Goal: Task Accomplishment & Management: Manage account settings

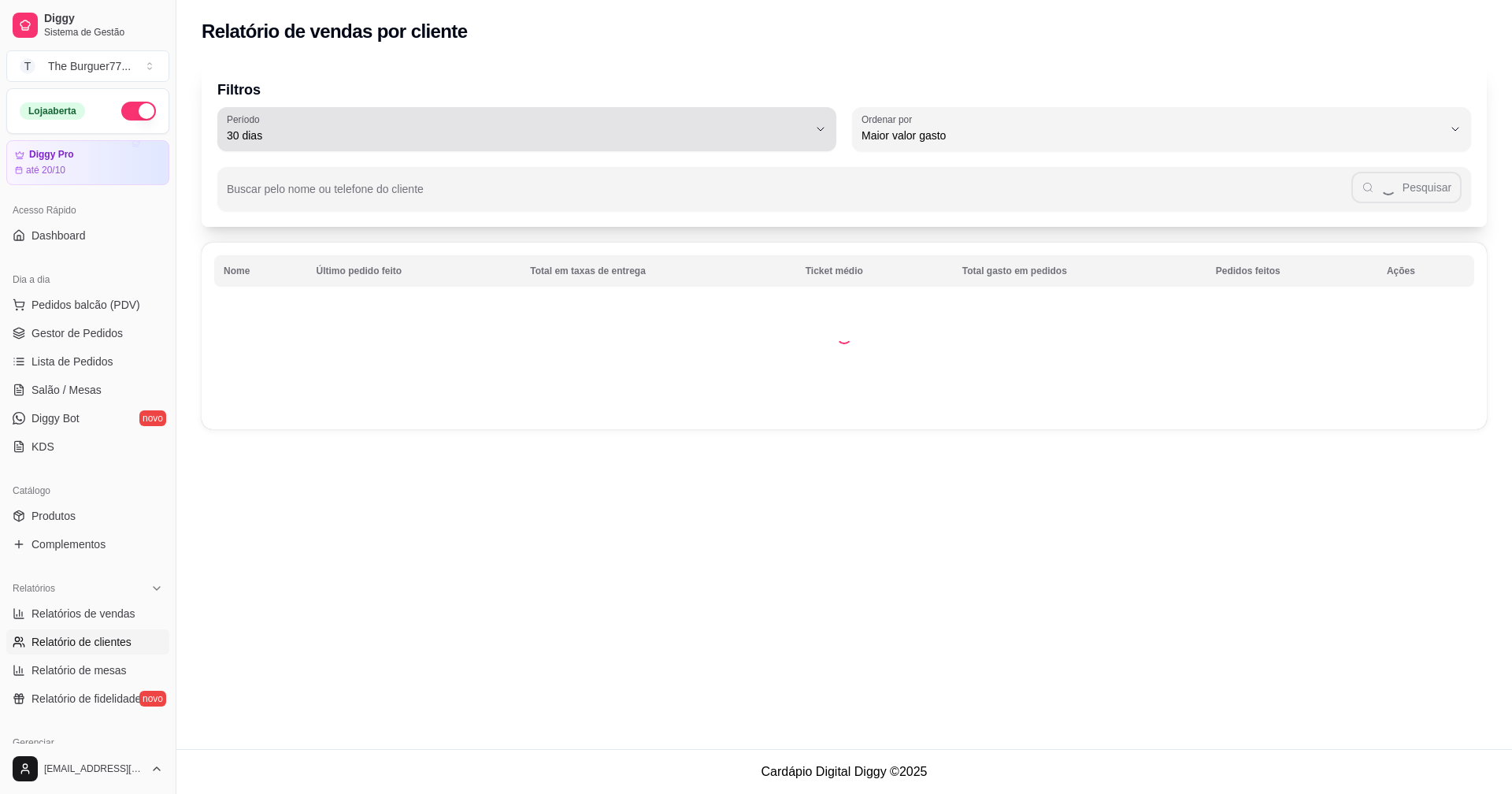
select select "30"
select select "HIGHEST_TOTAL_SPENT_WITH_ORDERS"
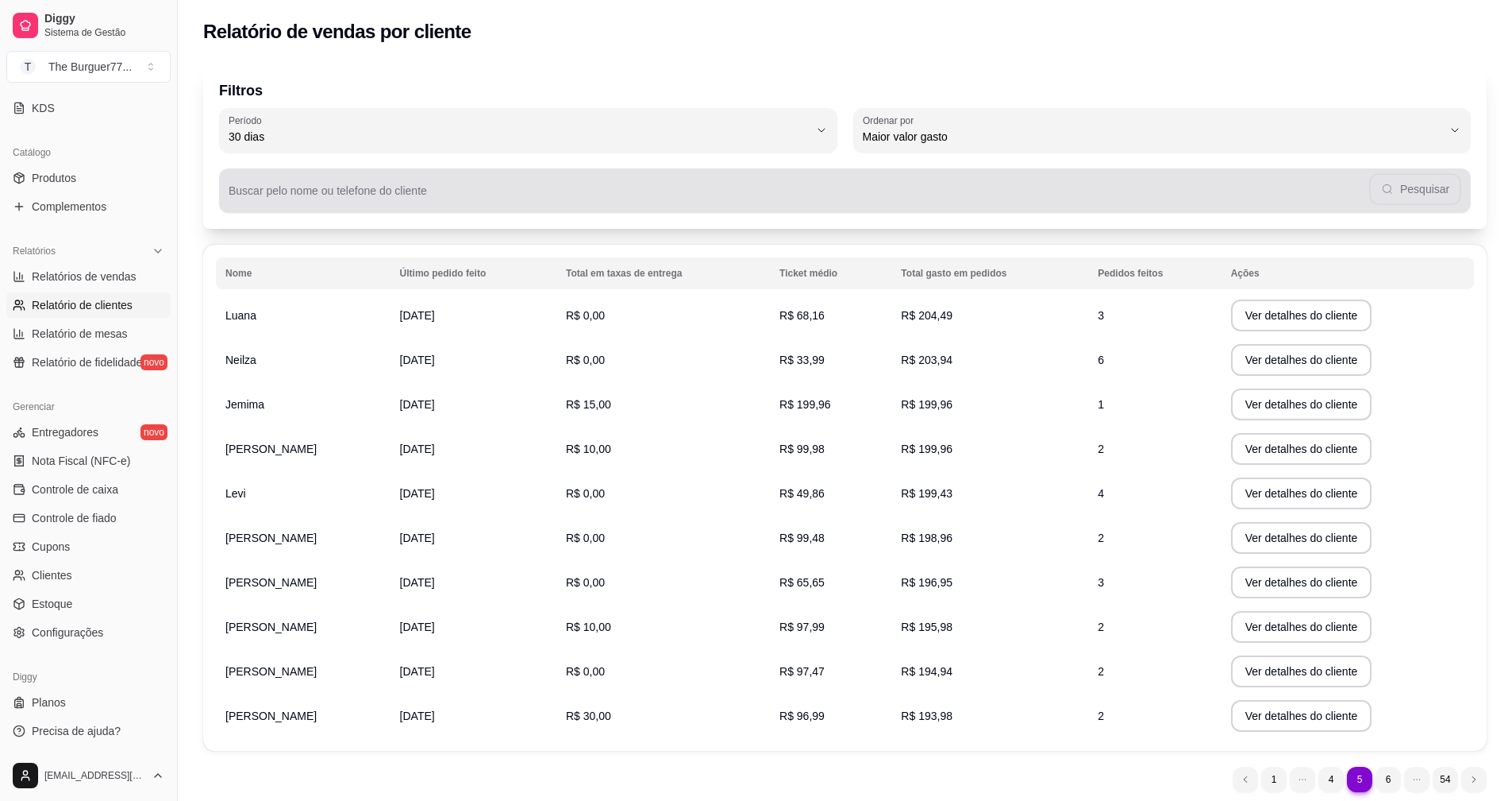
click at [823, 198] on input "Buscar pelo nome ou telefone do cliente" at bounding box center [799, 197] width 1141 height 16
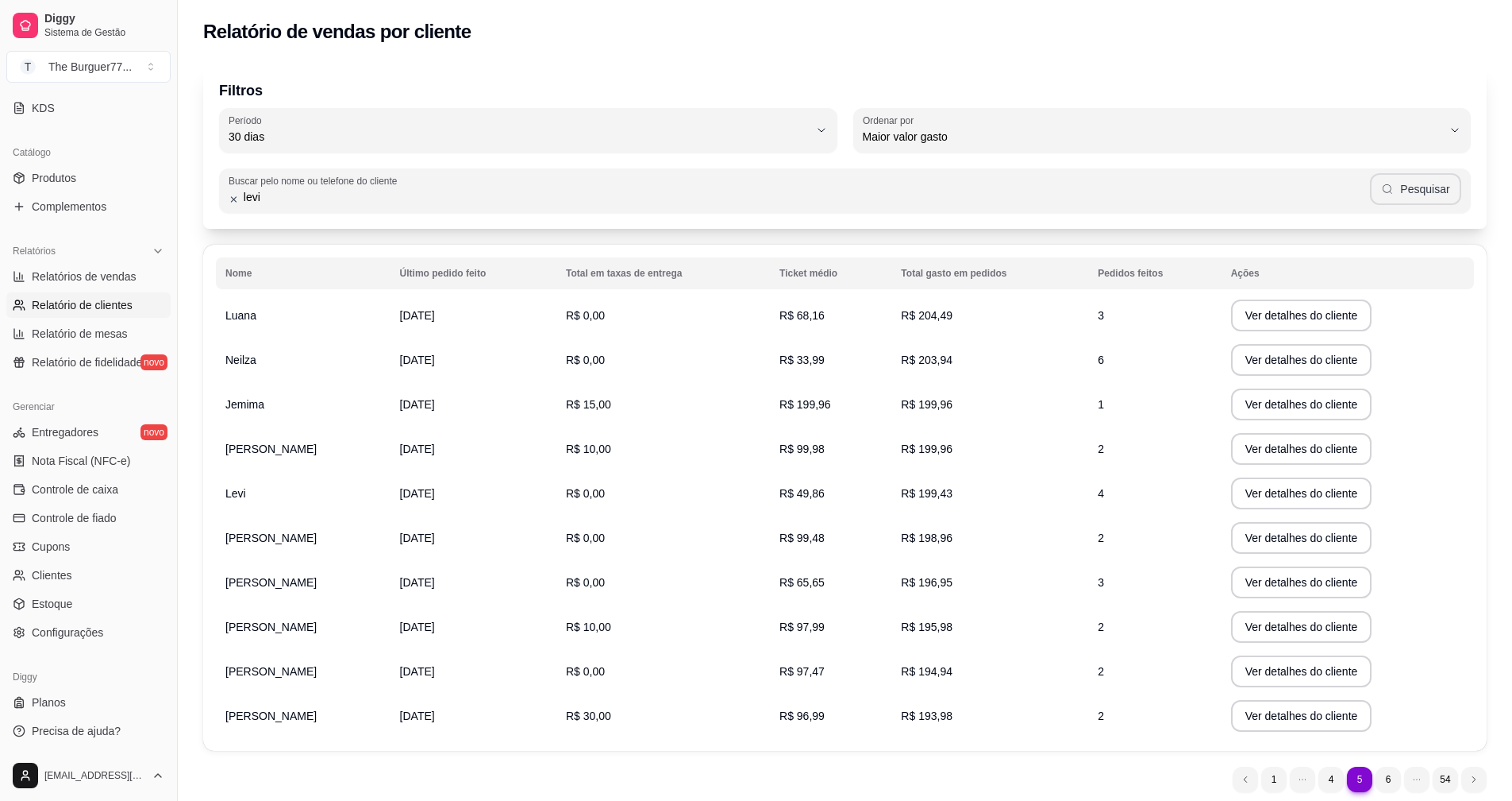
type input "levi"
click at [1424, 192] on button "Pesquisar" at bounding box center [1416, 189] width 91 height 31
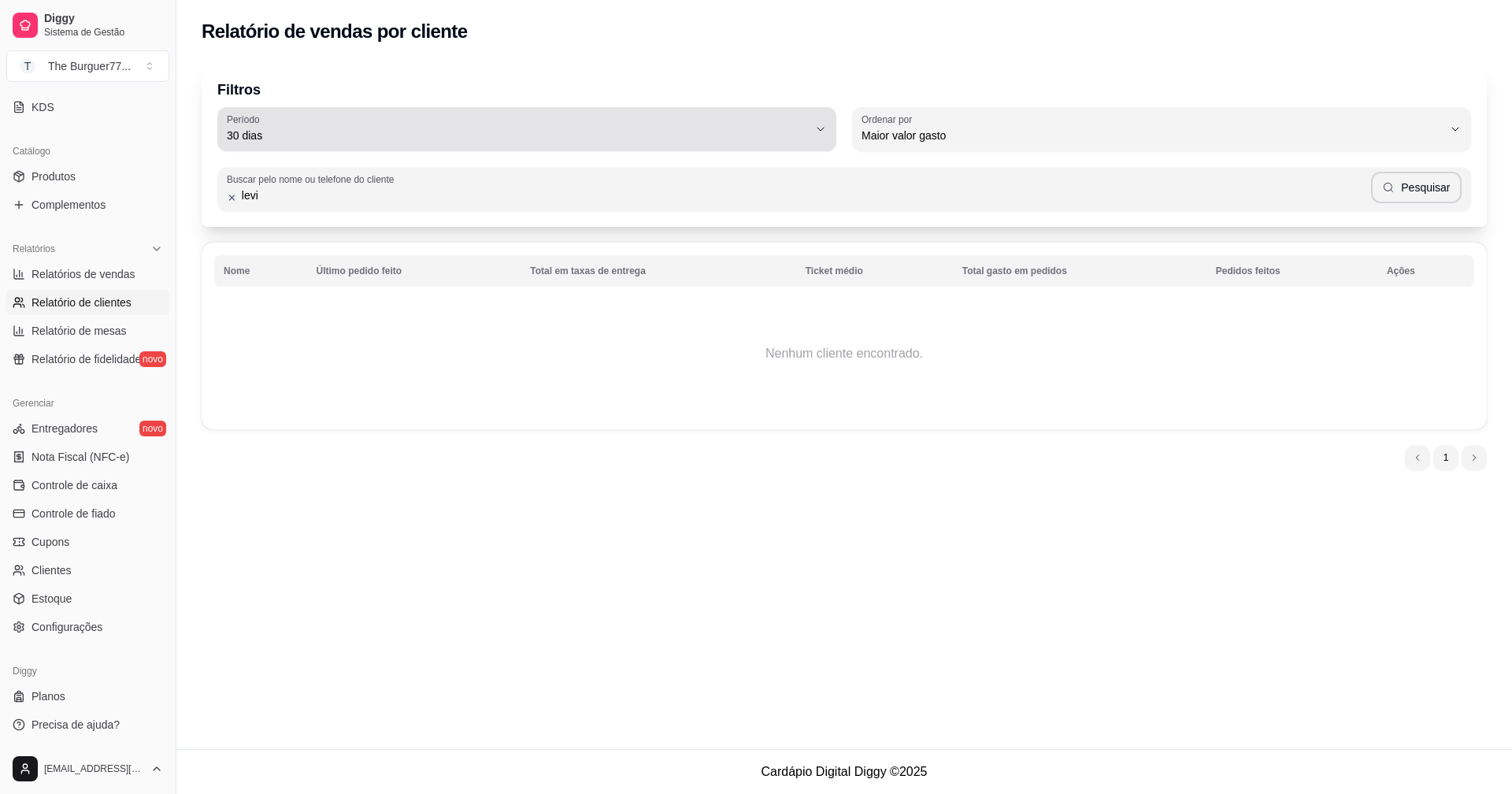
click at [812, 126] on button "Período 30 dias" at bounding box center [527, 129] width 619 height 44
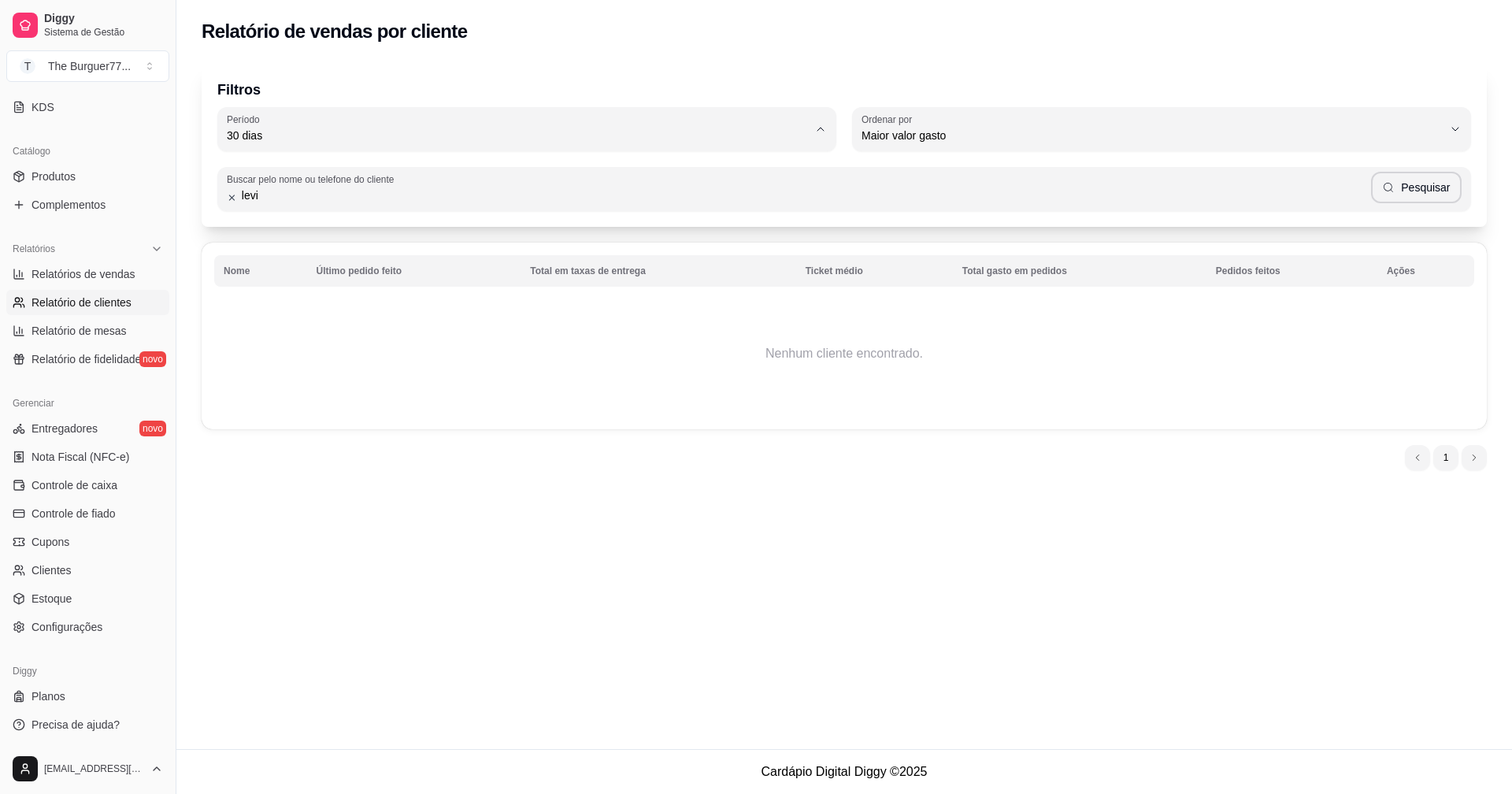
click at [570, 209] on li "Ontem" at bounding box center [526, 198] width 582 height 24
type input "1"
select select "1"
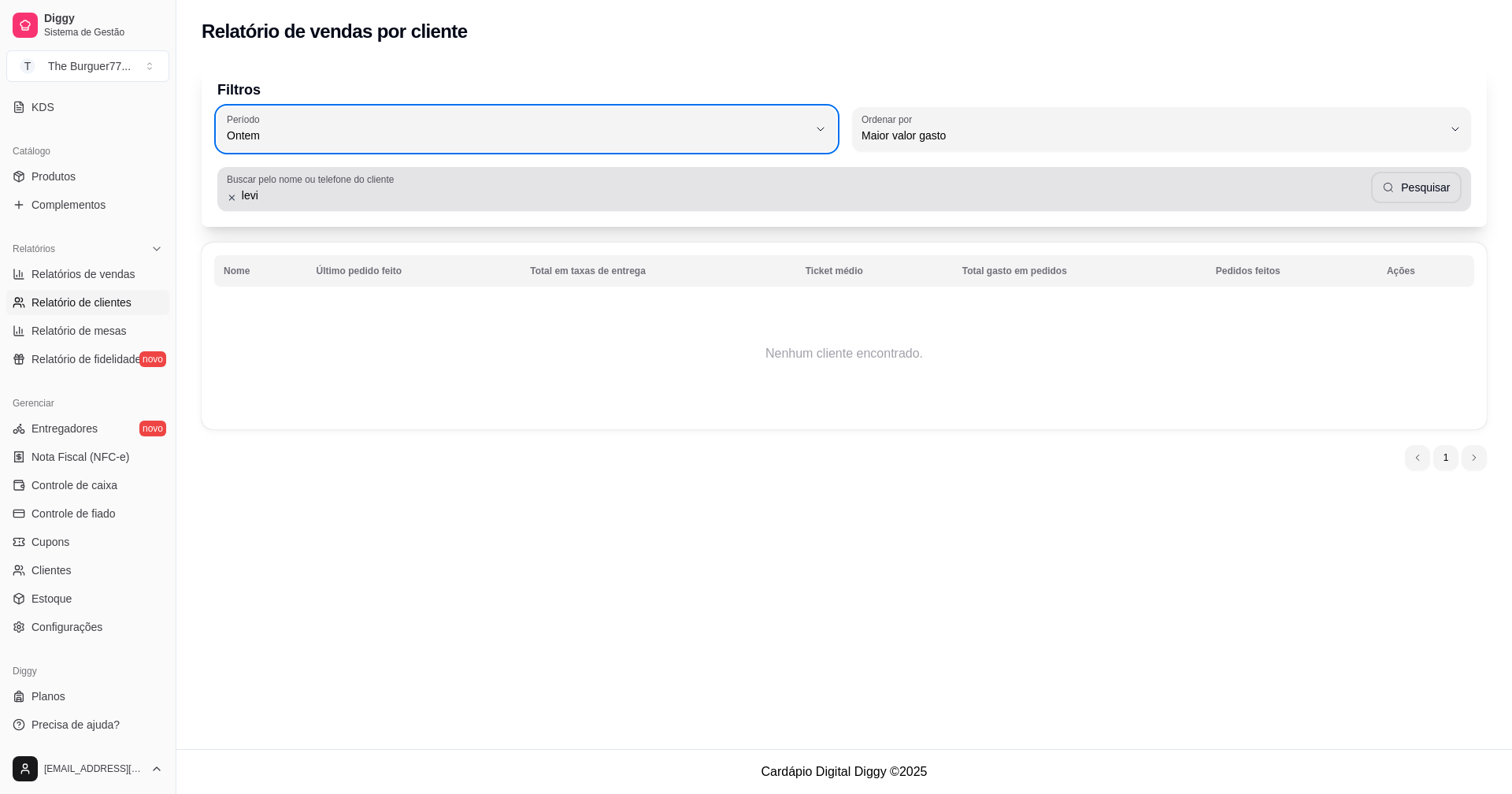
click at [563, 198] on input "levi" at bounding box center [804, 195] width 1134 height 16
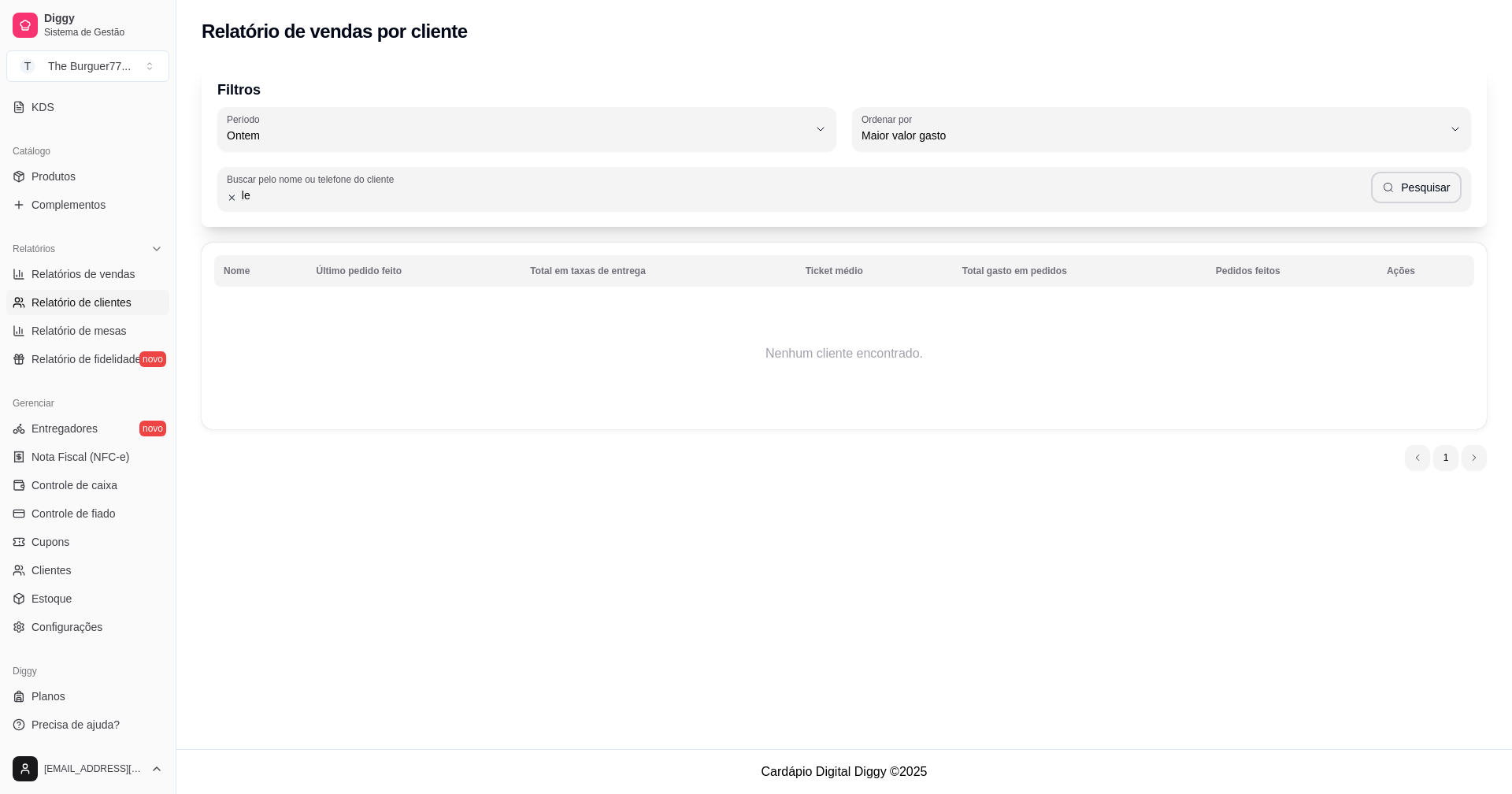
type input "l"
type input "[PERSON_NAME]"
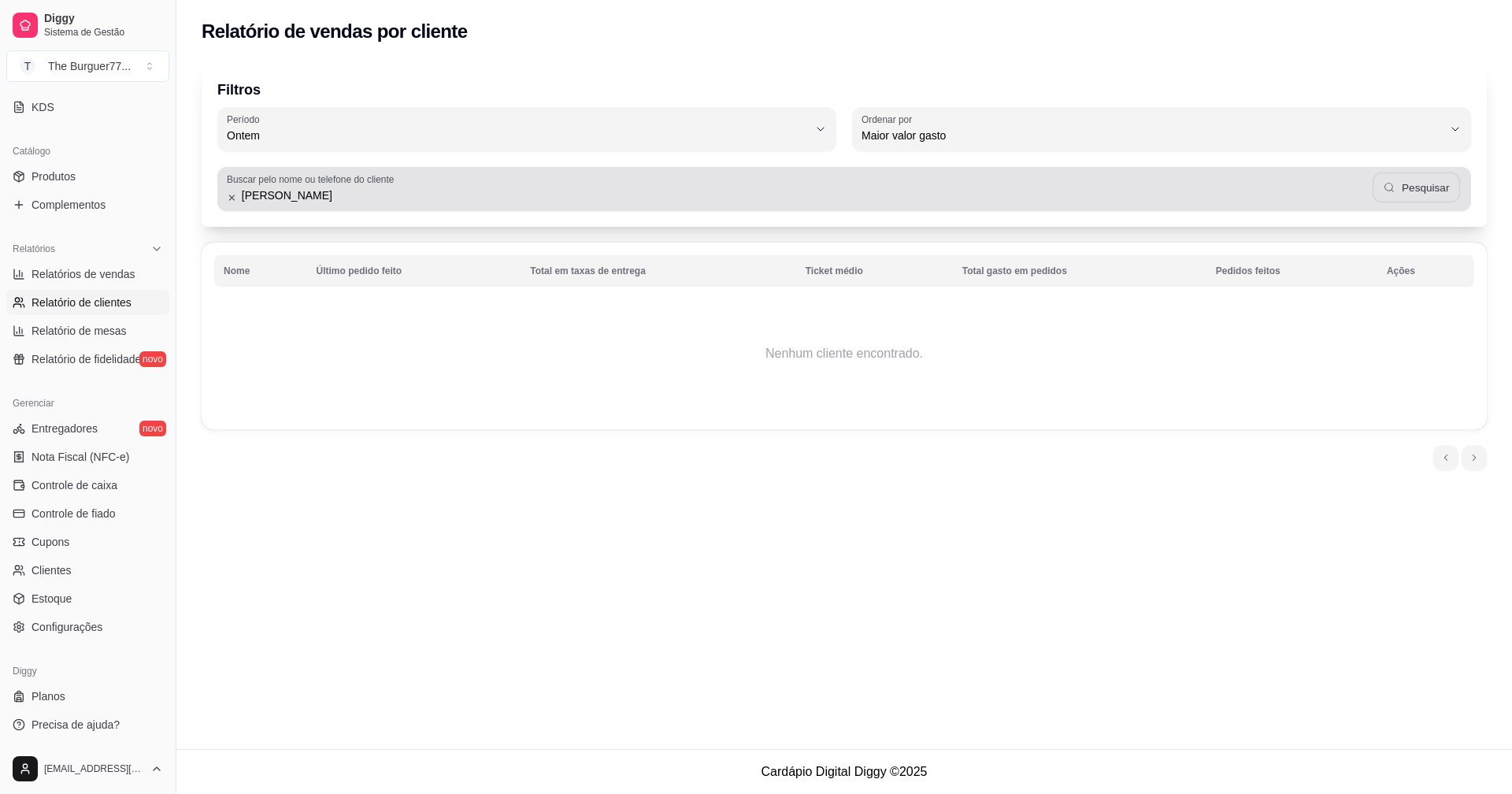
click at [1424, 175] on button "Pesquisar" at bounding box center [1417, 187] width 88 height 30
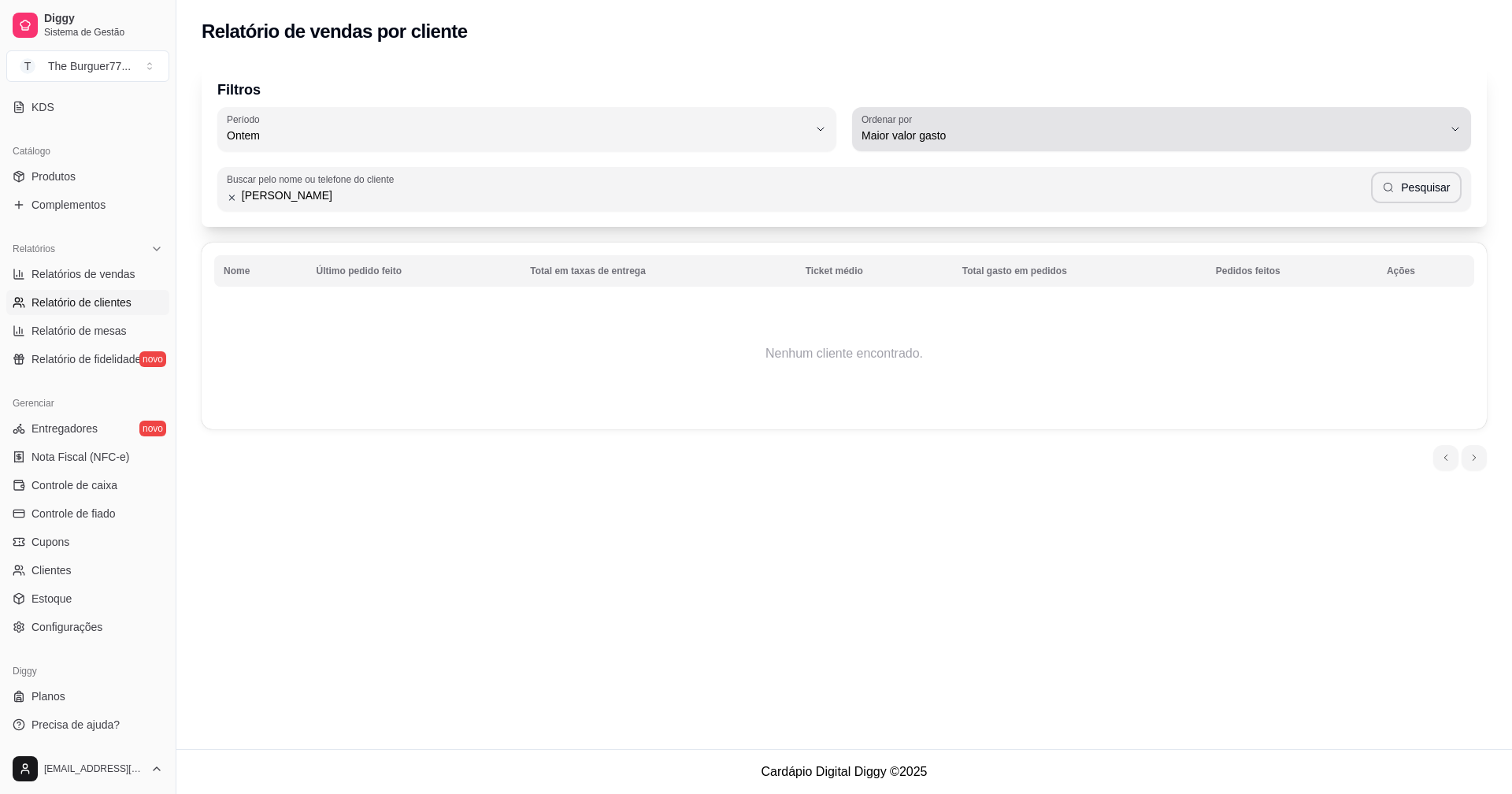
click at [908, 129] on span "Maior valor gasto" at bounding box center [1152, 135] width 581 height 16
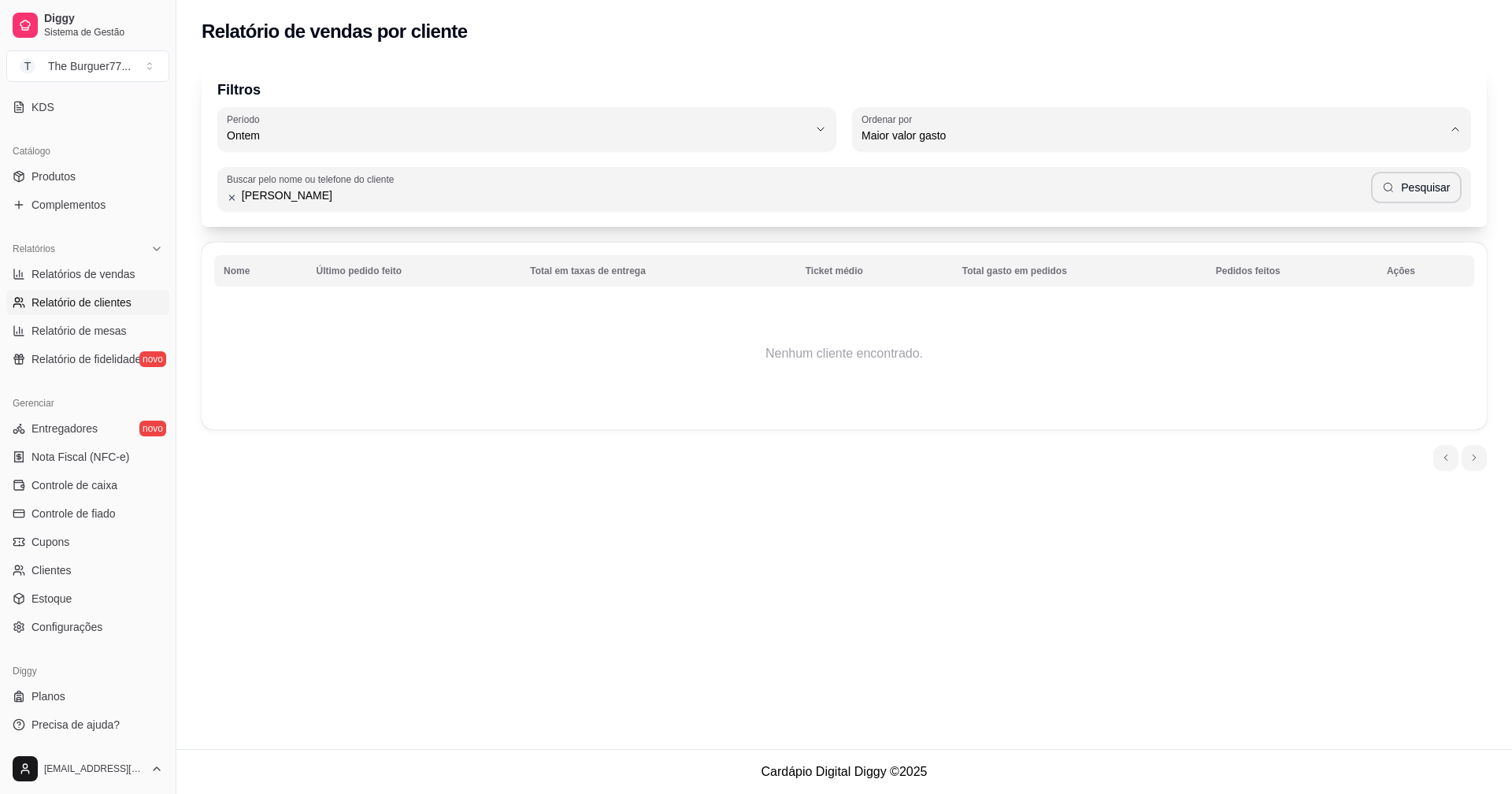
click at [916, 170] on span "Maior número de pedidos" at bounding box center [1154, 172] width 555 height 15
type input "HIGHEST_ORDER_COUNT"
select select "HIGHEST_ORDER_COUNT"
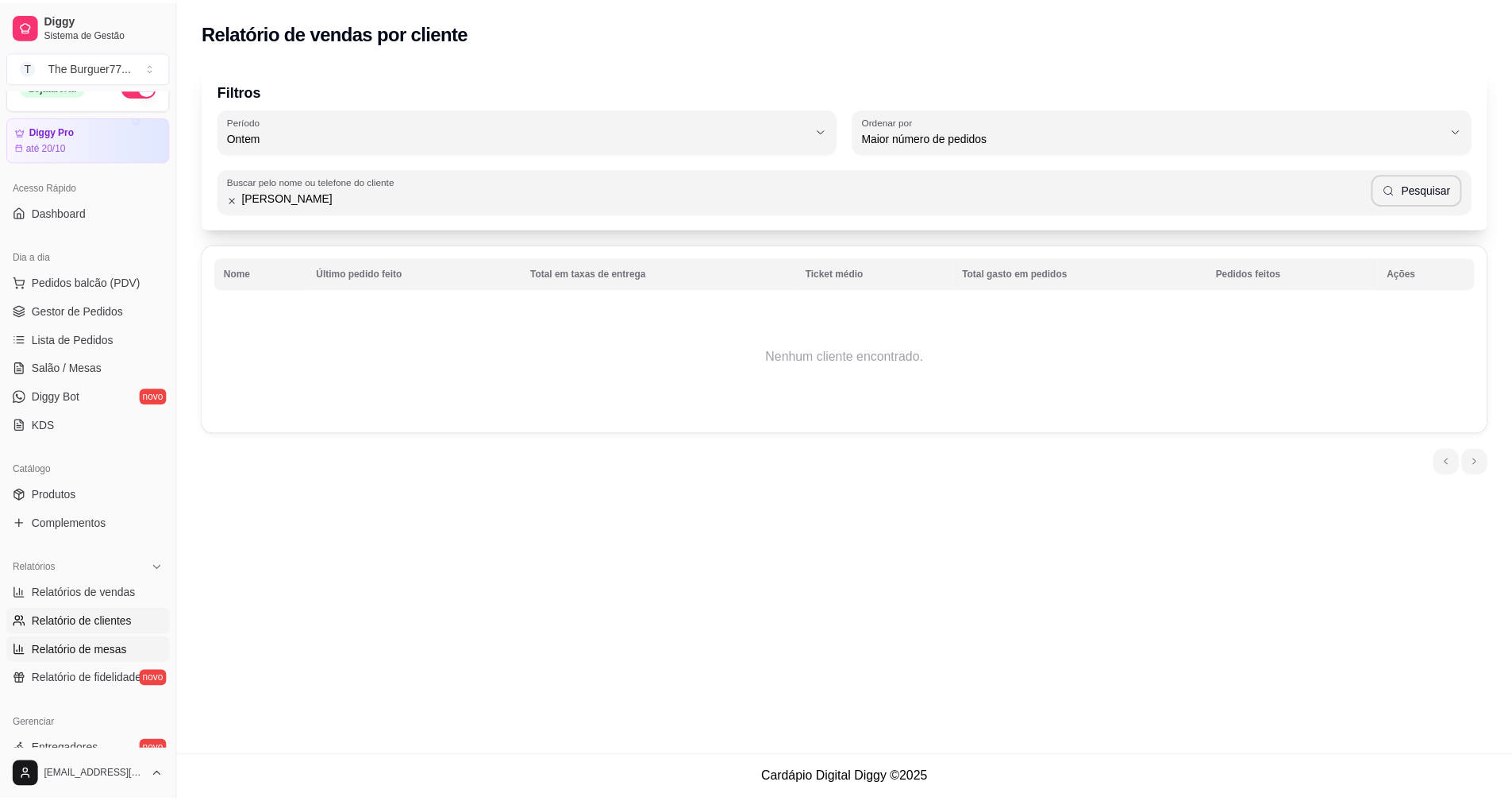
scroll to position [24, 0]
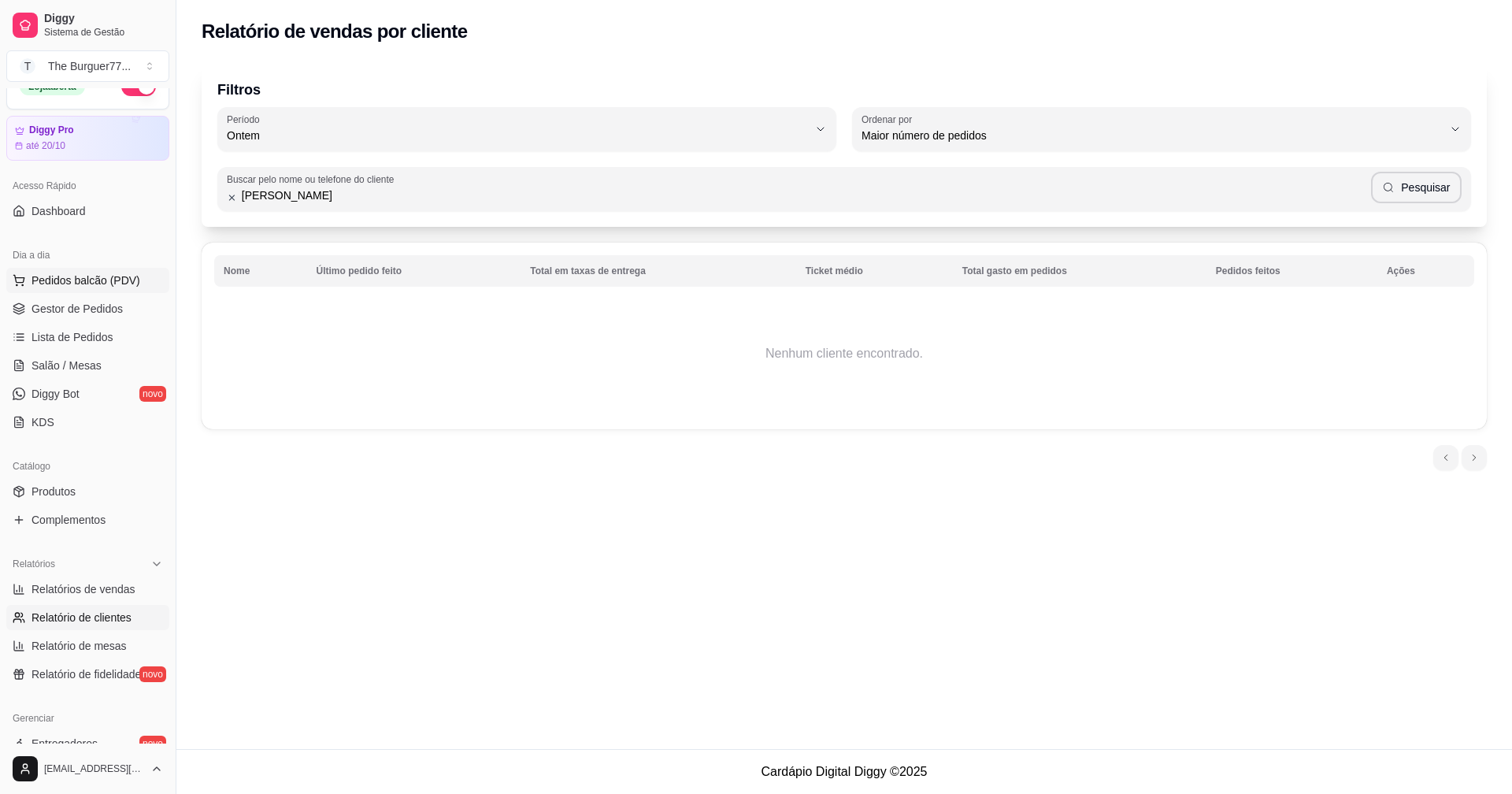
click at [137, 292] on button "Pedidos balcão (PDV)" at bounding box center [88, 280] width 163 height 25
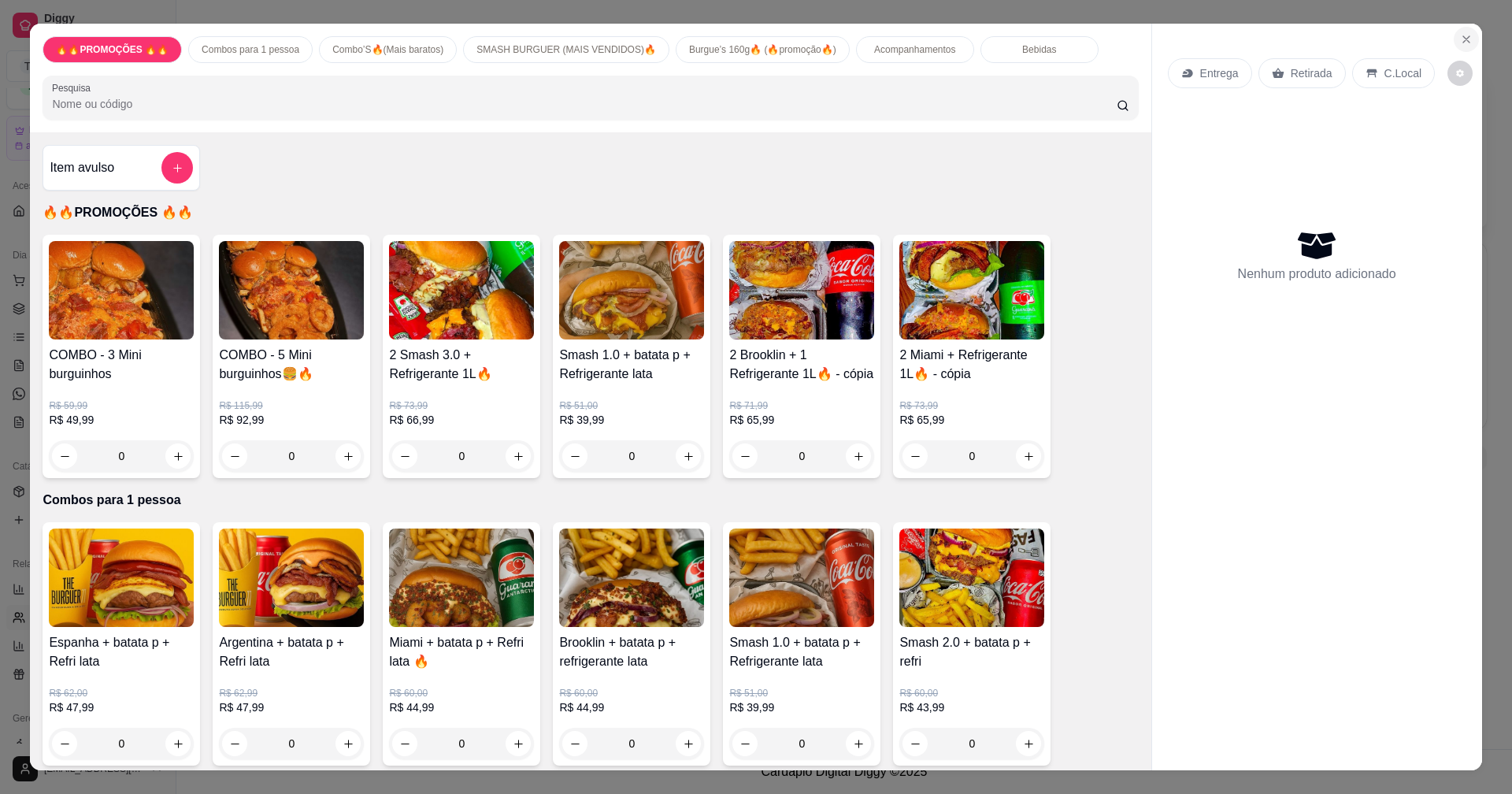
click at [1463, 30] on button "Close" at bounding box center [1466, 39] width 25 height 25
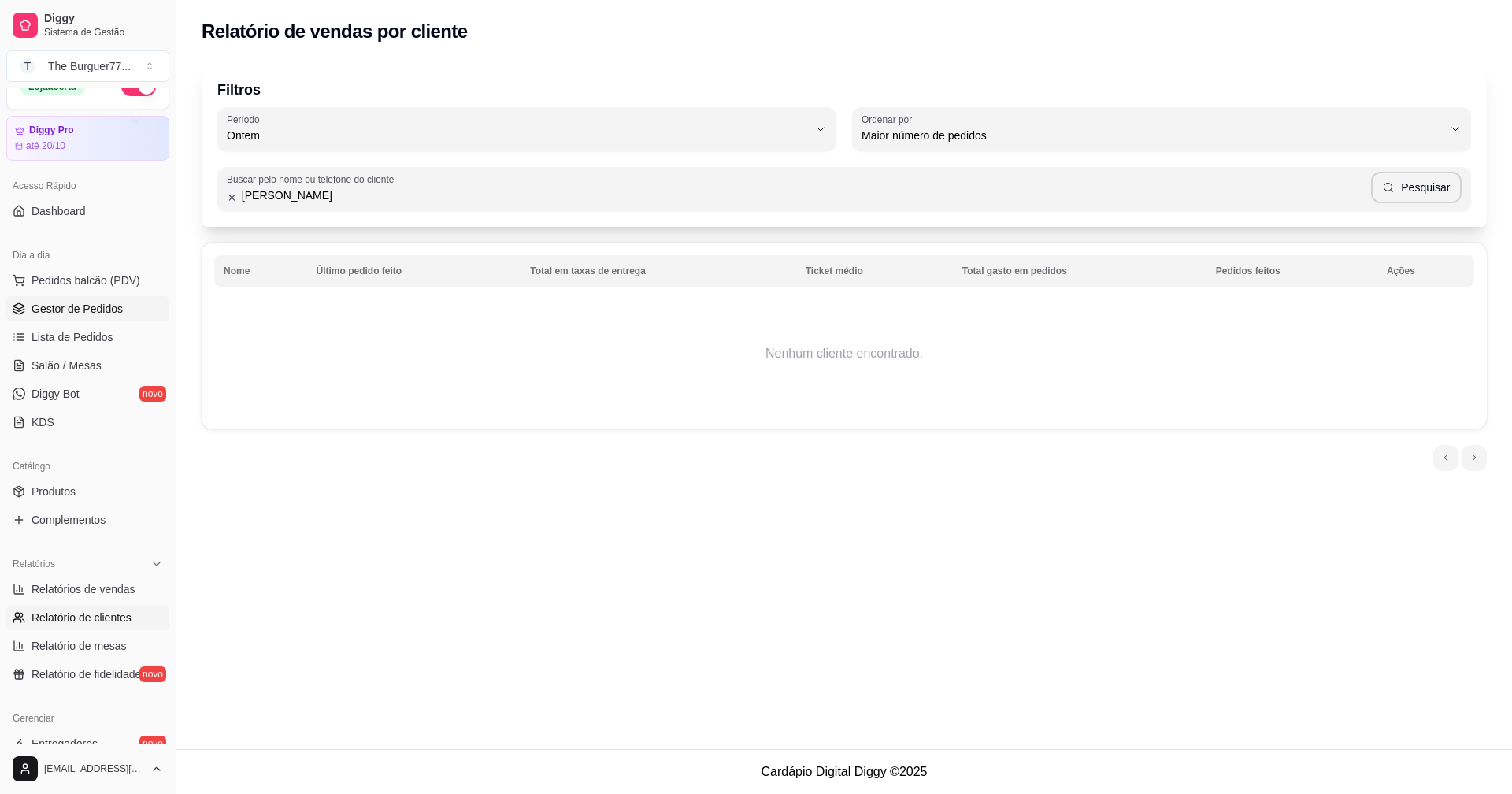
click at [52, 303] on span "Gestor de Pedidos" at bounding box center [76, 309] width 91 height 16
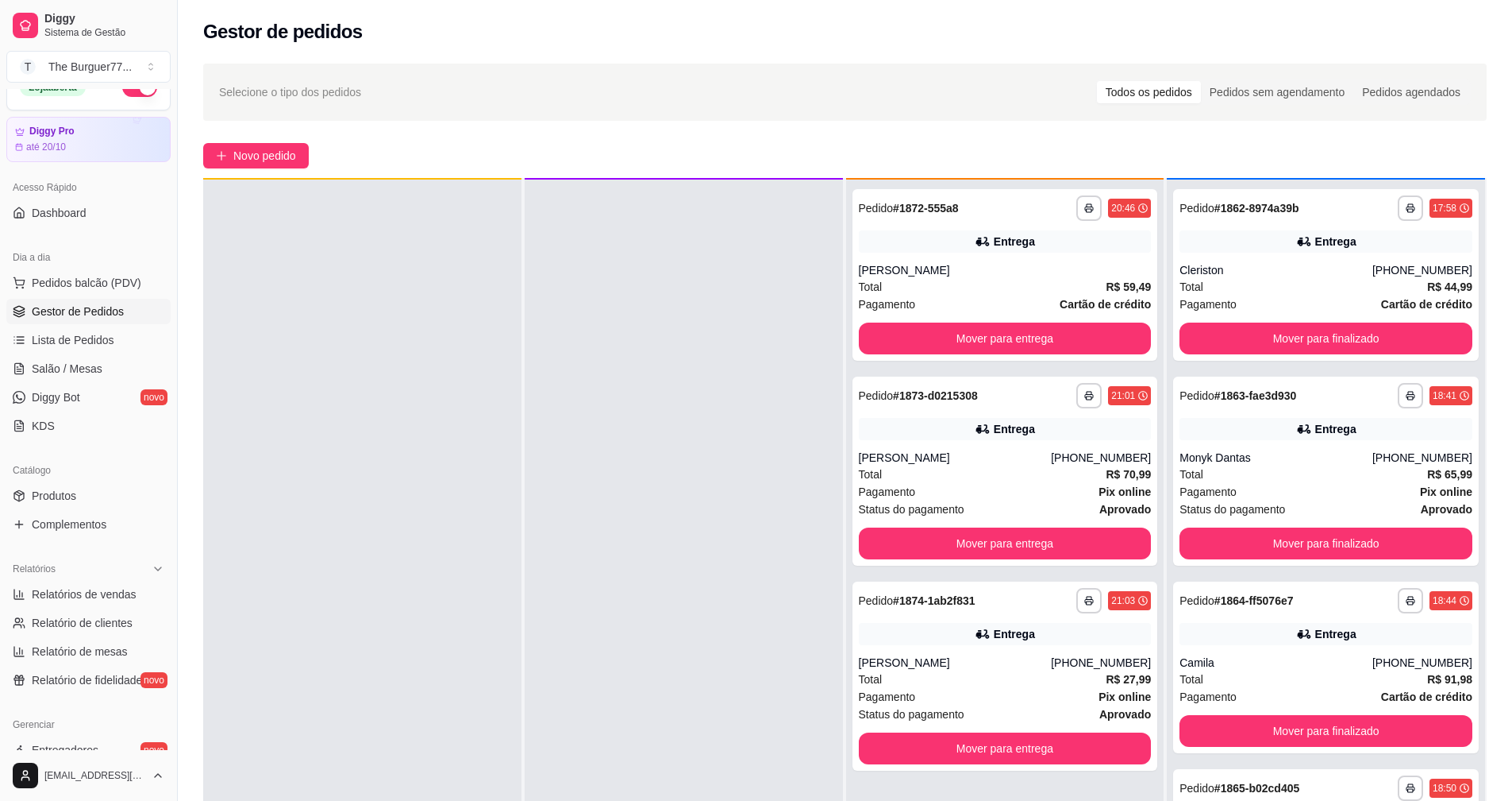
scroll to position [45, 0]
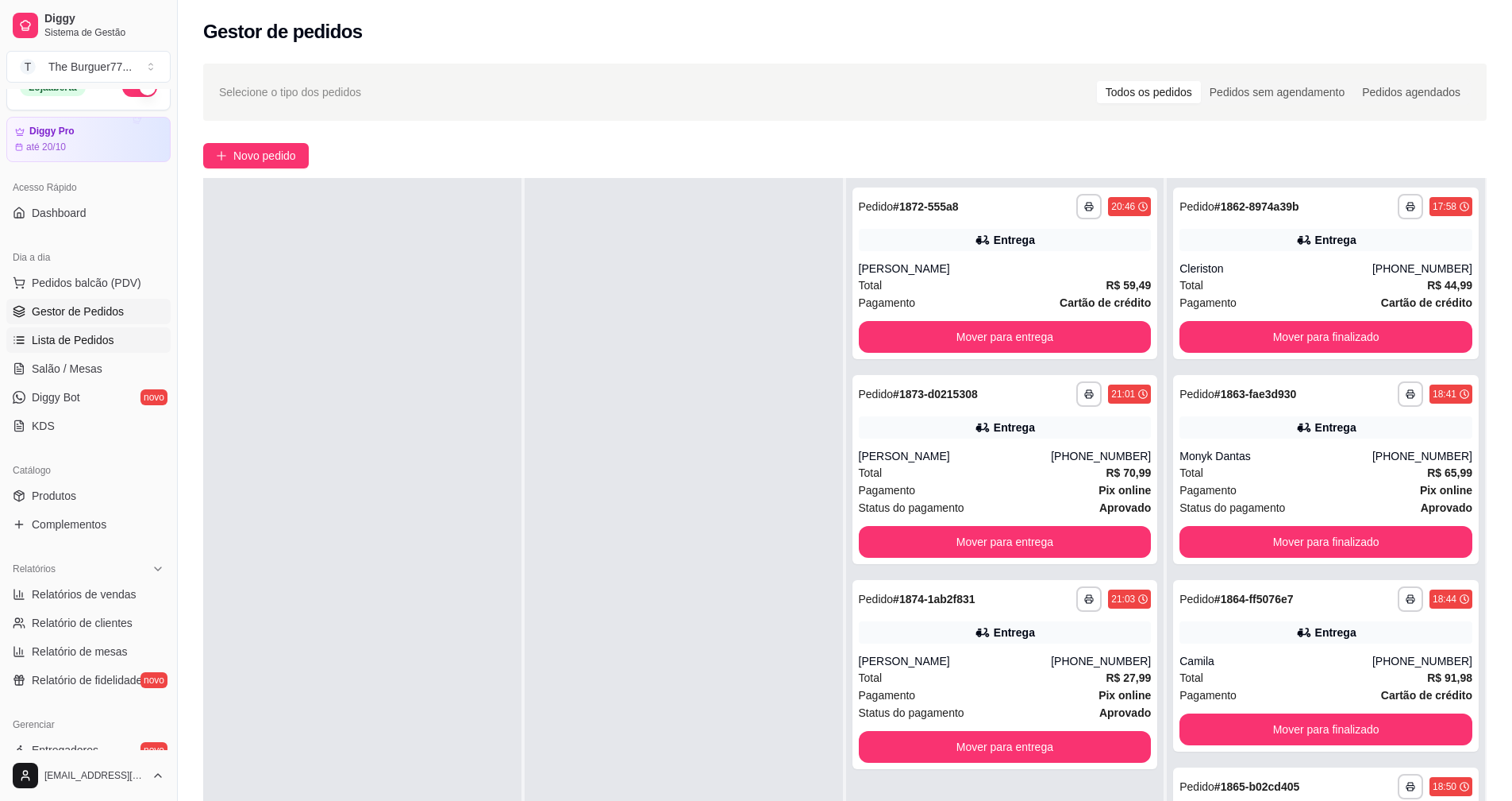
click at [86, 337] on span "Lista de Pedidos" at bounding box center [73, 340] width 82 height 16
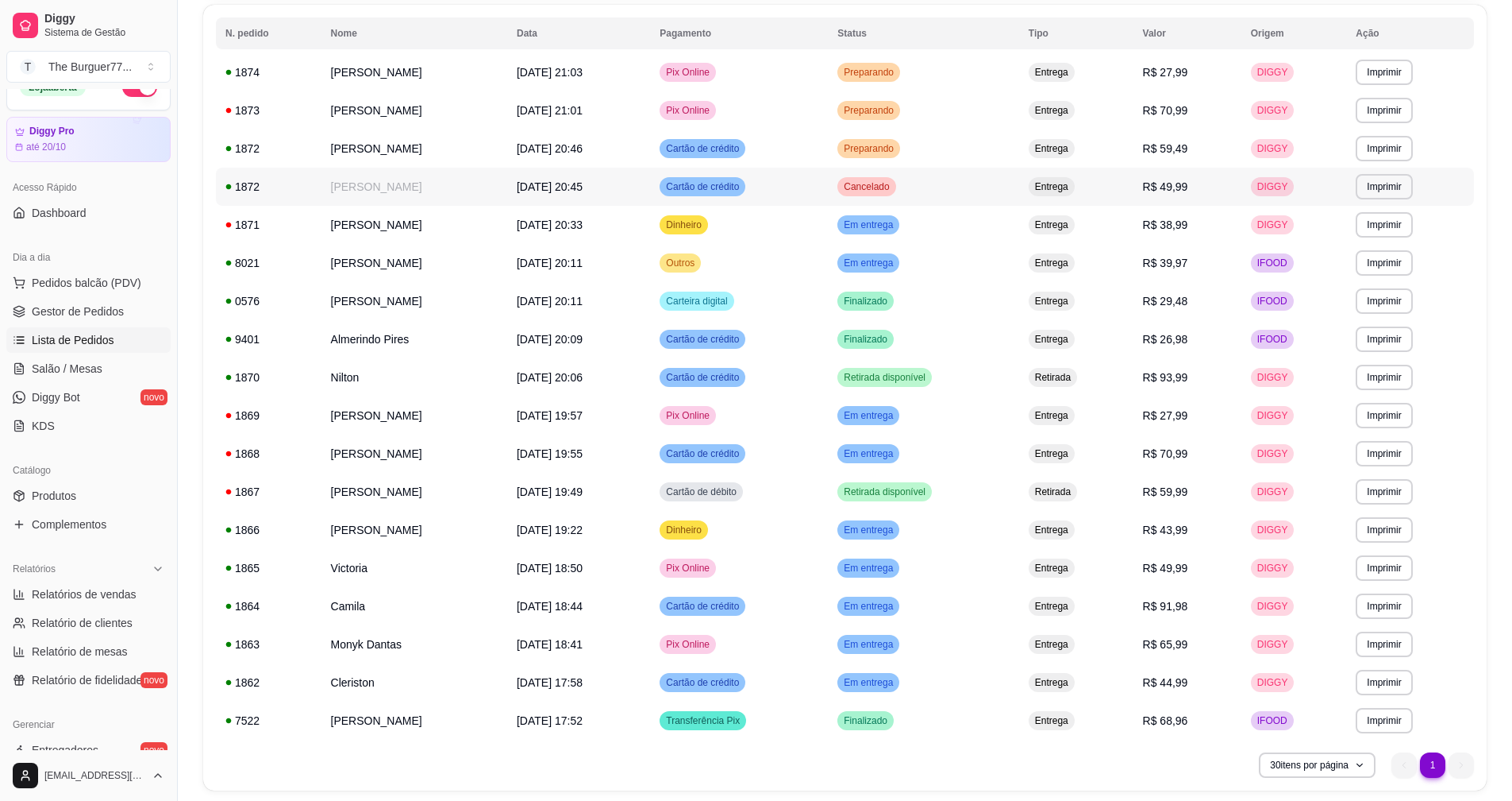
scroll to position [230, 0]
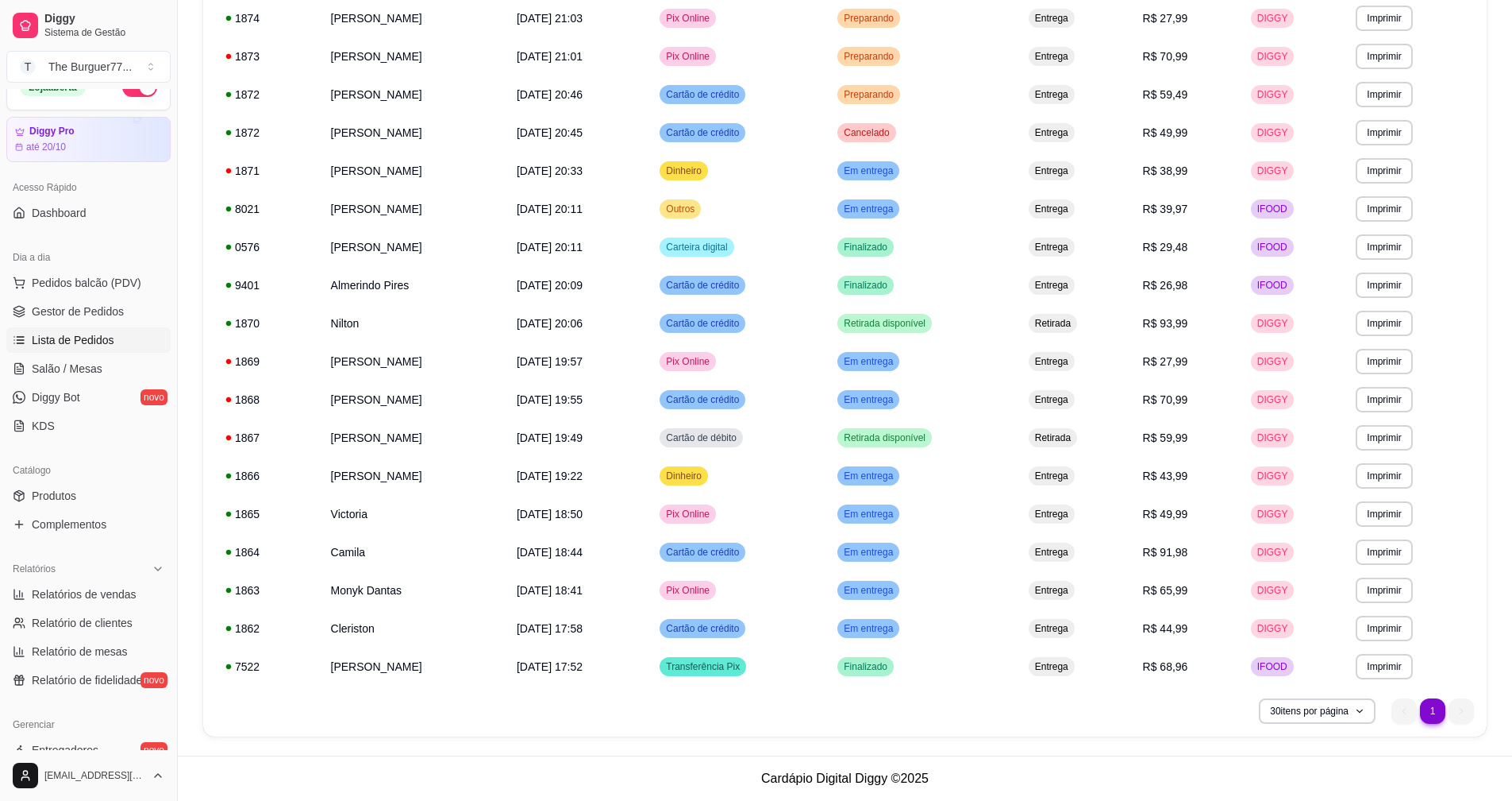
click at [1460, 701] on ul "1 1" at bounding box center [1432, 710] width 82 height 25
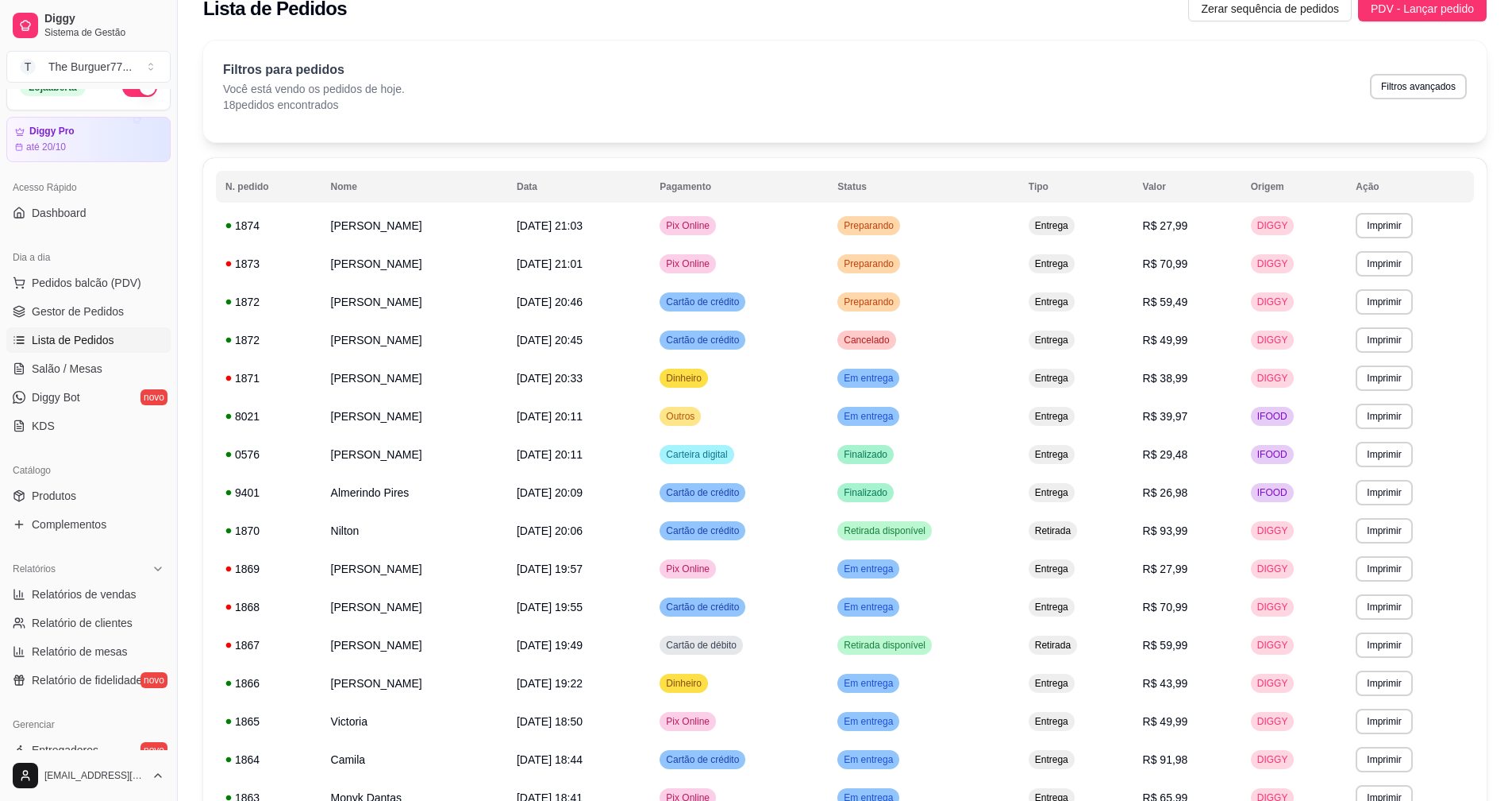
scroll to position [0, 0]
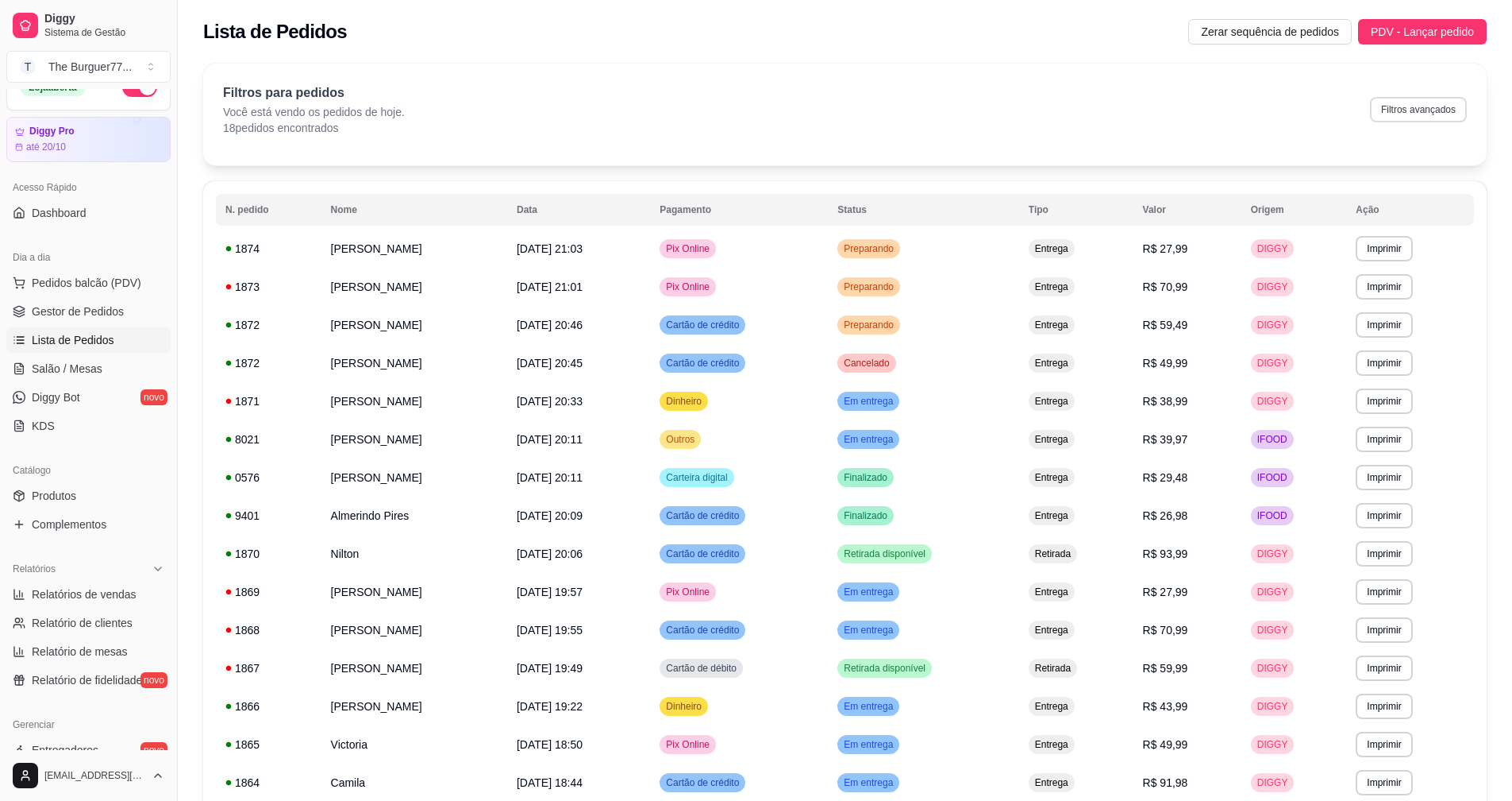
click at [1443, 108] on button "Filtros avançados" at bounding box center [1418, 109] width 97 height 25
select select "0"
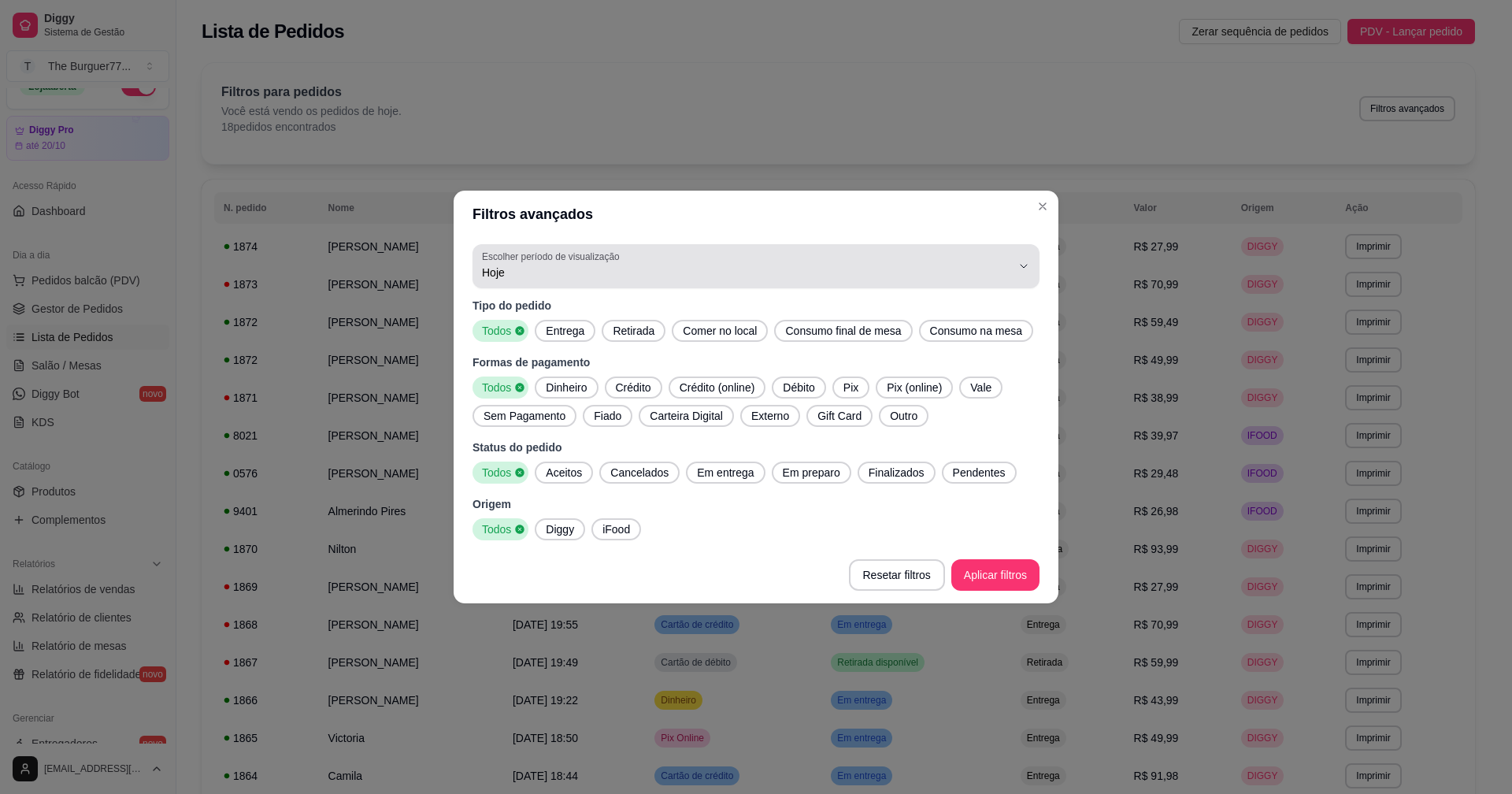
click at [548, 270] on span "Hoje" at bounding box center [746, 272] width 529 height 16
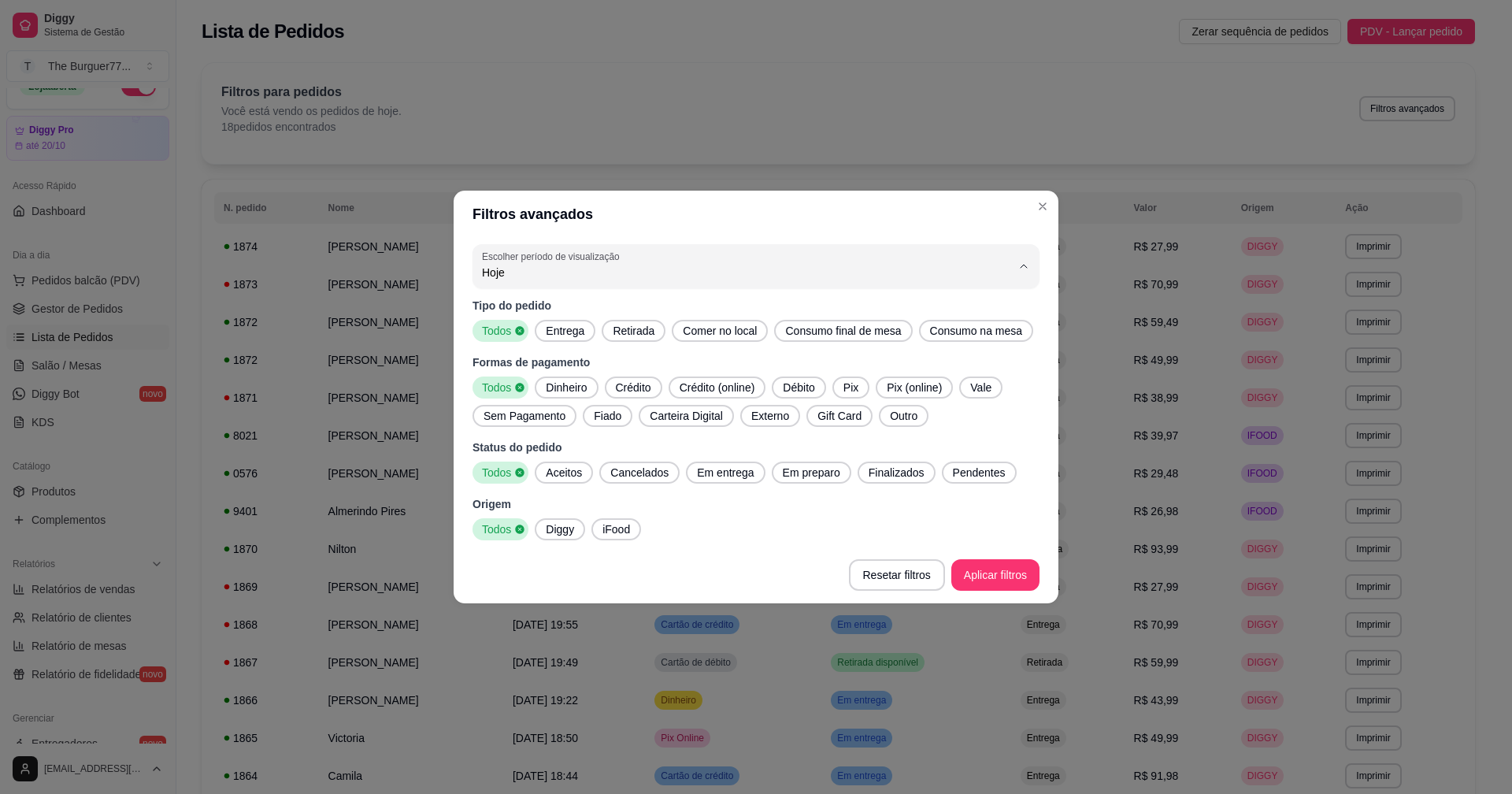
click at [515, 333] on span "Ontem" at bounding box center [748, 335] width 505 height 15
type input "1"
select select "1"
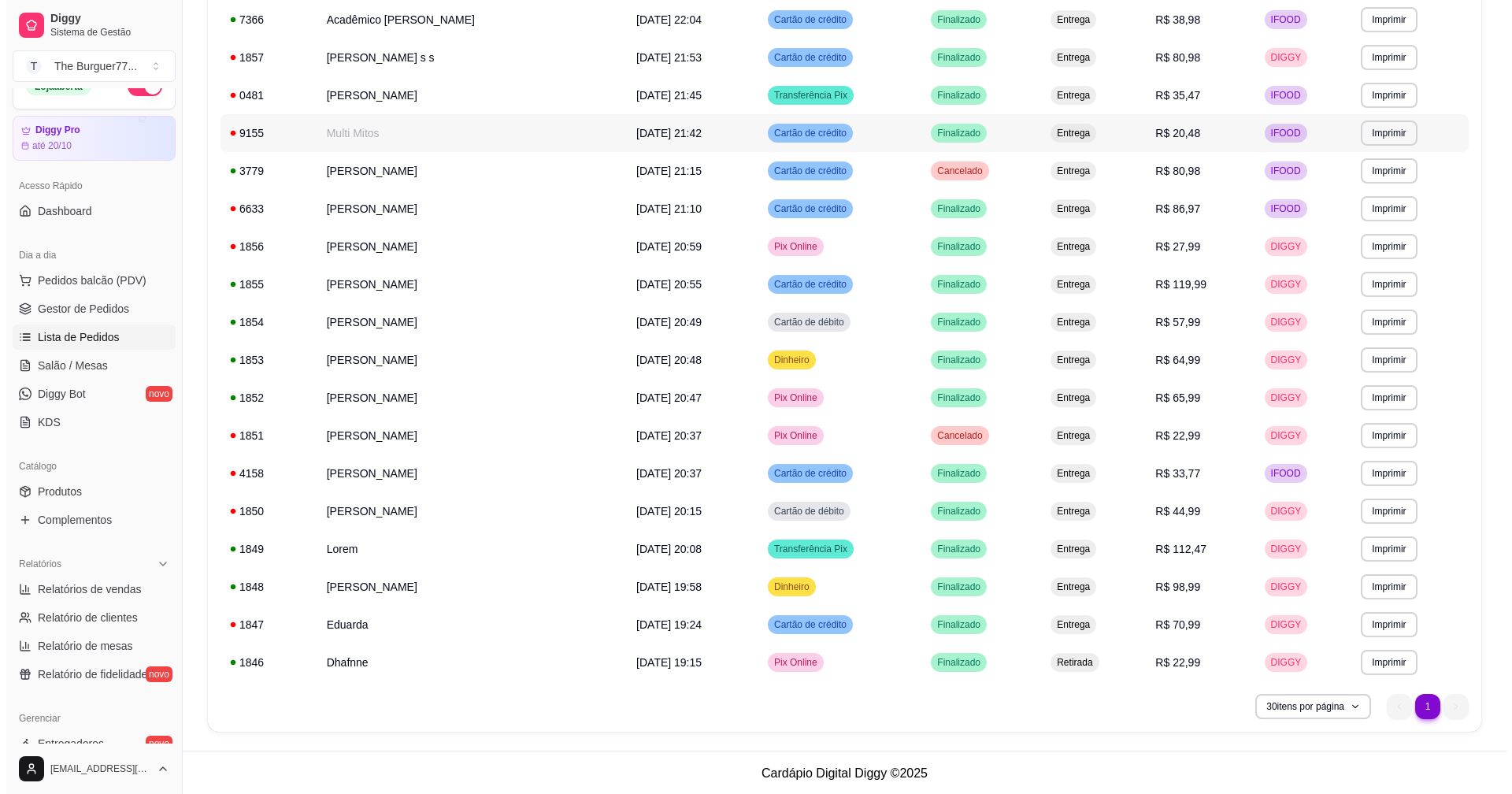
scroll to position [493, 0]
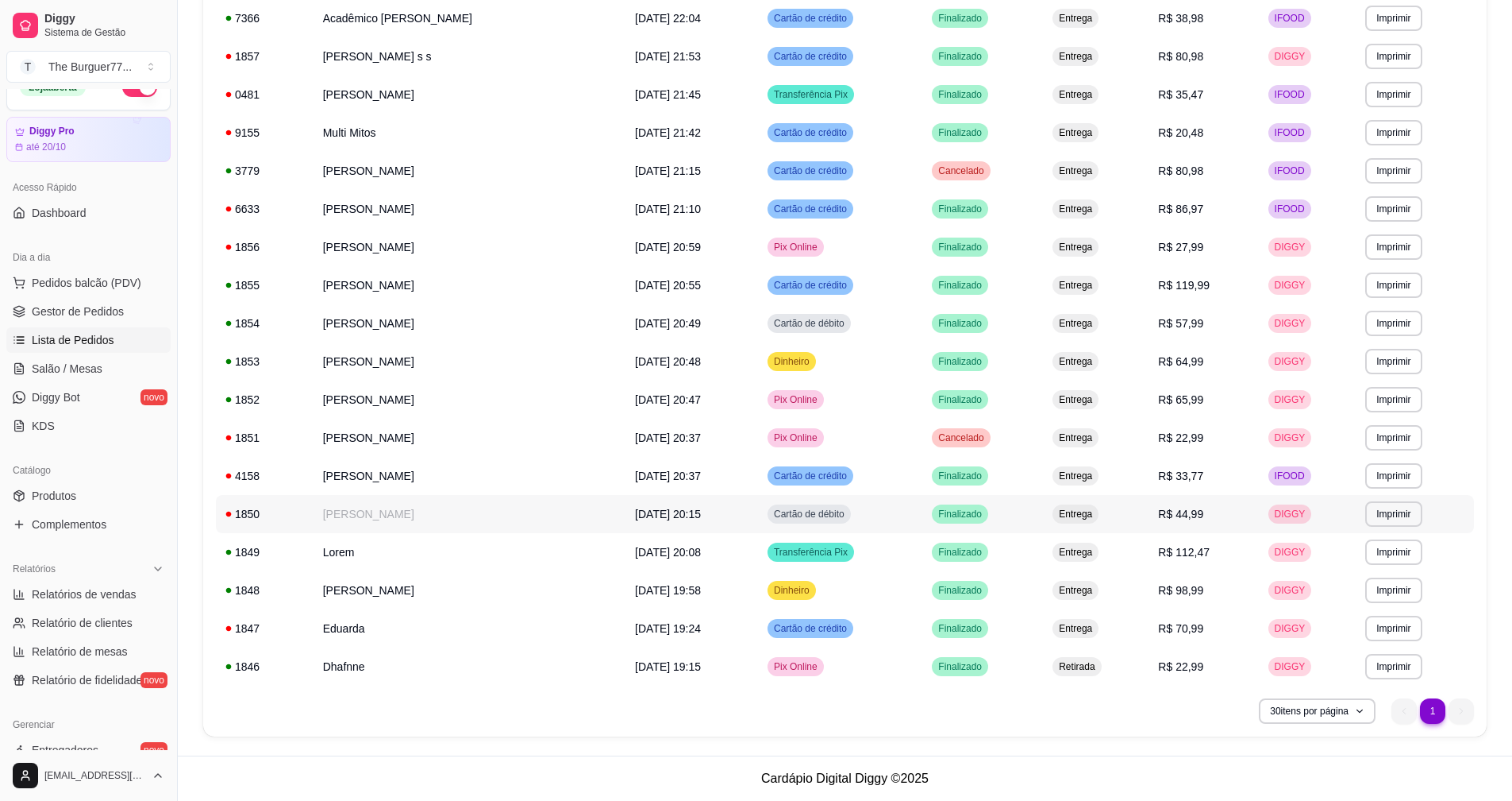
click at [362, 512] on td "[PERSON_NAME]" at bounding box center [469, 514] width 312 height 38
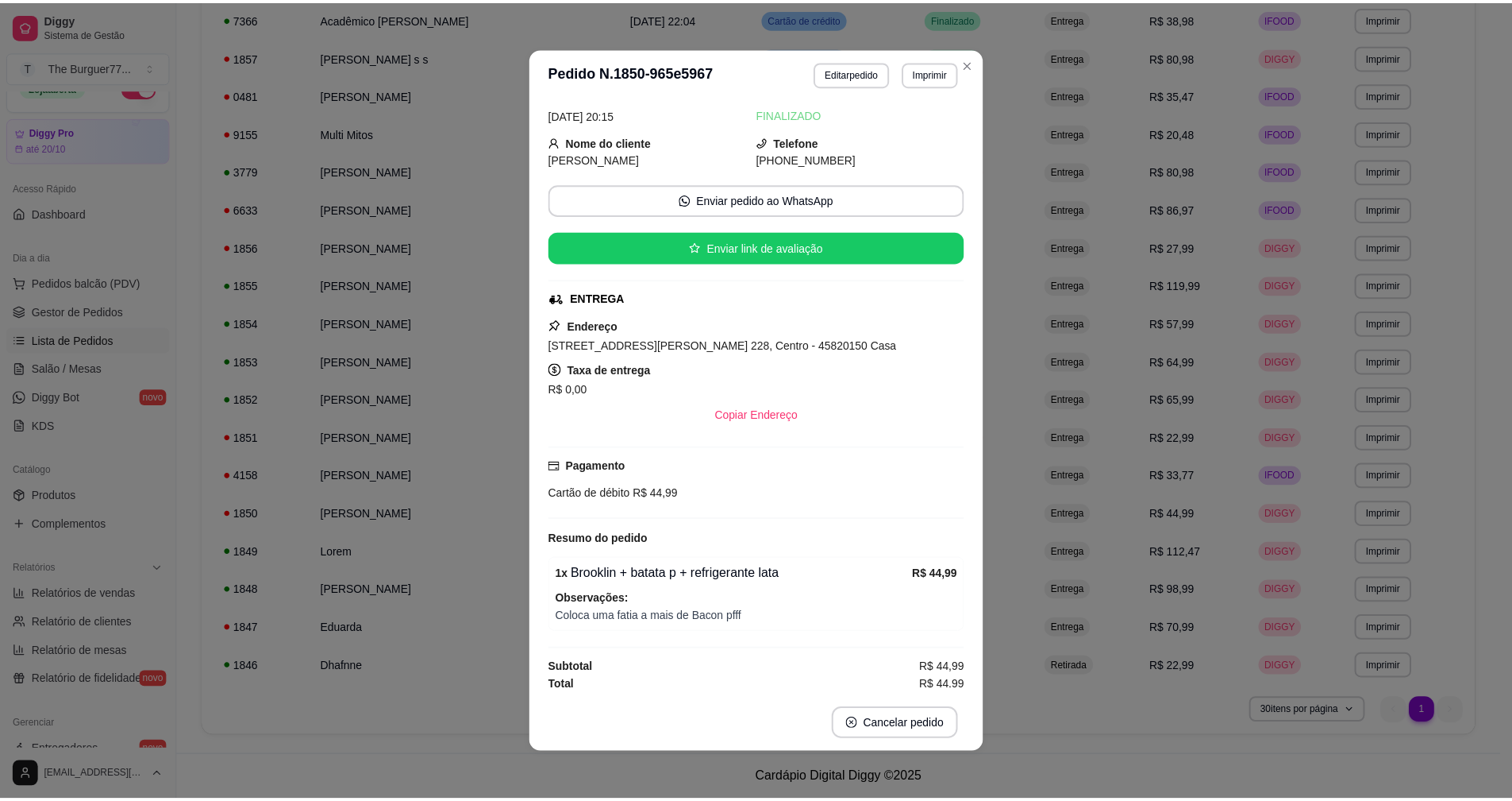
scroll to position [131, 0]
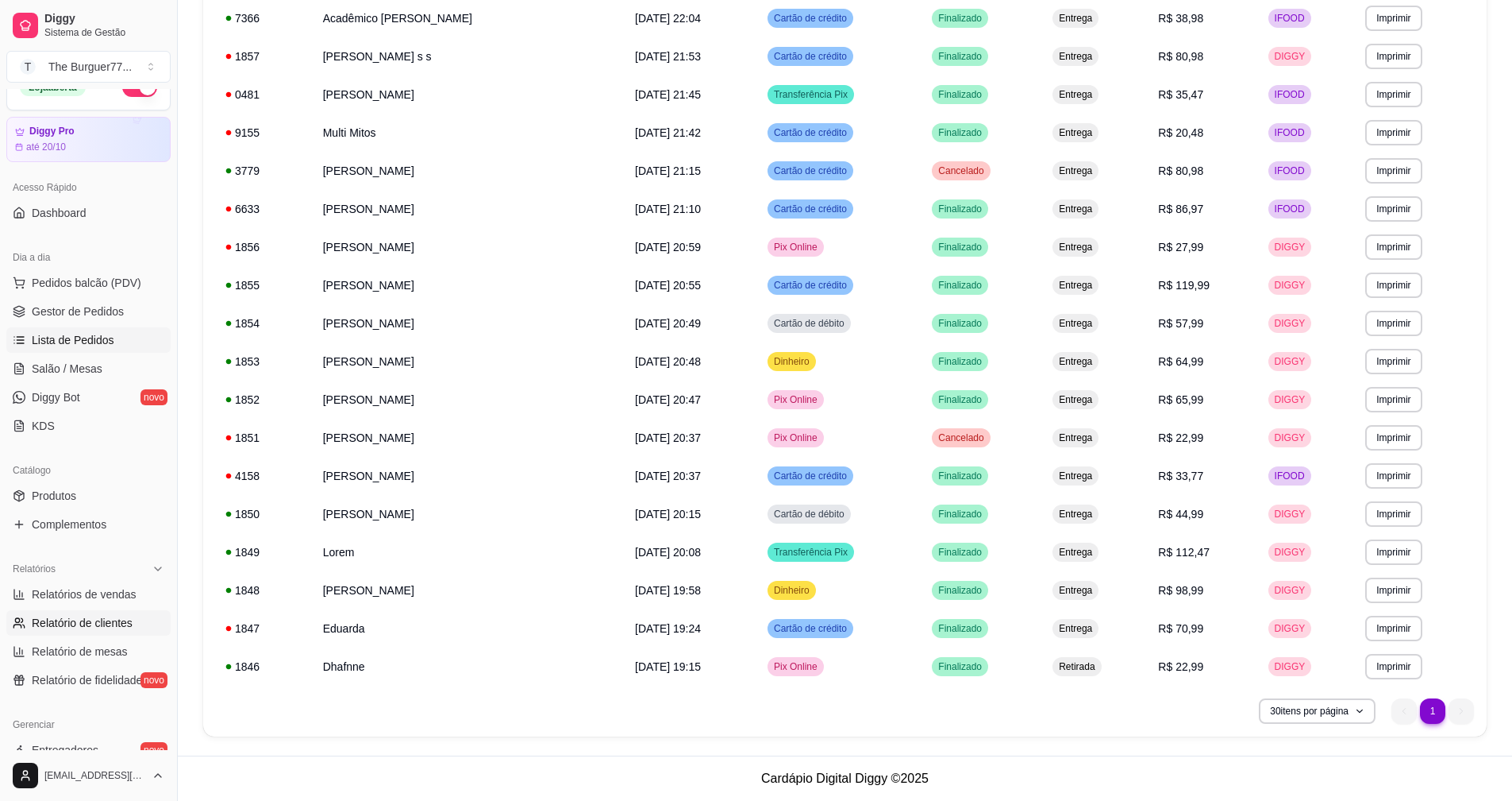
click at [92, 621] on span "Relatório de clientes" at bounding box center [81, 623] width 101 height 16
select select "30"
select select "HIGHEST_TOTAL_SPENT_WITH_ORDERS"
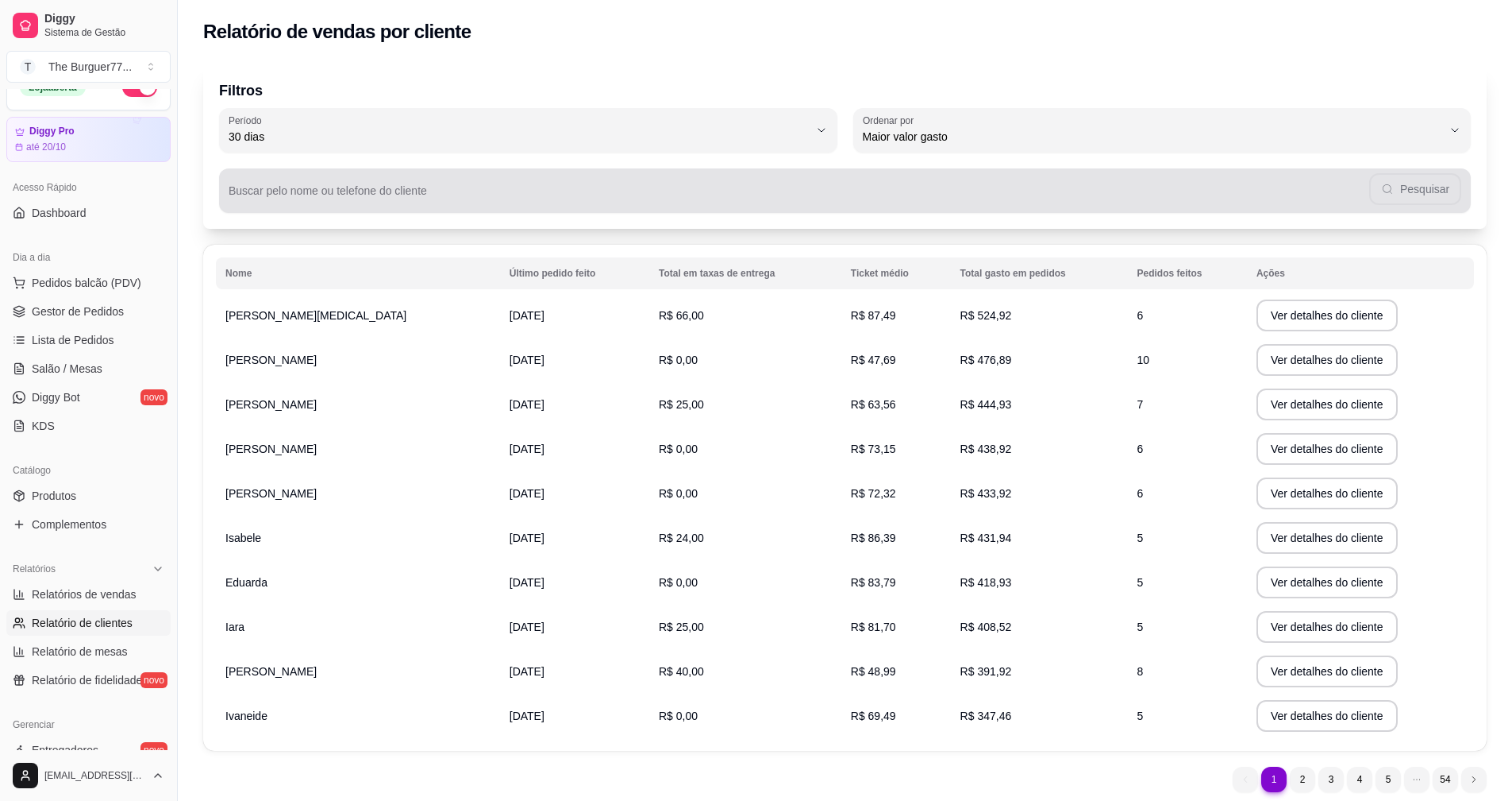
click at [465, 196] on input "Buscar pelo nome ou telefone do cliente" at bounding box center [799, 197] width 1141 height 16
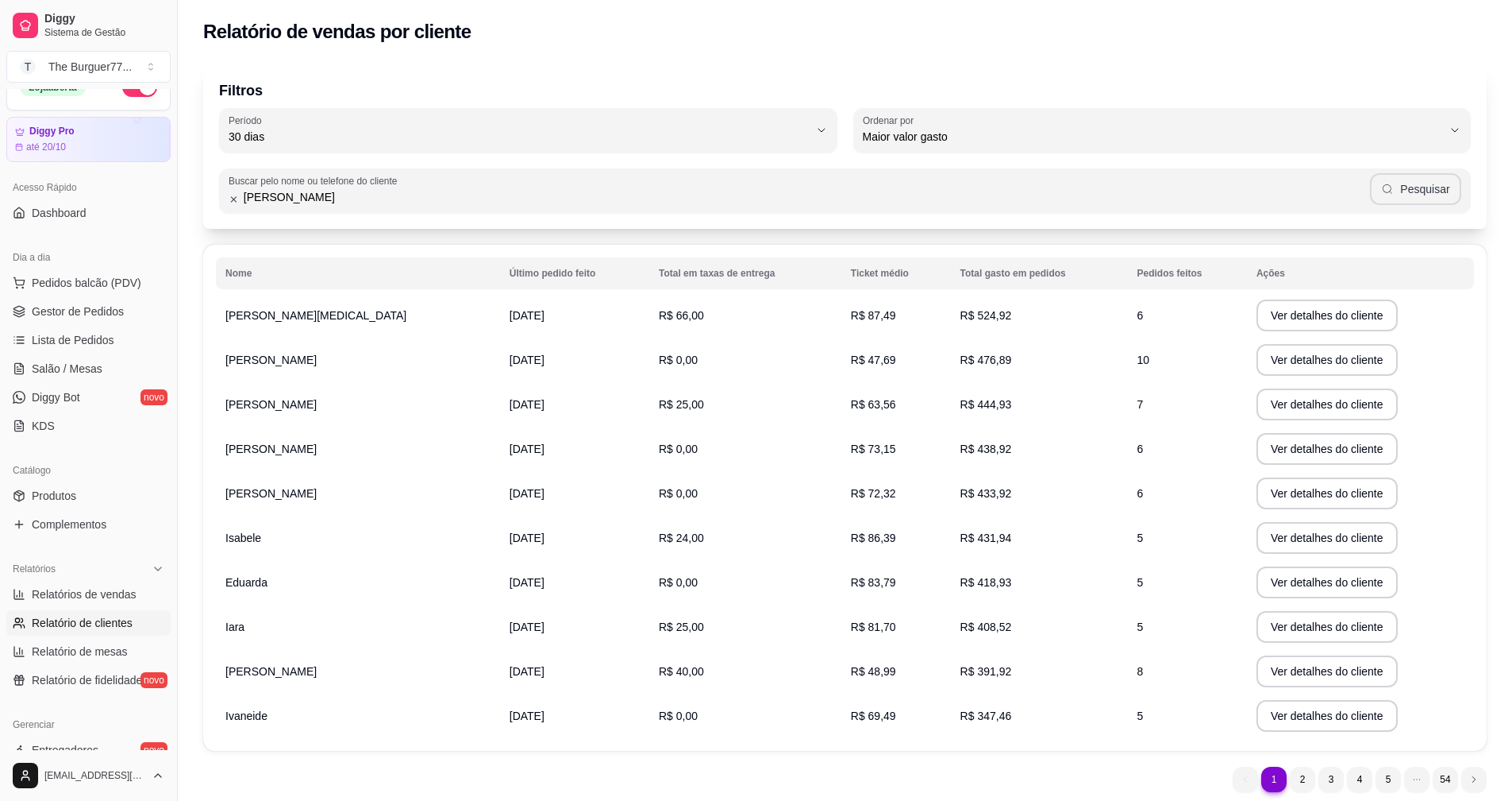
type input "[PERSON_NAME]"
click at [1432, 188] on button "Pesquisar" at bounding box center [1416, 189] width 91 height 31
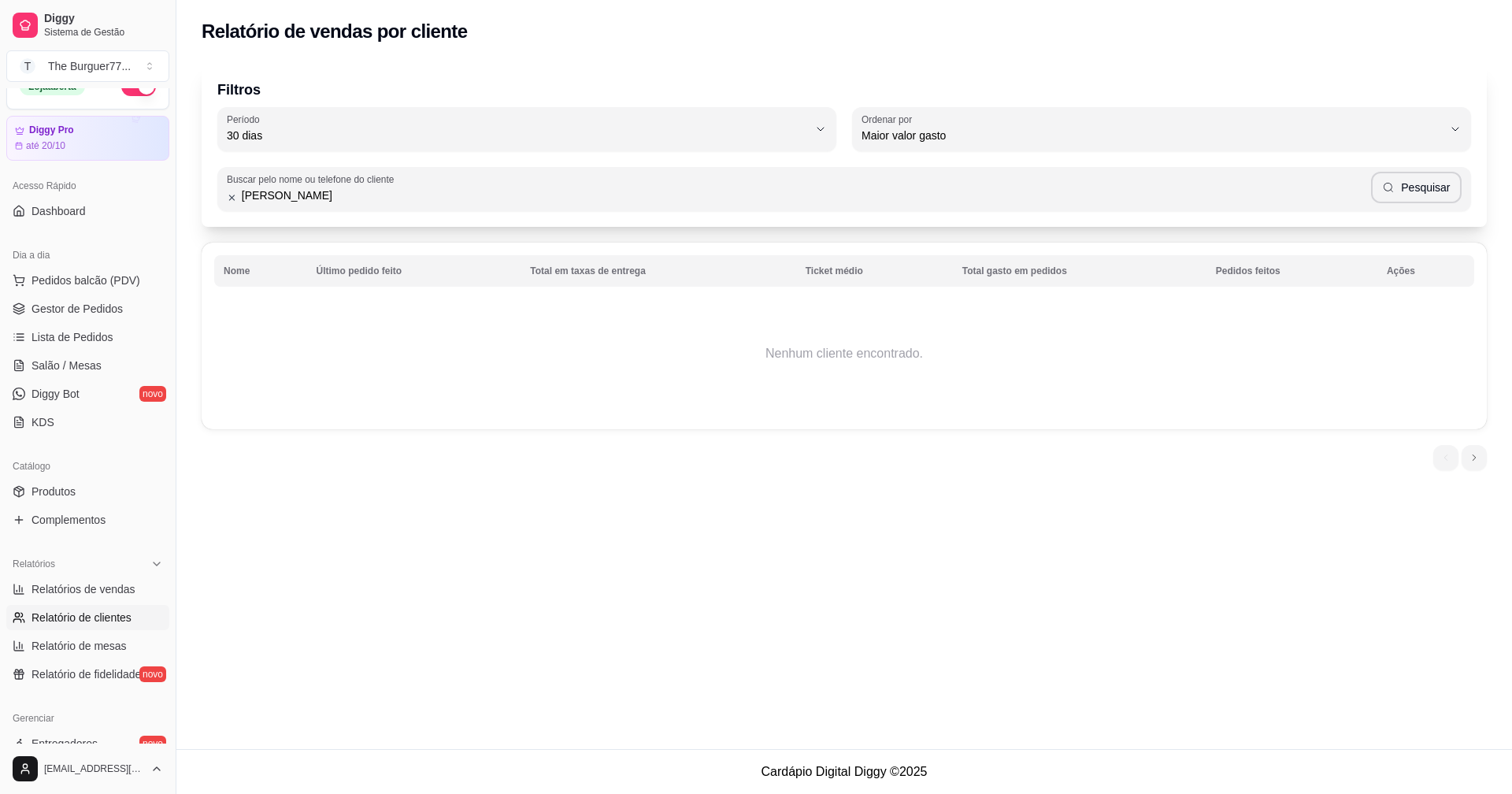
click at [714, 153] on div "Buscar pelo nome ou telefone do cliente [PERSON_NAME] Pesquisar" at bounding box center [844, 180] width 1254 height 60
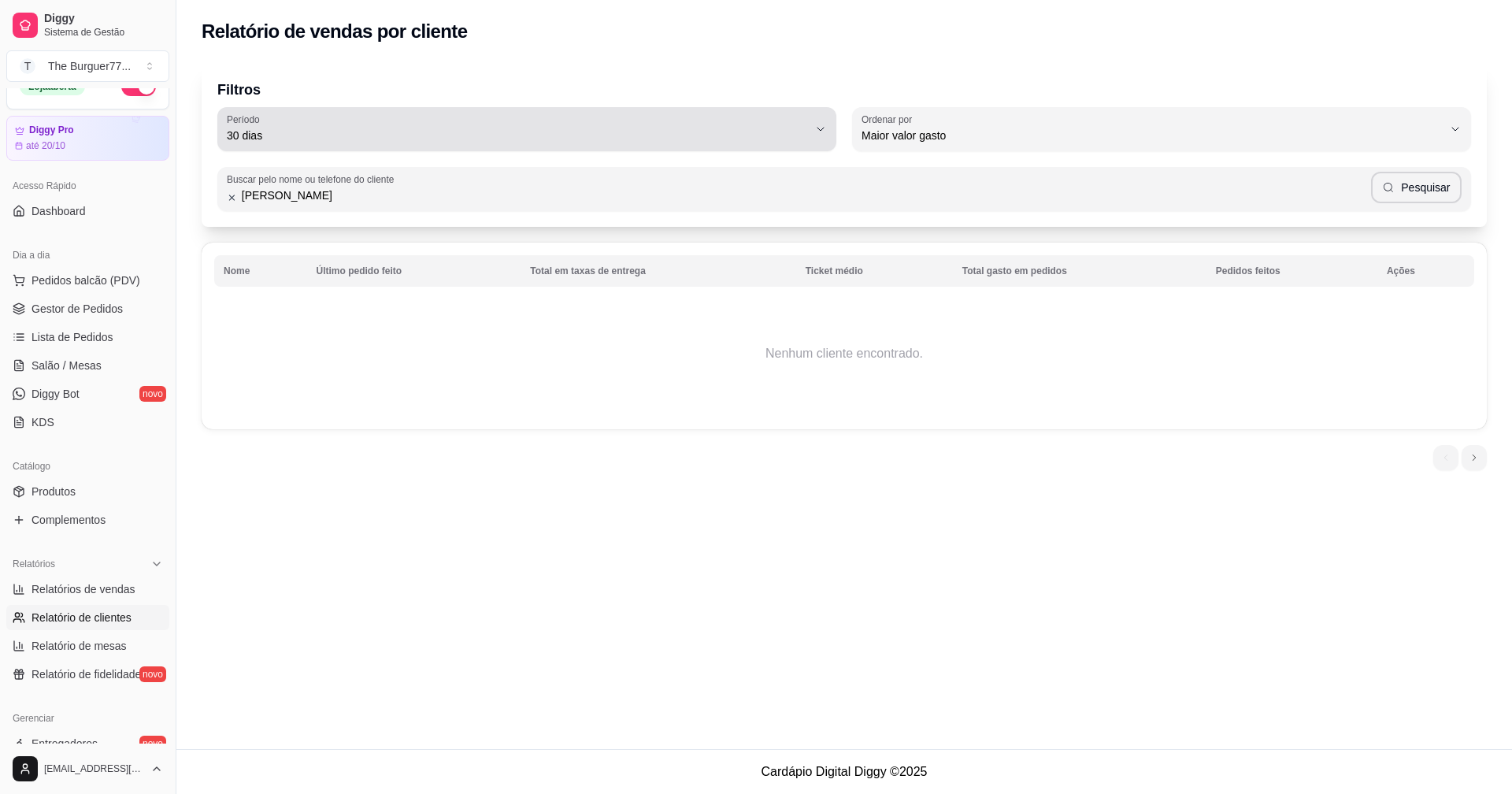
click at [714, 146] on button "Período 30 dias" at bounding box center [527, 129] width 619 height 44
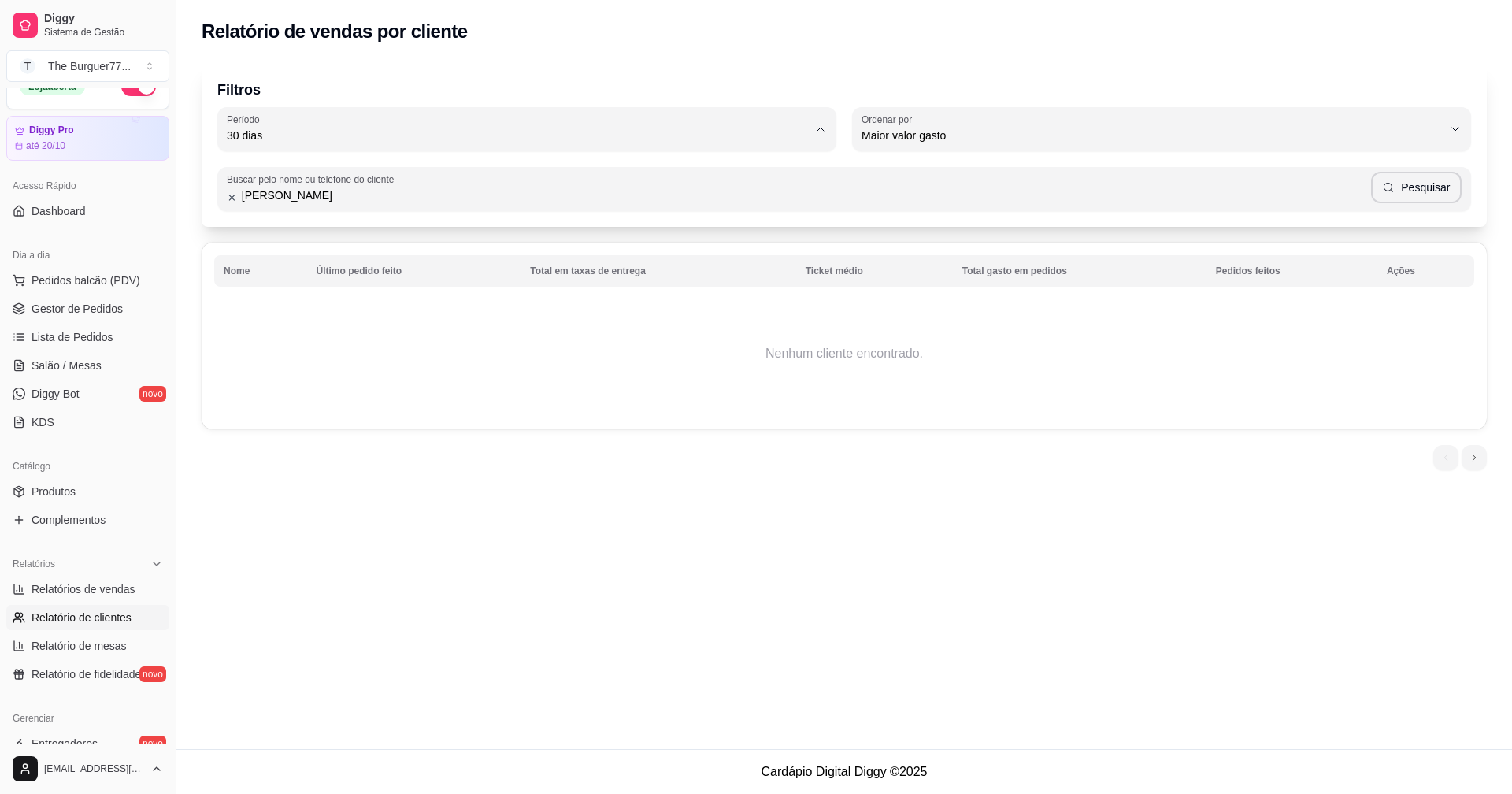
click at [382, 190] on li "Ontem" at bounding box center [526, 198] width 582 height 24
type input "1"
select select "1"
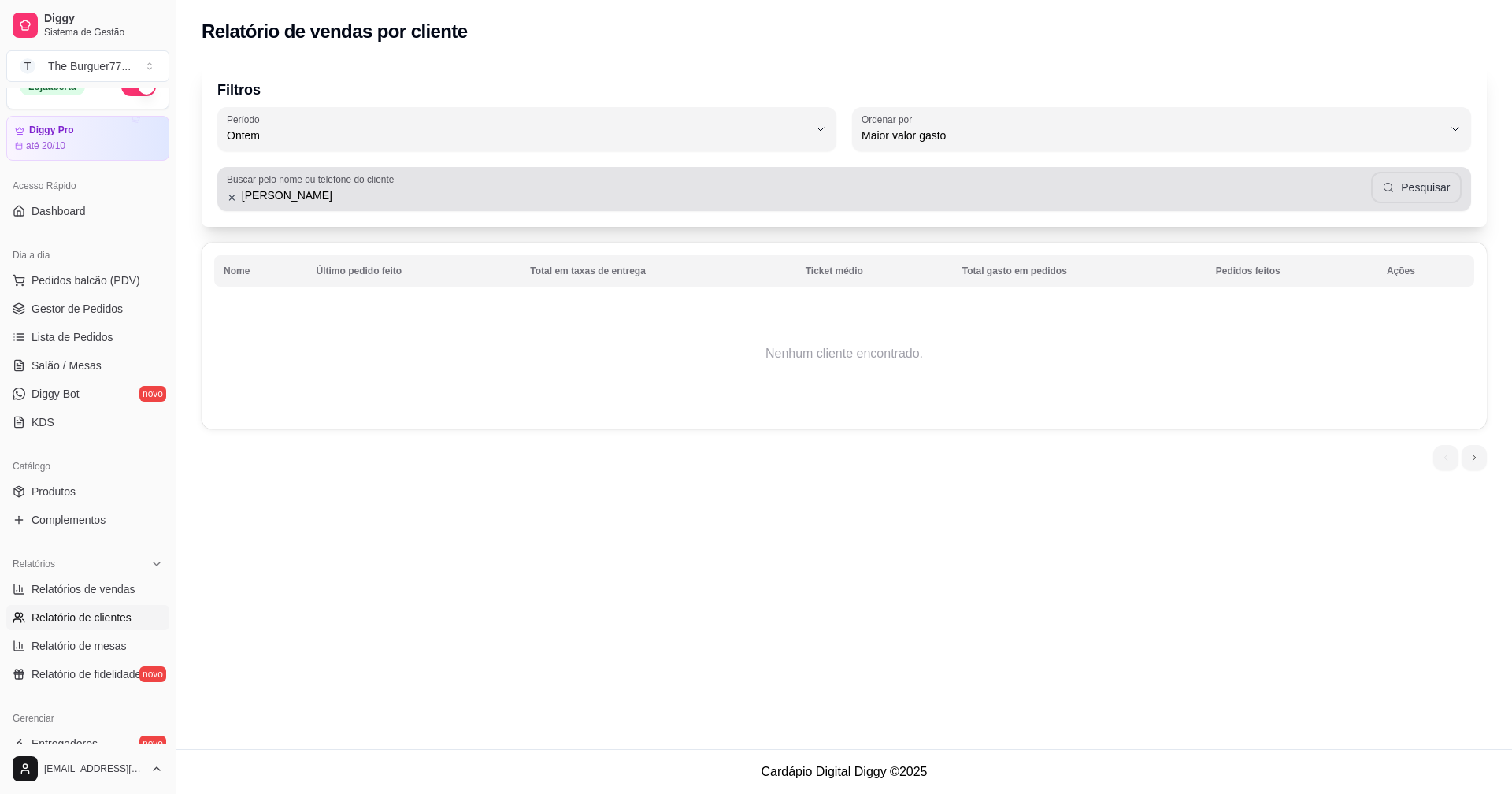
click at [1431, 150] on button "Ordenar por Maior valor gasto" at bounding box center [1162, 129] width 619 height 44
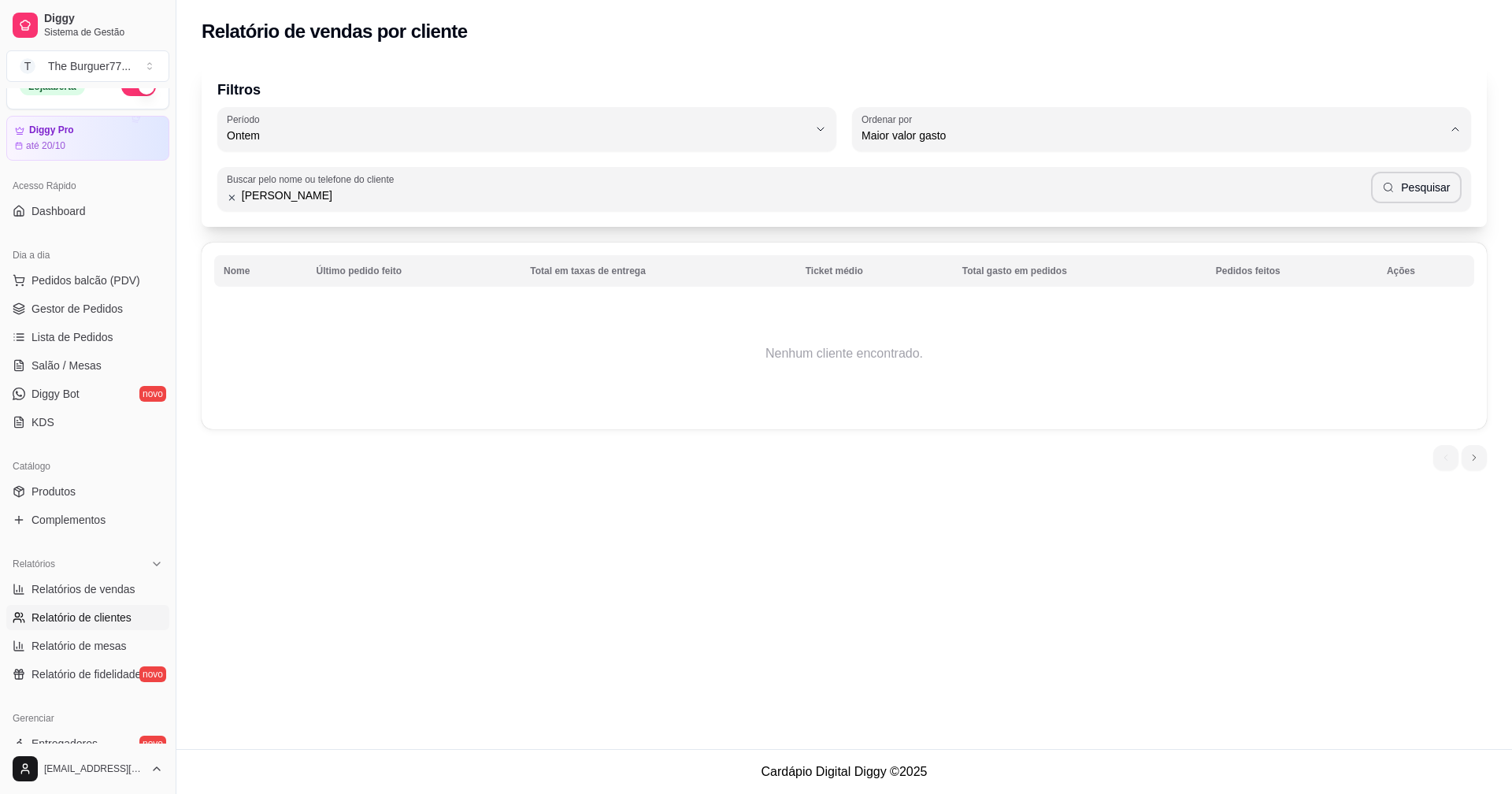
click at [1113, 245] on li "Último pedido feito" at bounding box center [1161, 251] width 582 height 24
type input "LAST_ORDER_MADE_AT"
select select "LAST_ORDER_MADE_AT"
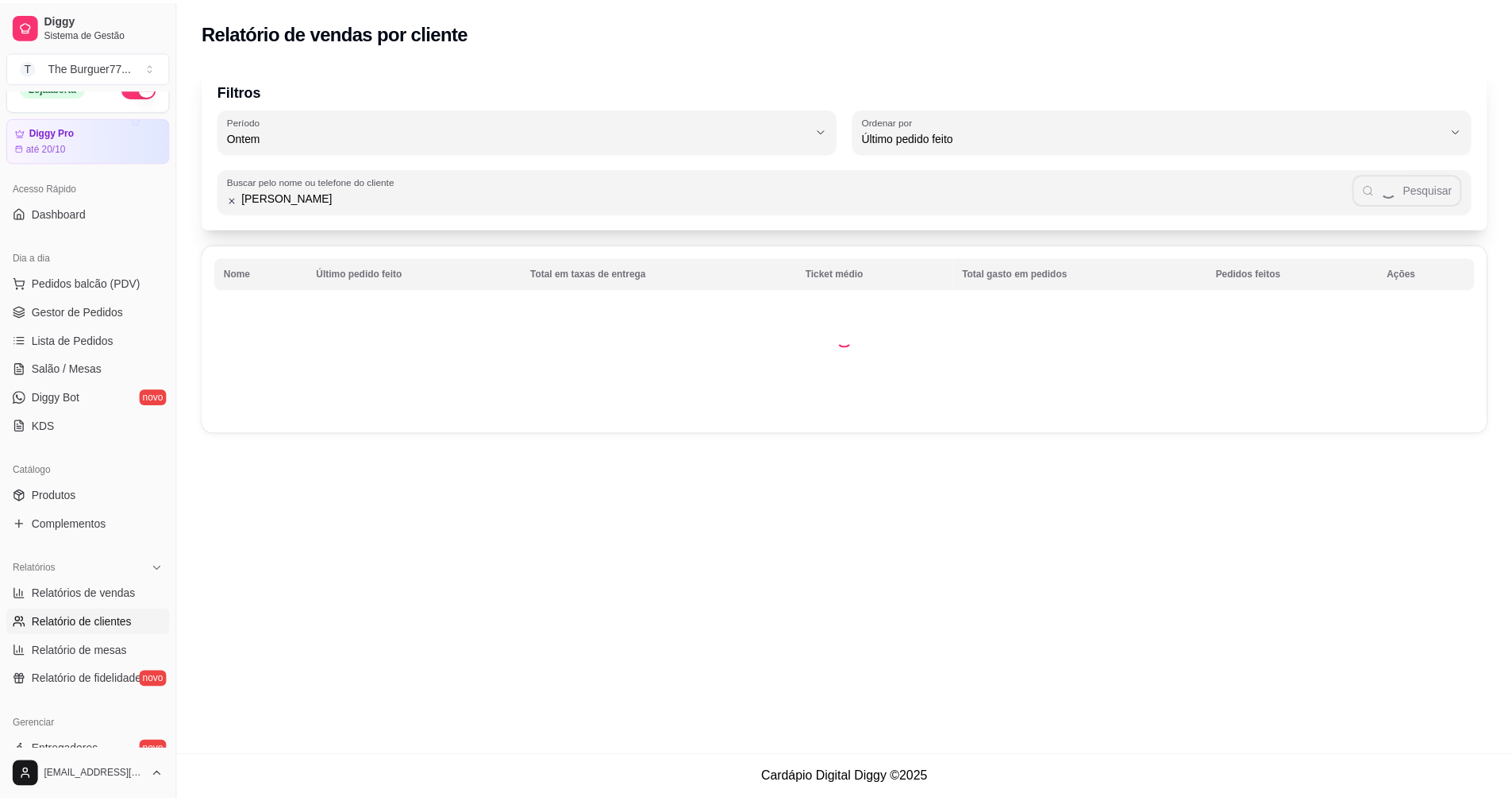
scroll to position [15, 0]
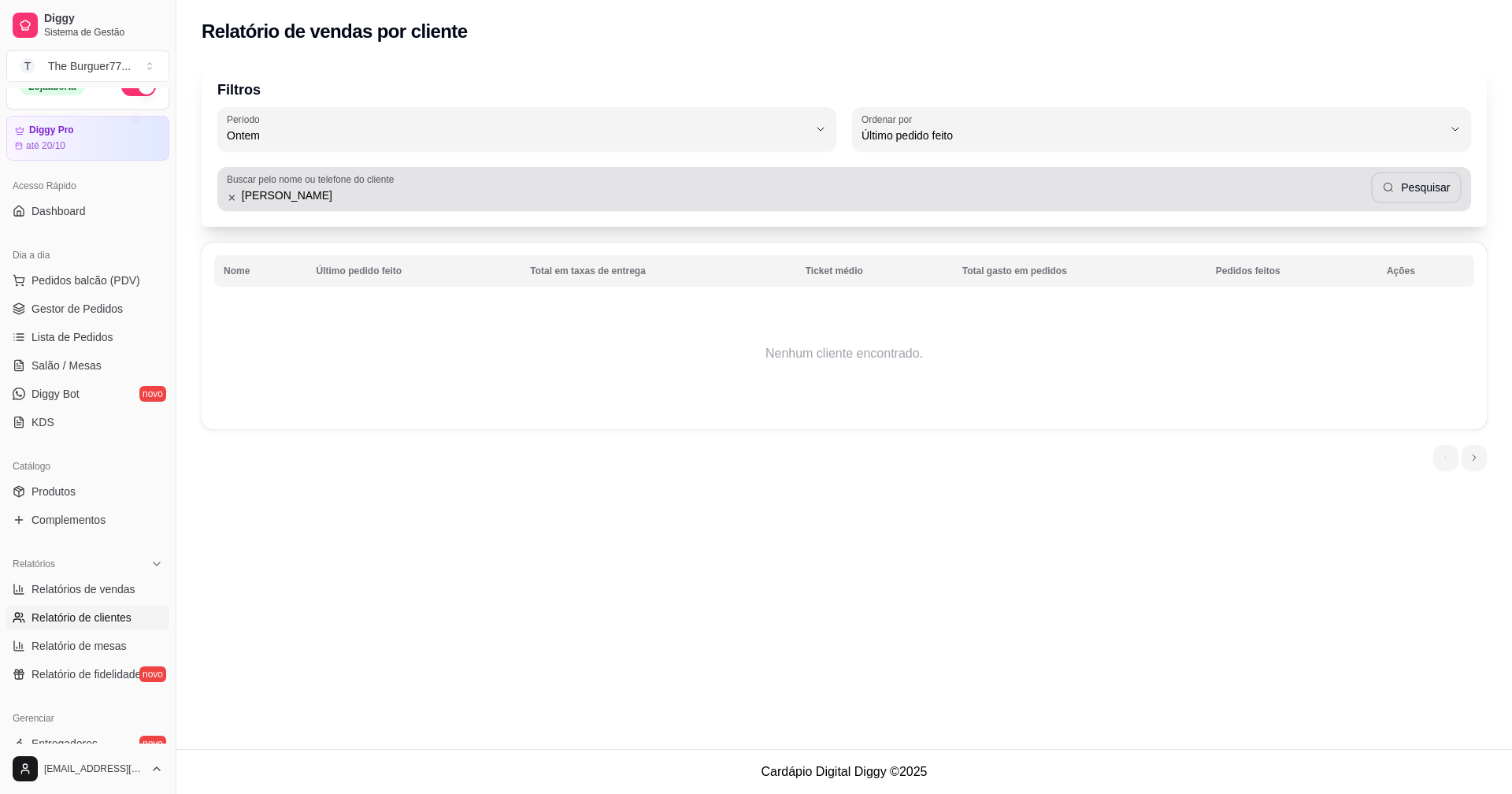
click at [1414, 182] on button "Pesquisar" at bounding box center [1416, 187] width 90 height 31
click at [547, 205] on div "Buscar pelo nome ou telefone do cliente [PERSON_NAME] Pesquisar" at bounding box center [844, 189] width 1254 height 44
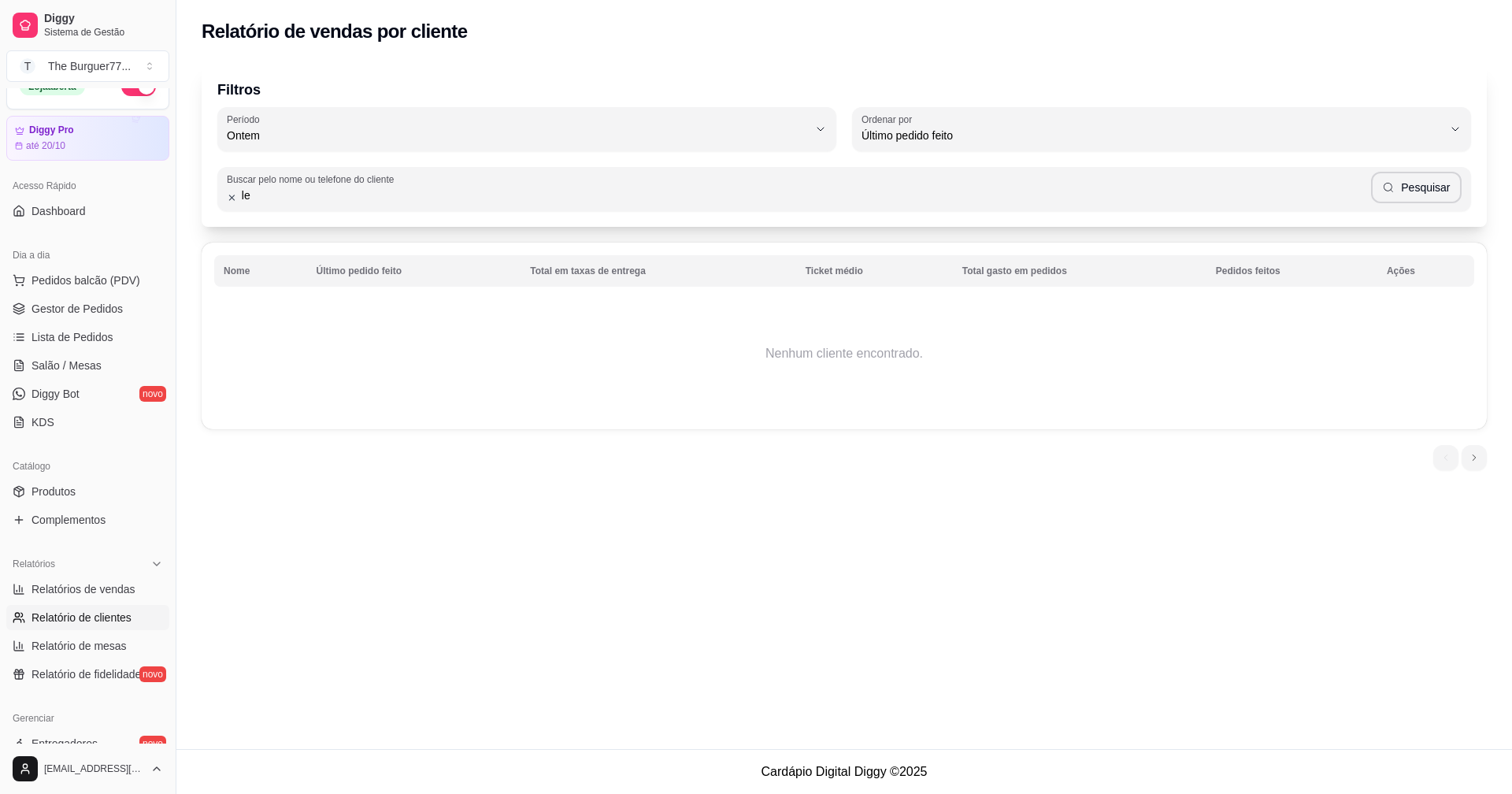
type input "l"
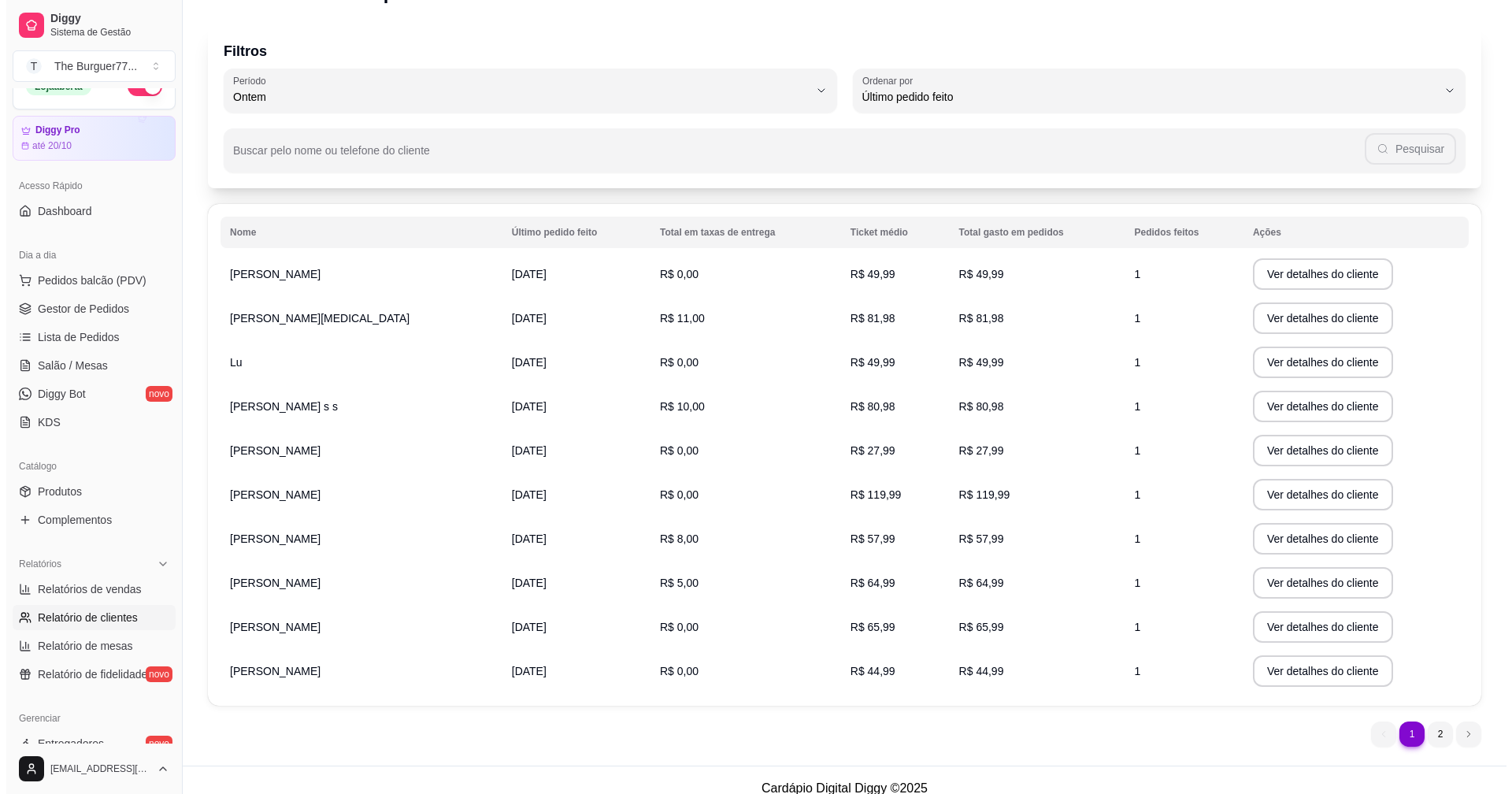
scroll to position [55, 0]
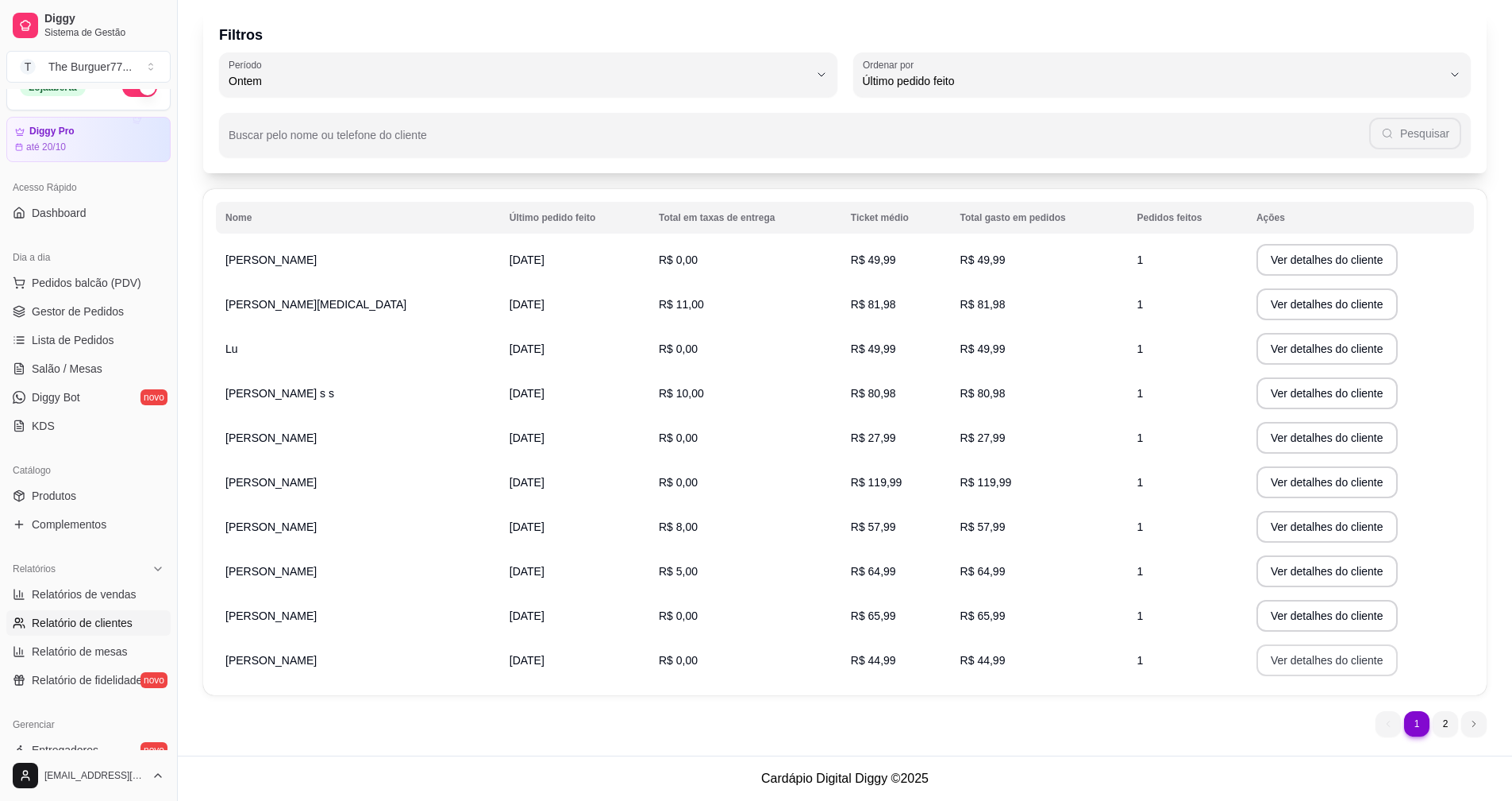
click at [1286, 665] on button "Ver detalhes do cliente" at bounding box center [1328, 660] width 142 height 31
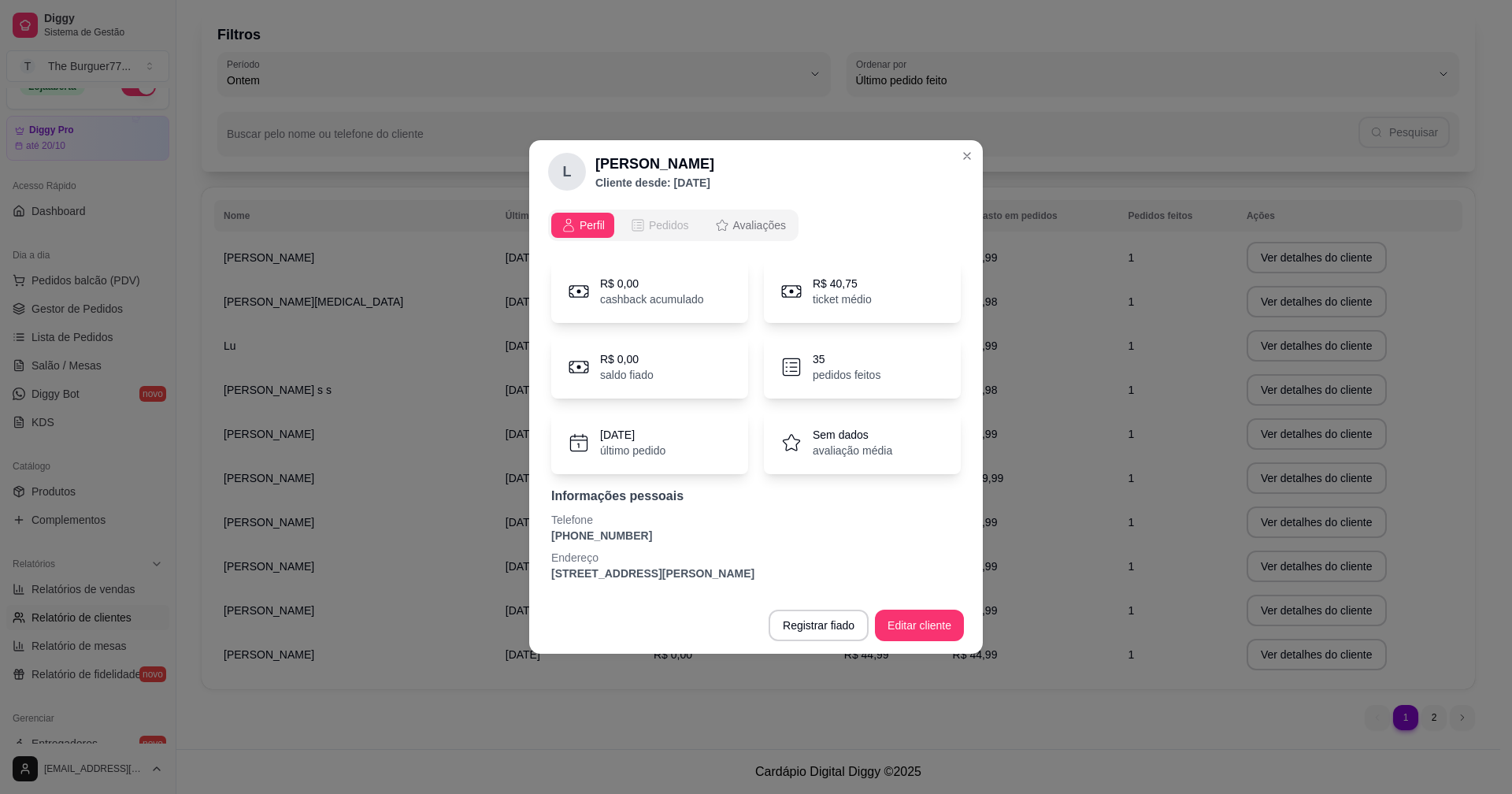
click at [657, 220] on span "Pedidos" at bounding box center [669, 225] width 40 height 16
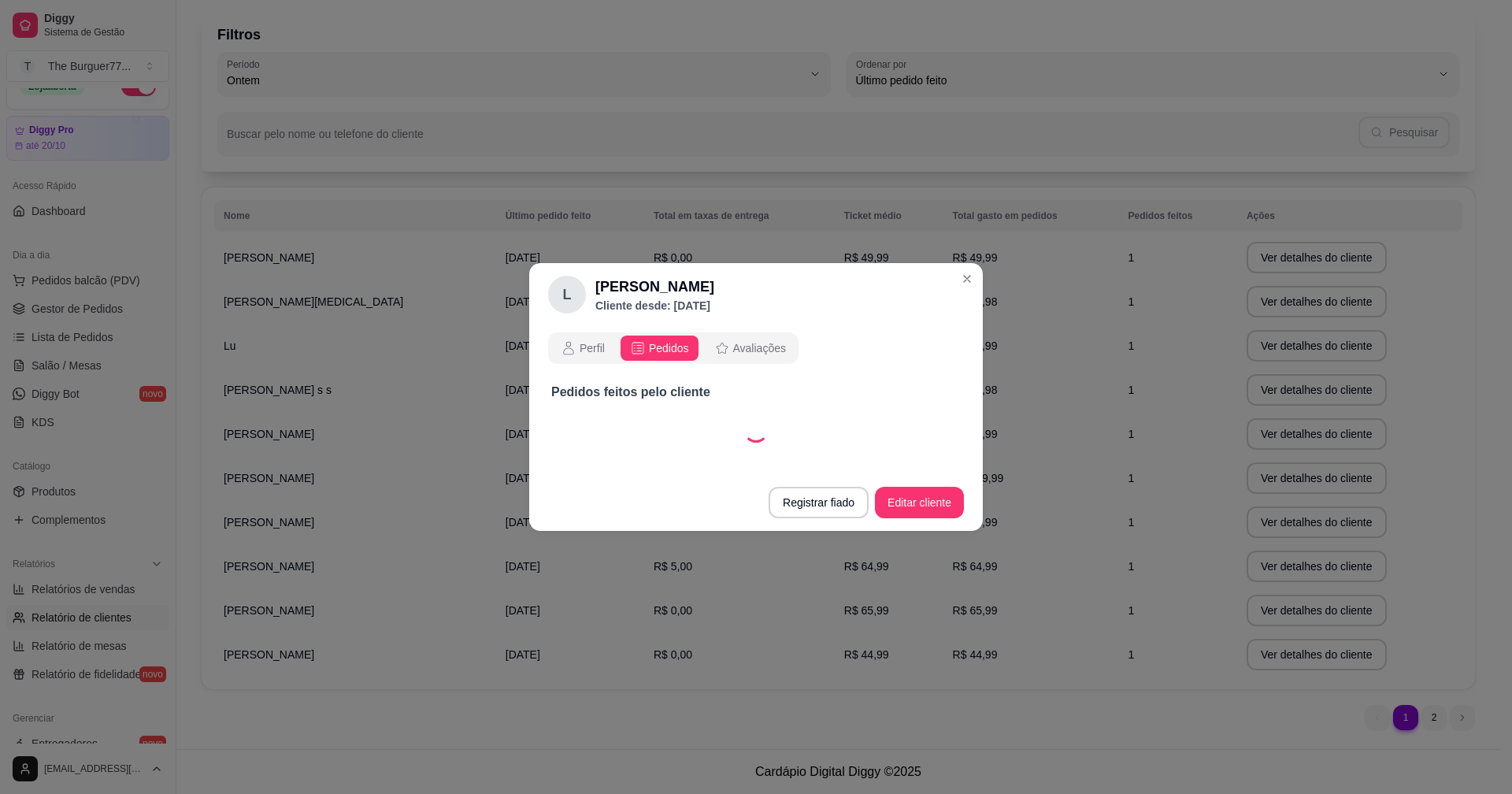
select select "30"
select select "ALL"
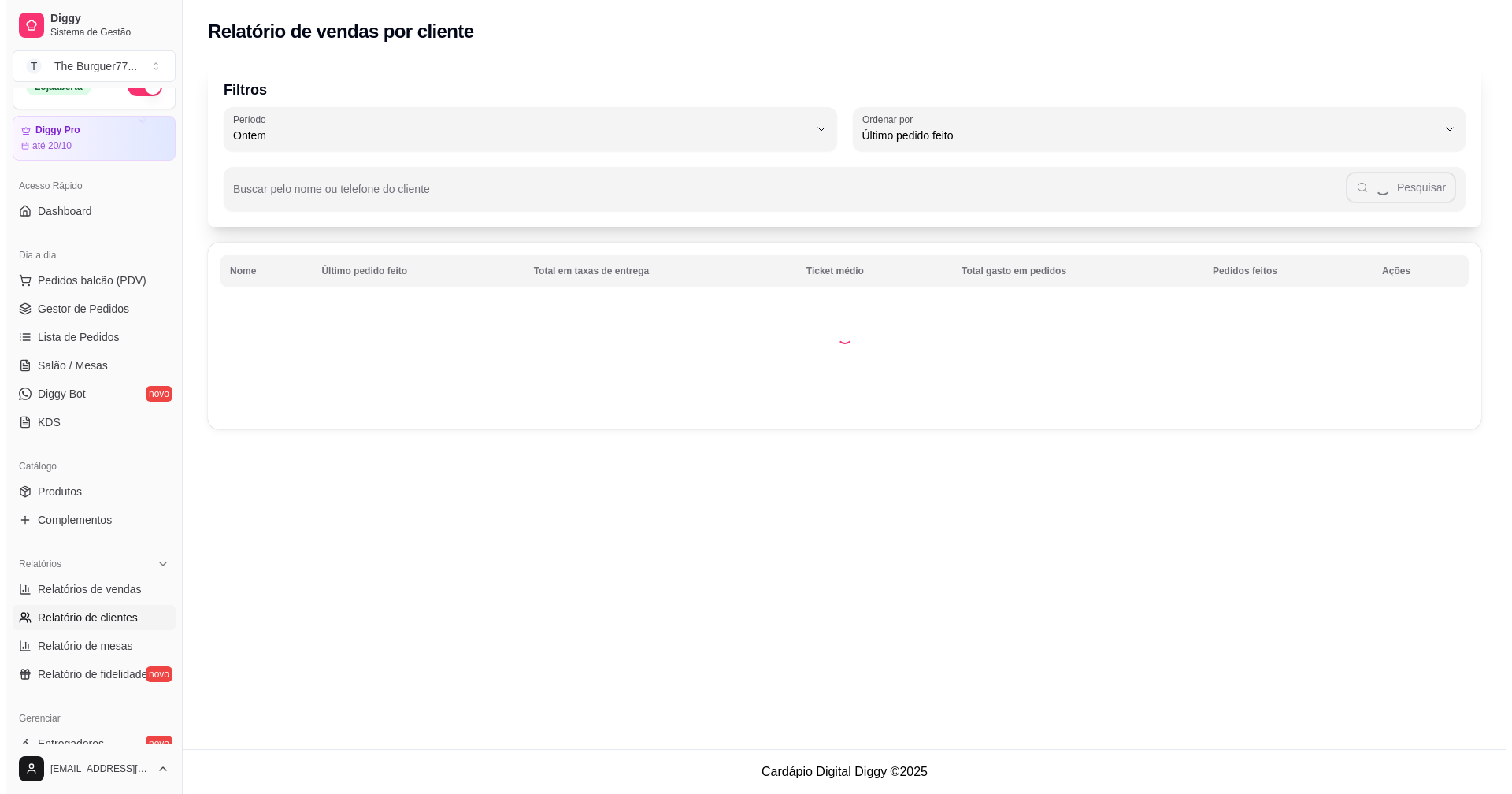
scroll to position [0, 0]
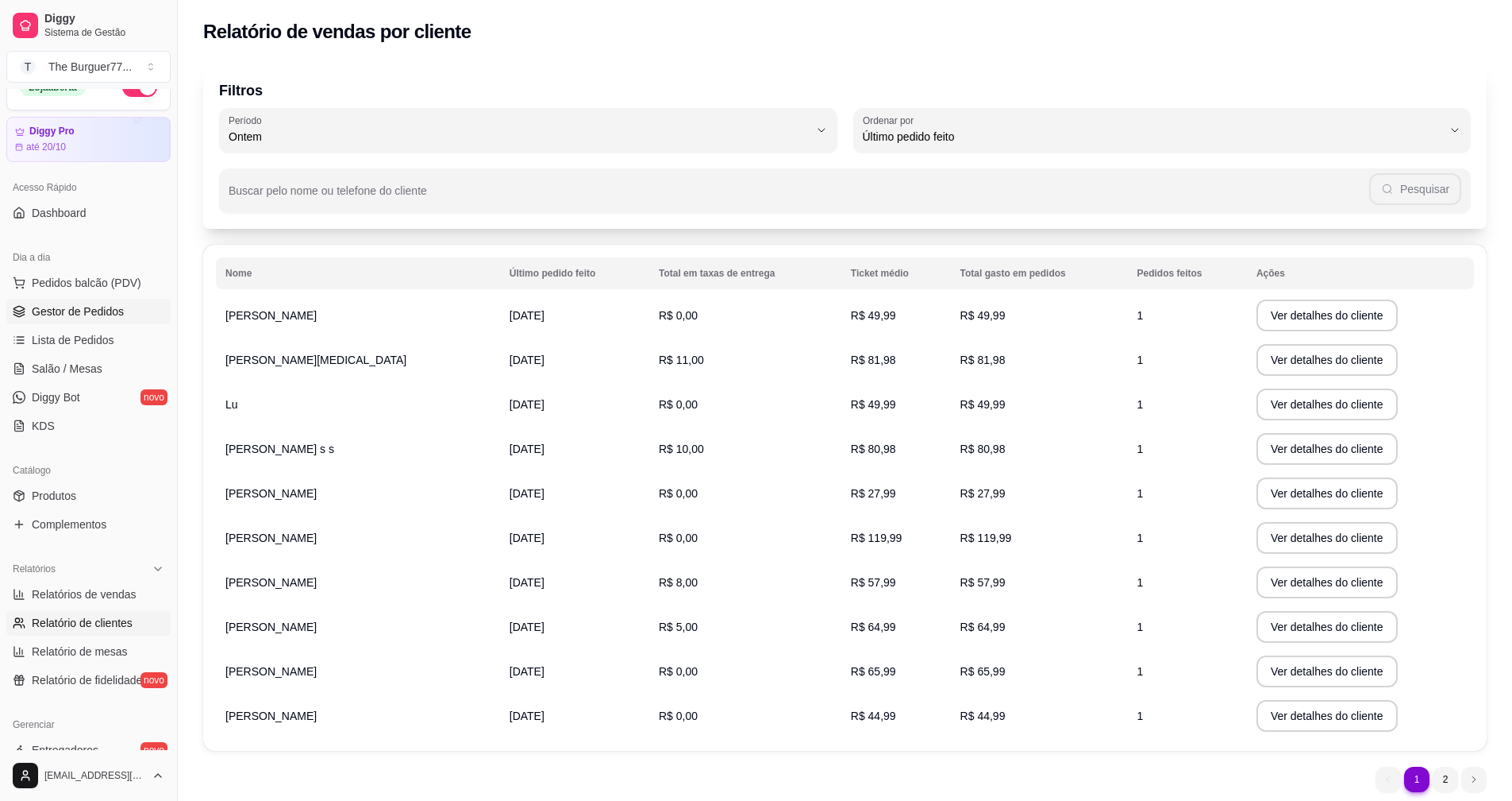
click at [105, 308] on span "Gestor de Pedidos" at bounding box center [77, 311] width 92 height 16
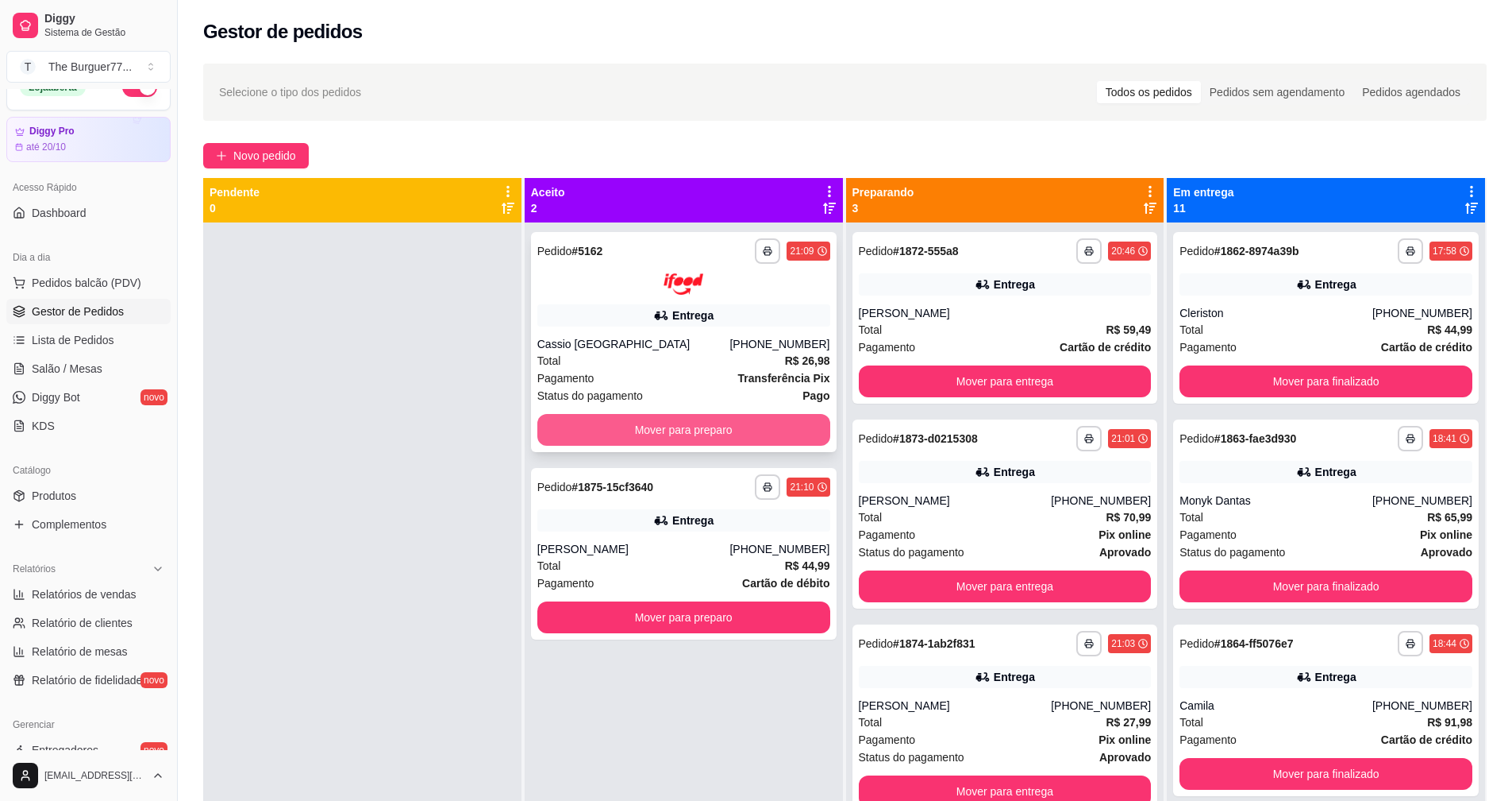
click at [719, 424] on button "Mover para preparo" at bounding box center [683, 429] width 293 height 31
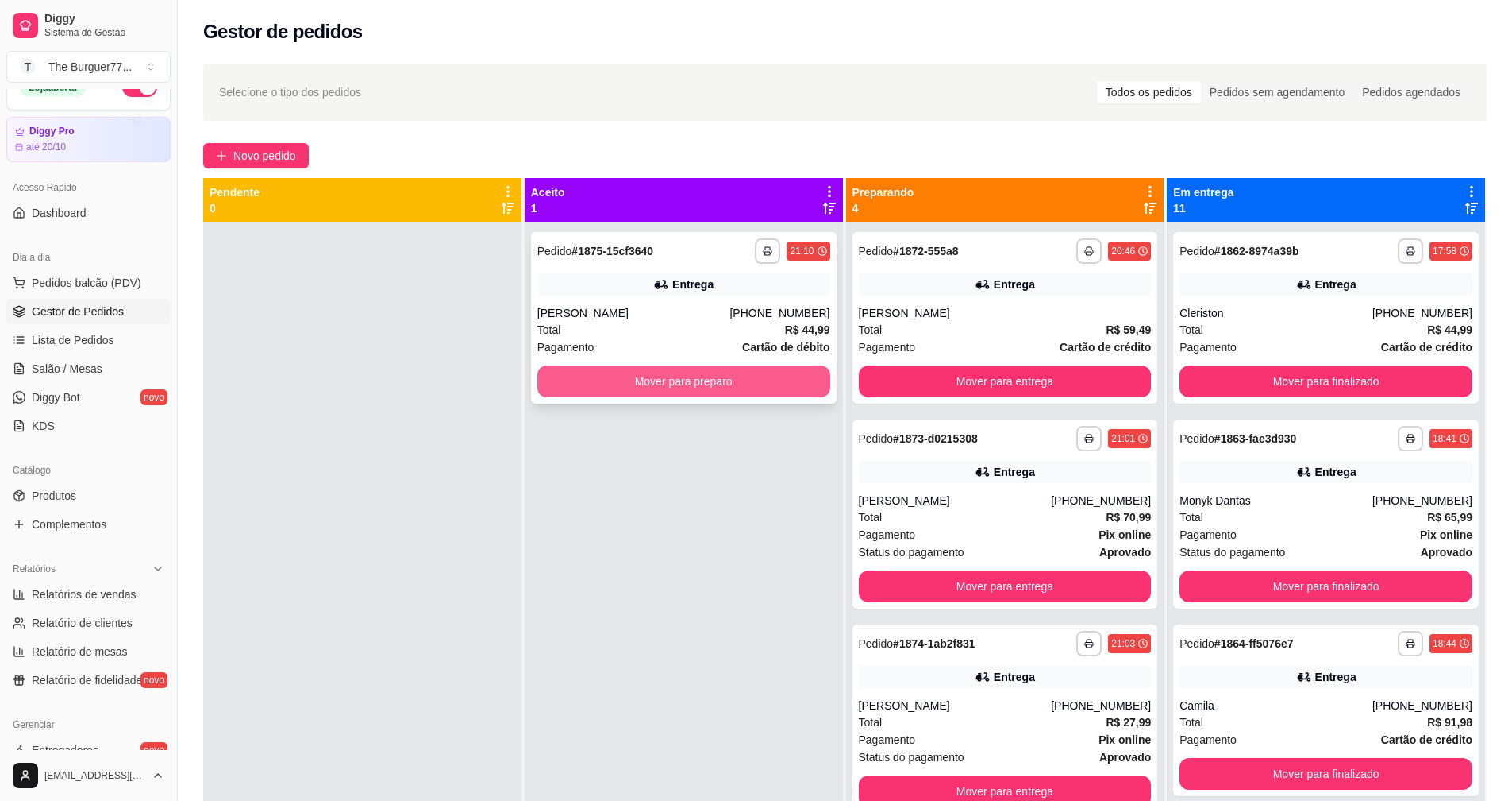
click at [709, 382] on button "Mover para preparo" at bounding box center [683, 381] width 293 height 31
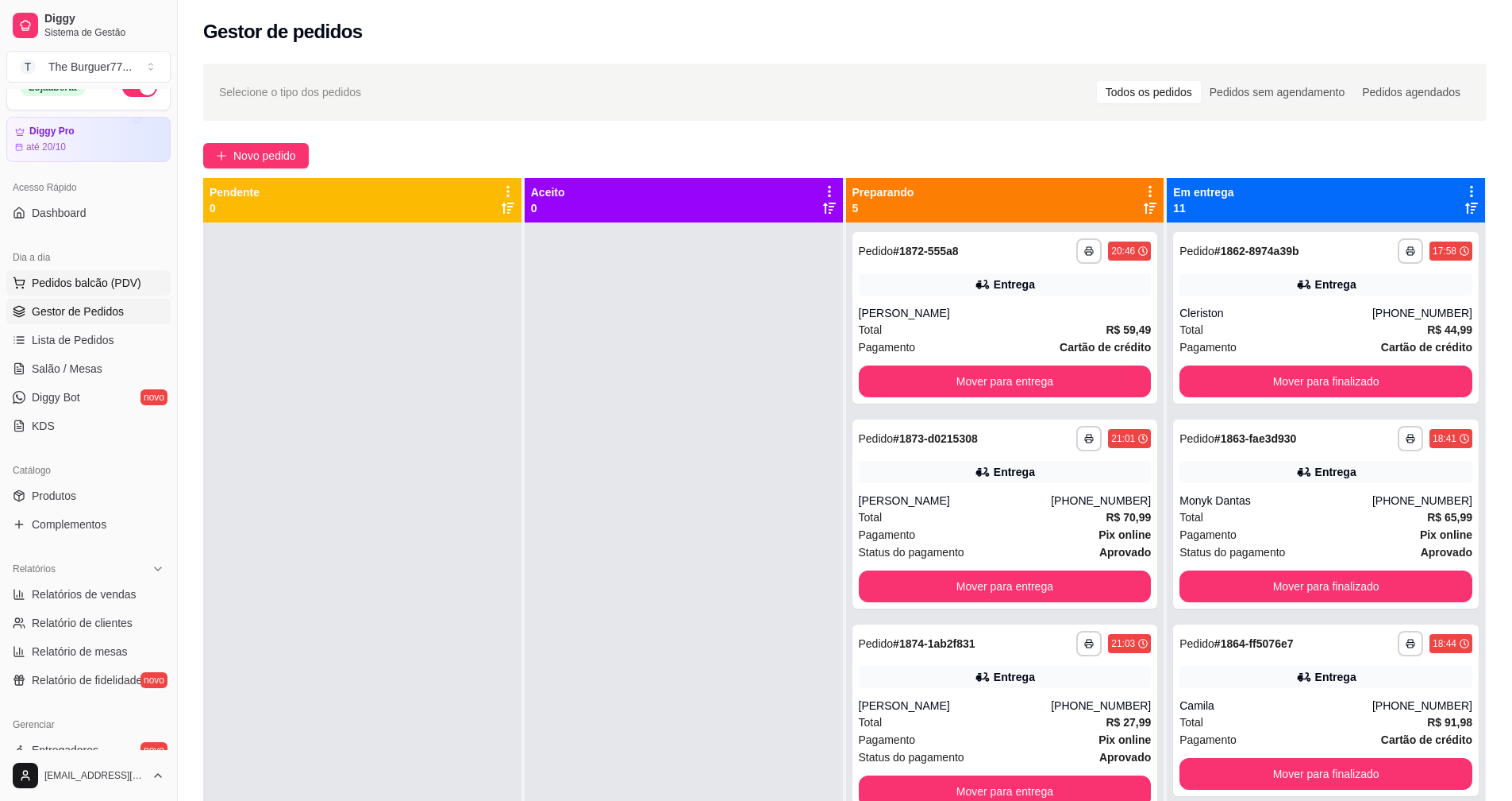
click at [85, 285] on span "Pedidos balcão (PDV)" at bounding box center [86, 282] width 109 height 16
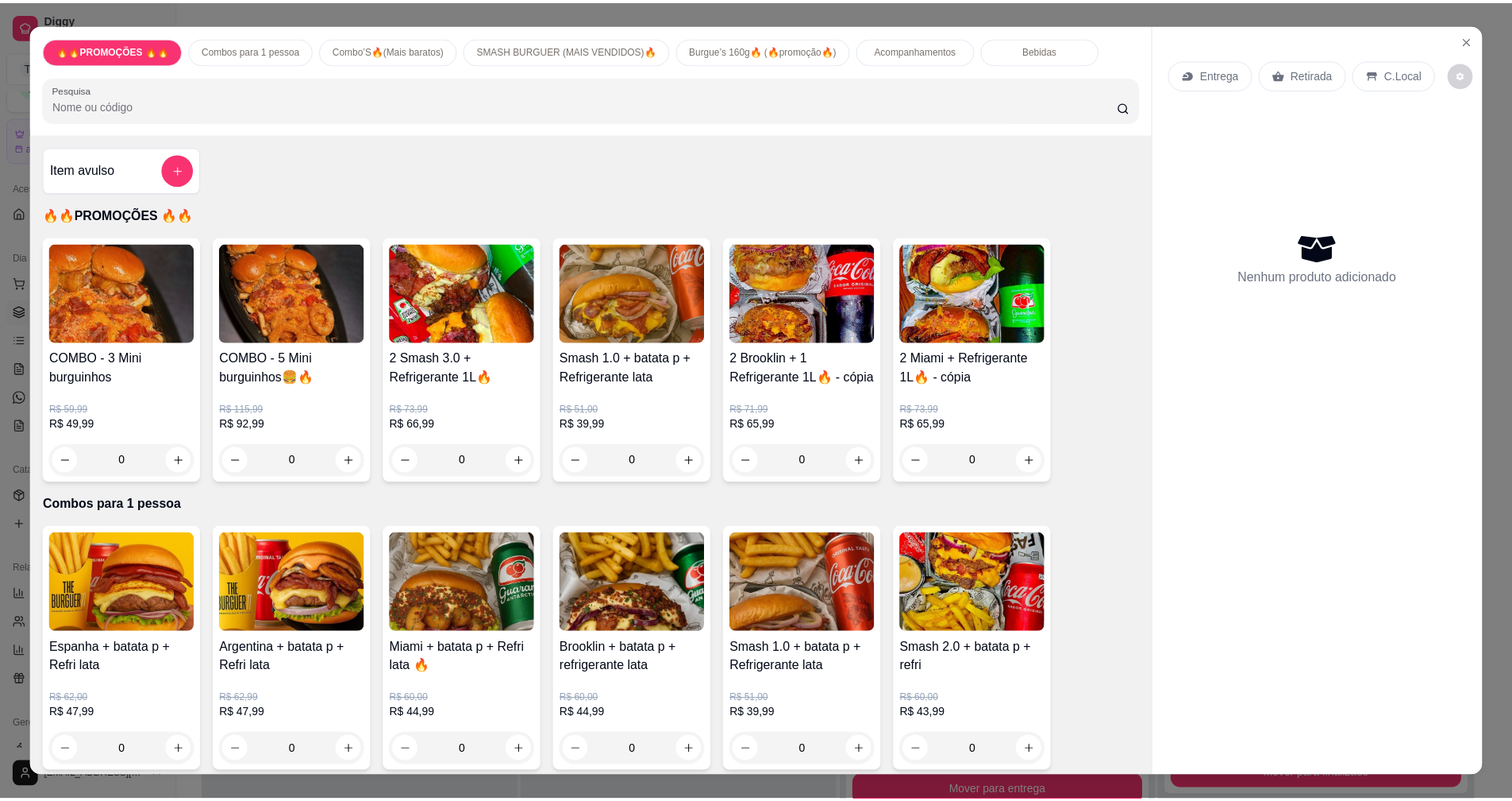
scroll to position [477, 0]
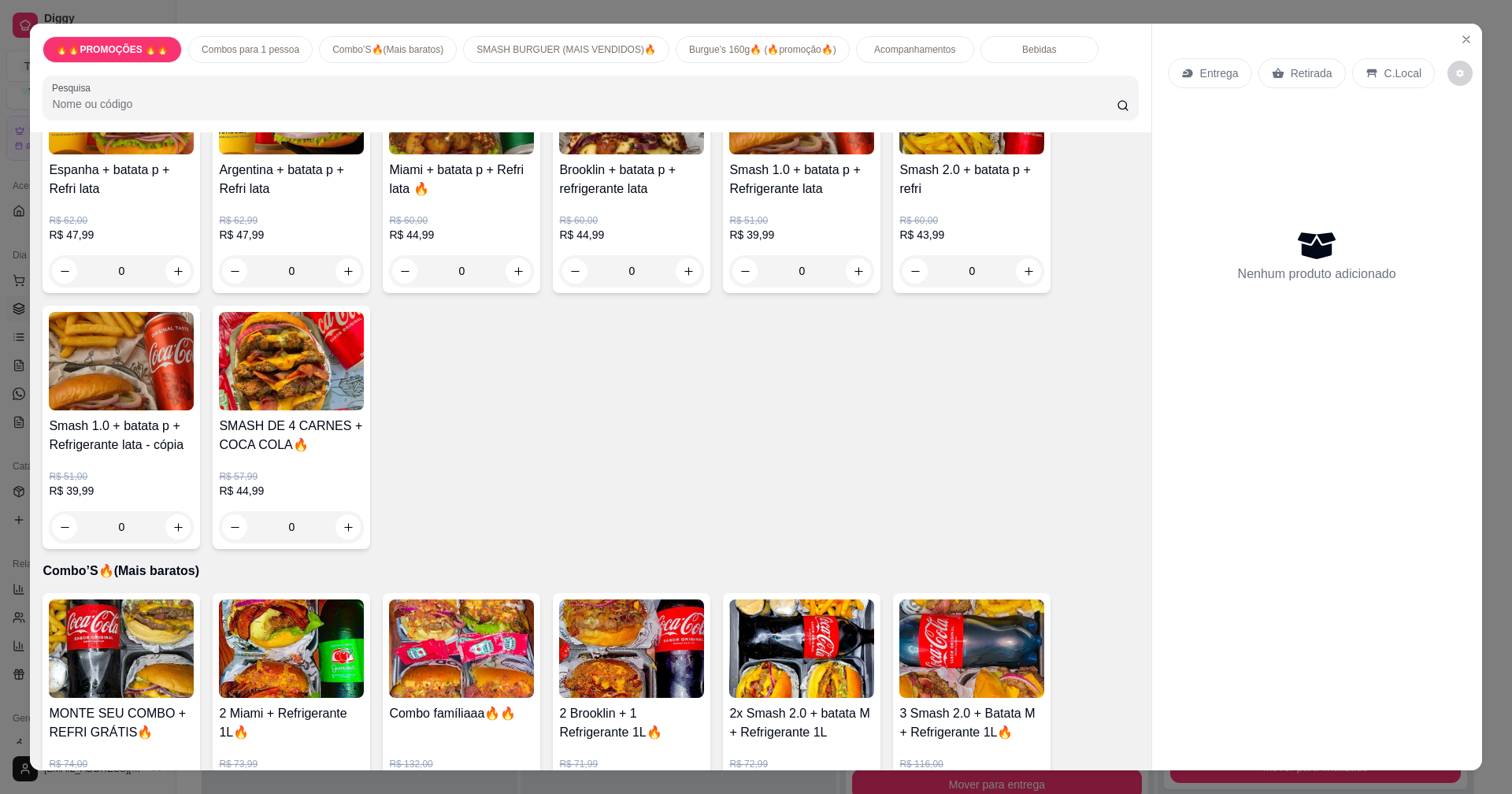
click at [342, 524] on div "0" at bounding box center [291, 527] width 145 height 31
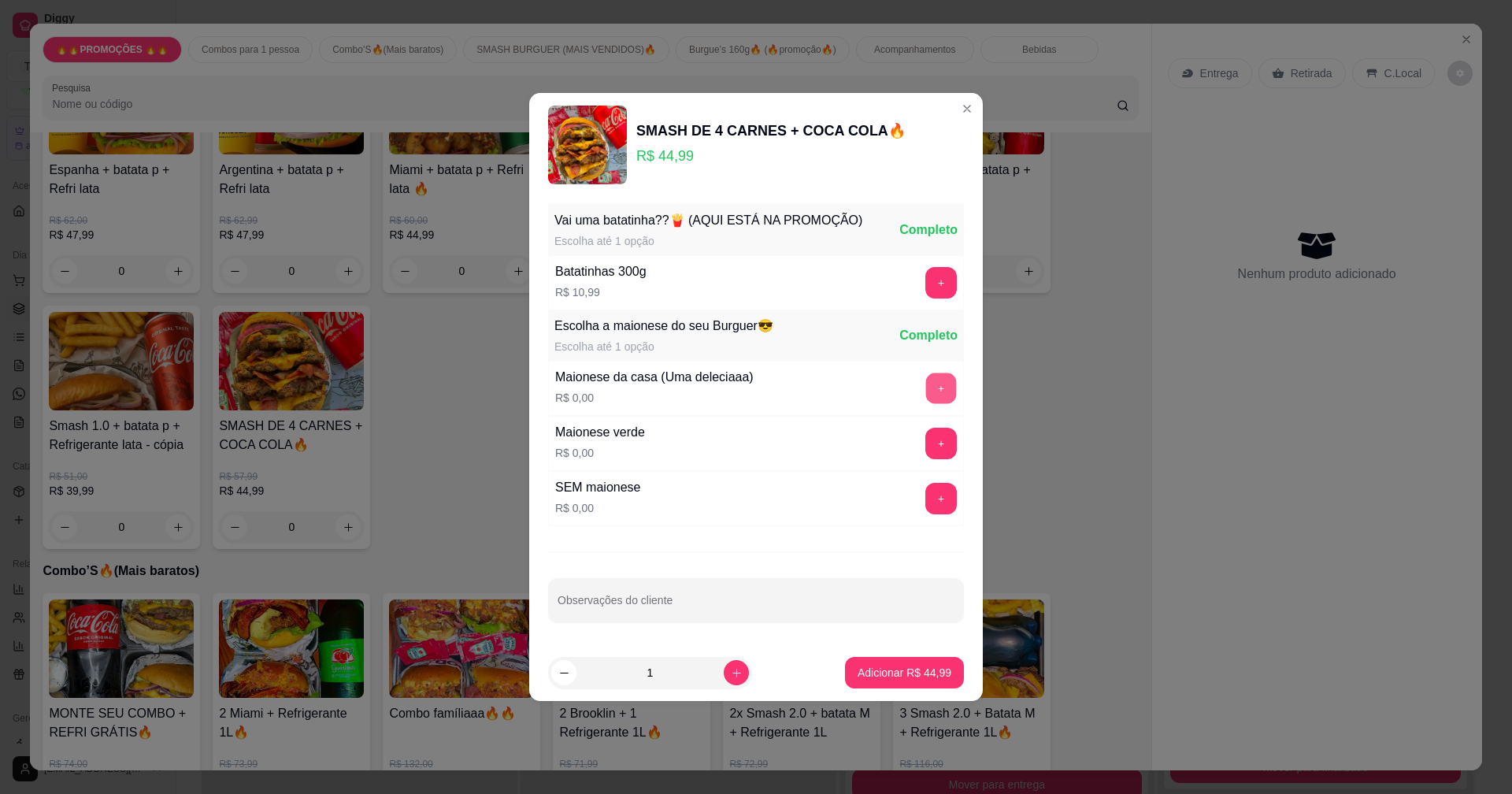
click at [934, 379] on button "+" at bounding box center [941, 388] width 30 height 30
click at [916, 675] on p "Adicionar R$ 44,99" at bounding box center [904, 673] width 94 height 16
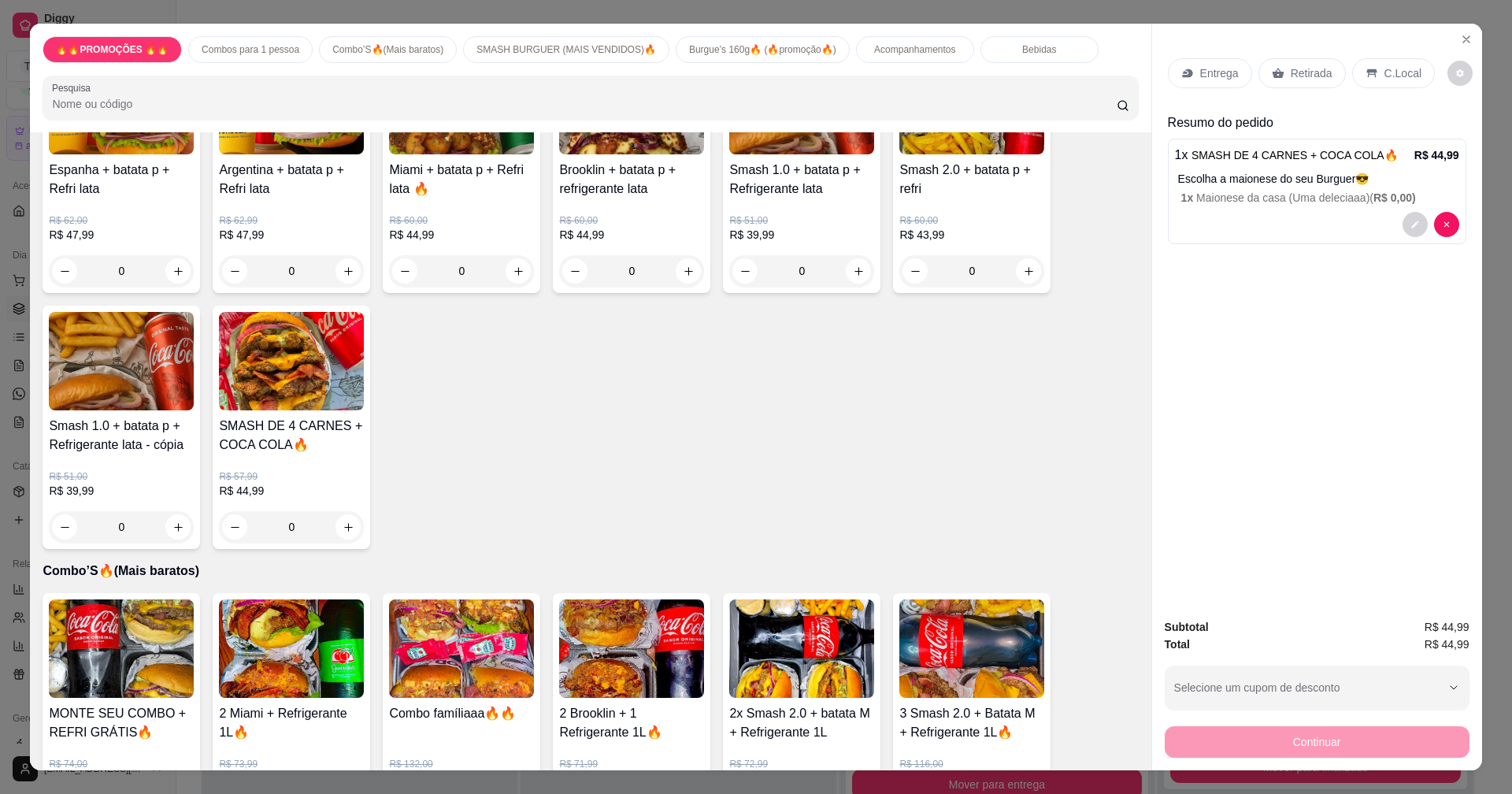
click at [1287, 62] on div "Retirada" at bounding box center [1302, 73] width 88 height 30
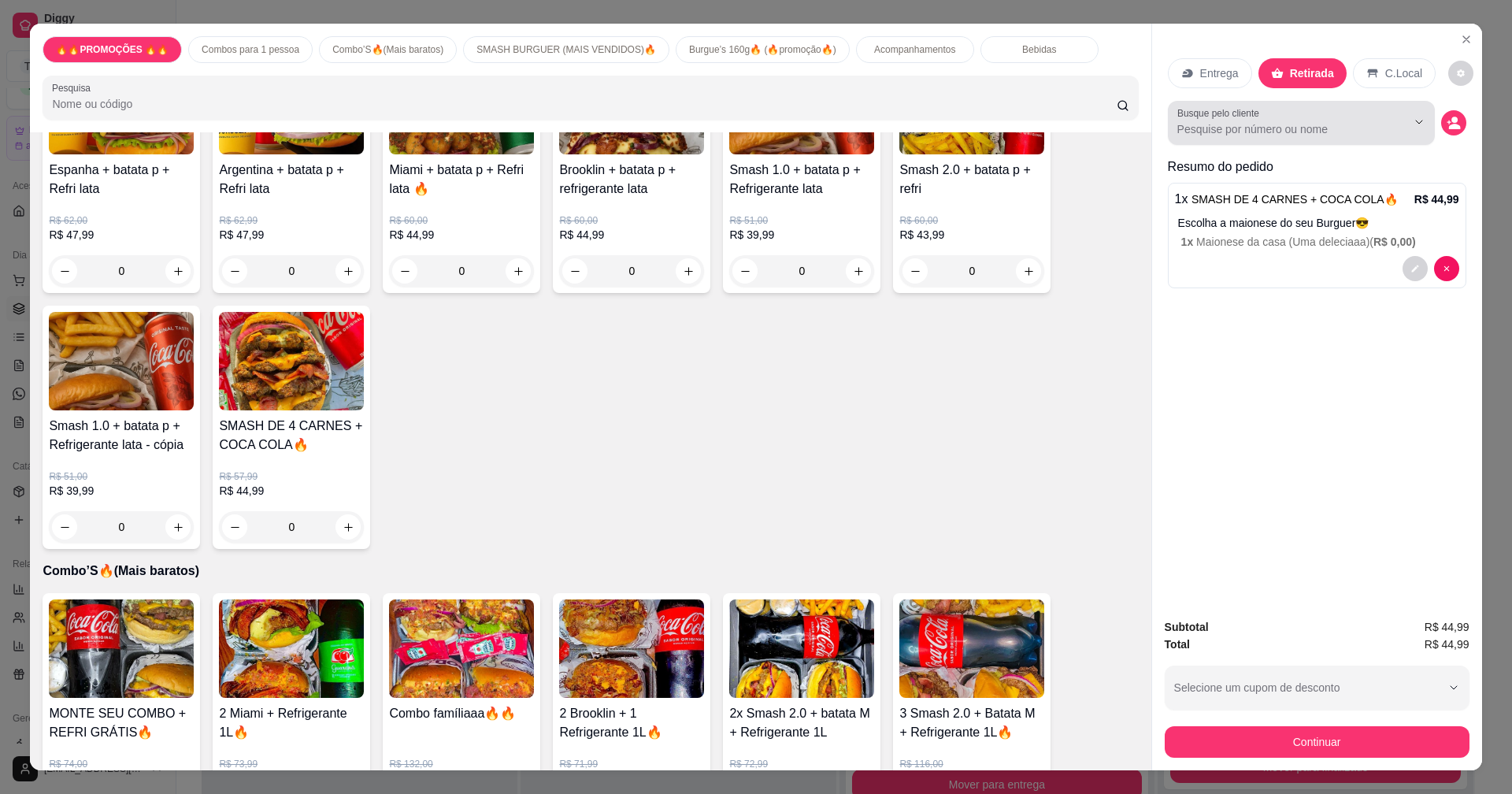
click at [1294, 127] on input "Busque pelo cliente" at bounding box center [1279, 129] width 204 height 16
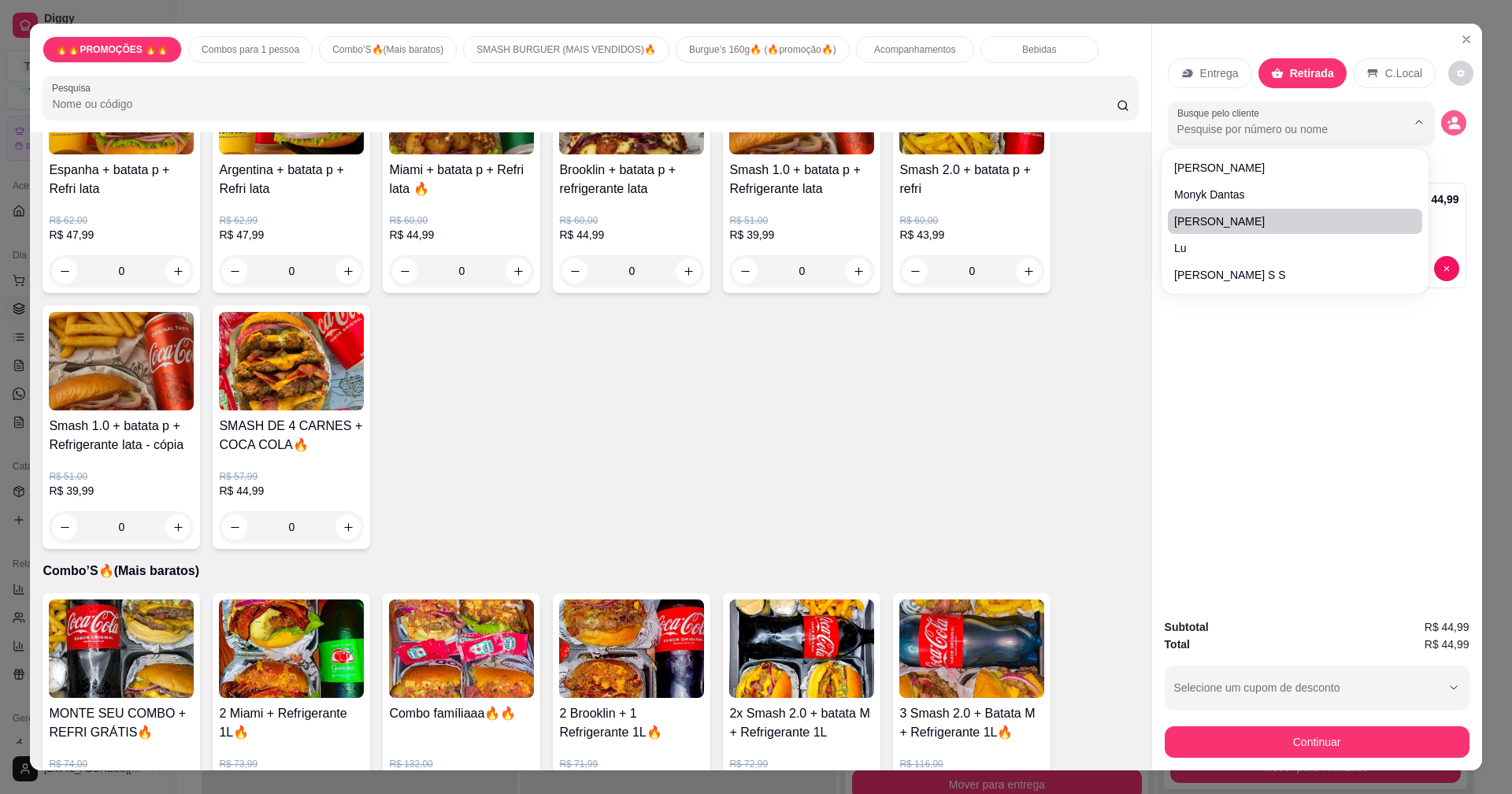
click at [1450, 116] on icon "decrease-product-quantity" at bounding box center [1454, 123] width 14 height 14
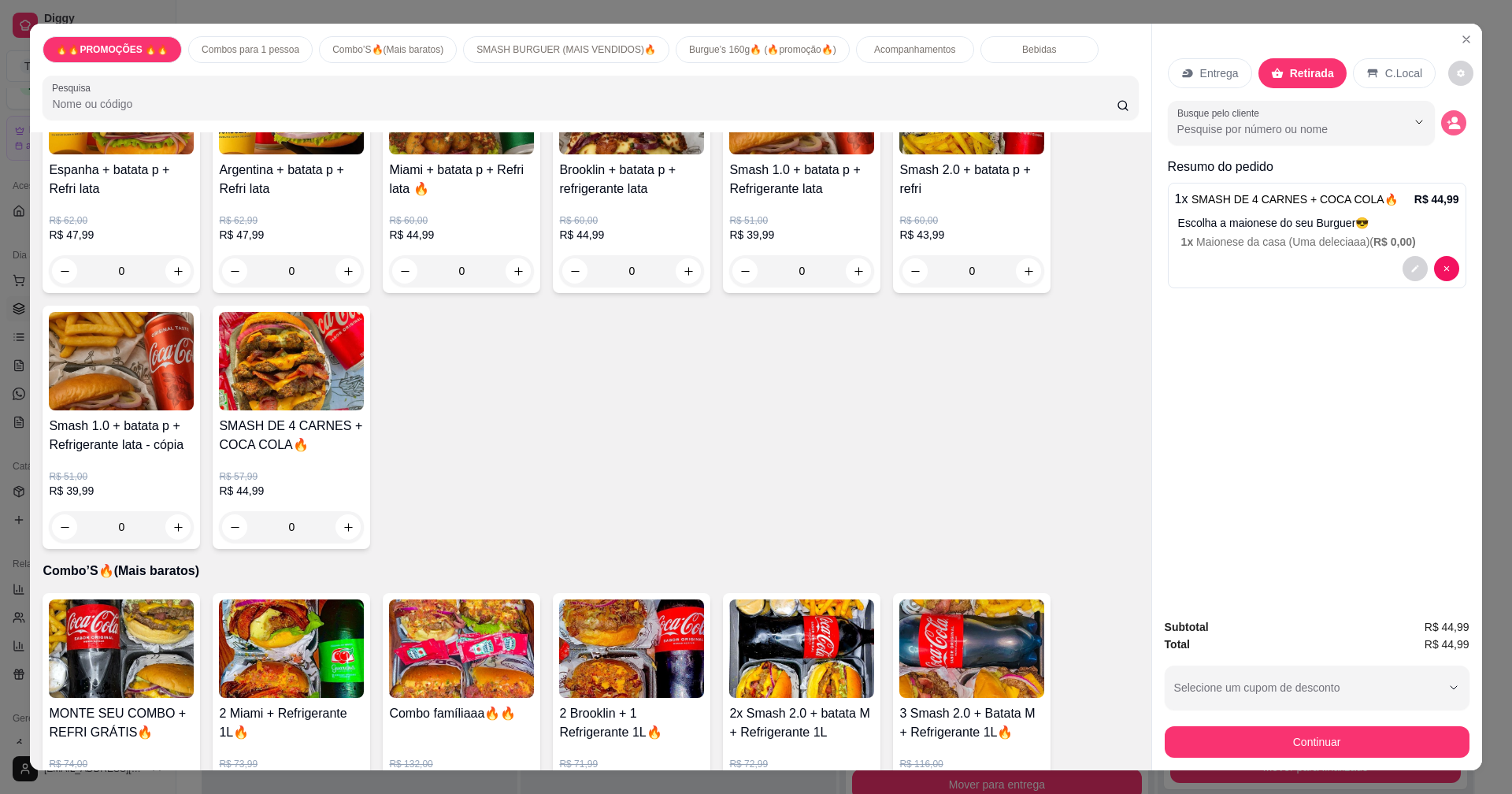
click at [1447, 122] on icon "decrease-product-quantity" at bounding box center [1449, 122] width 4 height 4
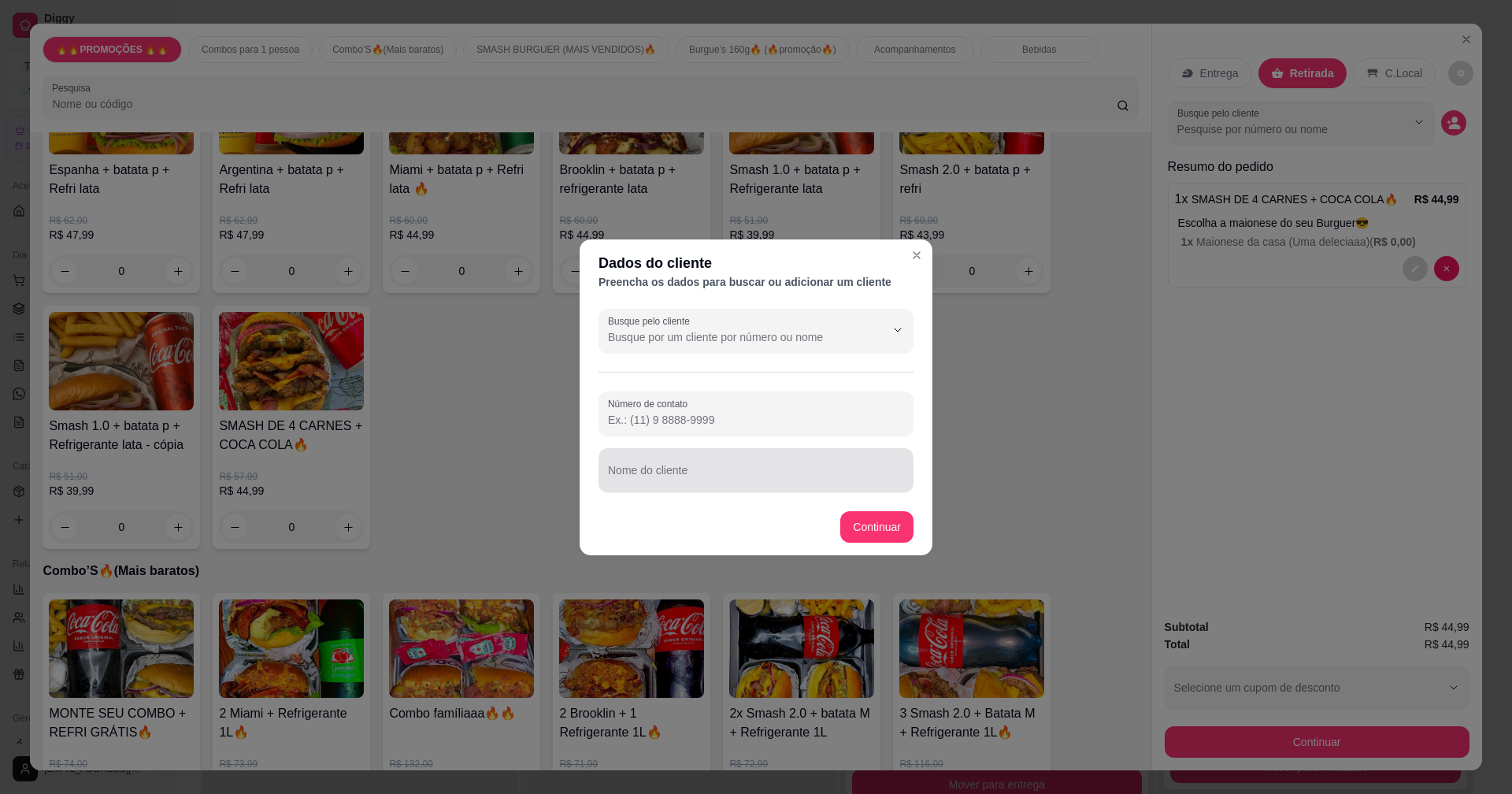
click at [739, 463] on div at bounding box center [756, 470] width 297 height 31
type input "Fredy"
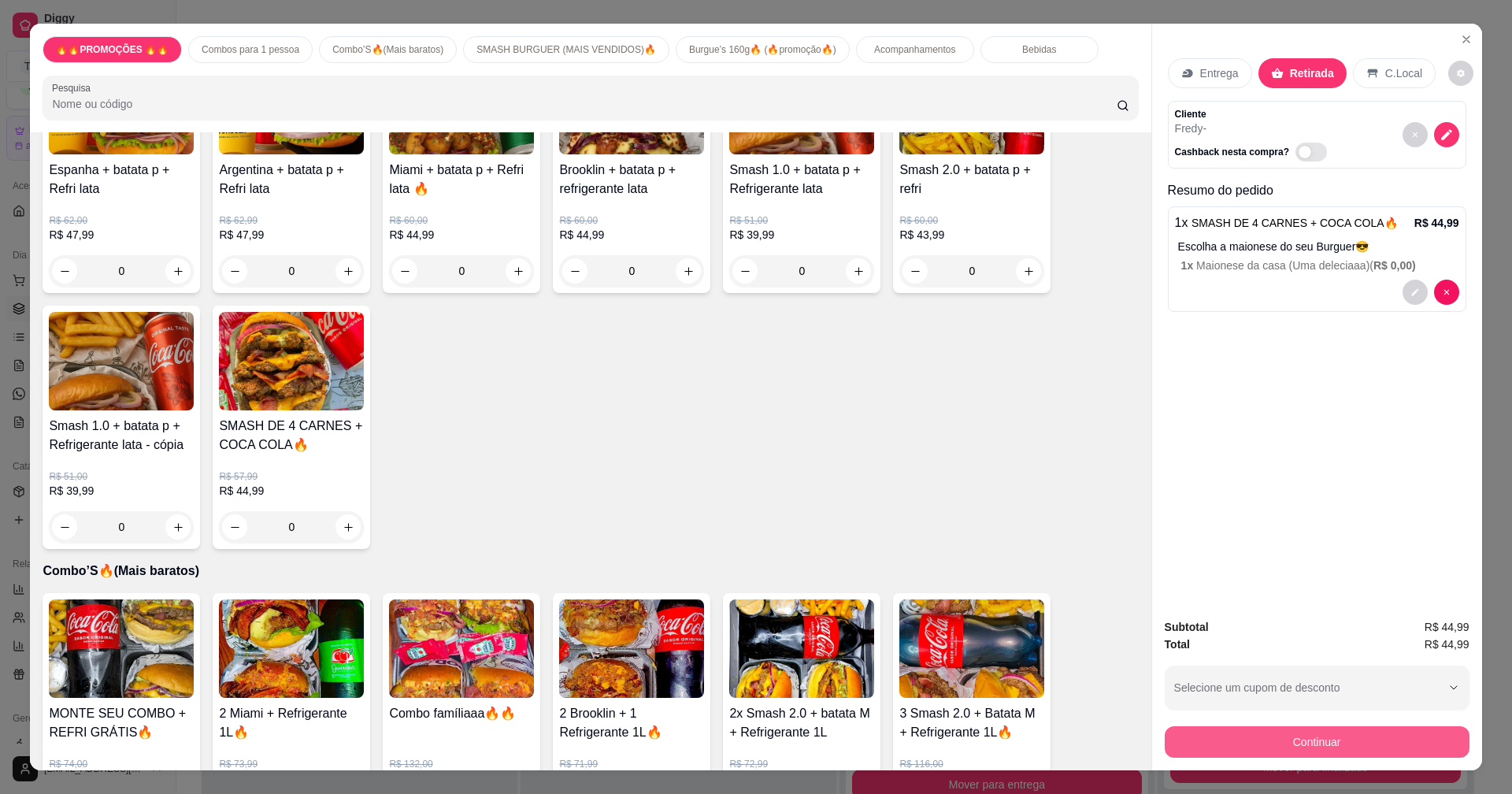
click at [1239, 752] on button "Continuar" at bounding box center [1317, 742] width 305 height 31
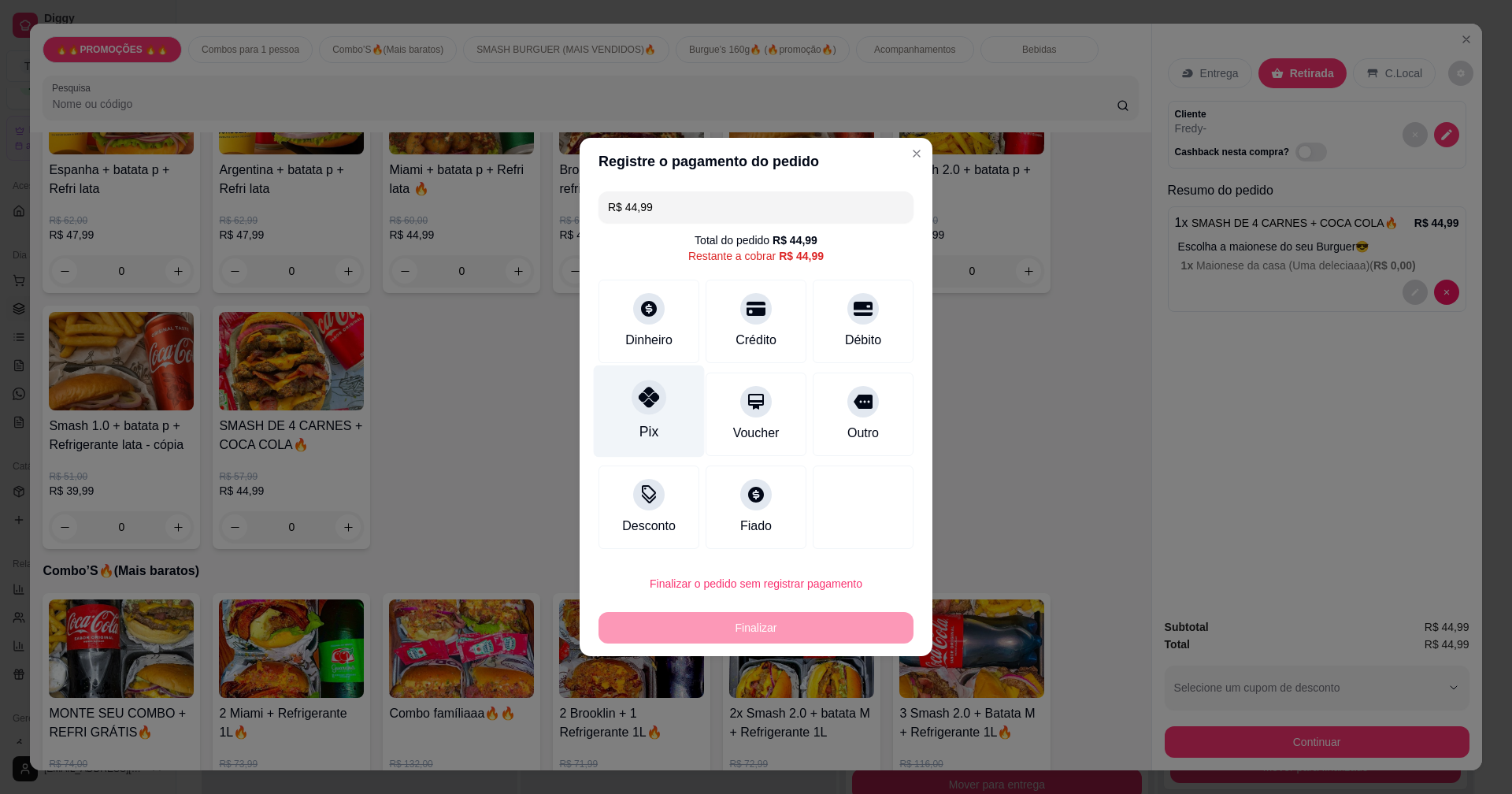
click at [611, 394] on div "Pix" at bounding box center [649, 411] width 111 height 92
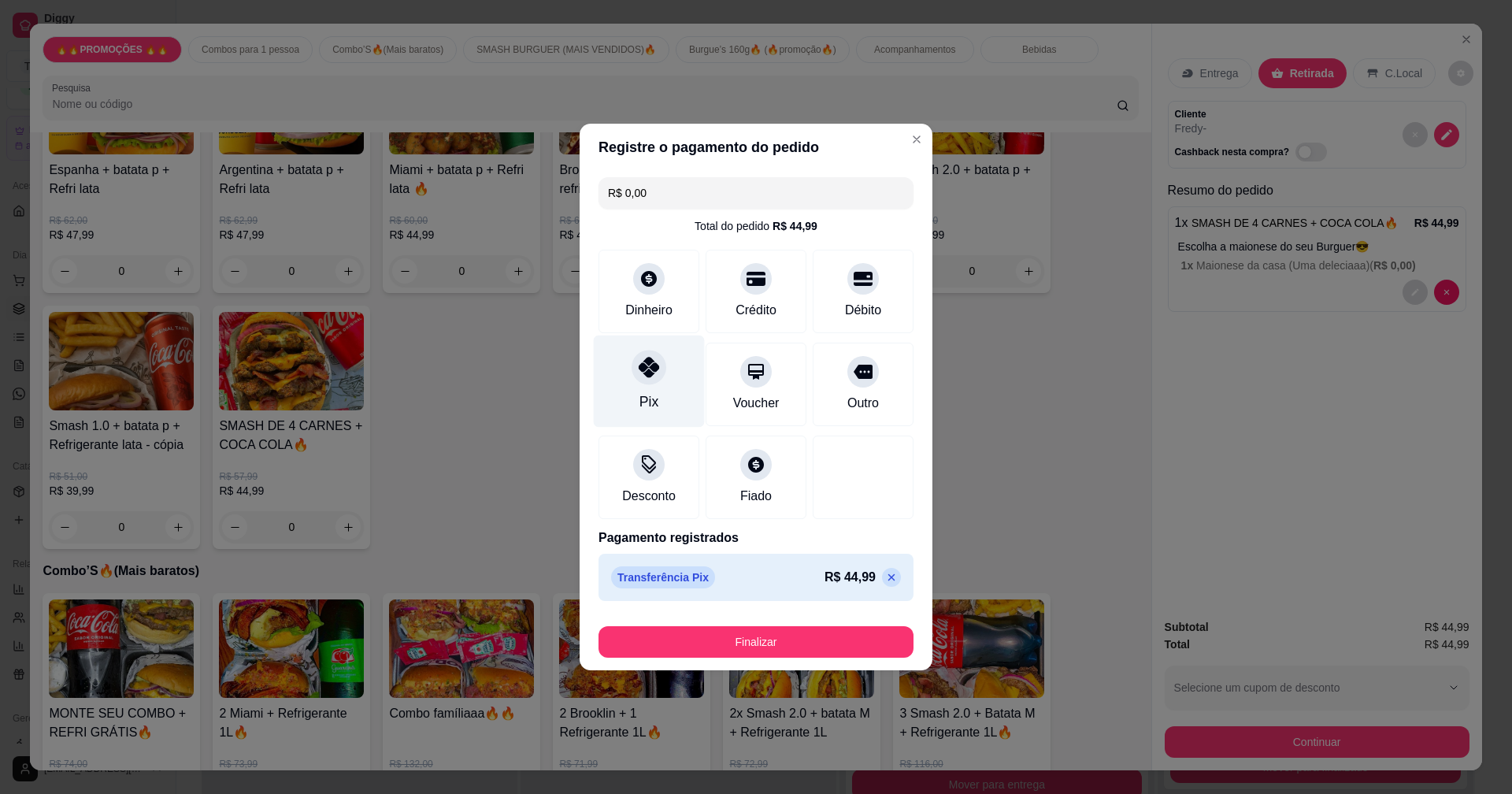
type input "R$ 0,00"
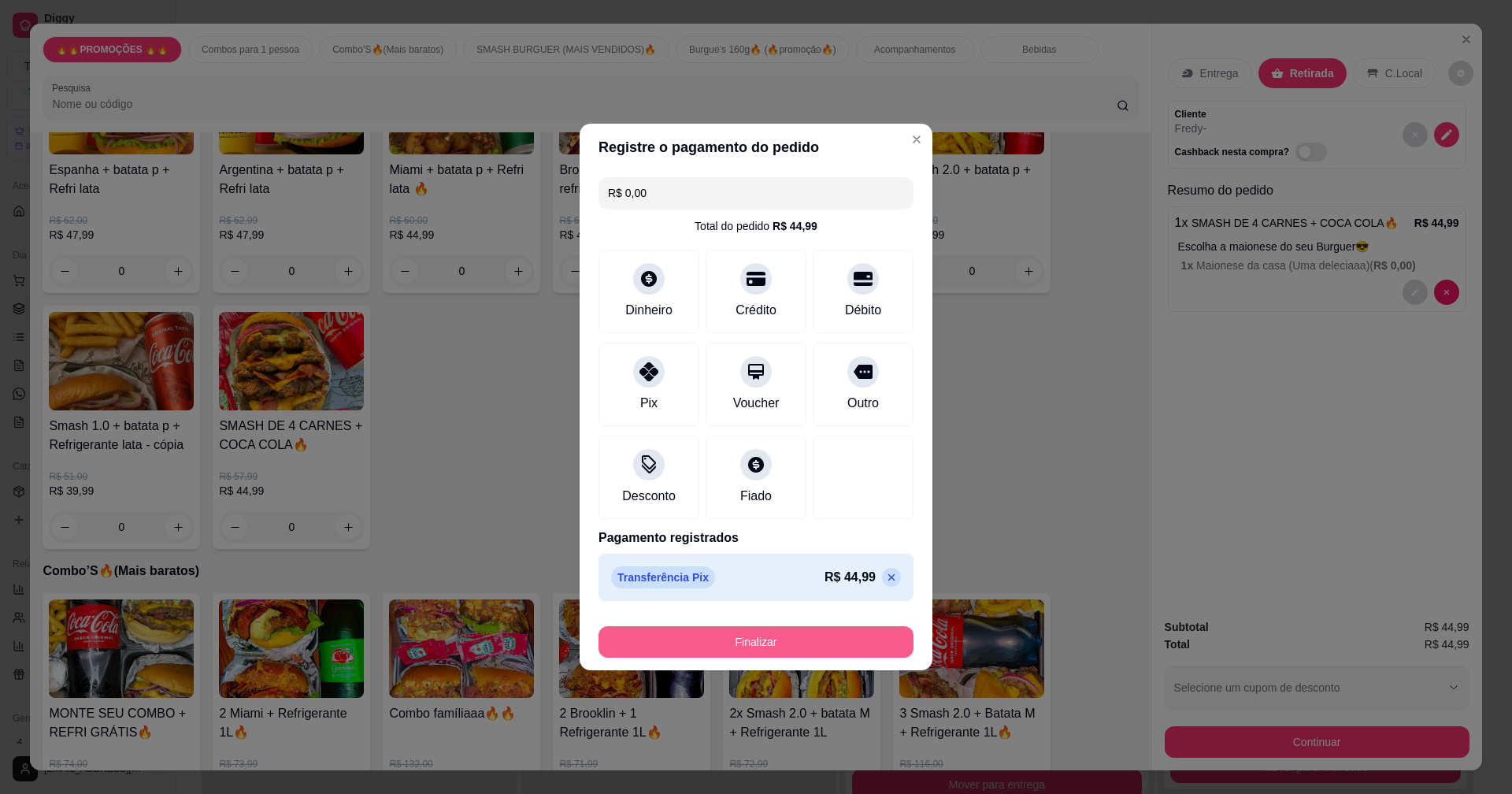
click at [681, 645] on button "Finalizar" at bounding box center [755, 641] width 315 height 31
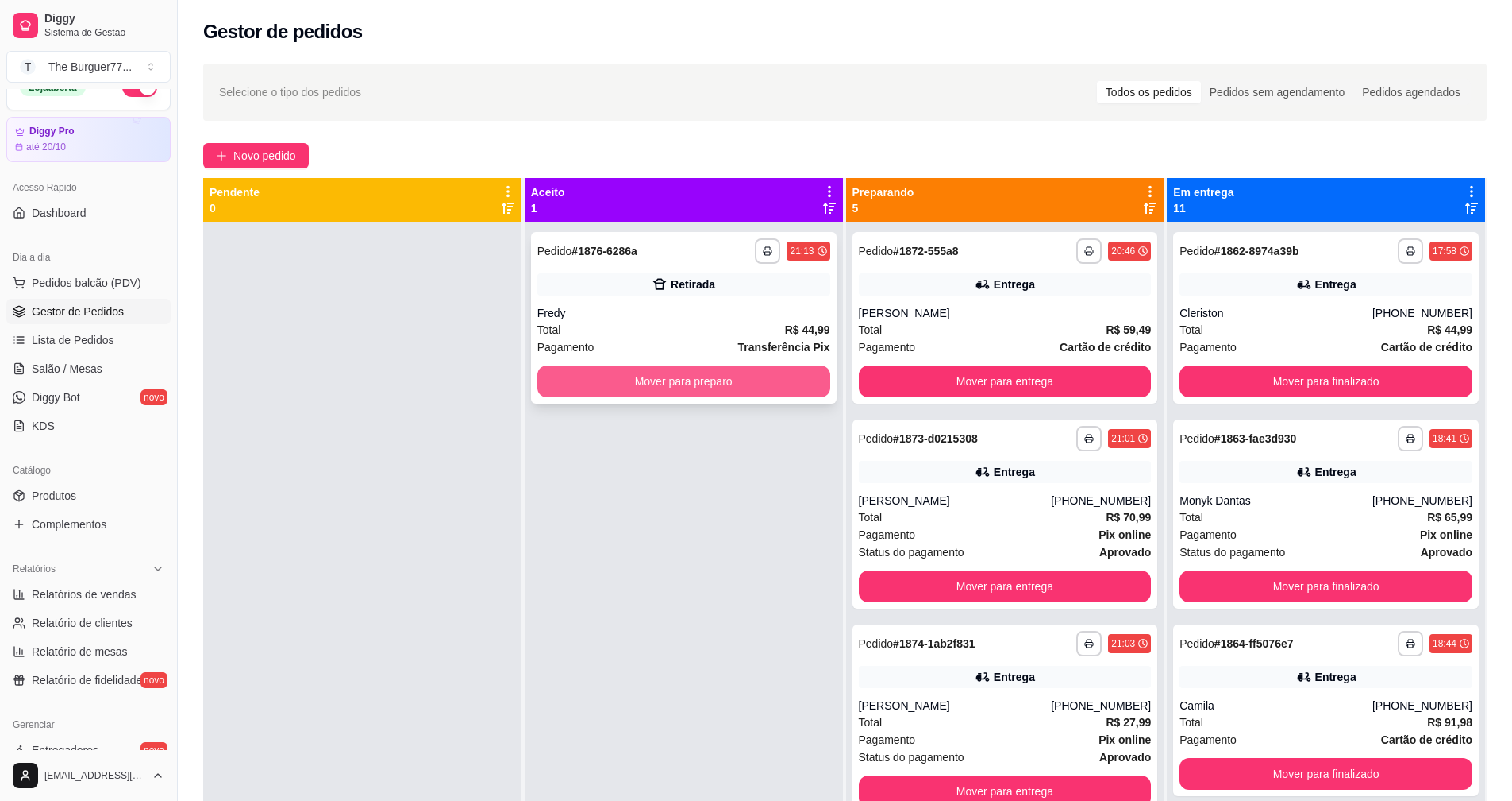
click at [738, 379] on button "Mover para preparo" at bounding box center [683, 381] width 293 height 31
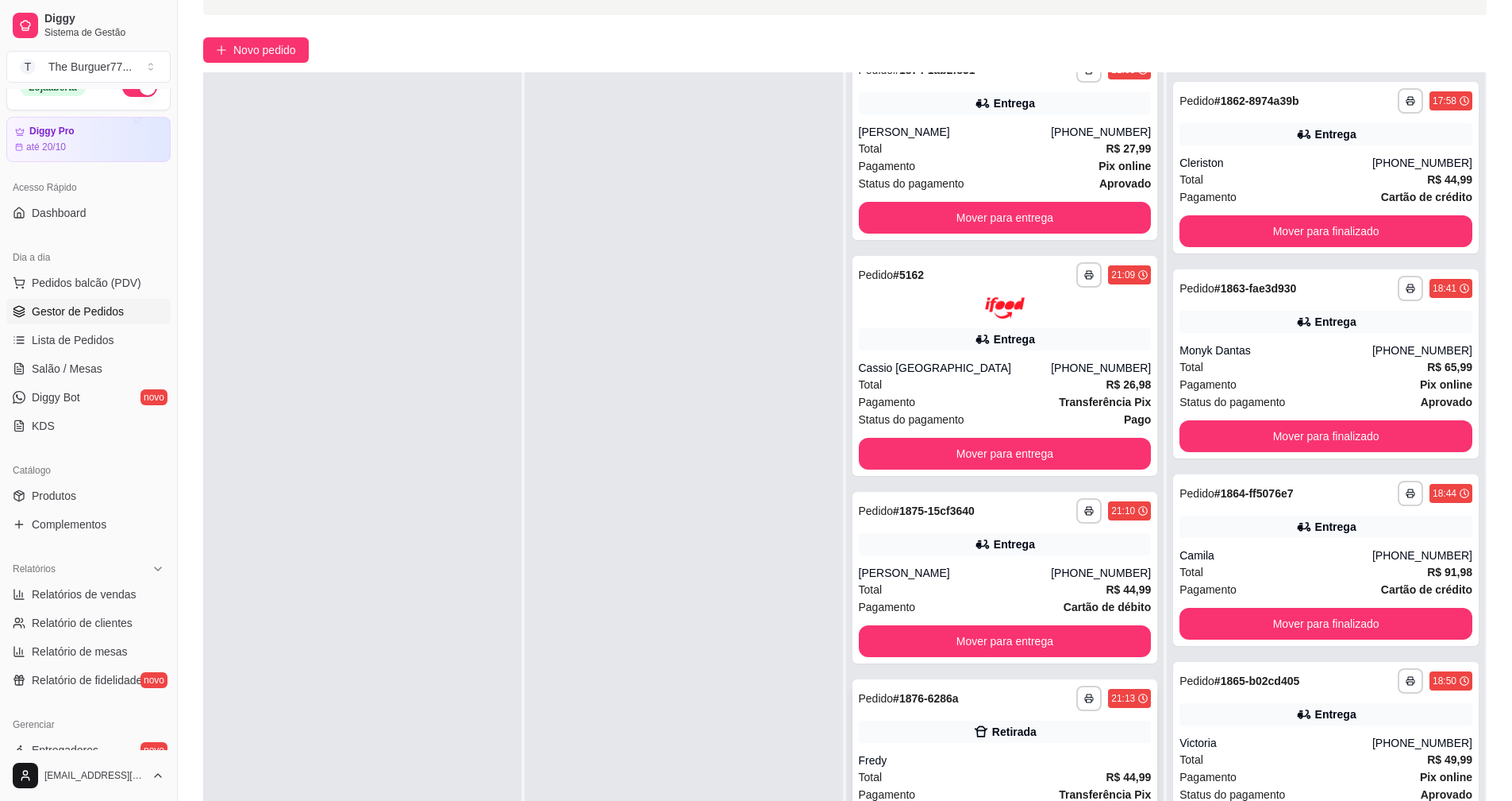
scroll to position [242, 0]
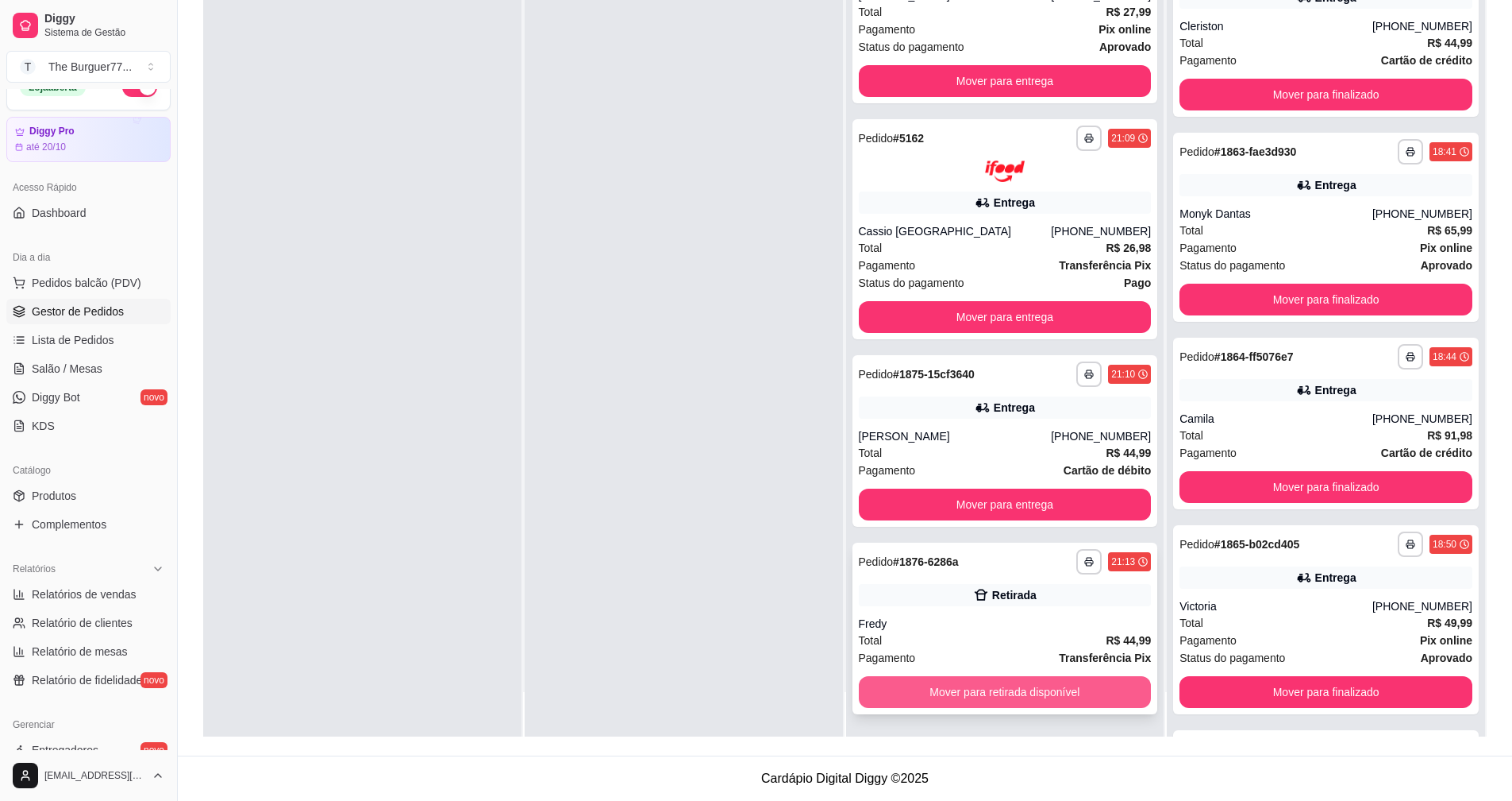
click at [932, 682] on button "Mover para retirada disponível" at bounding box center [1005, 692] width 293 height 31
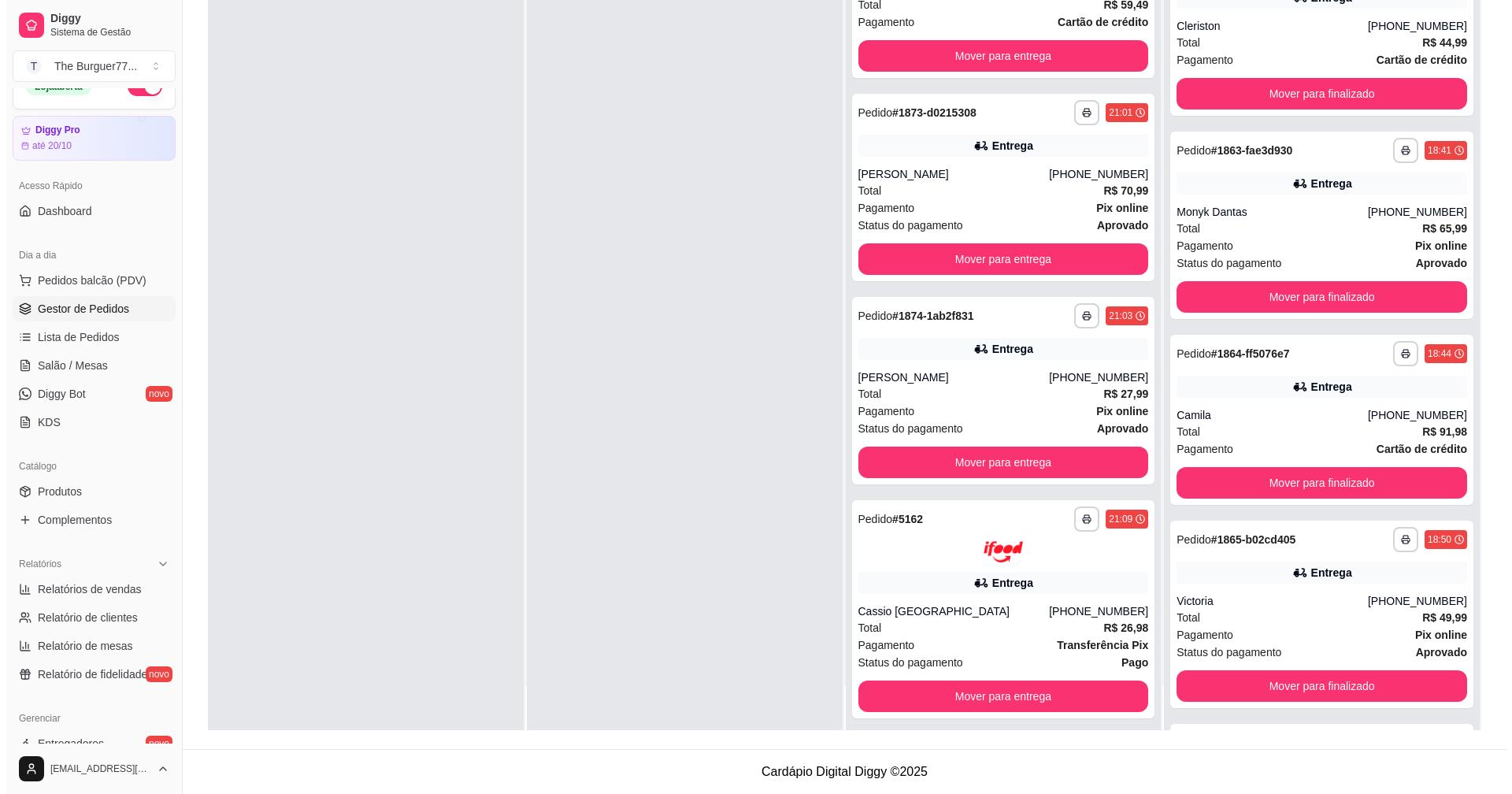
scroll to position [0, 0]
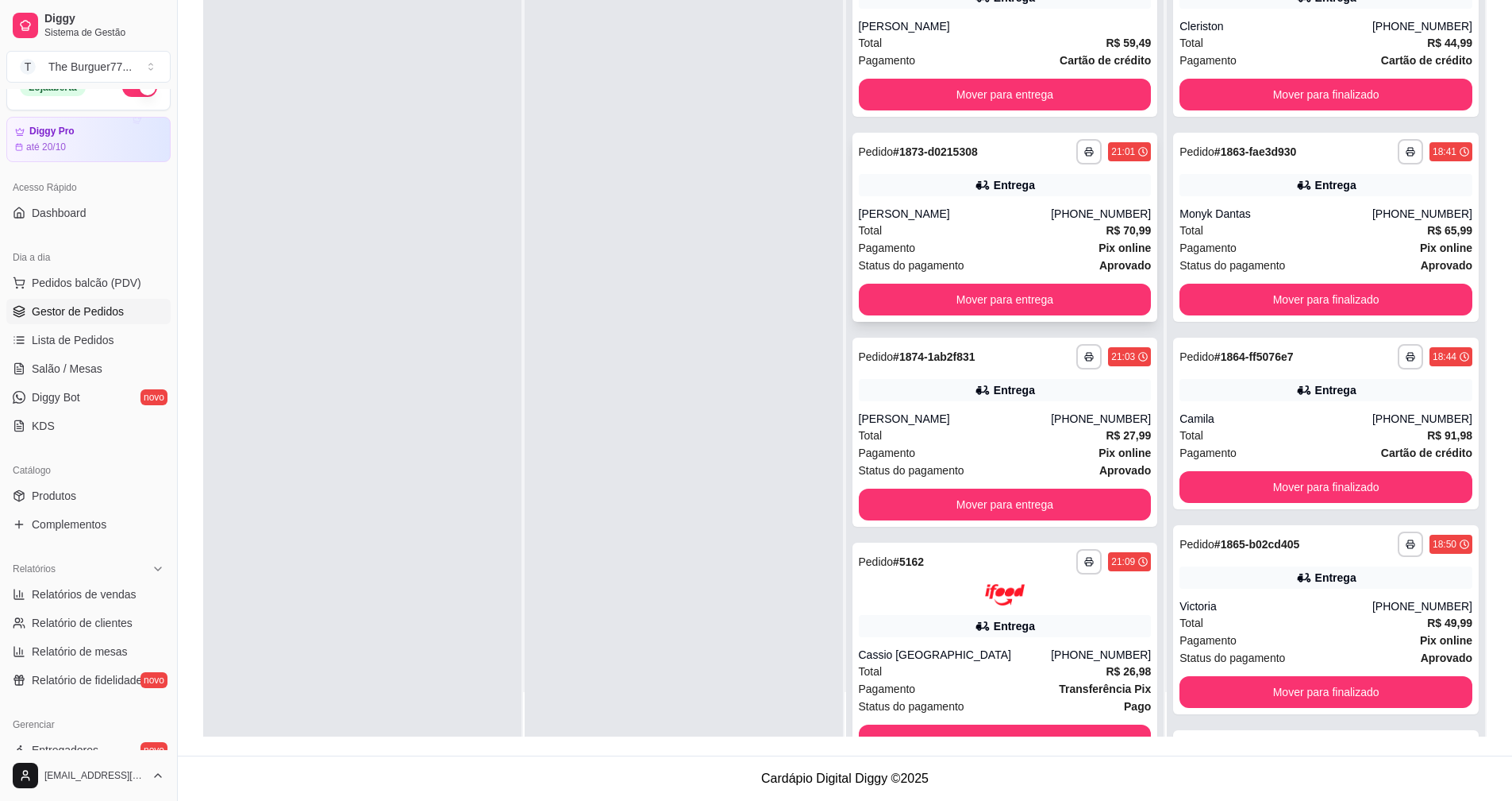
click at [947, 196] on div "**********" at bounding box center [1006, 227] width 306 height 189
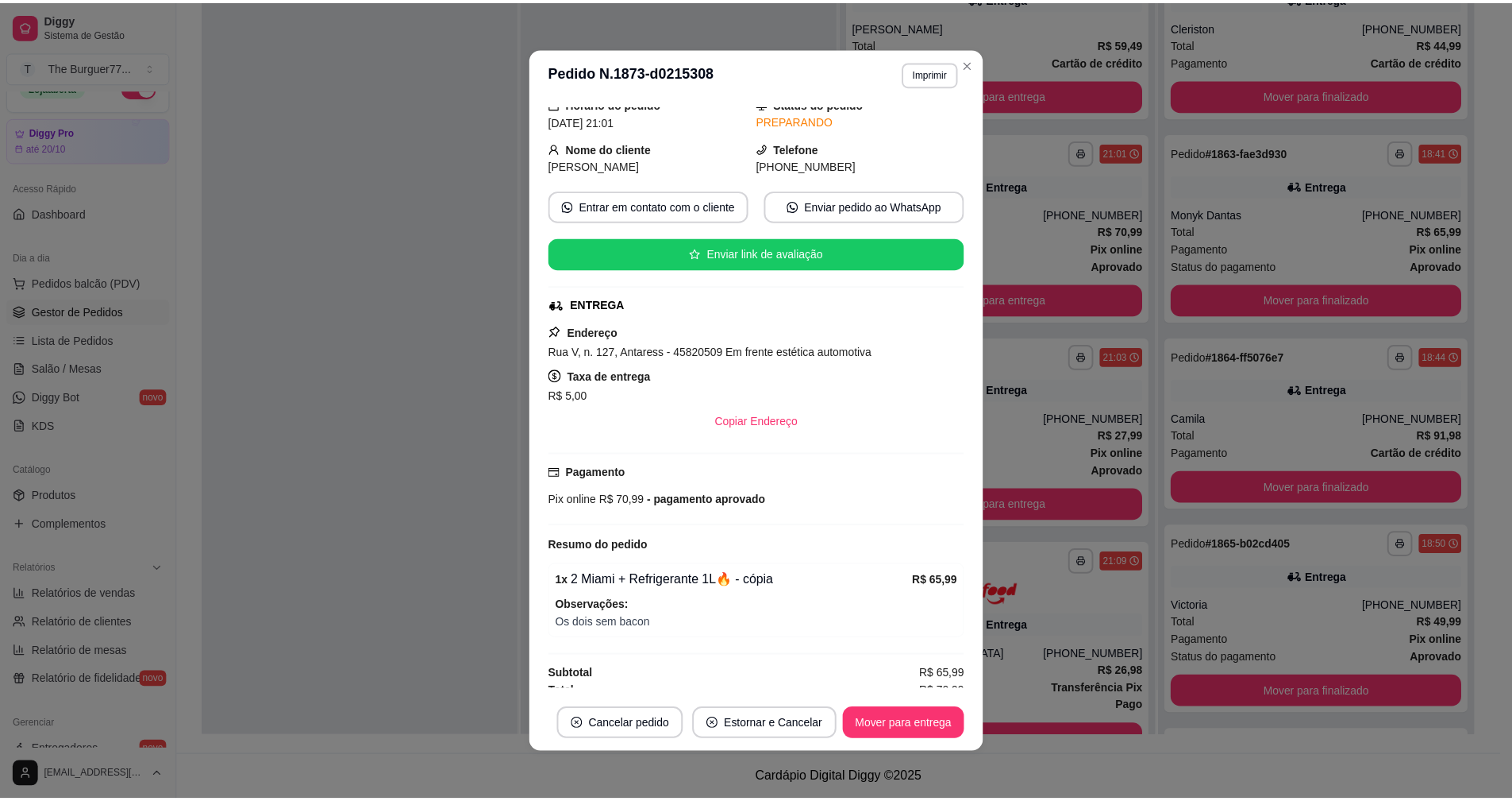
scroll to position [184, 0]
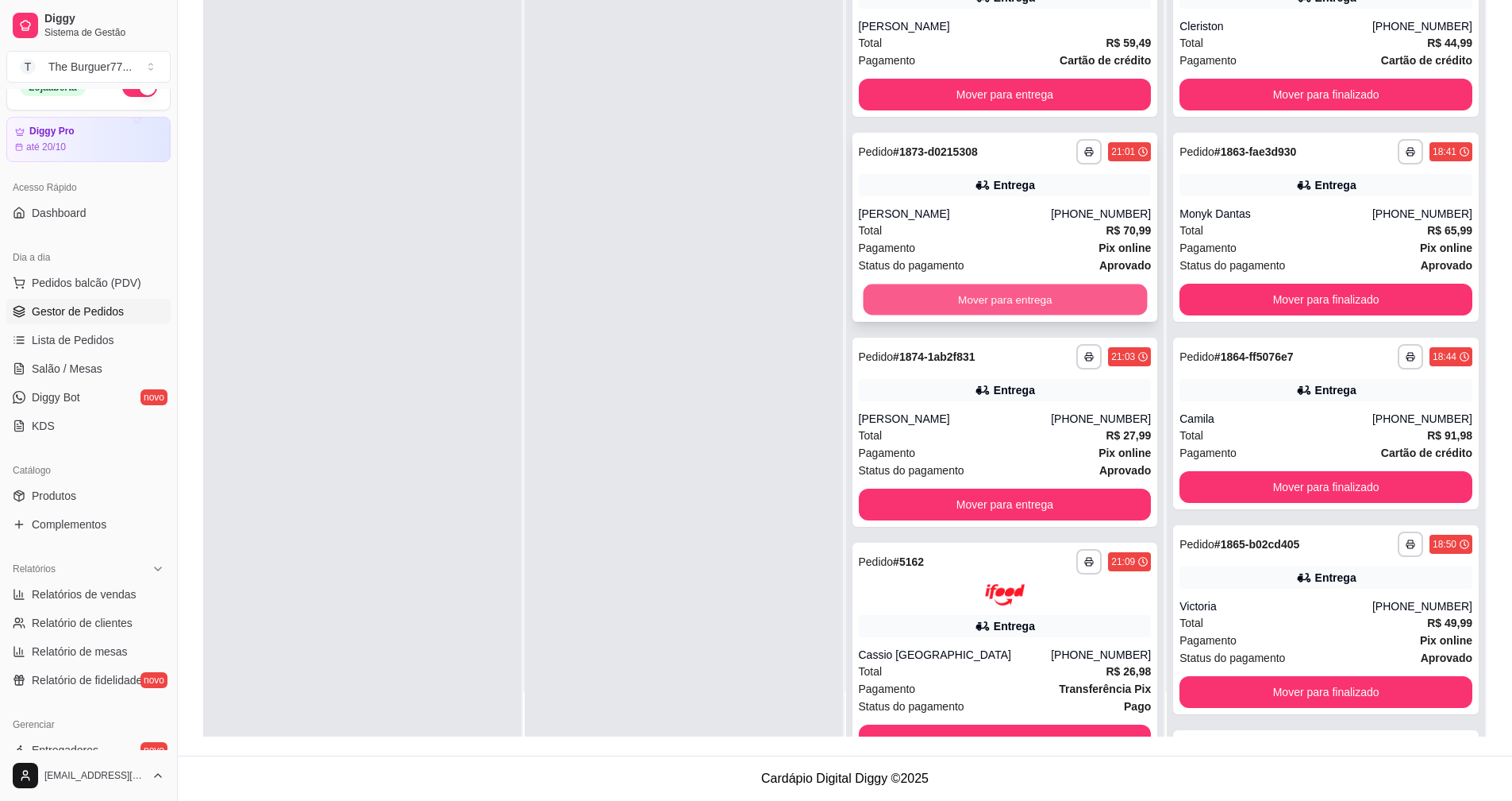
click at [938, 291] on button "Mover para entrega" at bounding box center [1004, 299] width 284 height 31
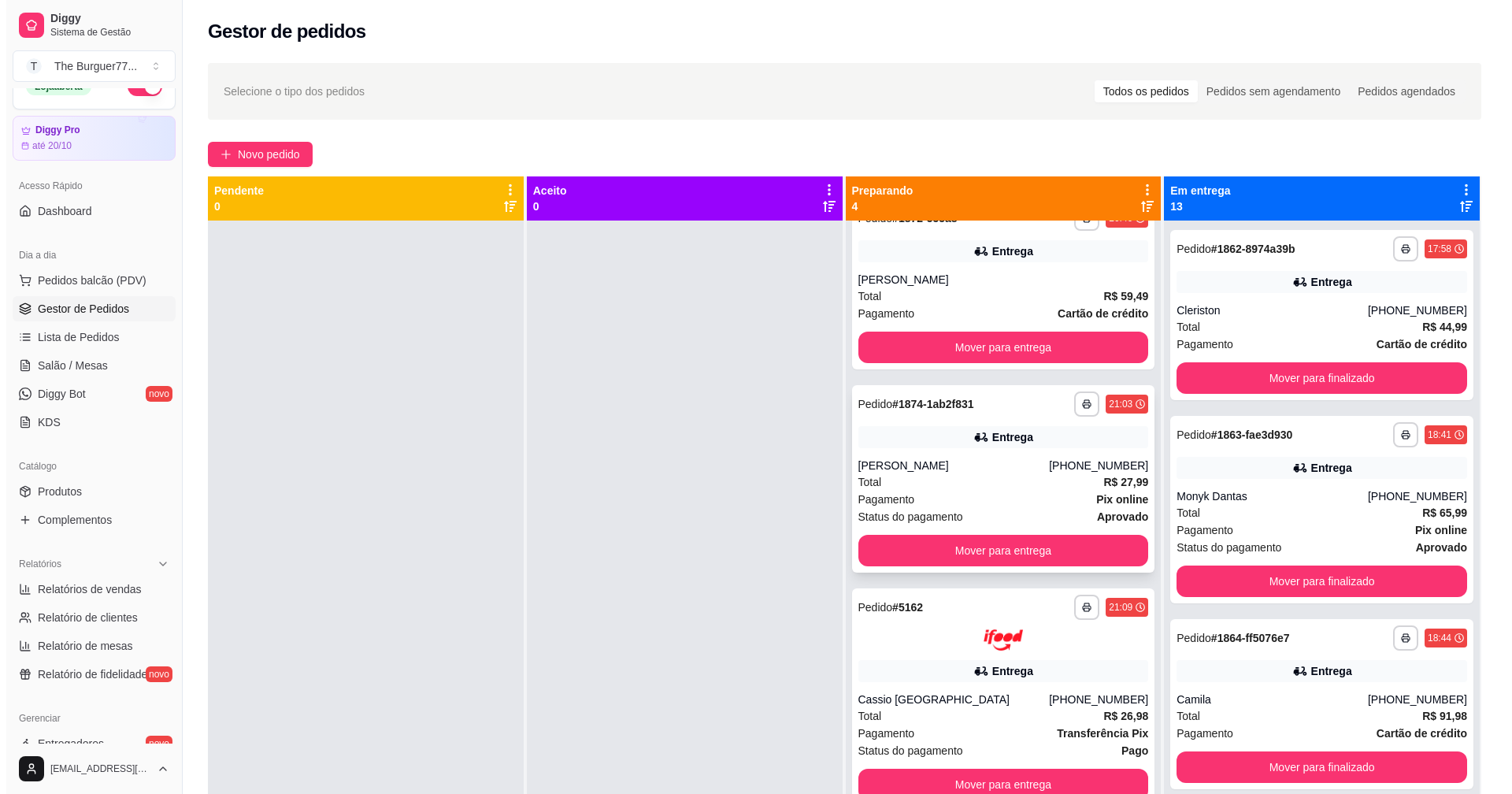
scroll to position [44, 0]
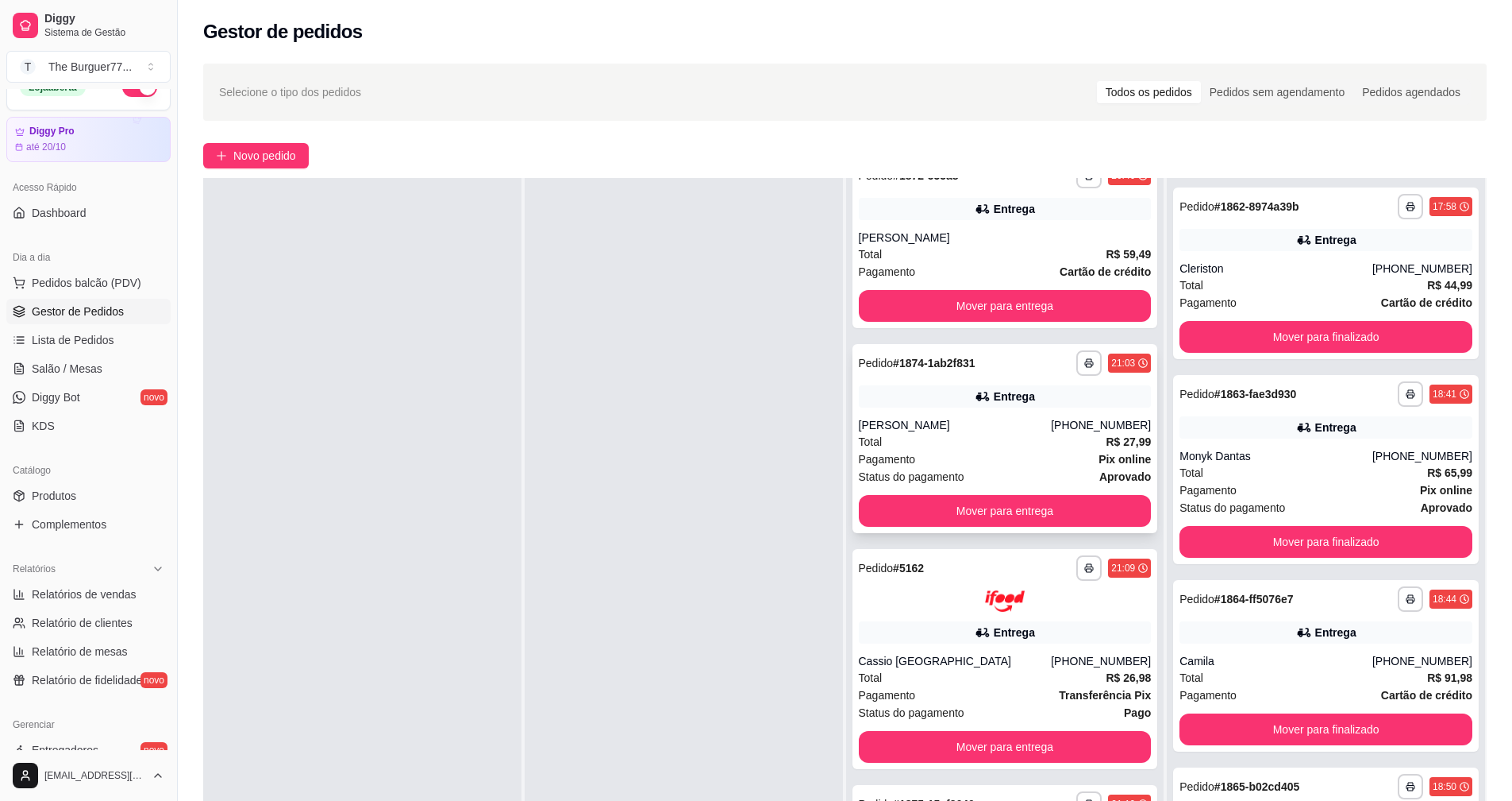
click at [906, 414] on div "**********" at bounding box center [1006, 438] width 306 height 189
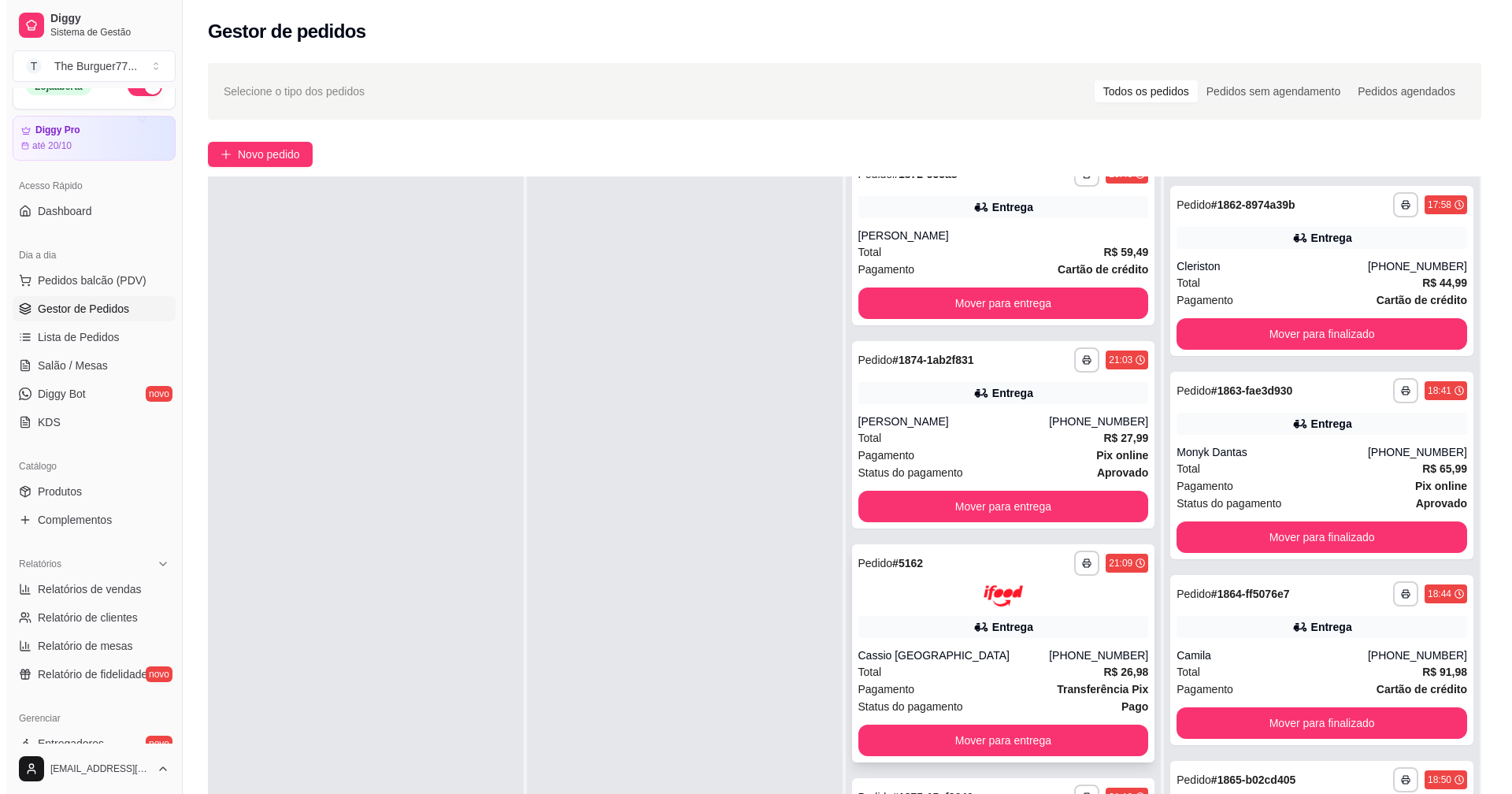
scroll to position [240, 0]
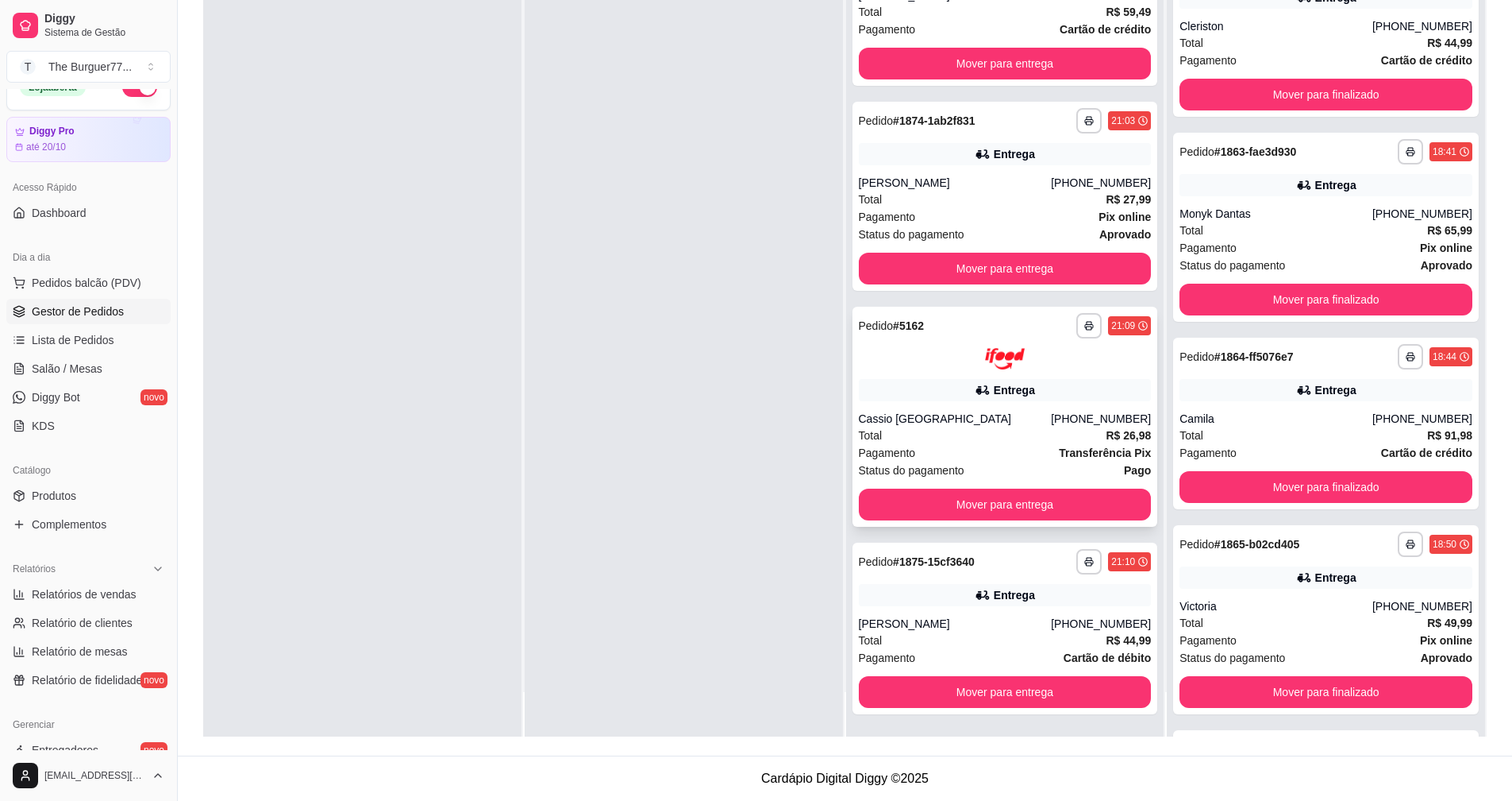
click at [961, 442] on div "Total R$ 26,98" at bounding box center [1005, 435] width 293 height 17
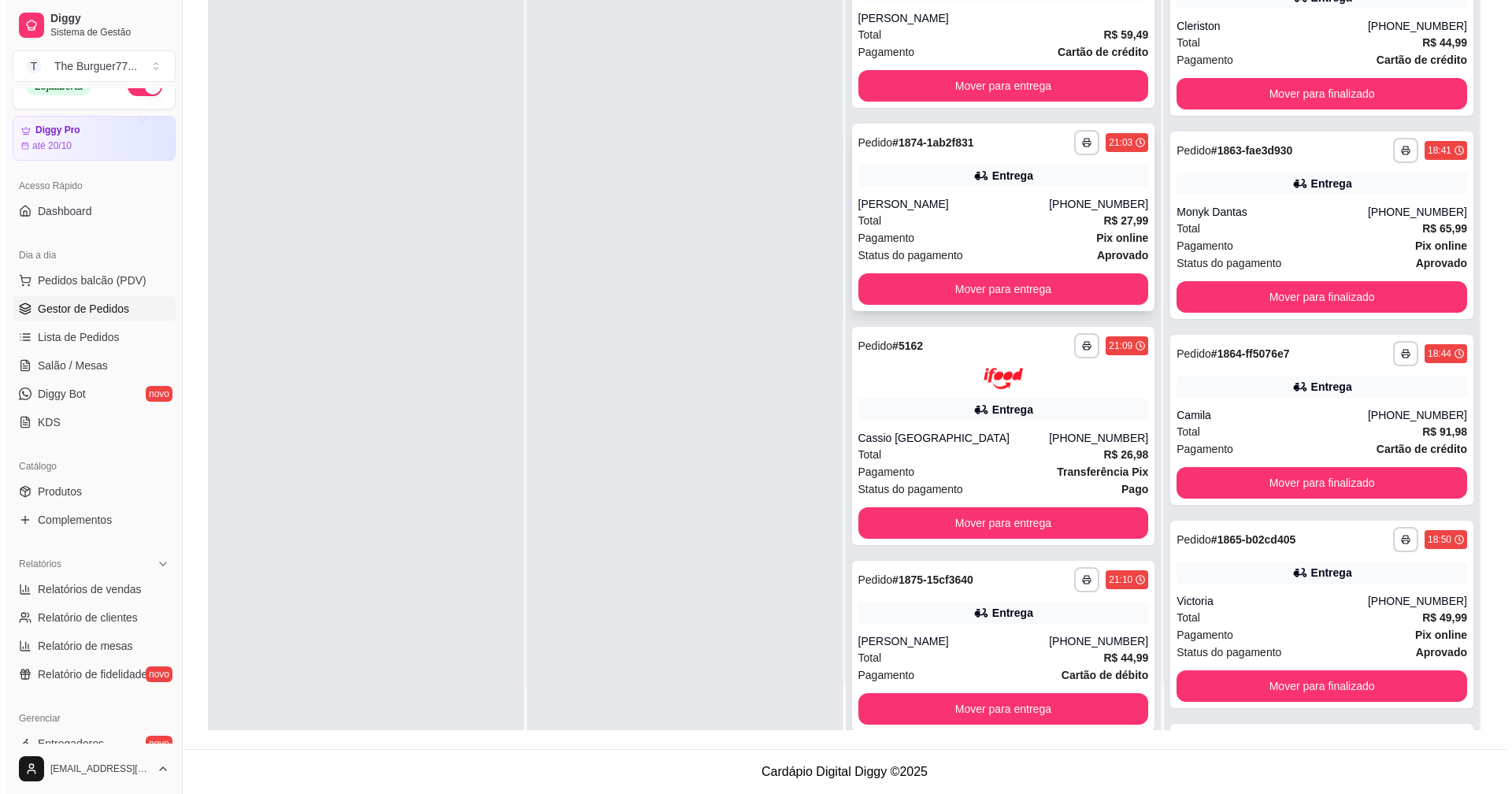
scroll to position [0, 0]
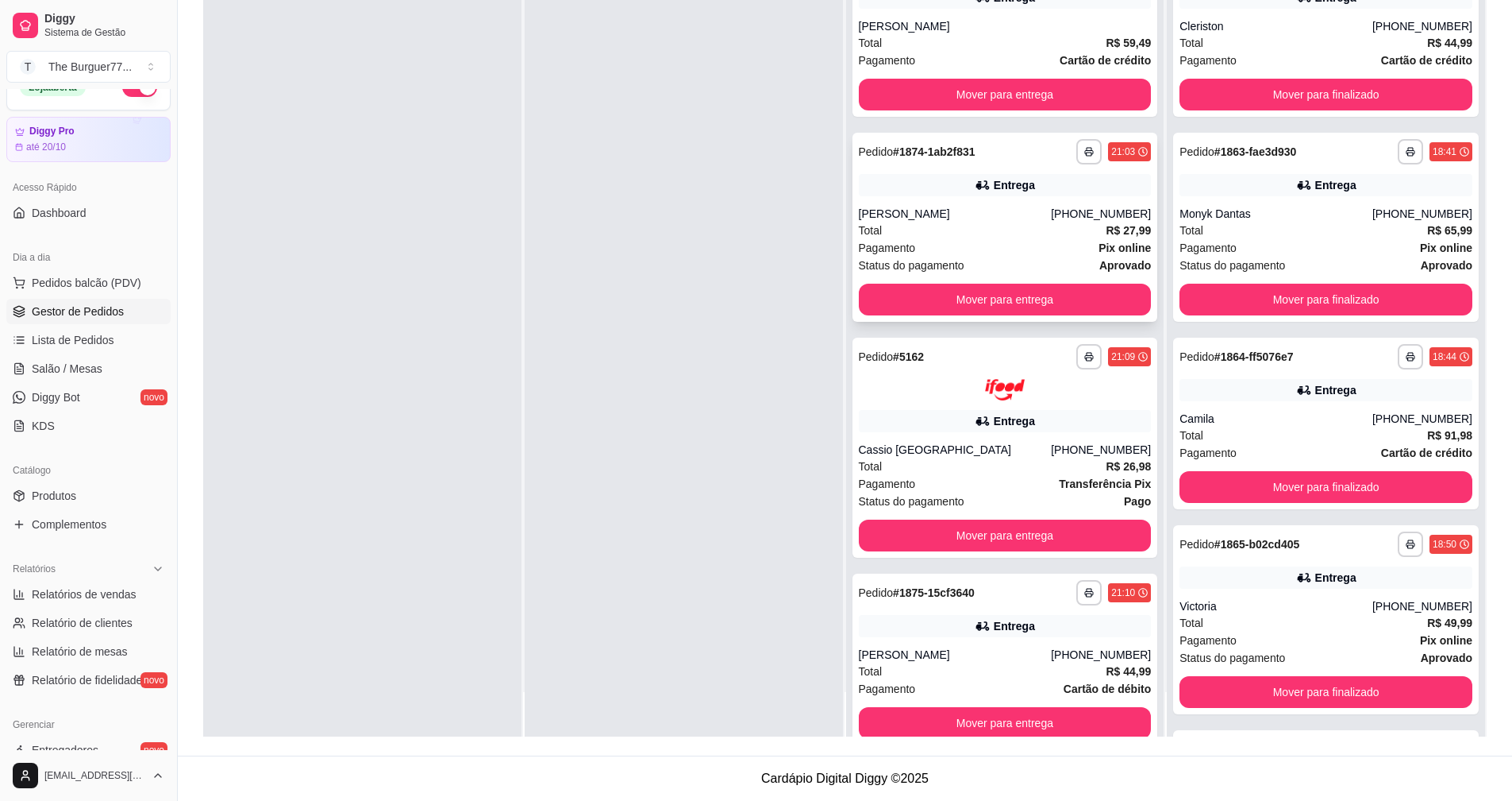
click at [1053, 254] on div "Pagamento Pix online" at bounding box center [1005, 247] width 293 height 17
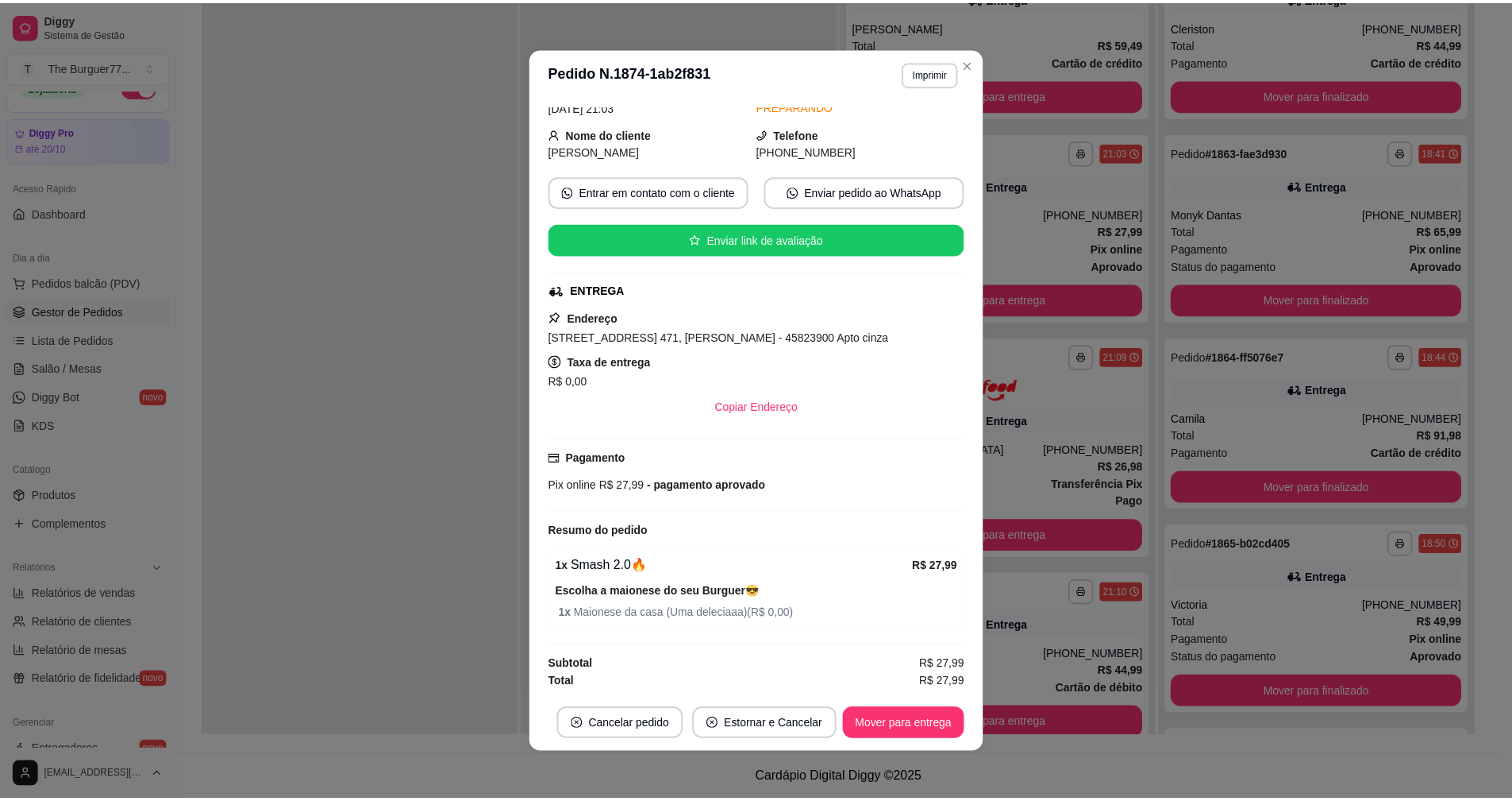
scroll to position [188, 0]
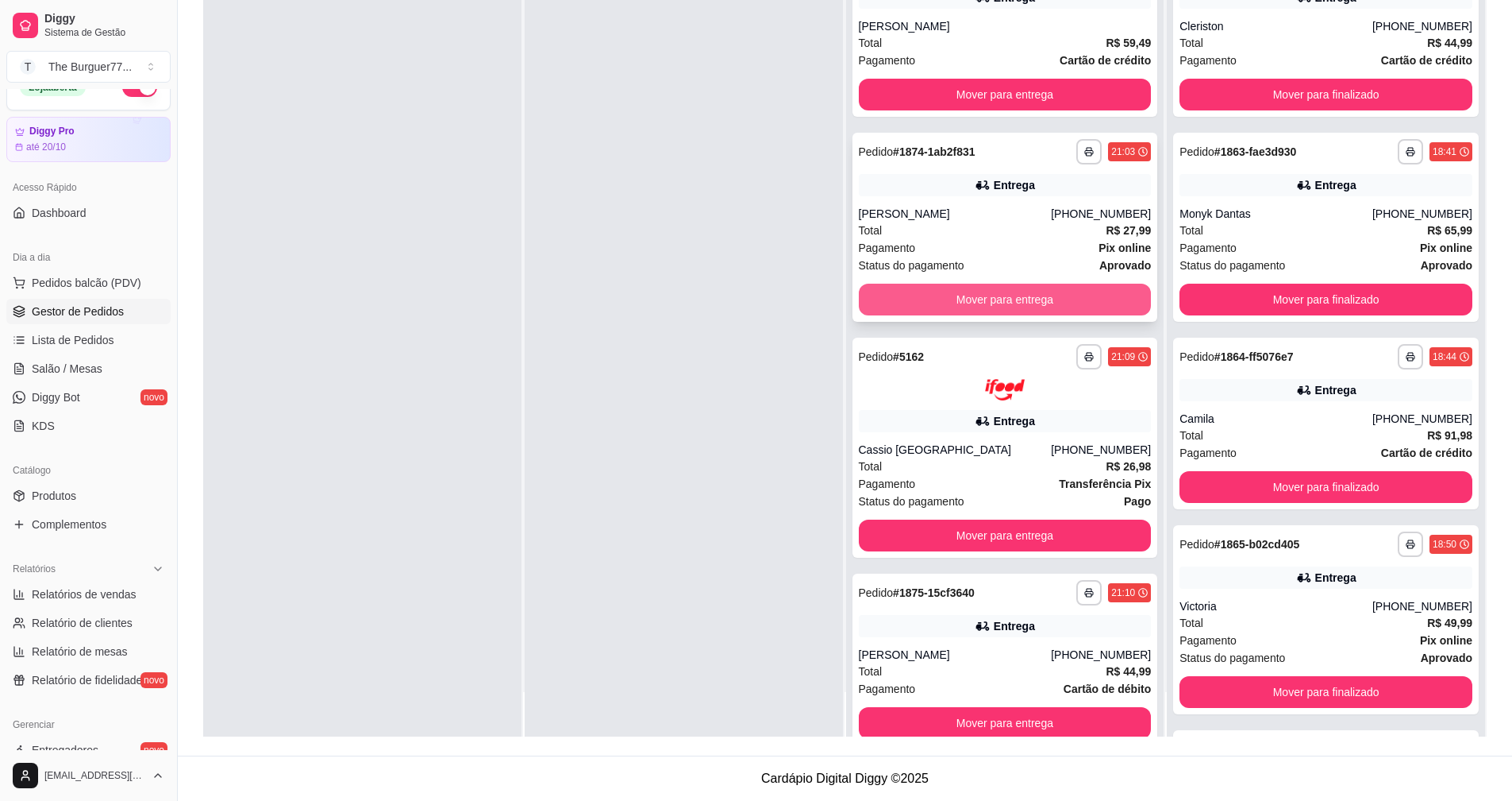
click at [929, 293] on button "Mover para entrega" at bounding box center [1005, 299] width 293 height 31
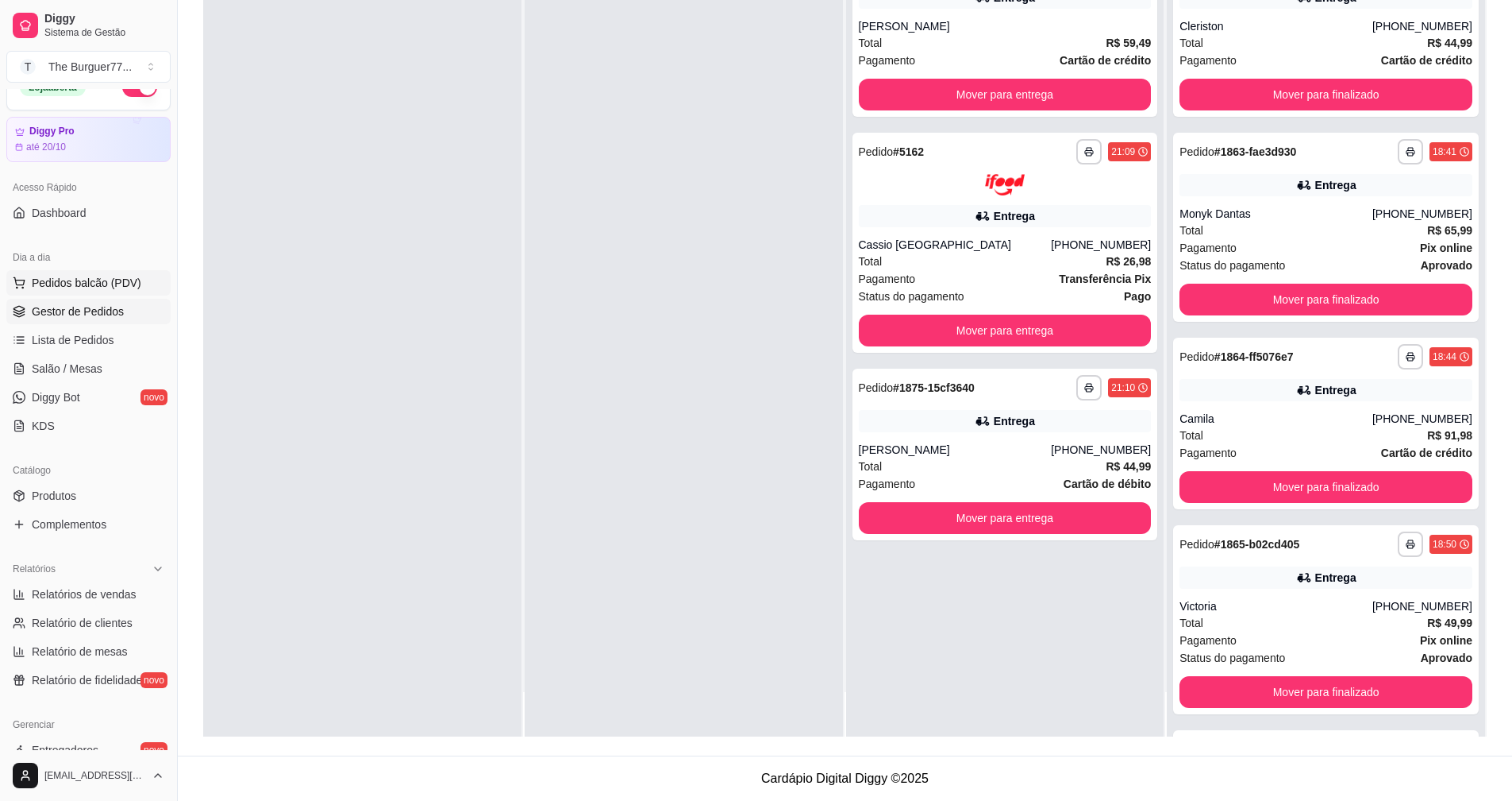
click at [128, 282] on span "Pedidos balcão (PDV)" at bounding box center [86, 282] width 109 height 16
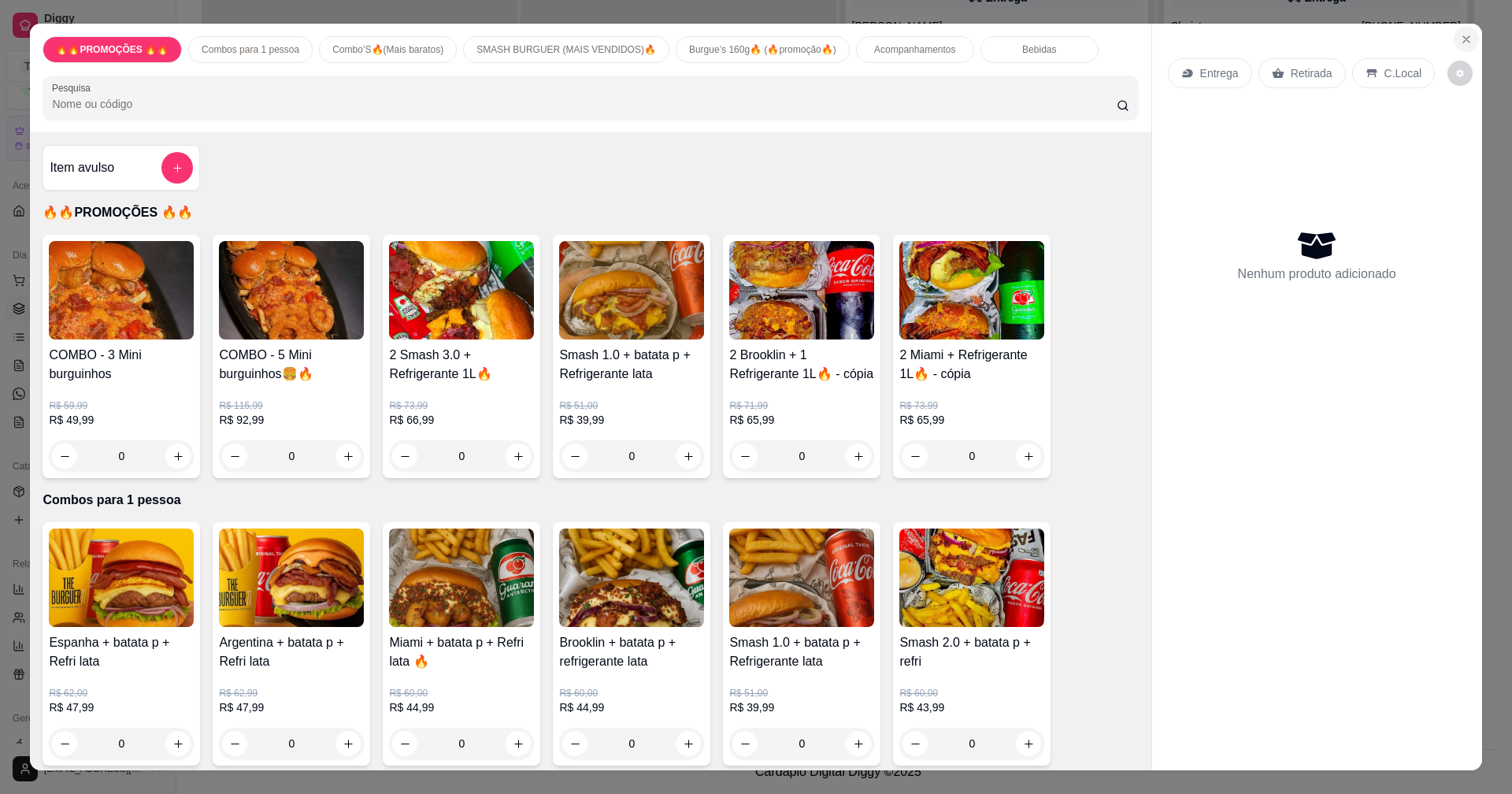
click at [1463, 39] on icon "Close" at bounding box center [1466, 39] width 6 height 6
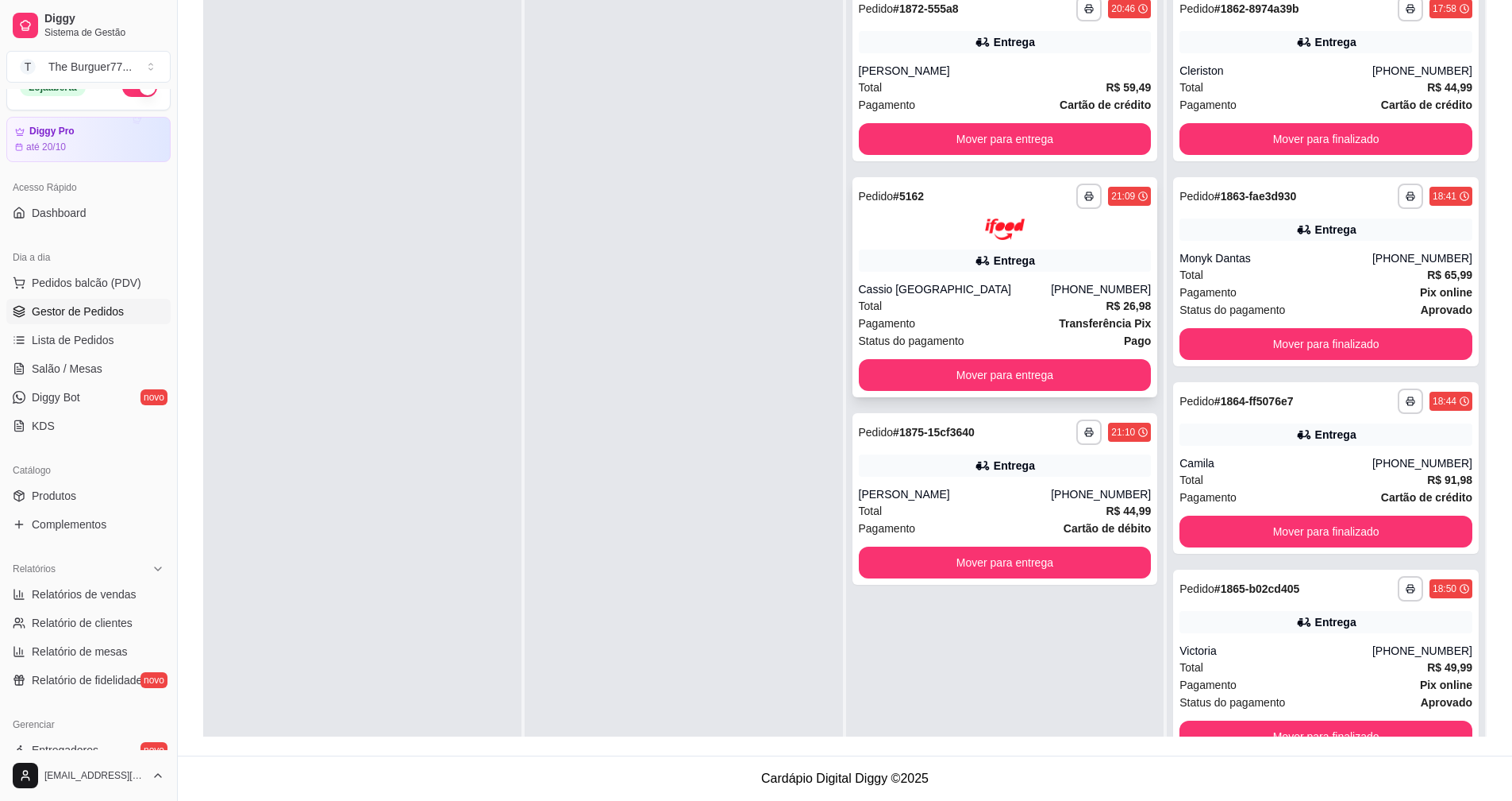
click at [952, 282] on div "Cassio [GEOGRAPHIC_DATA]" at bounding box center [955, 289] width 193 height 16
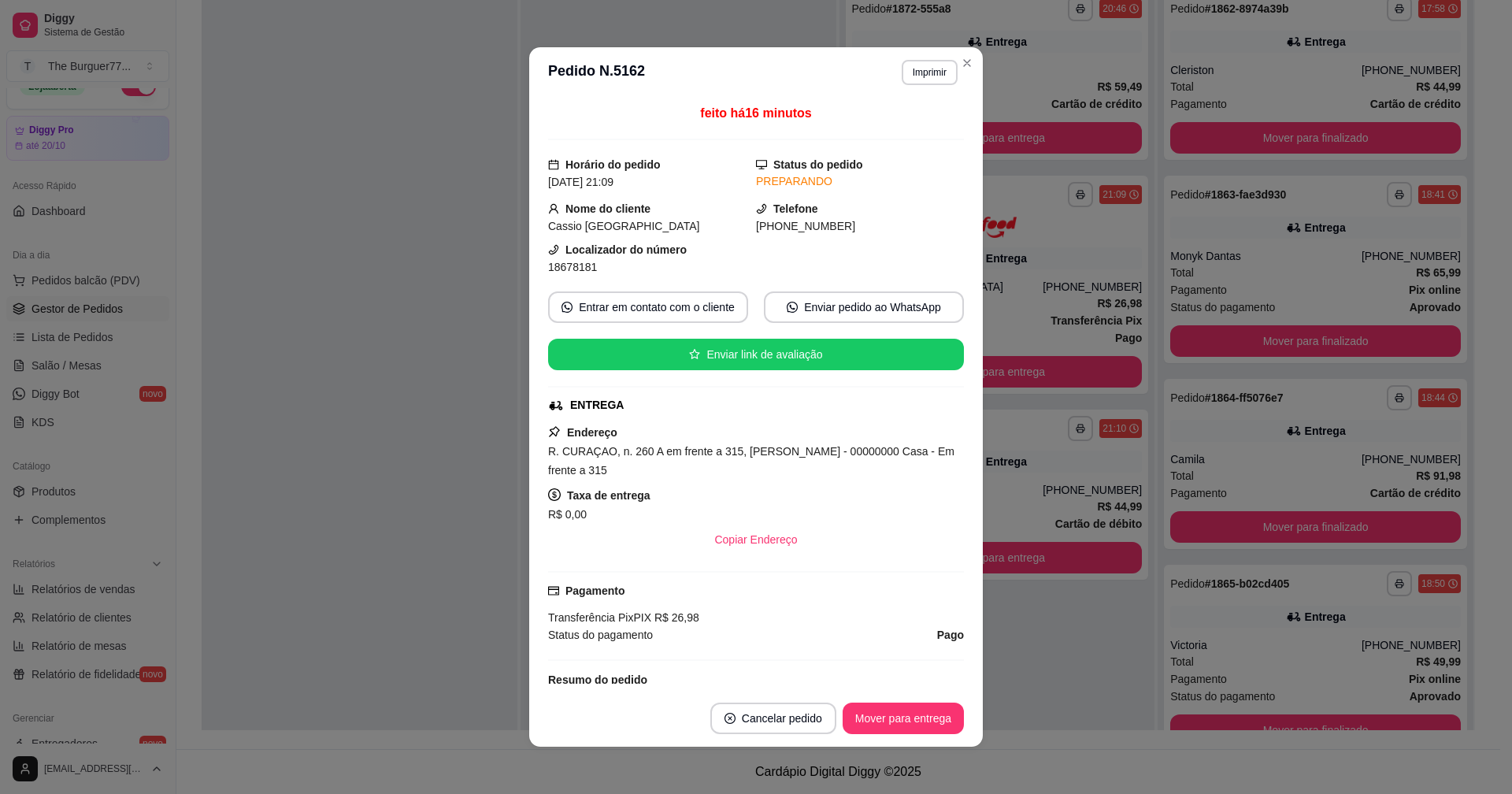
scroll to position [79, 0]
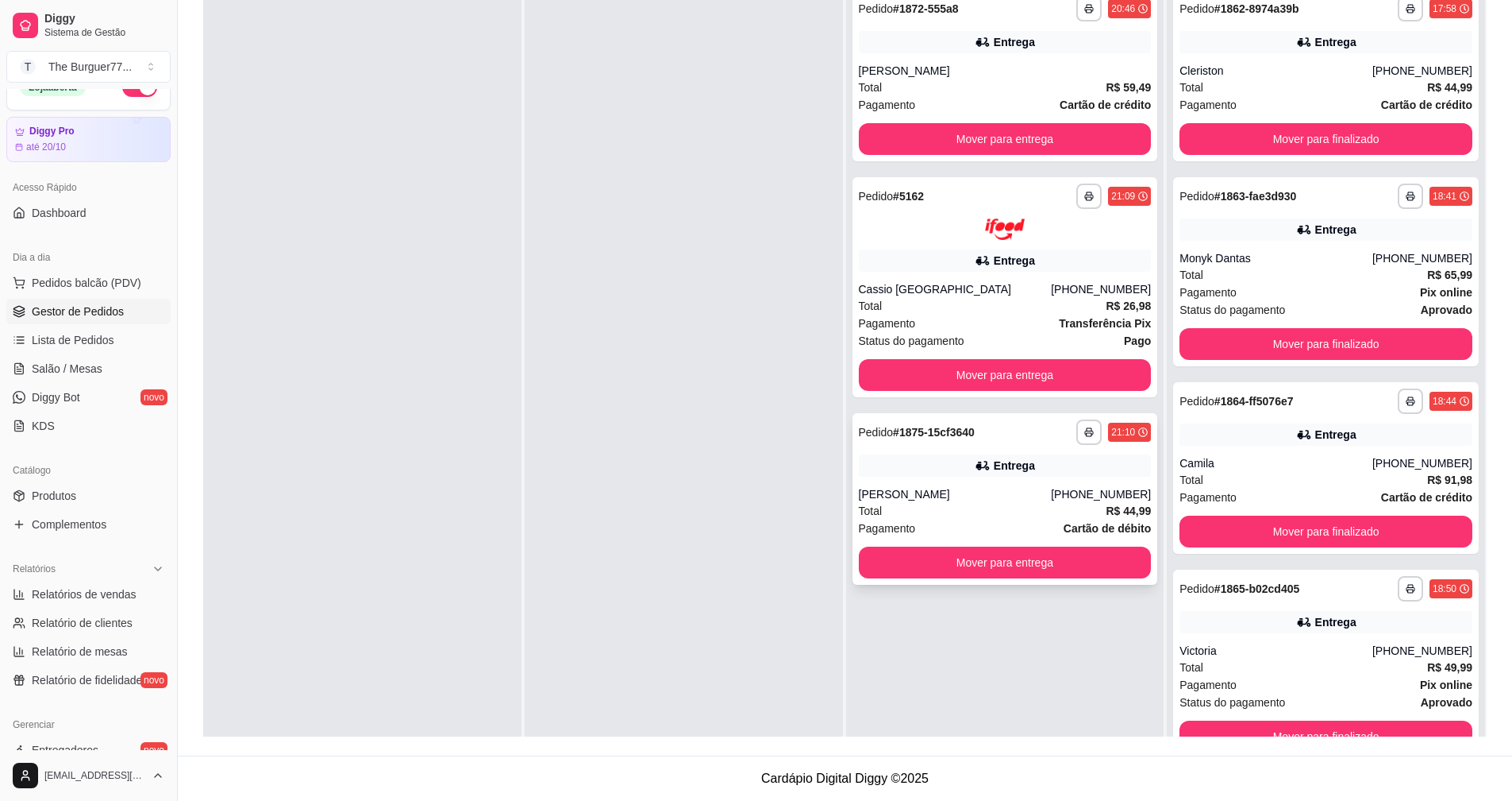
click at [853, 489] on div "**********" at bounding box center [1006, 498] width 306 height 171
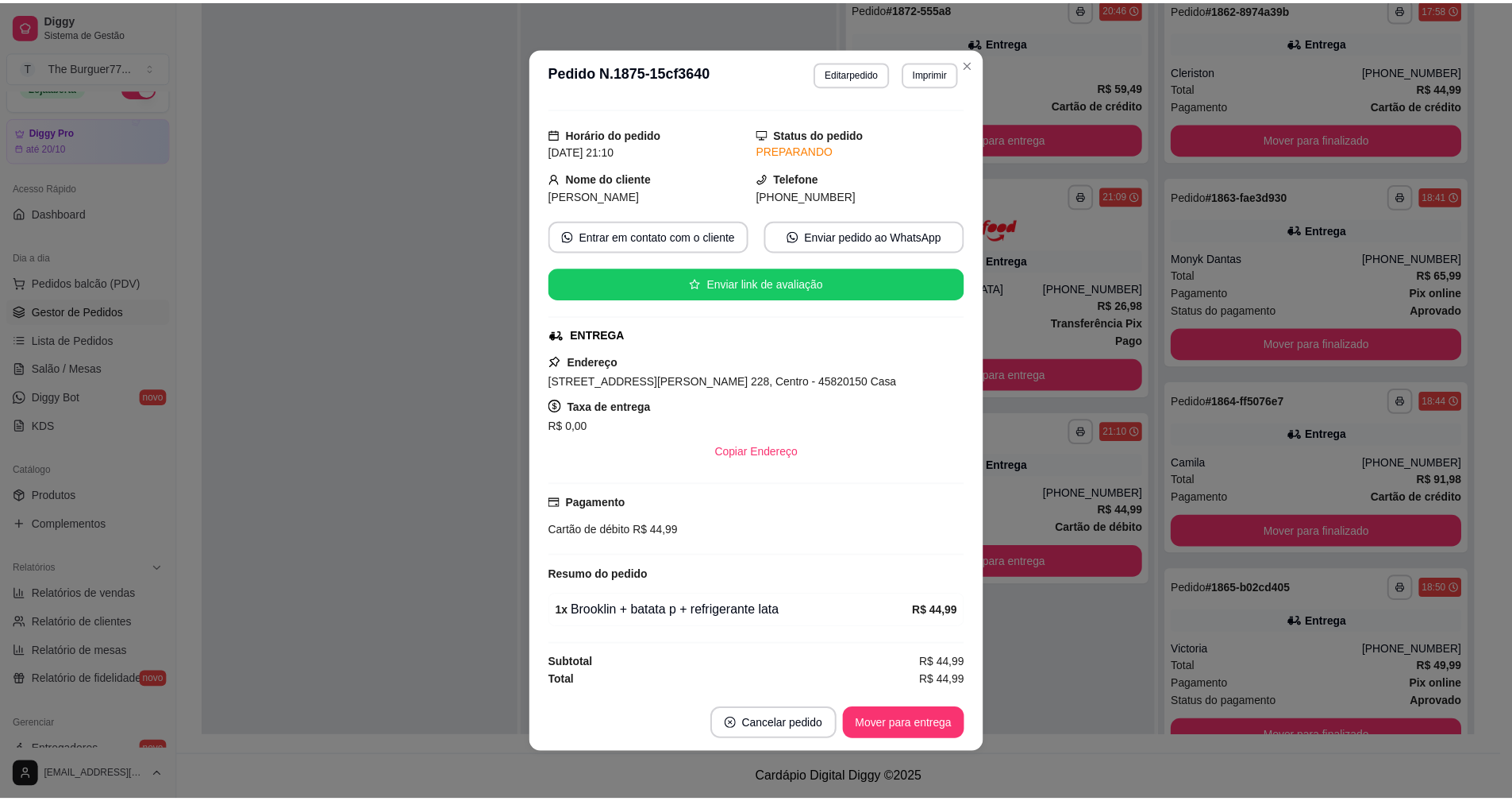
scroll to position [143, 0]
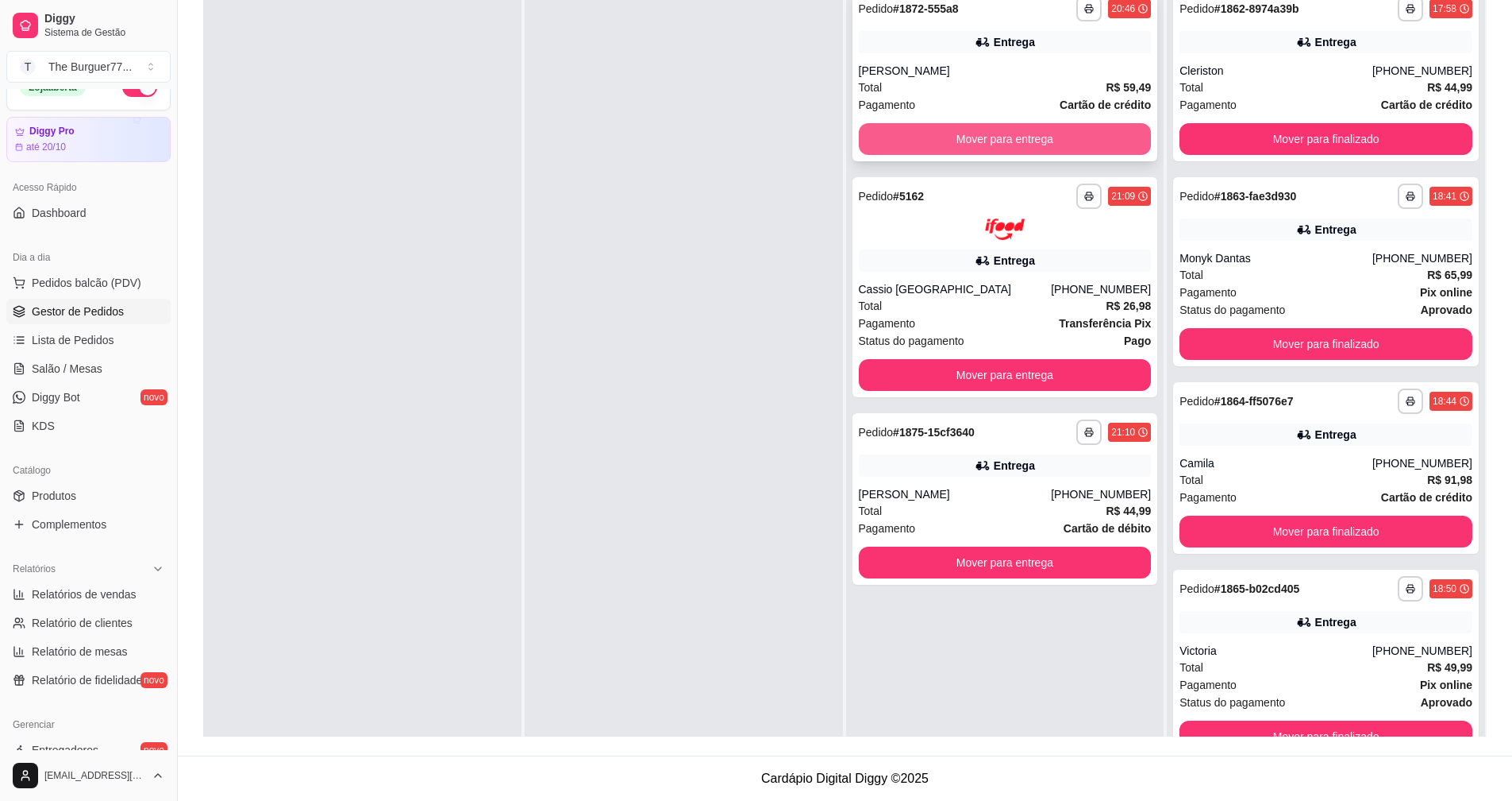
click at [979, 150] on button "Mover para entrega" at bounding box center [1005, 139] width 293 height 31
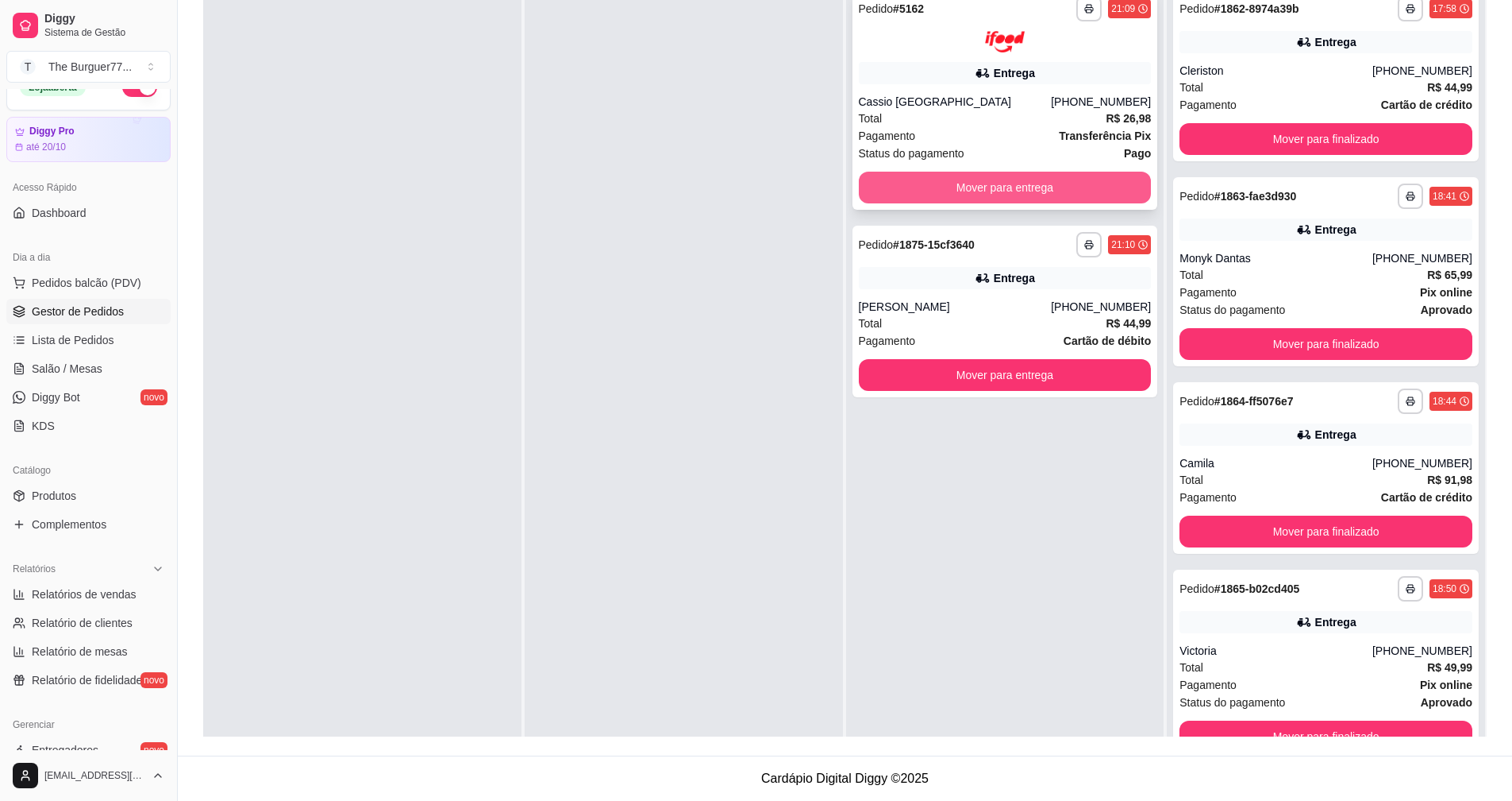
click at [985, 186] on button "Mover para entrega" at bounding box center [1005, 187] width 293 height 31
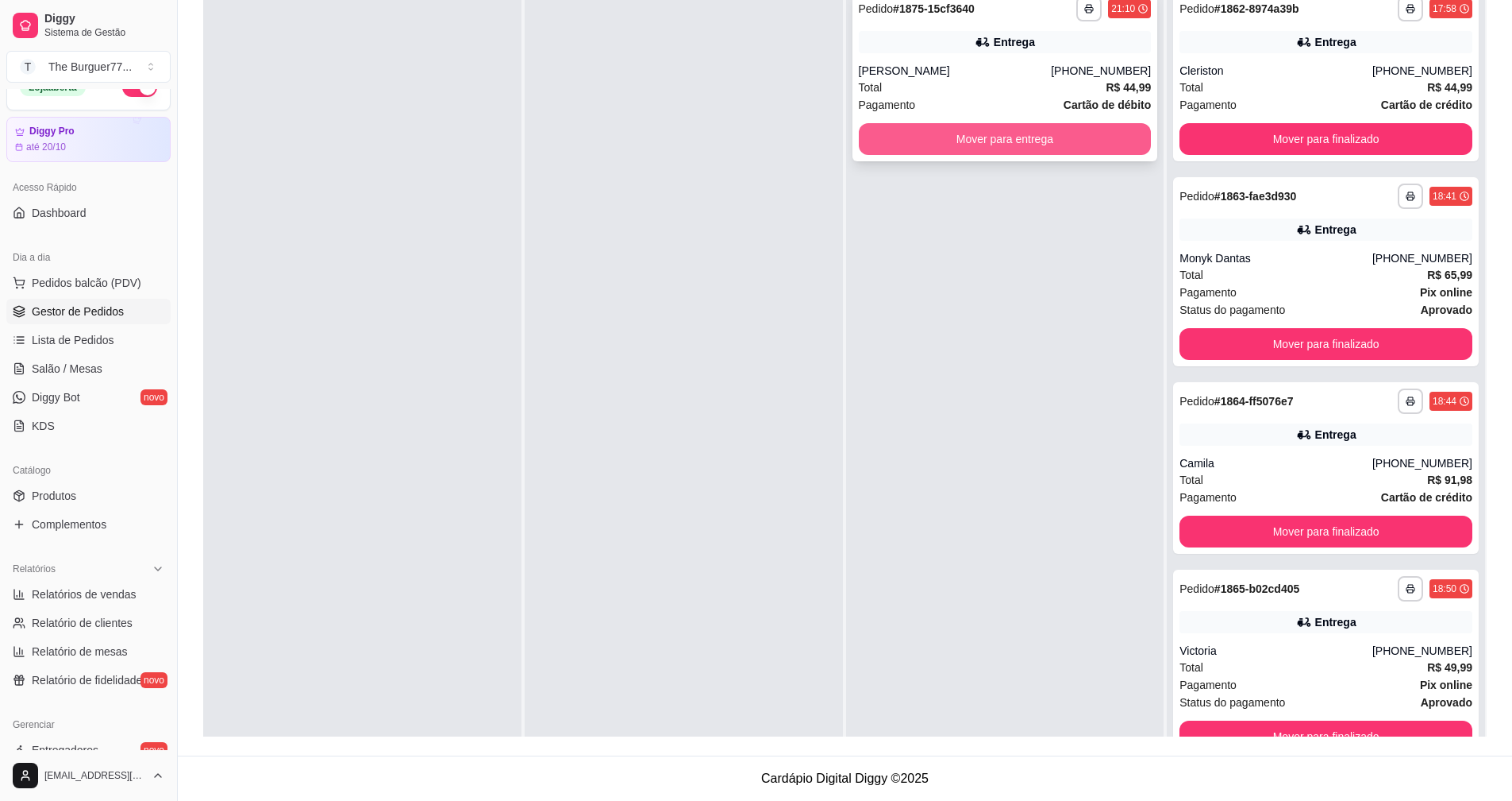
click at [980, 144] on button "Mover para entrega" at bounding box center [1005, 139] width 293 height 31
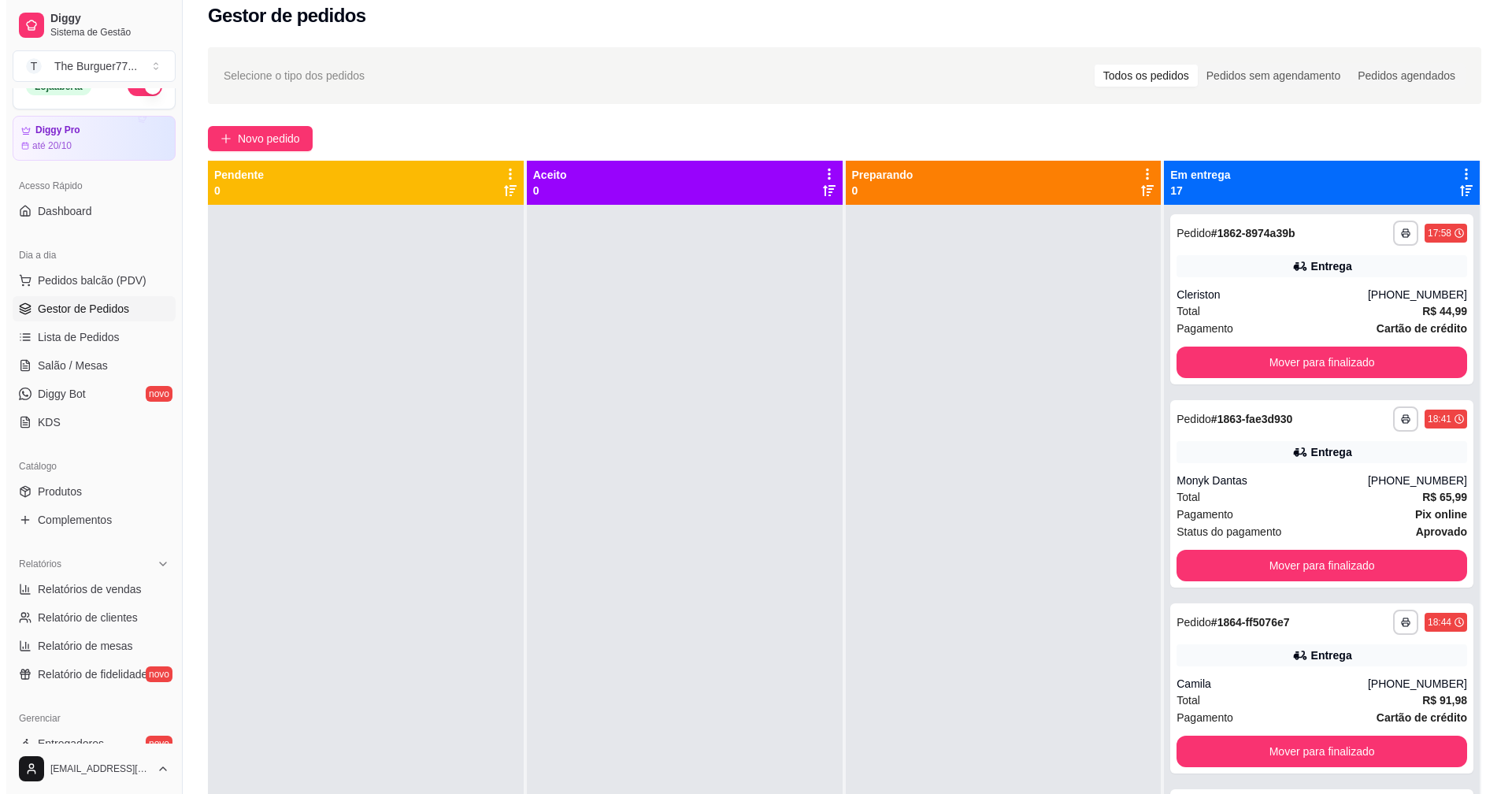
scroll to position [0, 0]
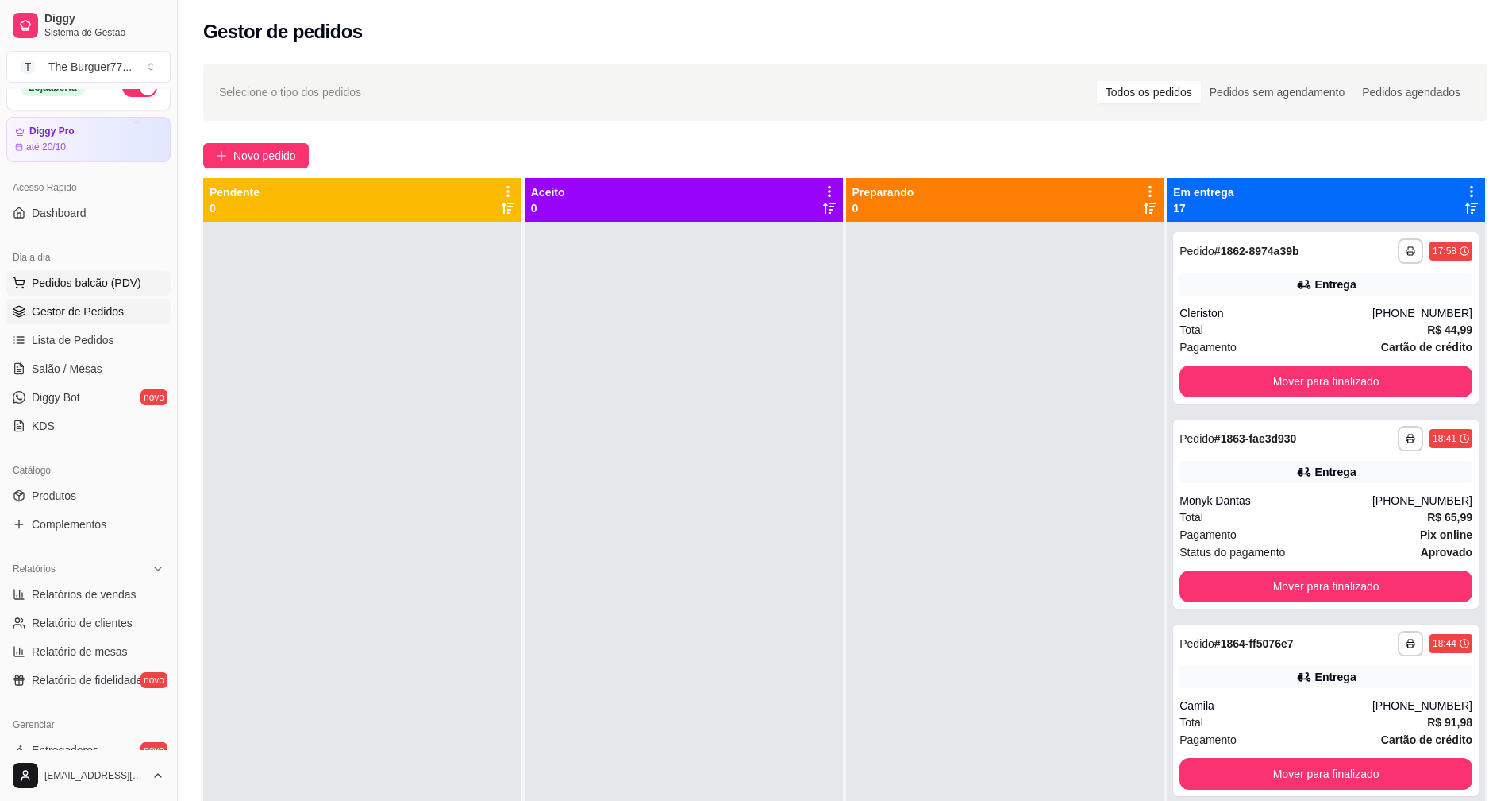
click at [108, 279] on span "Pedidos balcão (PDV)" at bounding box center [86, 282] width 109 height 16
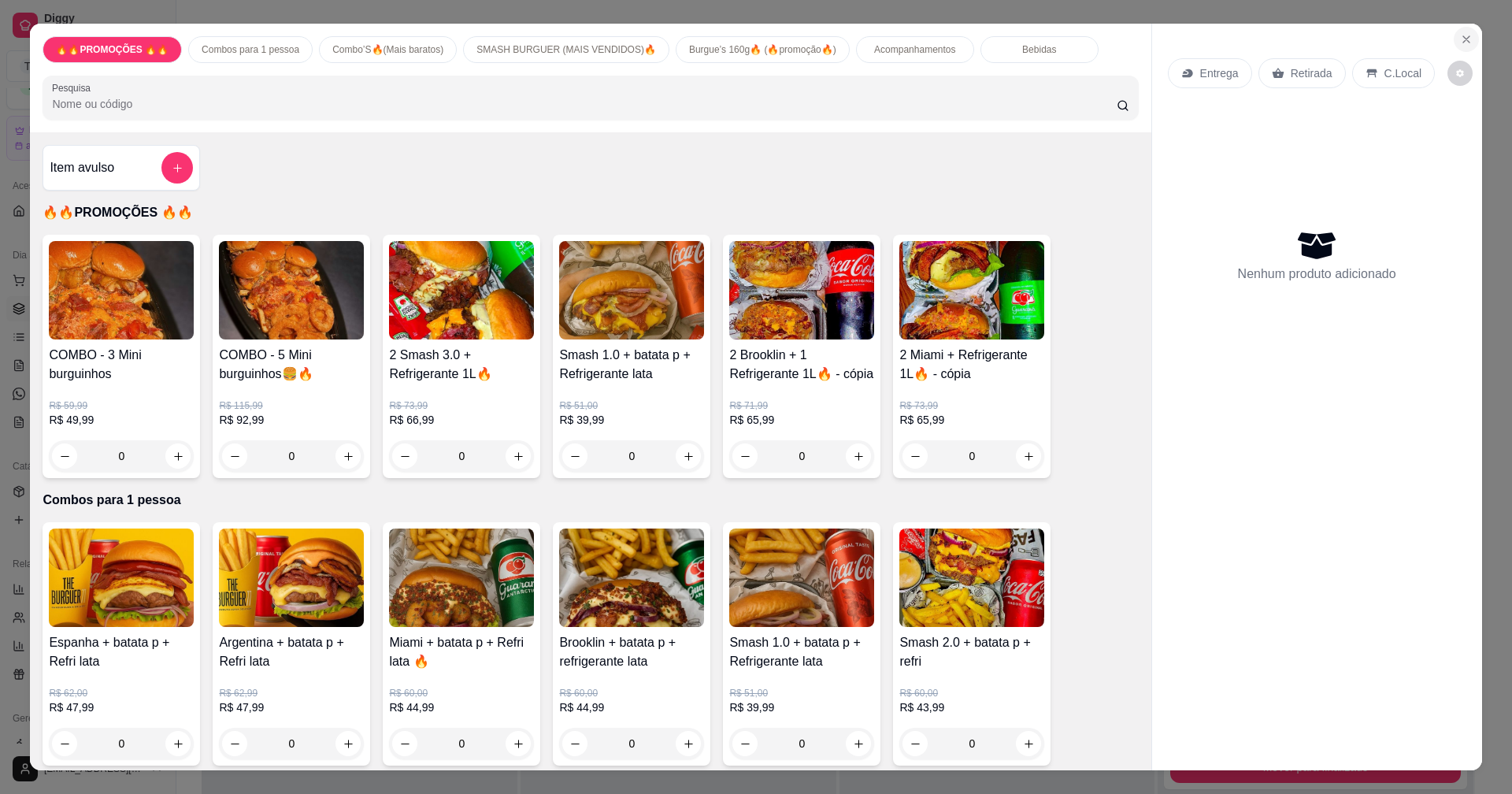
click at [1465, 35] on icon "Close" at bounding box center [1466, 39] width 13 height 13
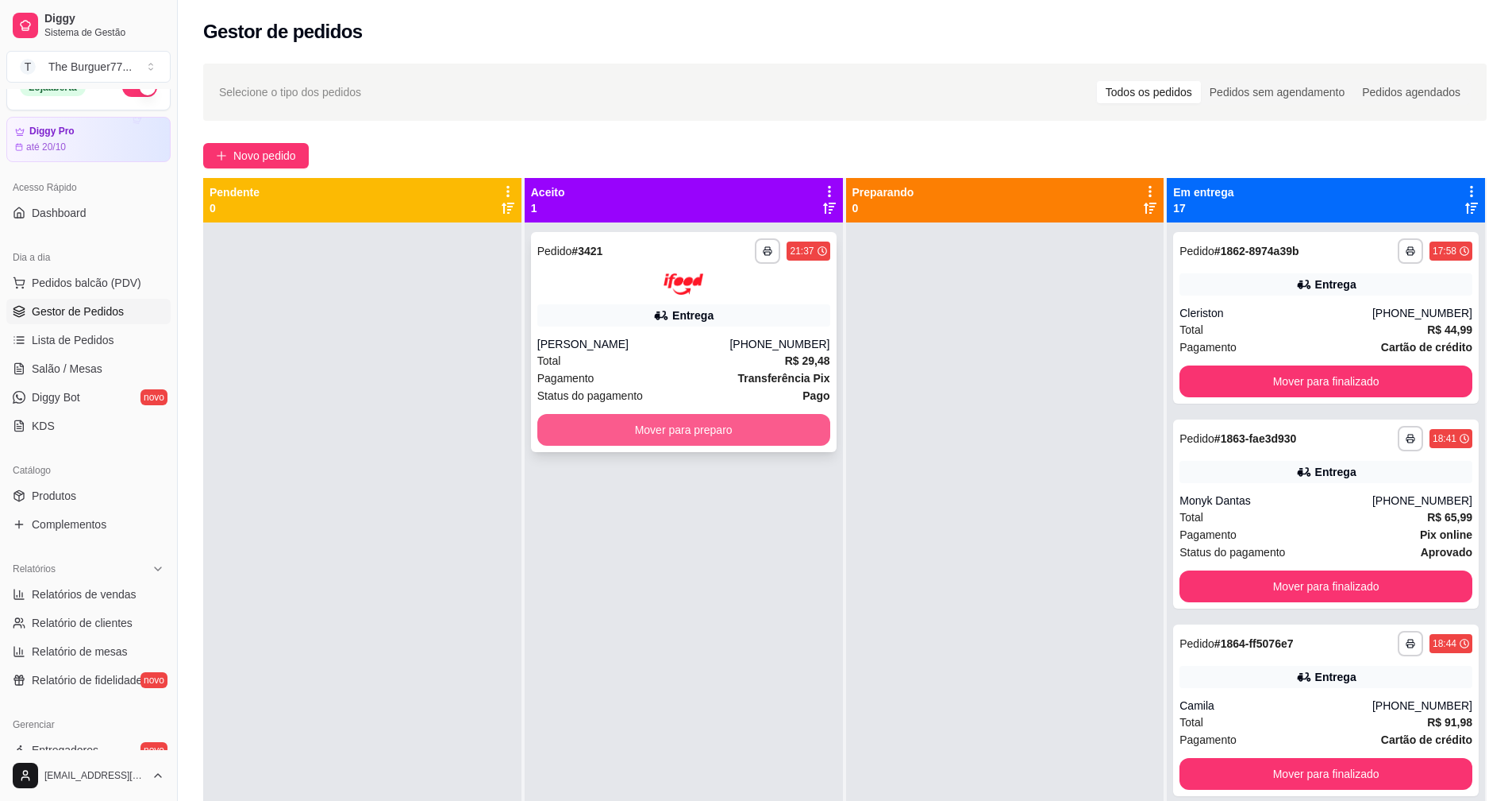
click at [632, 440] on button "Mover para preparo" at bounding box center [683, 429] width 293 height 31
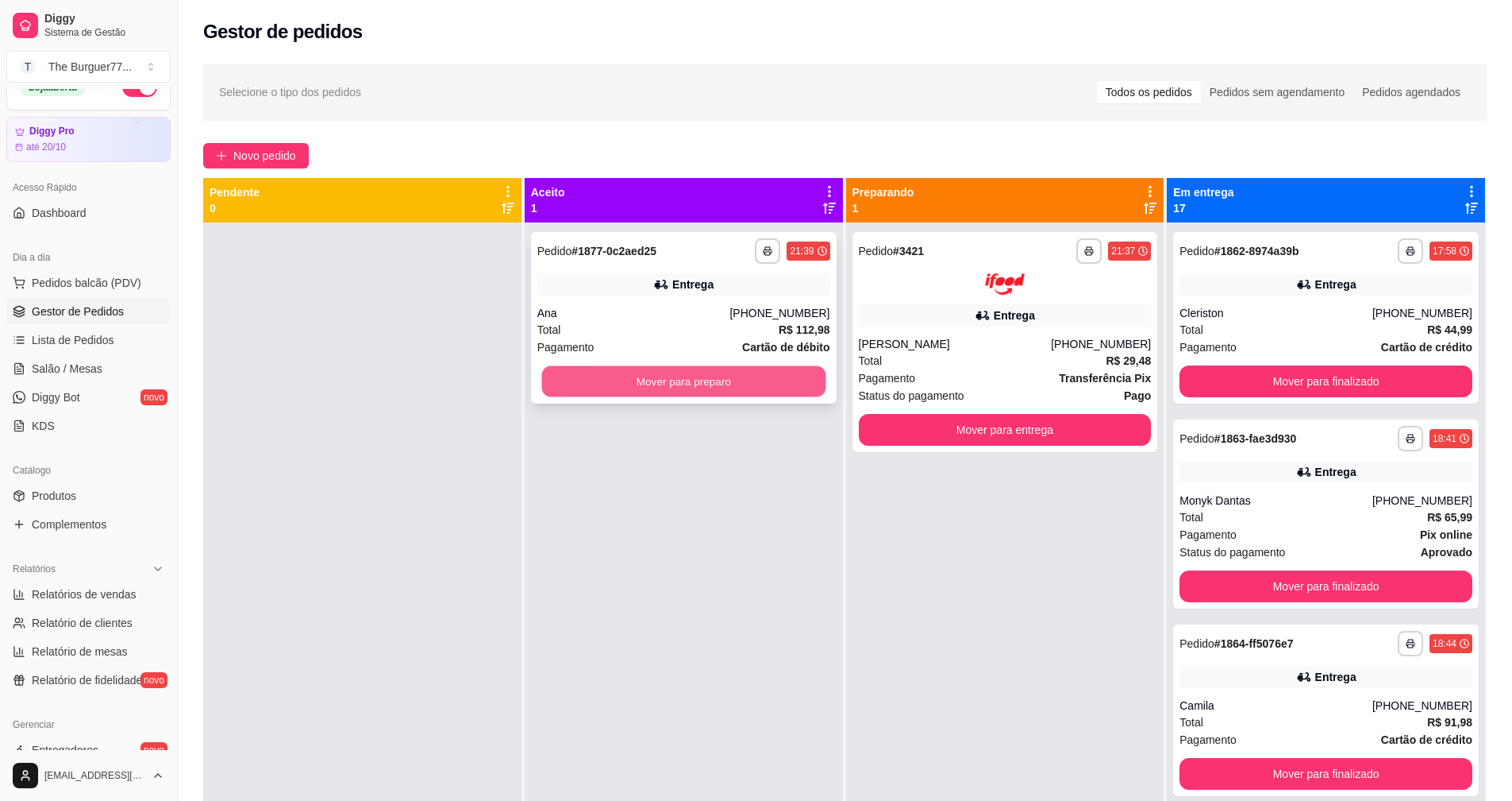
click at [770, 387] on button "Mover para preparo" at bounding box center [683, 381] width 284 height 31
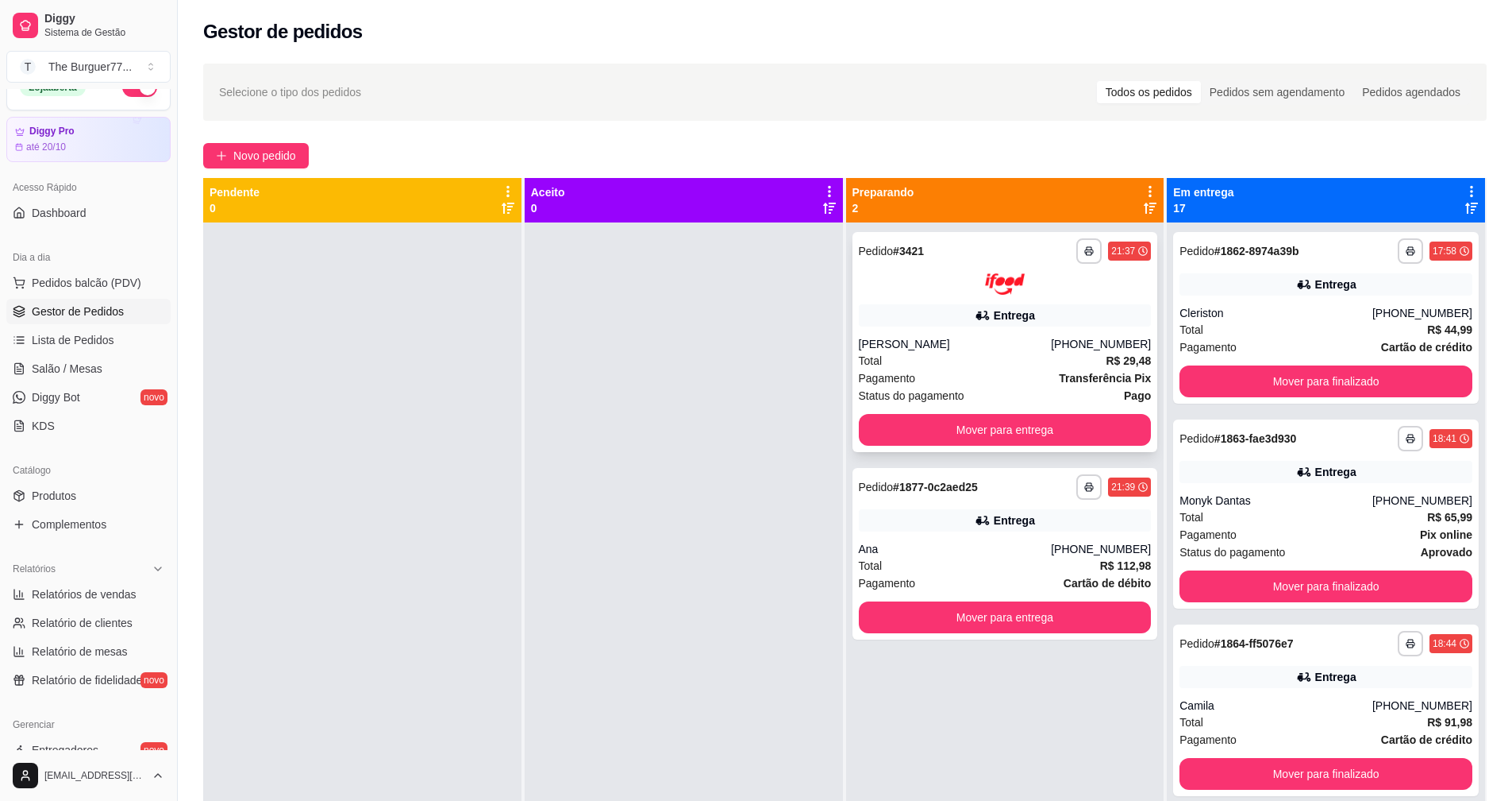
click at [906, 348] on div "[PERSON_NAME]" at bounding box center [955, 344] width 193 height 16
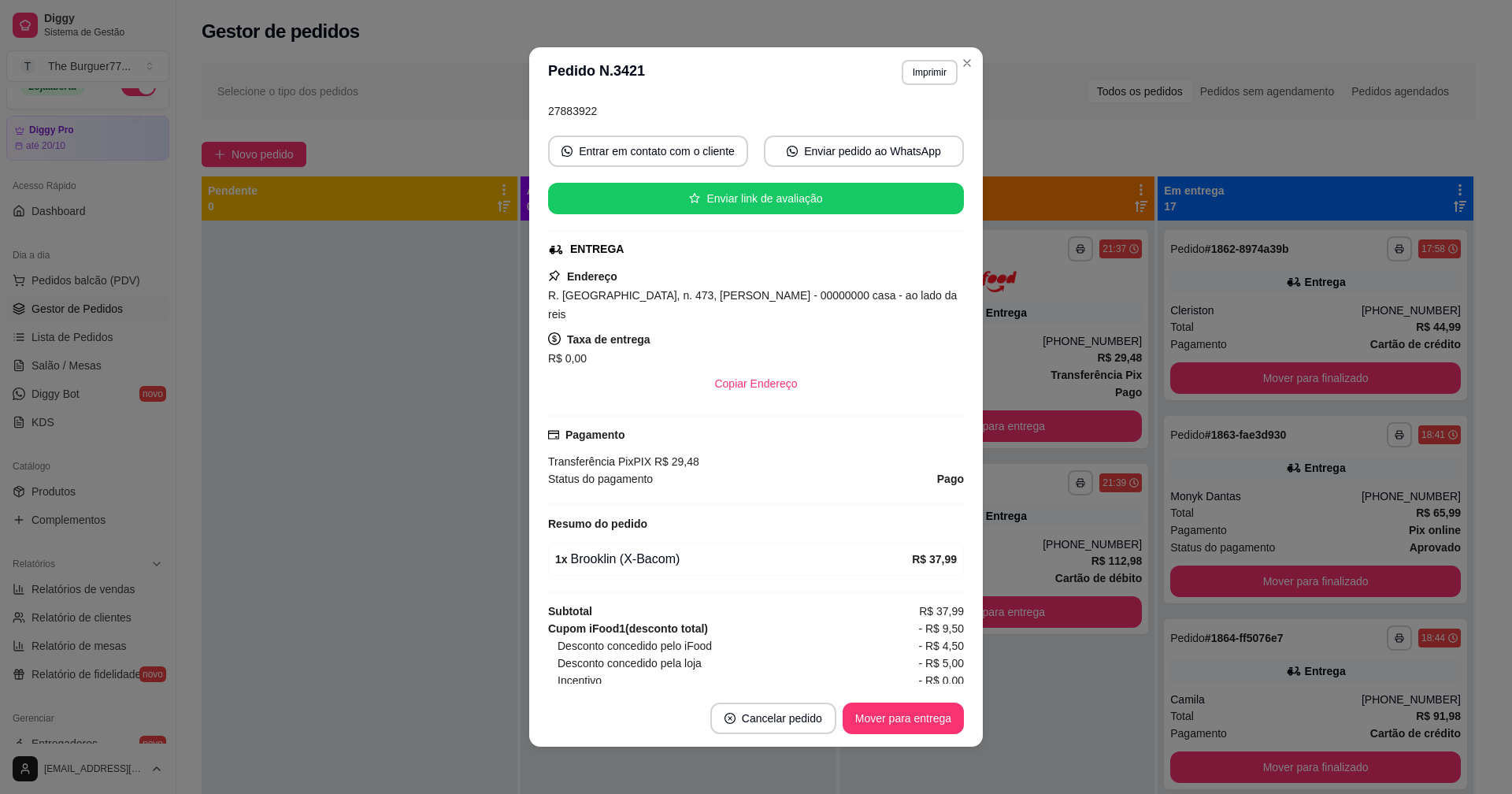
scroll to position [194, 0]
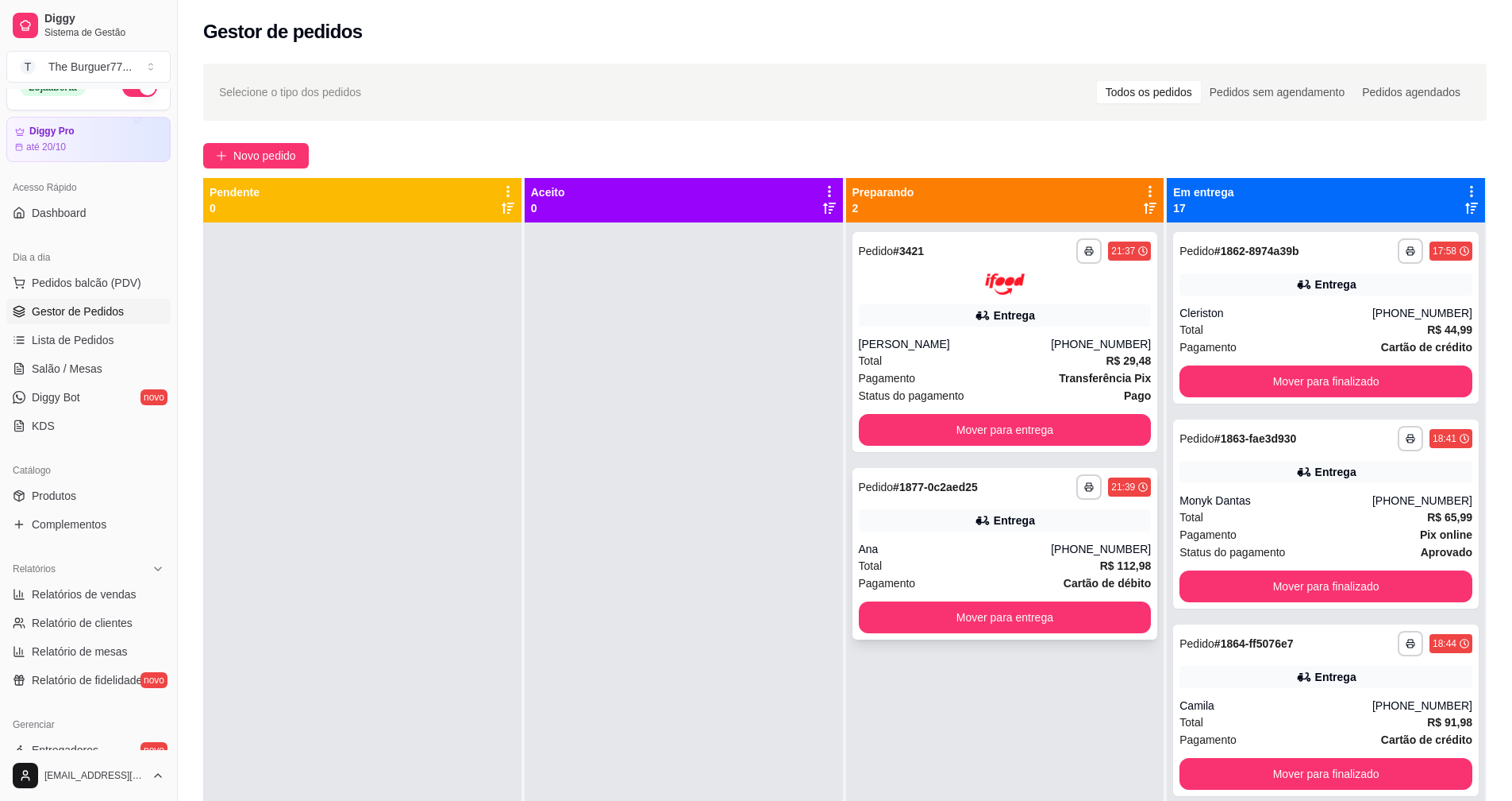
click at [1074, 545] on div "[PHONE_NUMBER]" at bounding box center [1101, 549] width 100 height 16
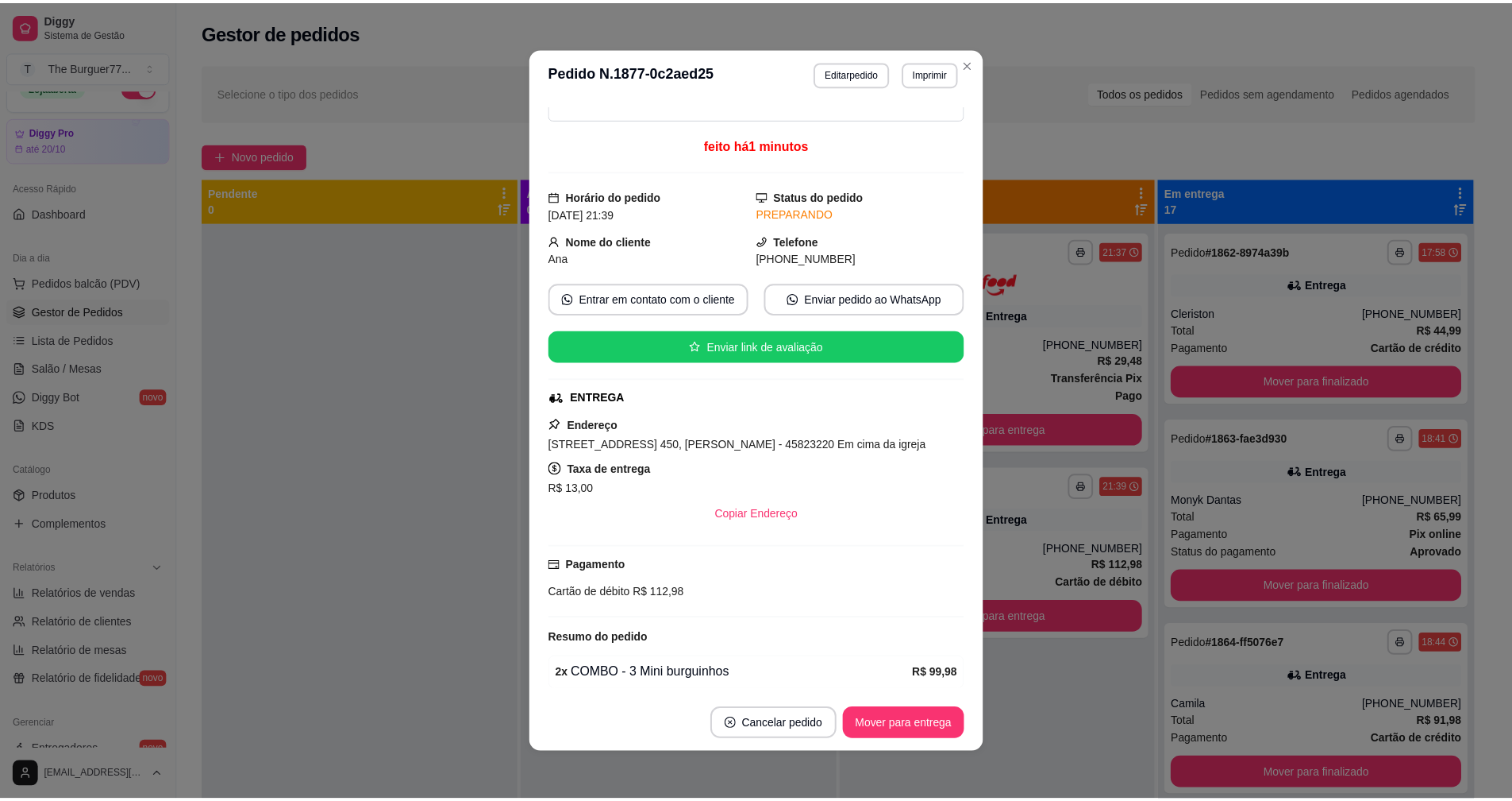
scroll to position [143, 0]
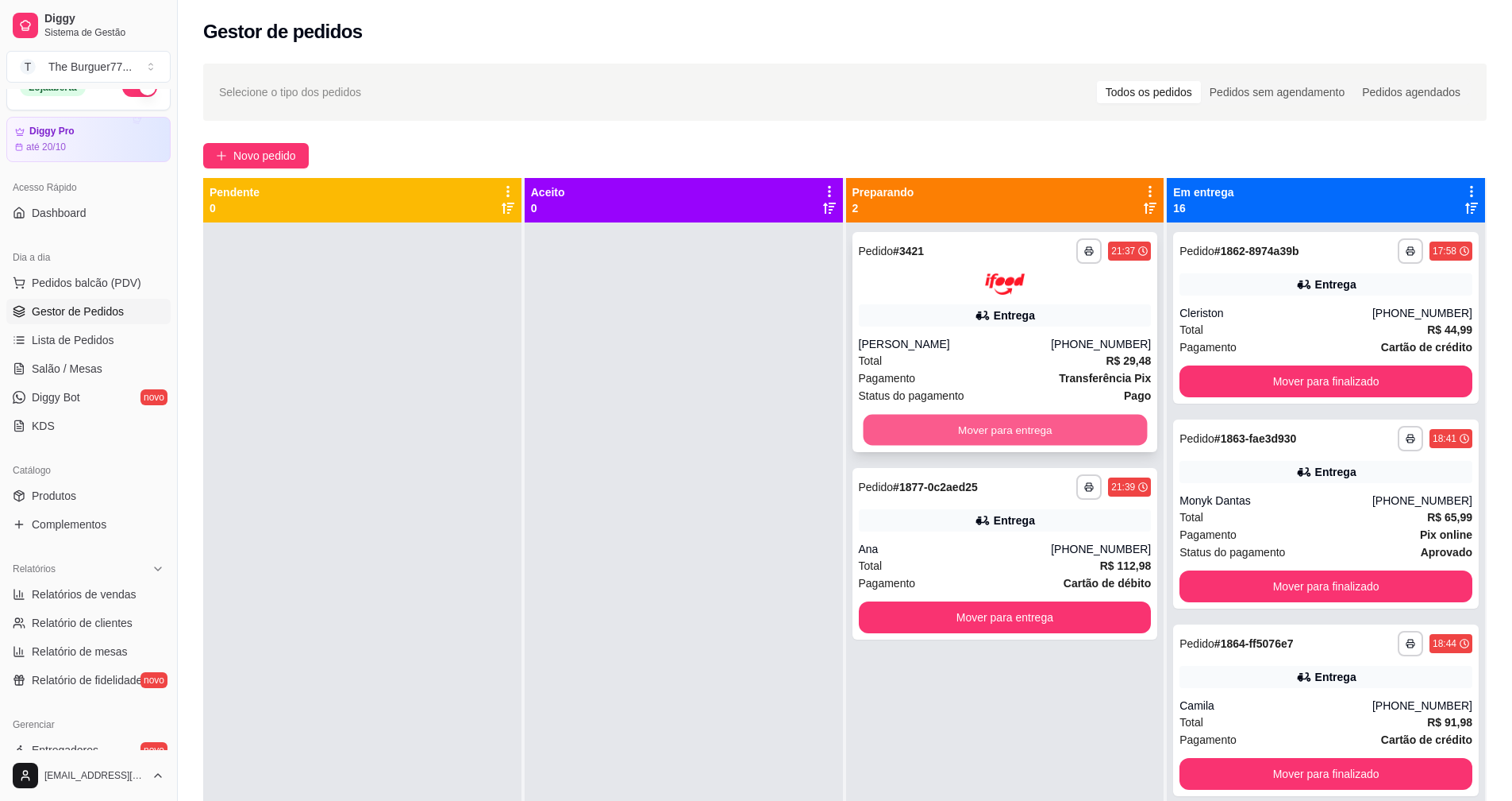
click at [1018, 421] on button "Mover para entrega" at bounding box center [1004, 428] width 284 height 31
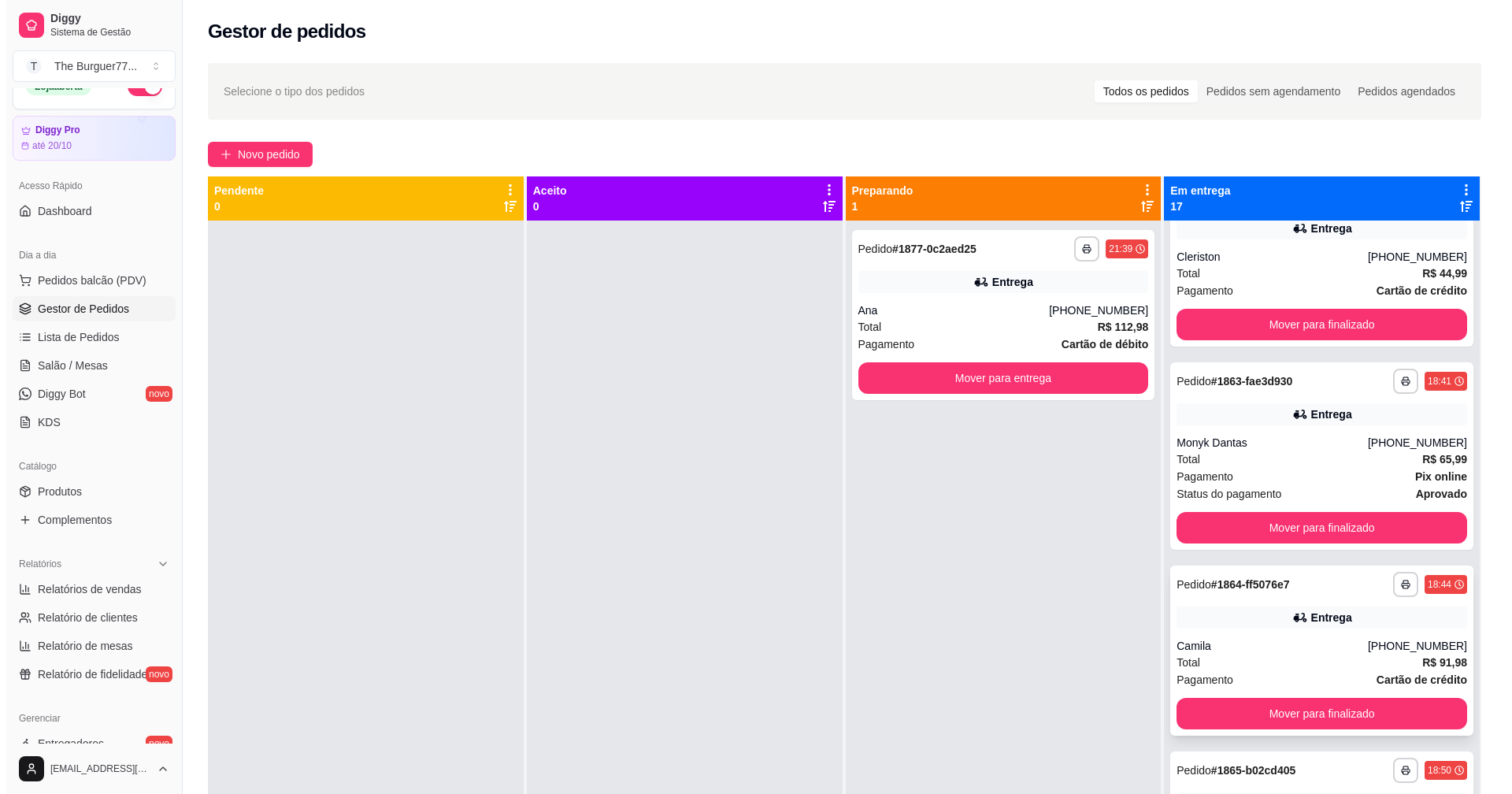
scroll to position [0, 0]
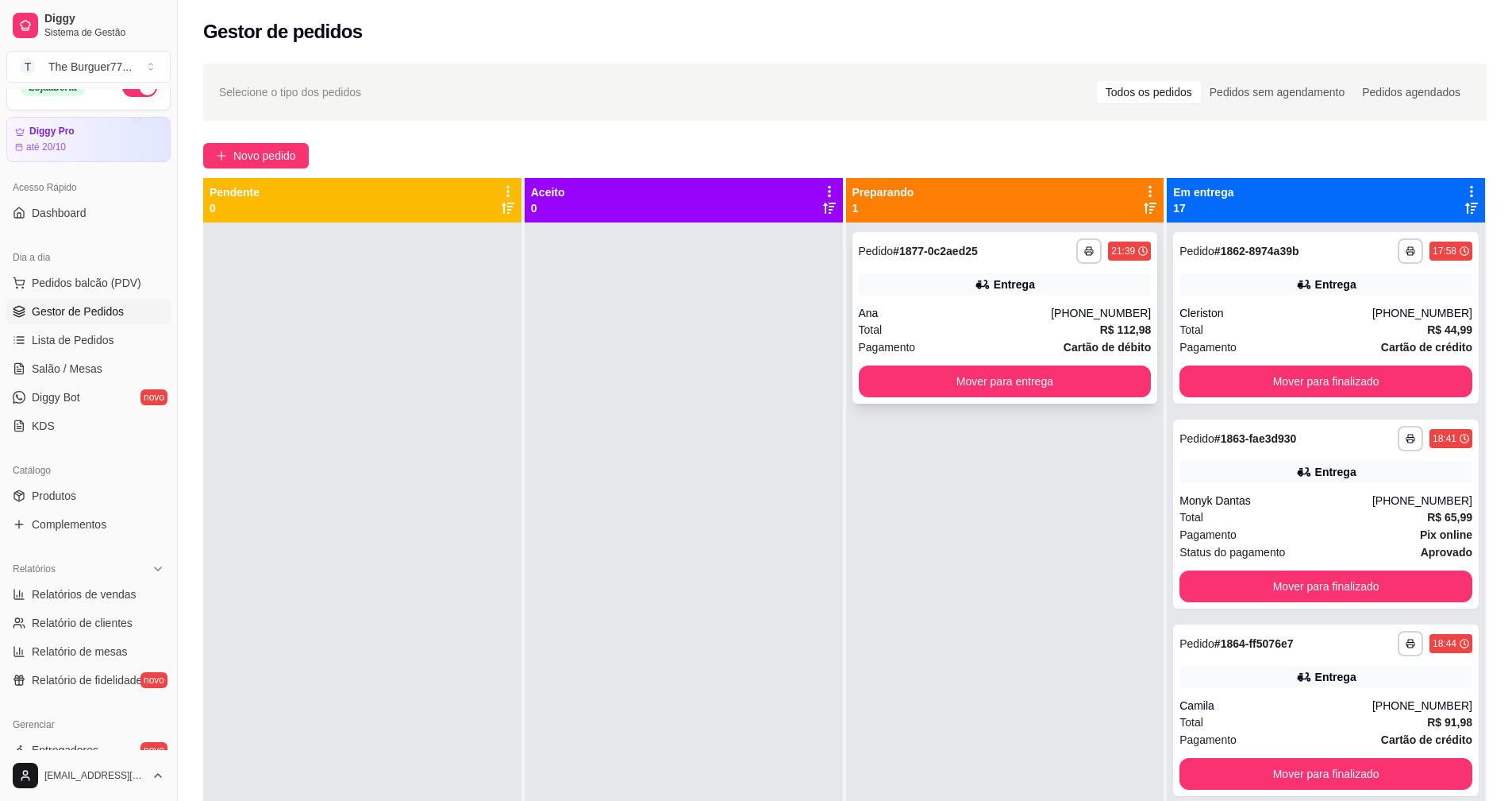
click at [982, 293] on div "Entrega" at bounding box center [1005, 283] width 293 height 22
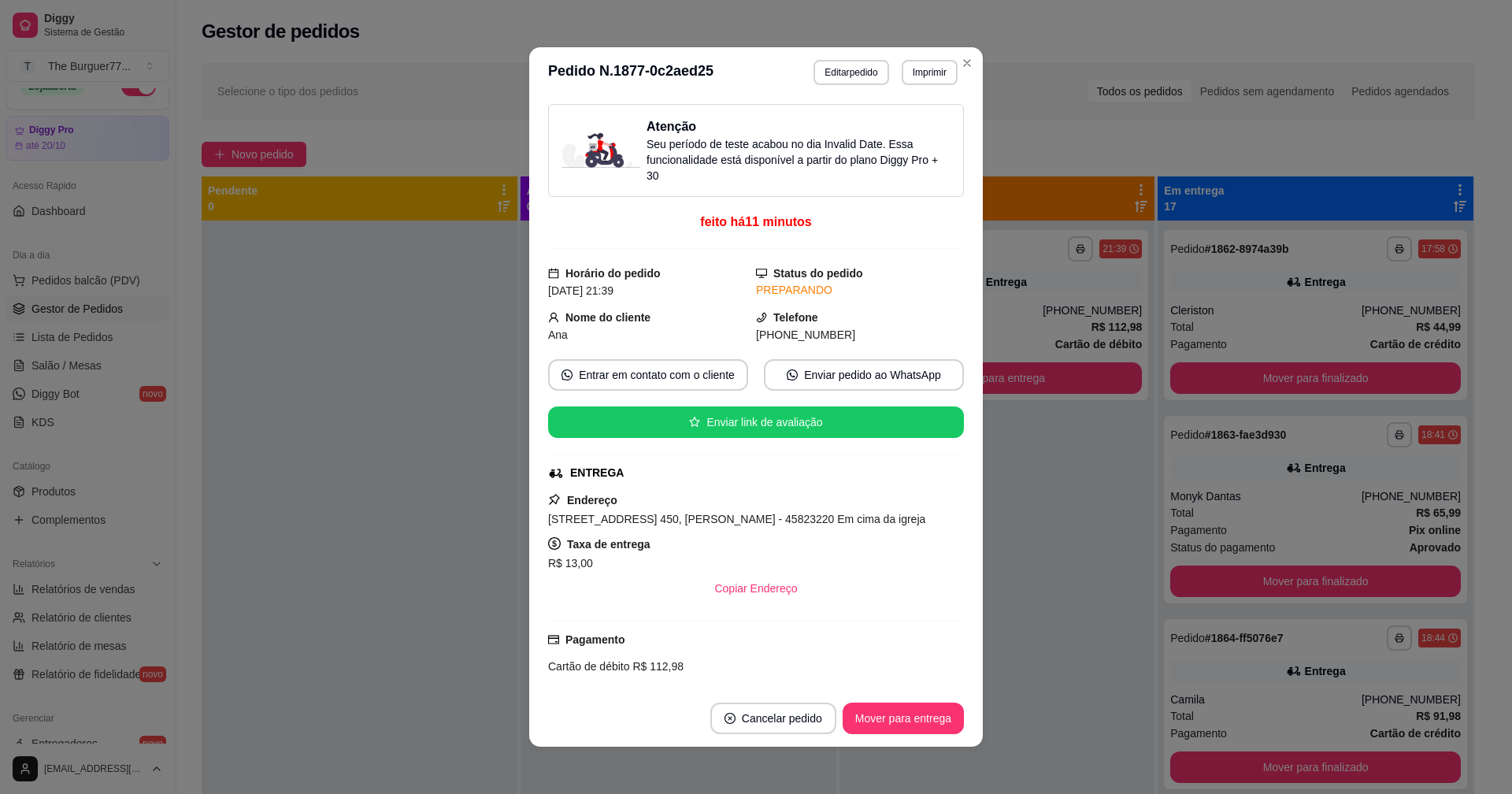
scroll to position [79, 0]
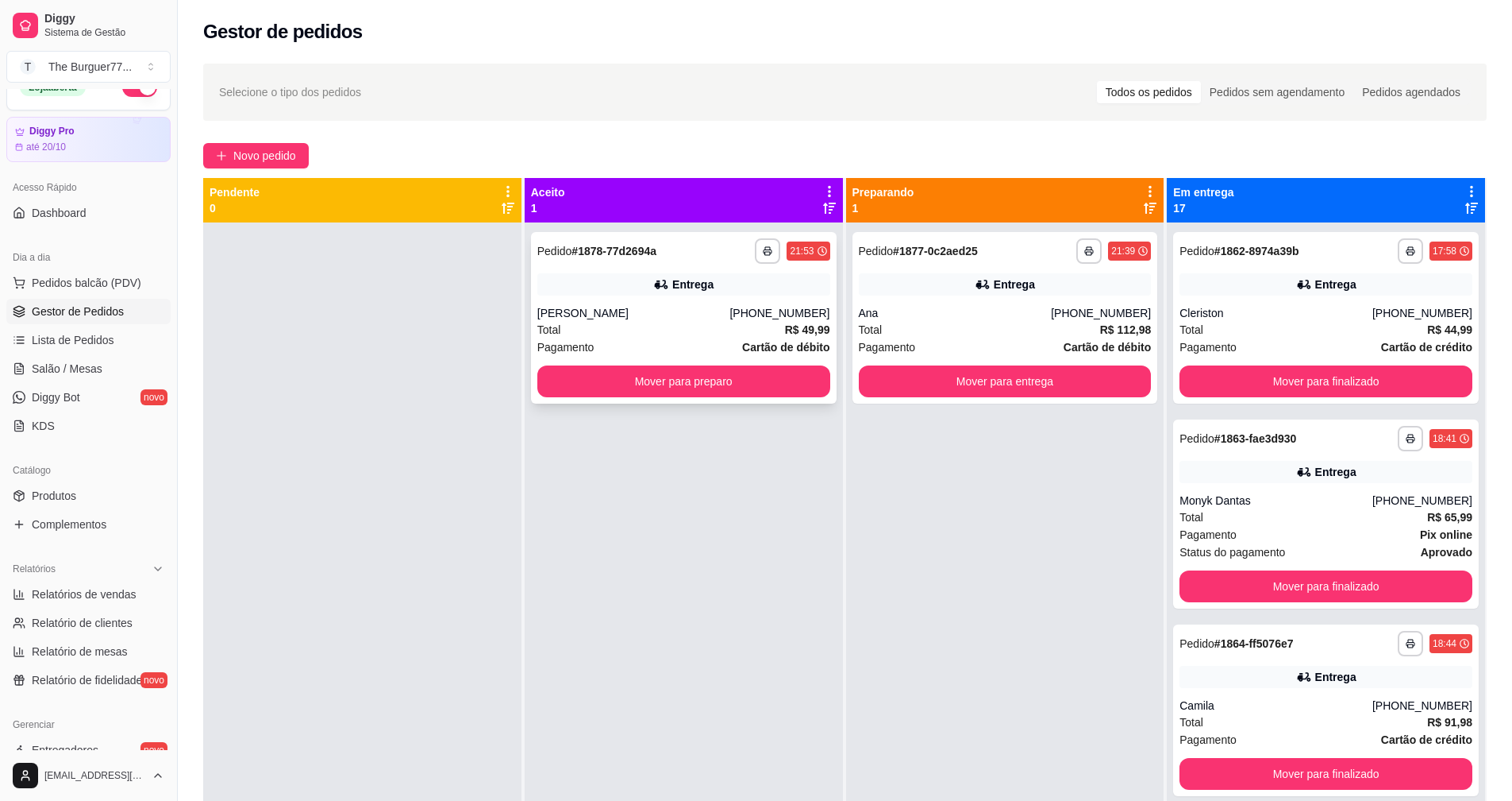
click at [634, 324] on div "Total R$ 49,99" at bounding box center [683, 330] width 293 height 17
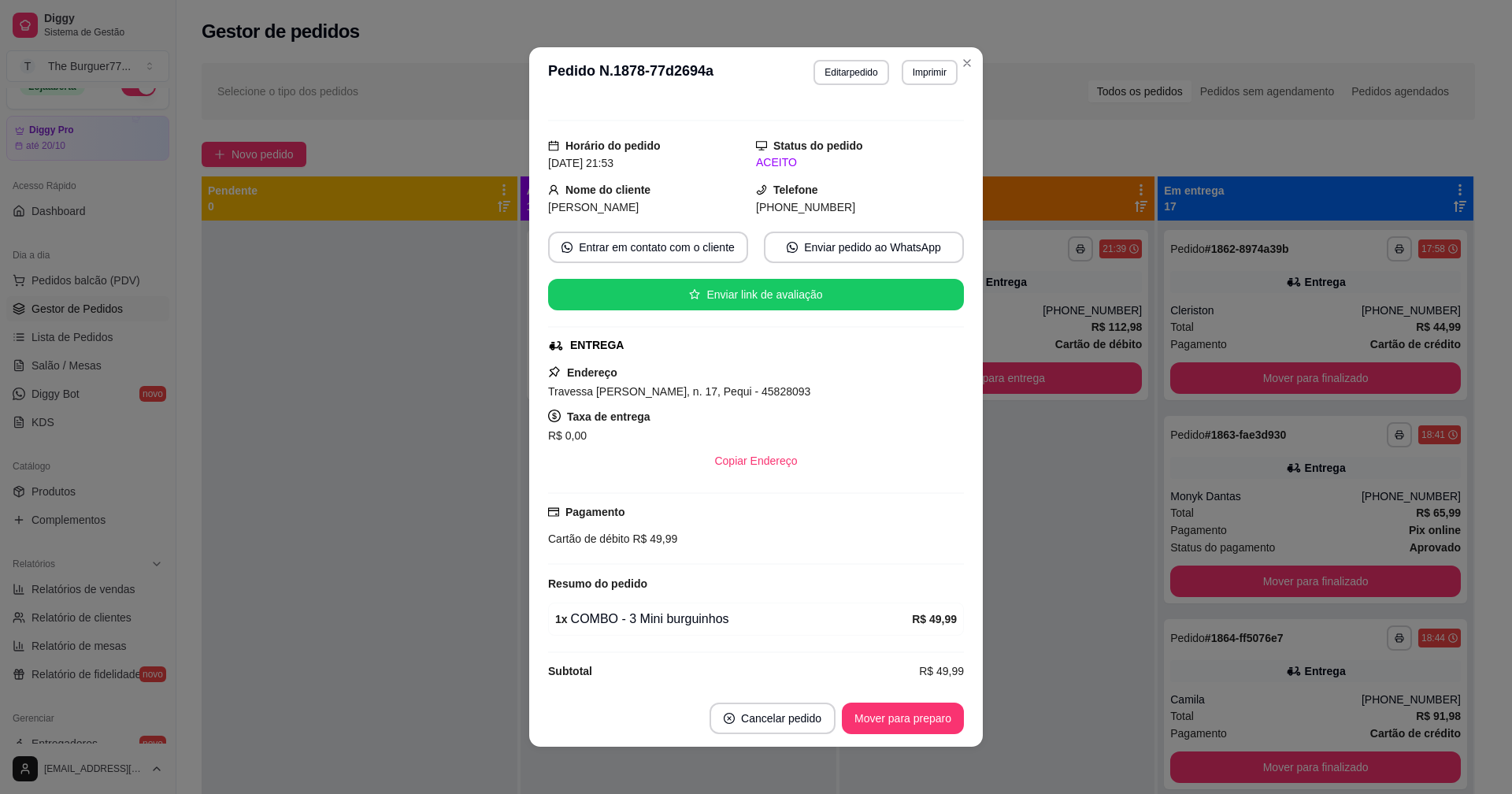
scroll to position [141, 0]
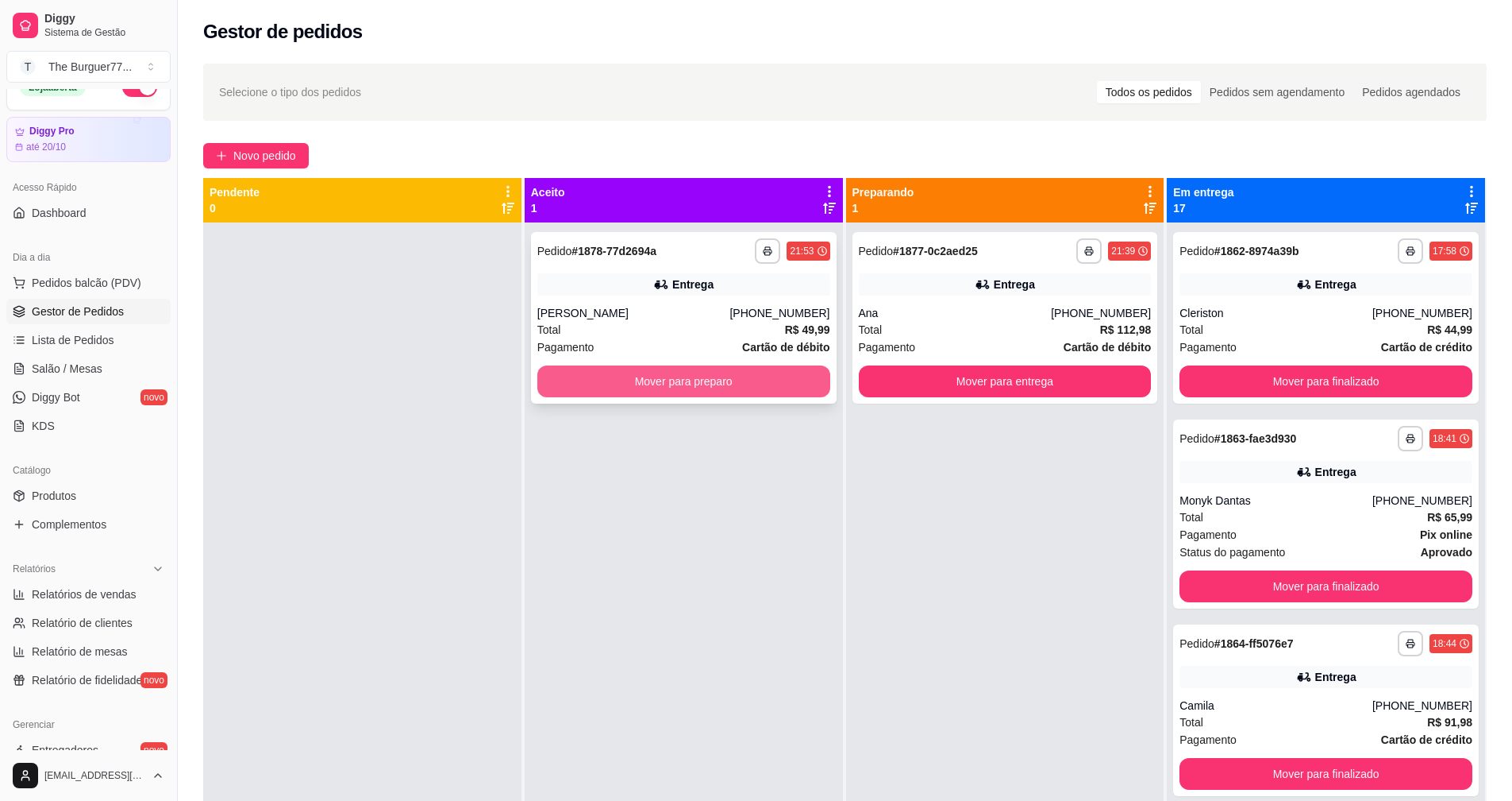
click at [620, 382] on button "Mover para preparo" at bounding box center [683, 381] width 293 height 31
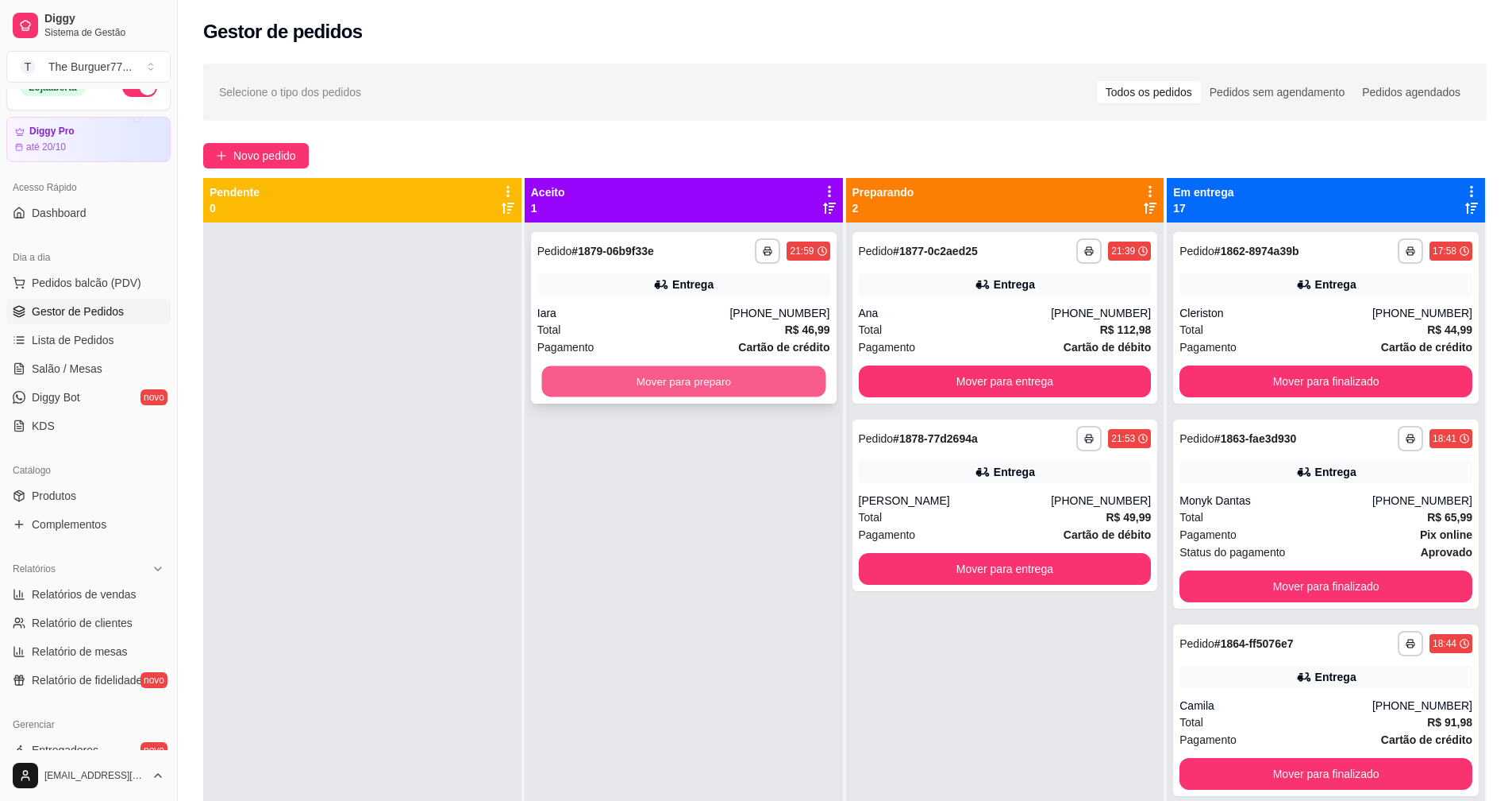
click at [714, 369] on button "Mover para preparo" at bounding box center [683, 381] width 284 height 31
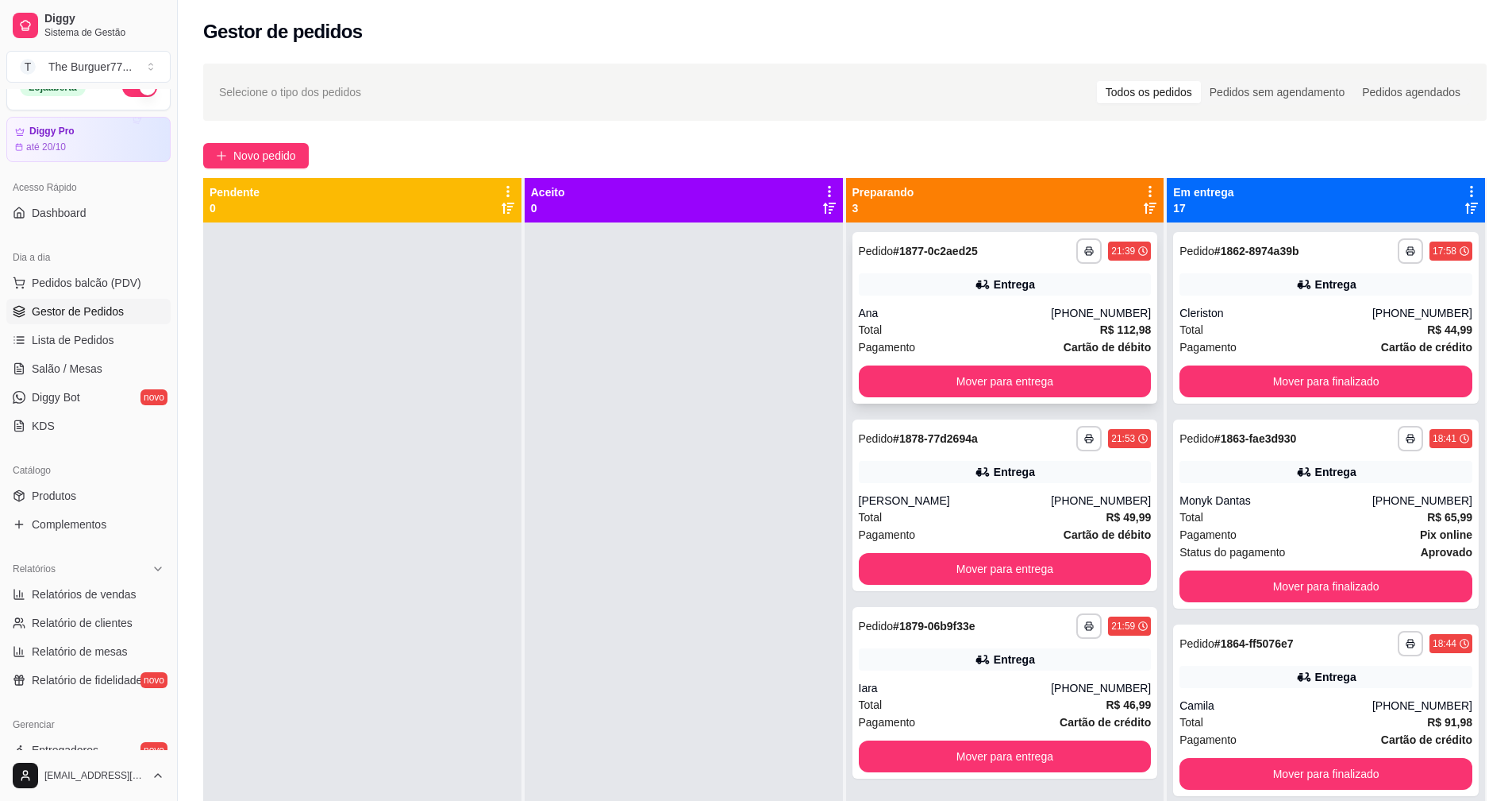
click at [995, 294] on div "Entrega" at bounding box center [1005, 283] width 293 height 22
click at [917, 513] on div "Total R$ 49,99" at bounding box center [1005, 517] width 293 height 17
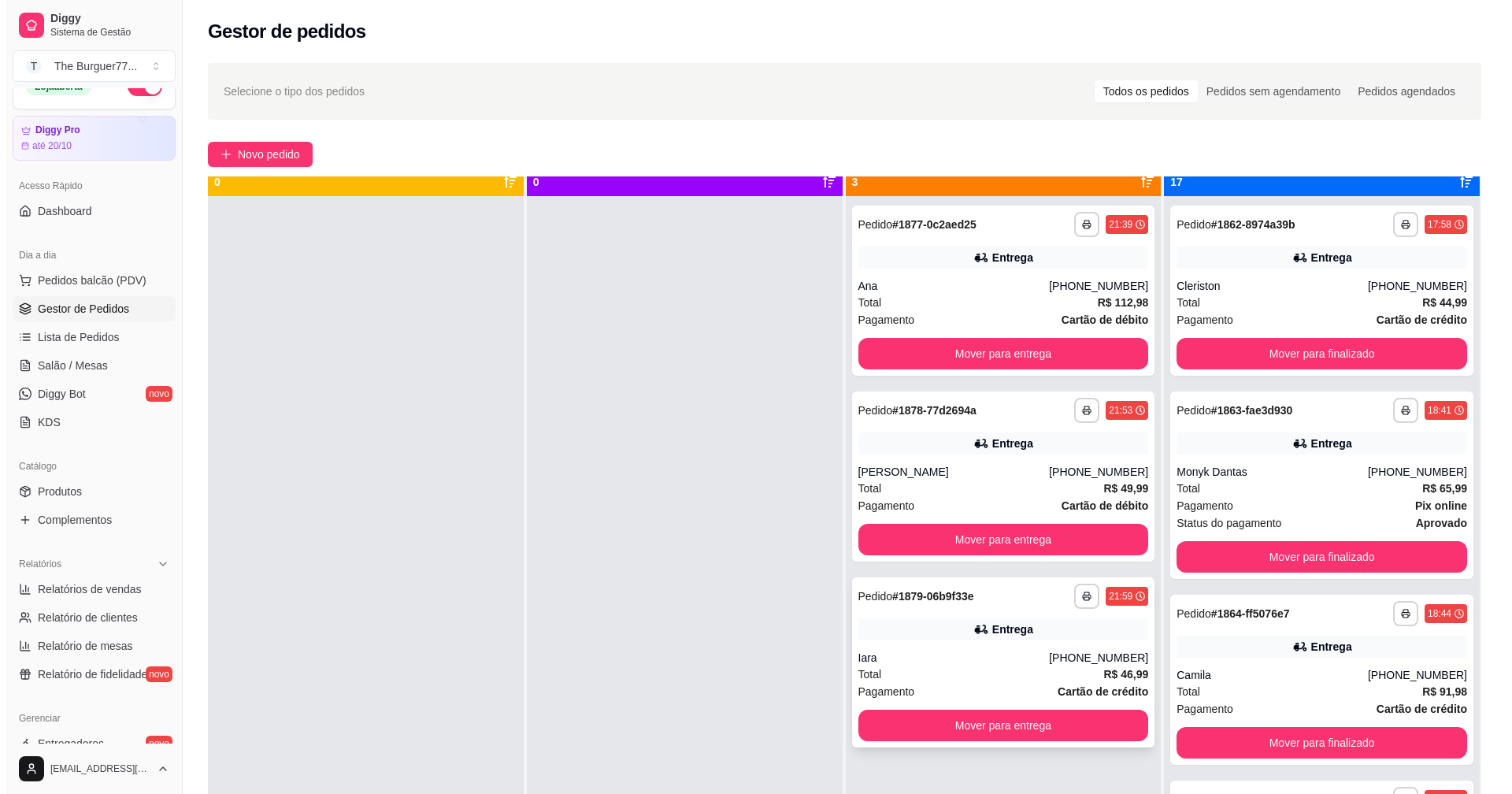
scroll to position [44, 0]
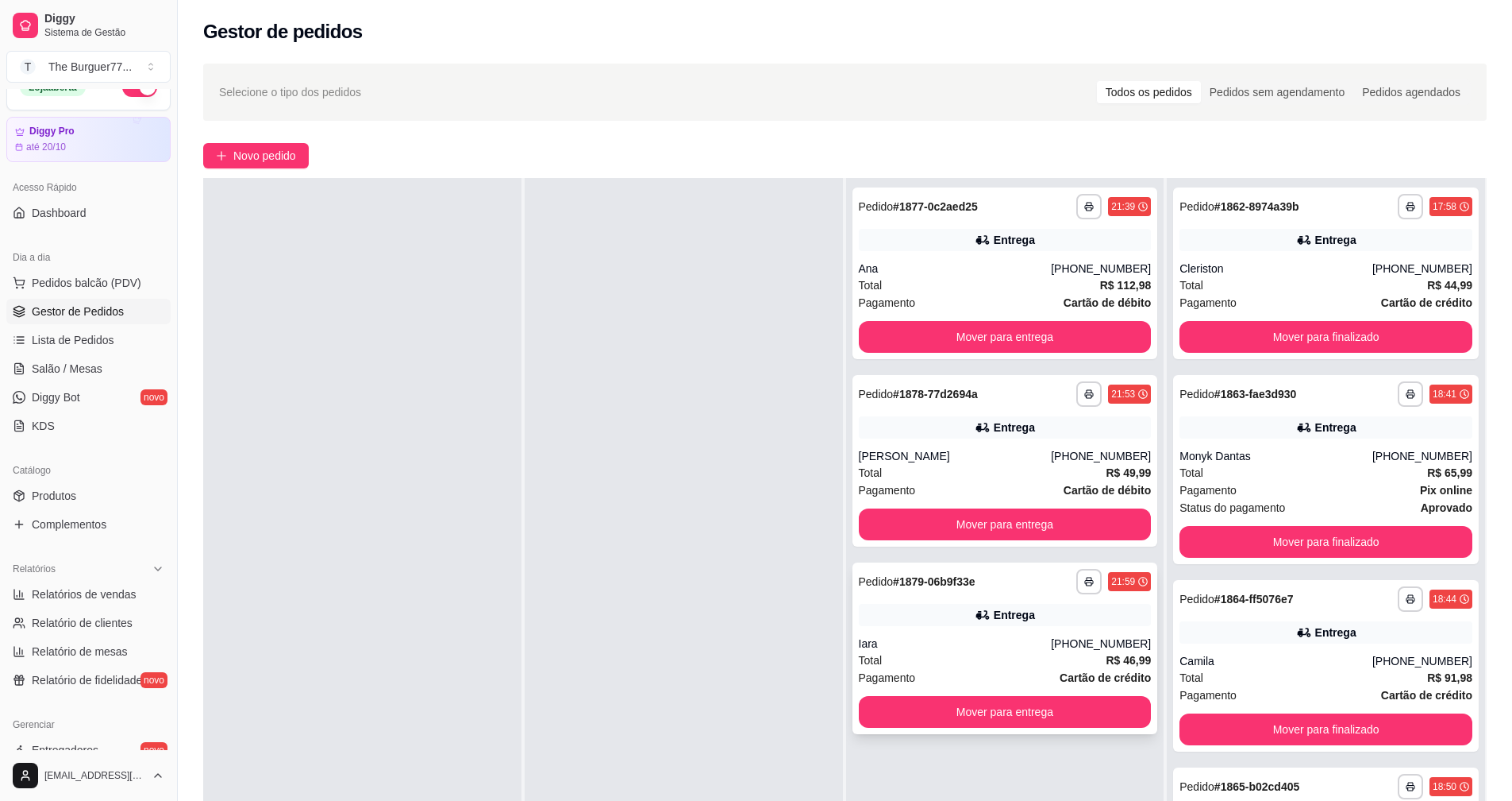
click at [1014, 605] on div "Entrega" at bounding box center [1005, 614] width 293 height 22
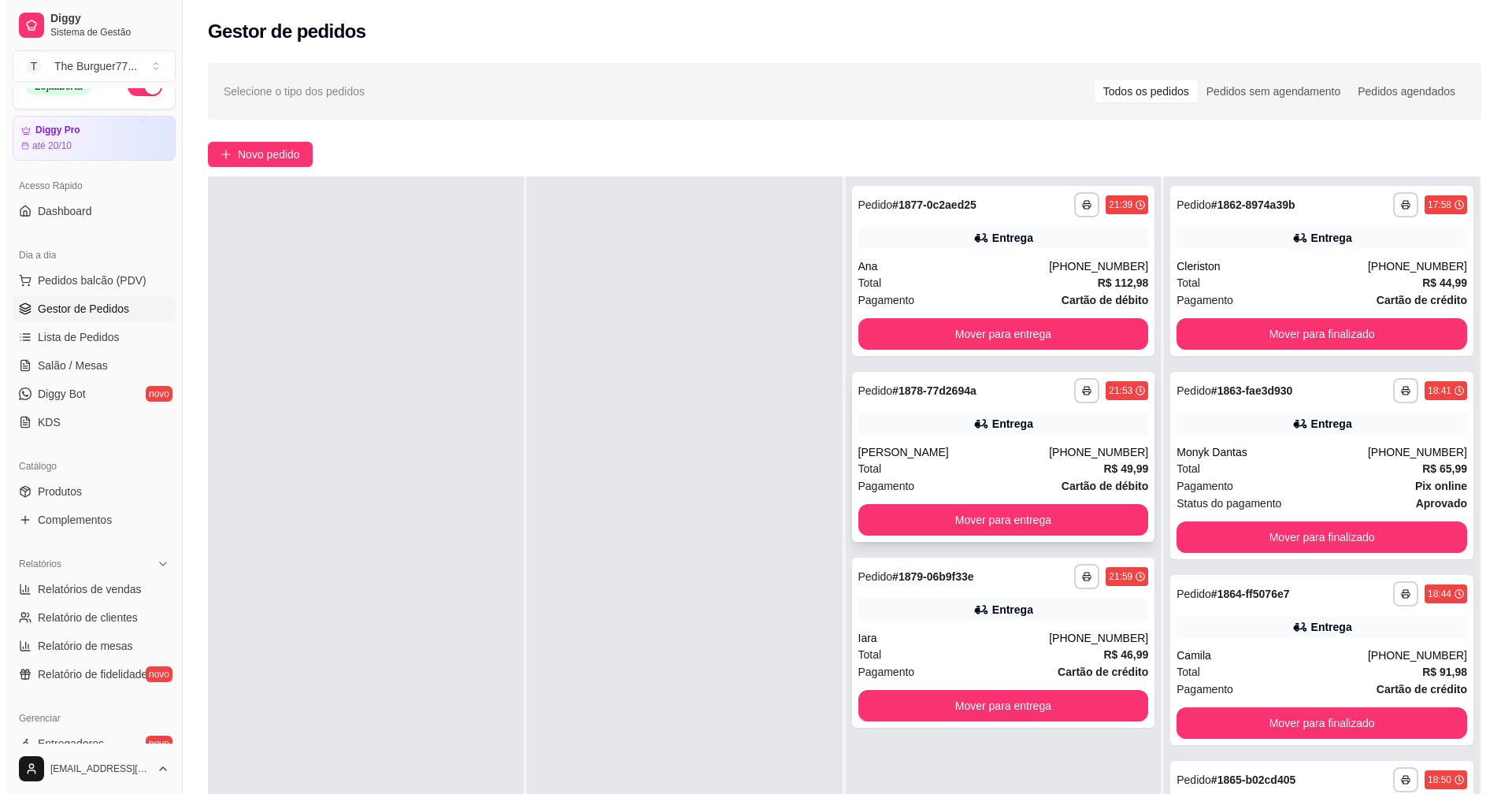
scroll to position [0, 0]
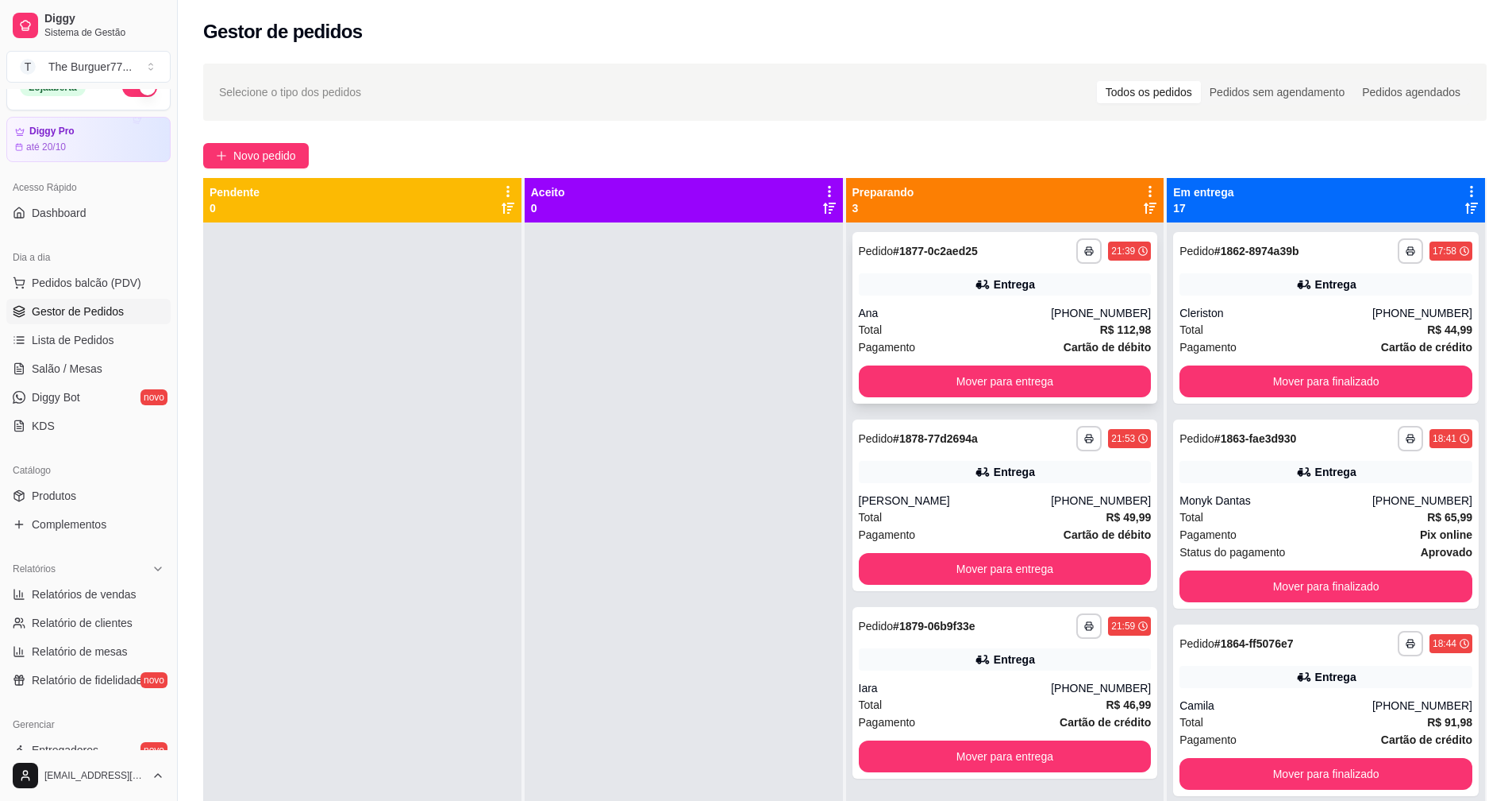
click at [940, 322] on div "Total R$ 112,98" at bounding box center [1005, 330] width 293 height 17
click at [1063, 377] on button "Mover para entrega" at bounding box center [1004, 381] width 284 height 31
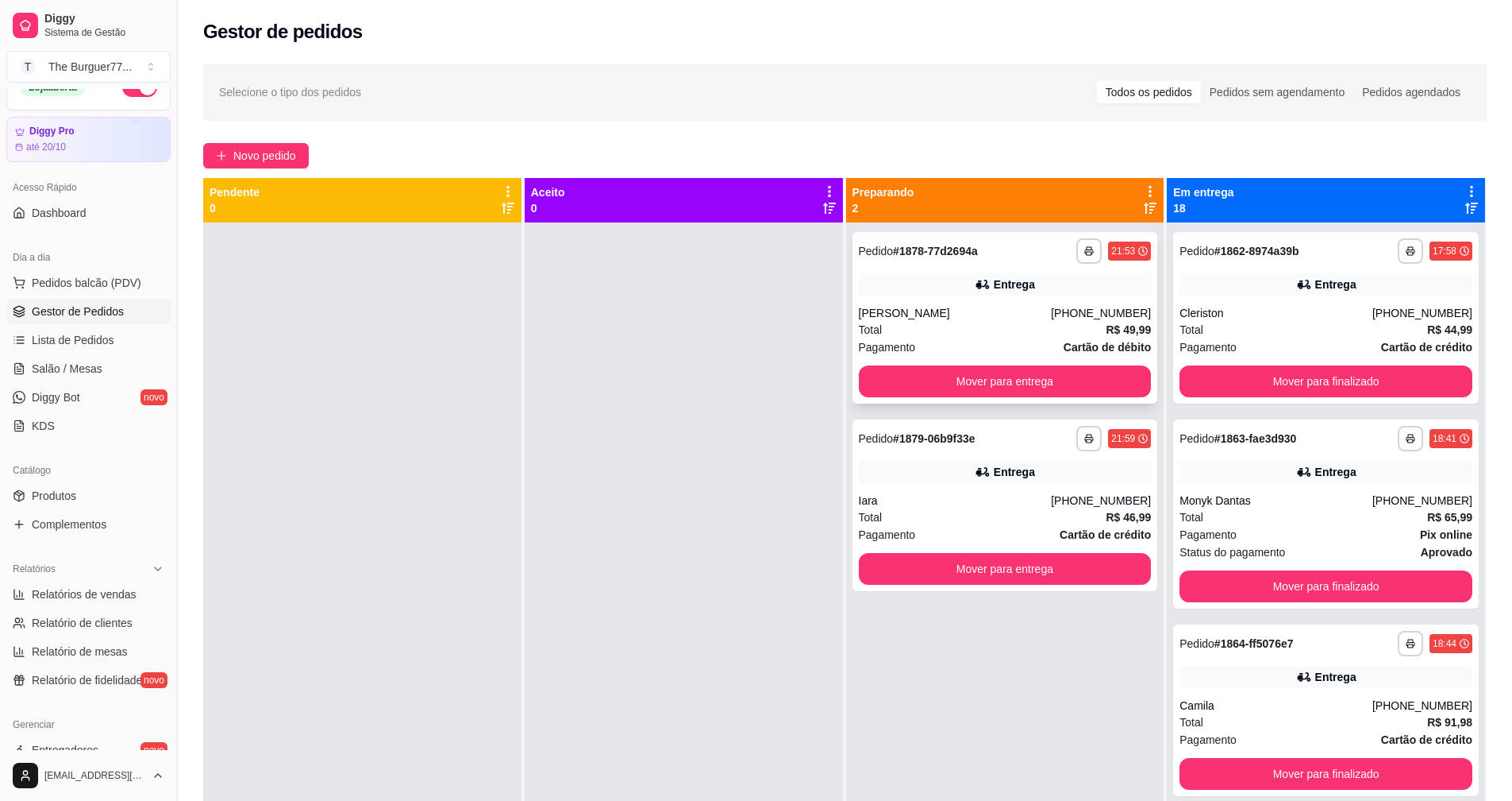
click at [996, 325] on div "Total R$ 49,99" at bounding box center [1005, 330] width 293 height 17
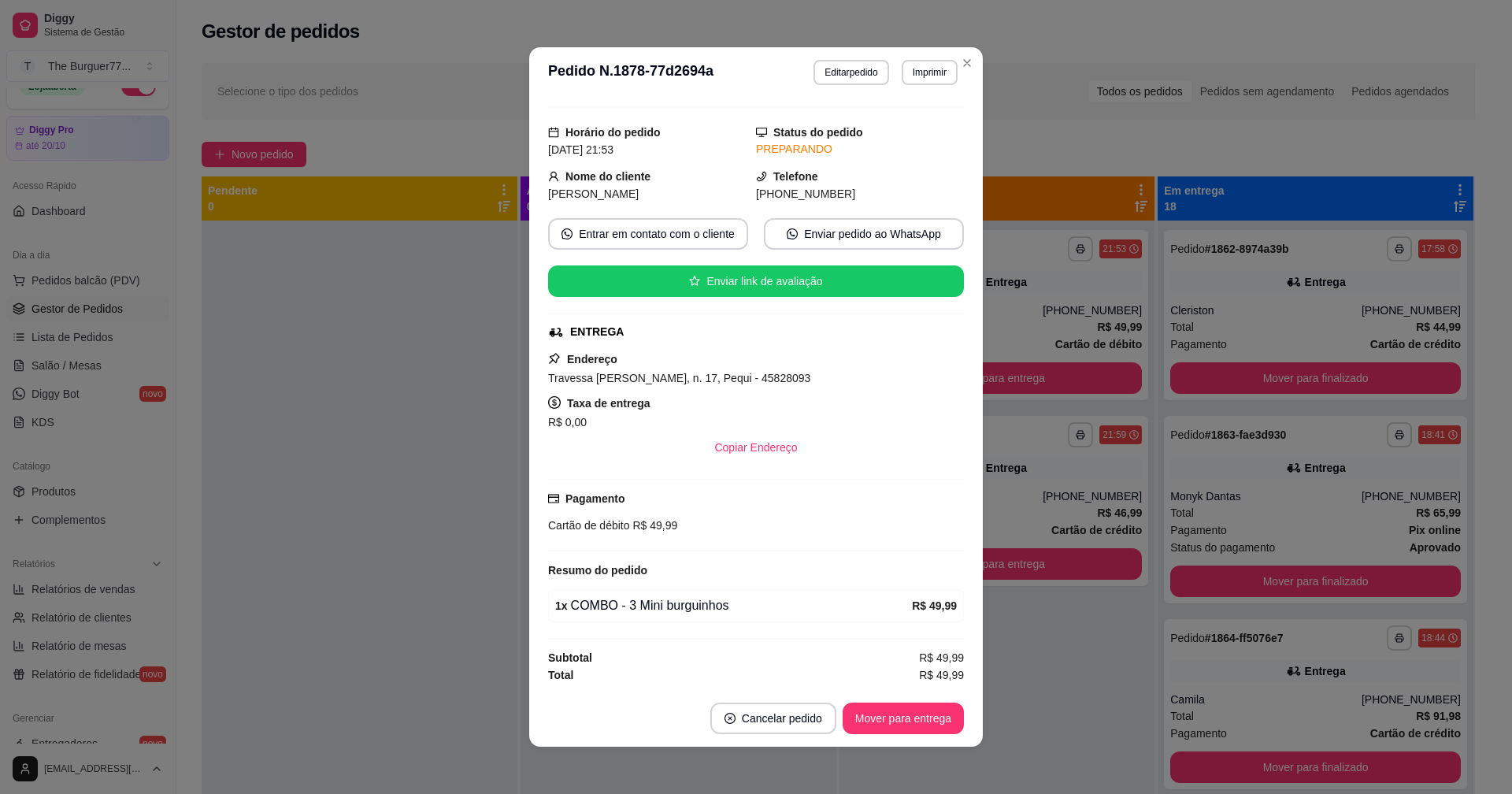
scroll to position [32, 0]
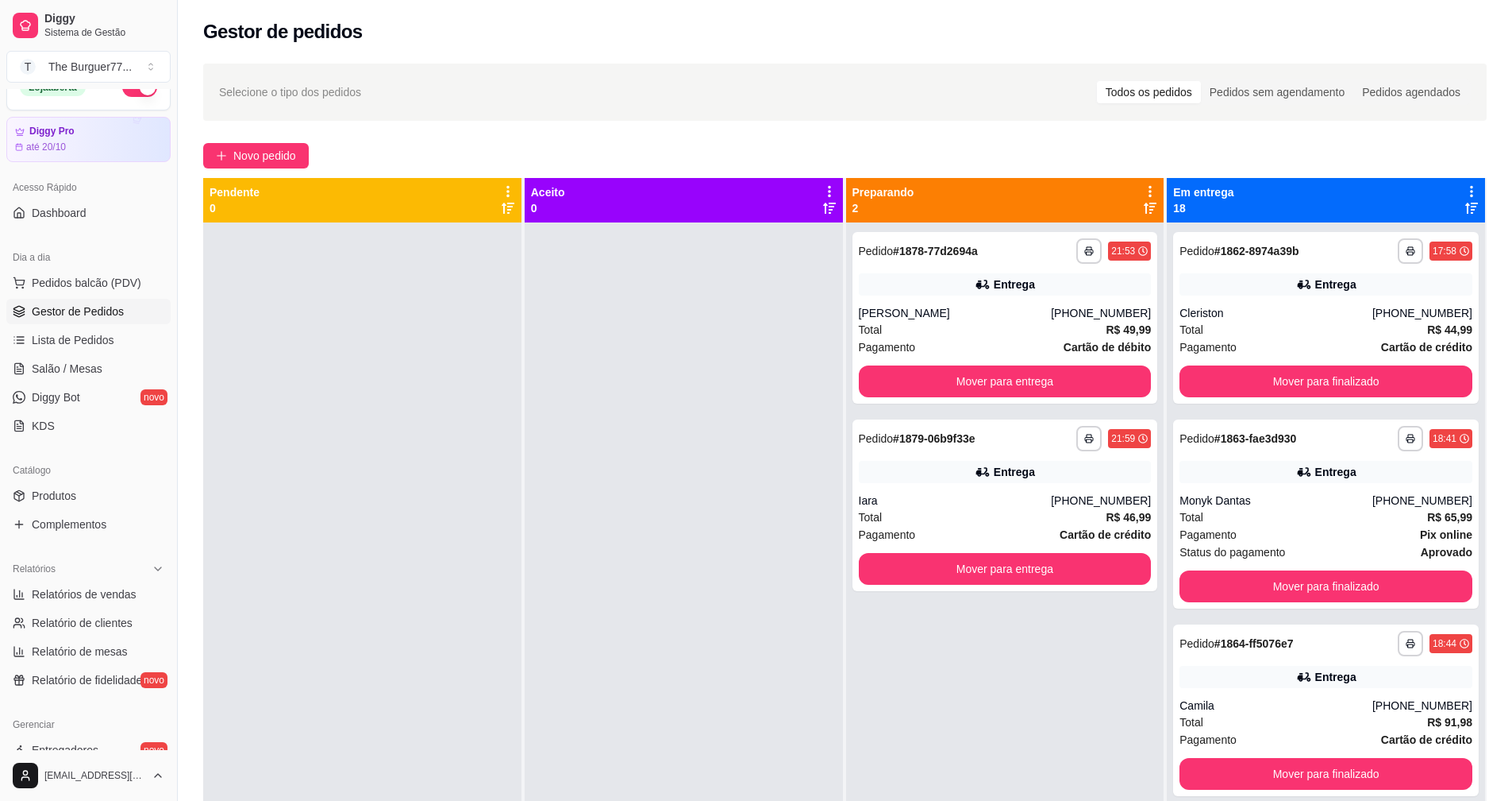
click at [1019, 65] on div "Selecione o tipo dos pedidos Todos os pedidos Pedidos sem agendamento Pedidos a…" at bounding box center [845, 92] width 1284 height 57
click at [1020, 387] on button "Mover para entrega" at bounding box center [1005, 381] width 293 height 31
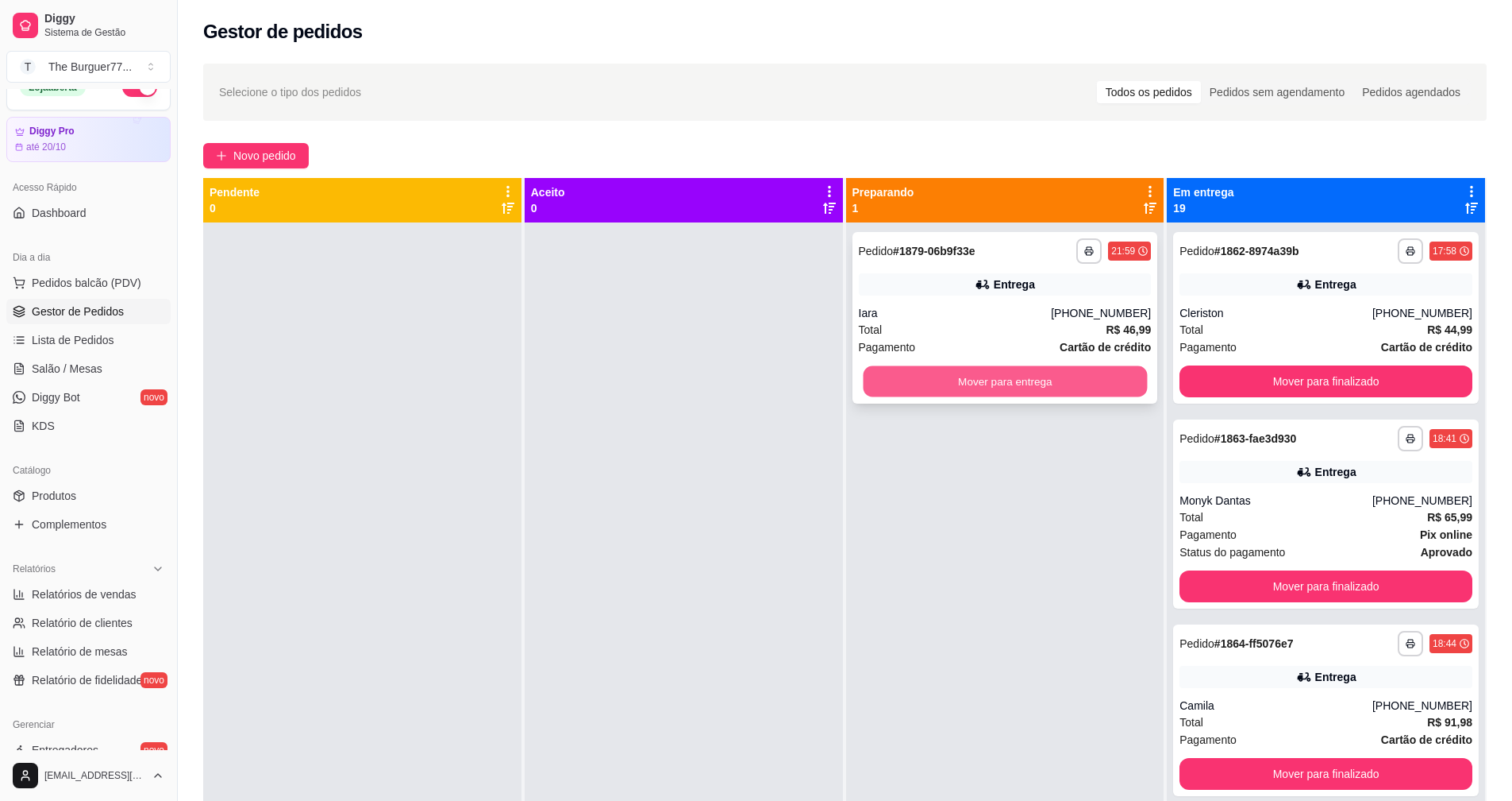
click at [1026, 374] on button "Mover para entrega" at bounding box center [1004, 381] width 284 height 31
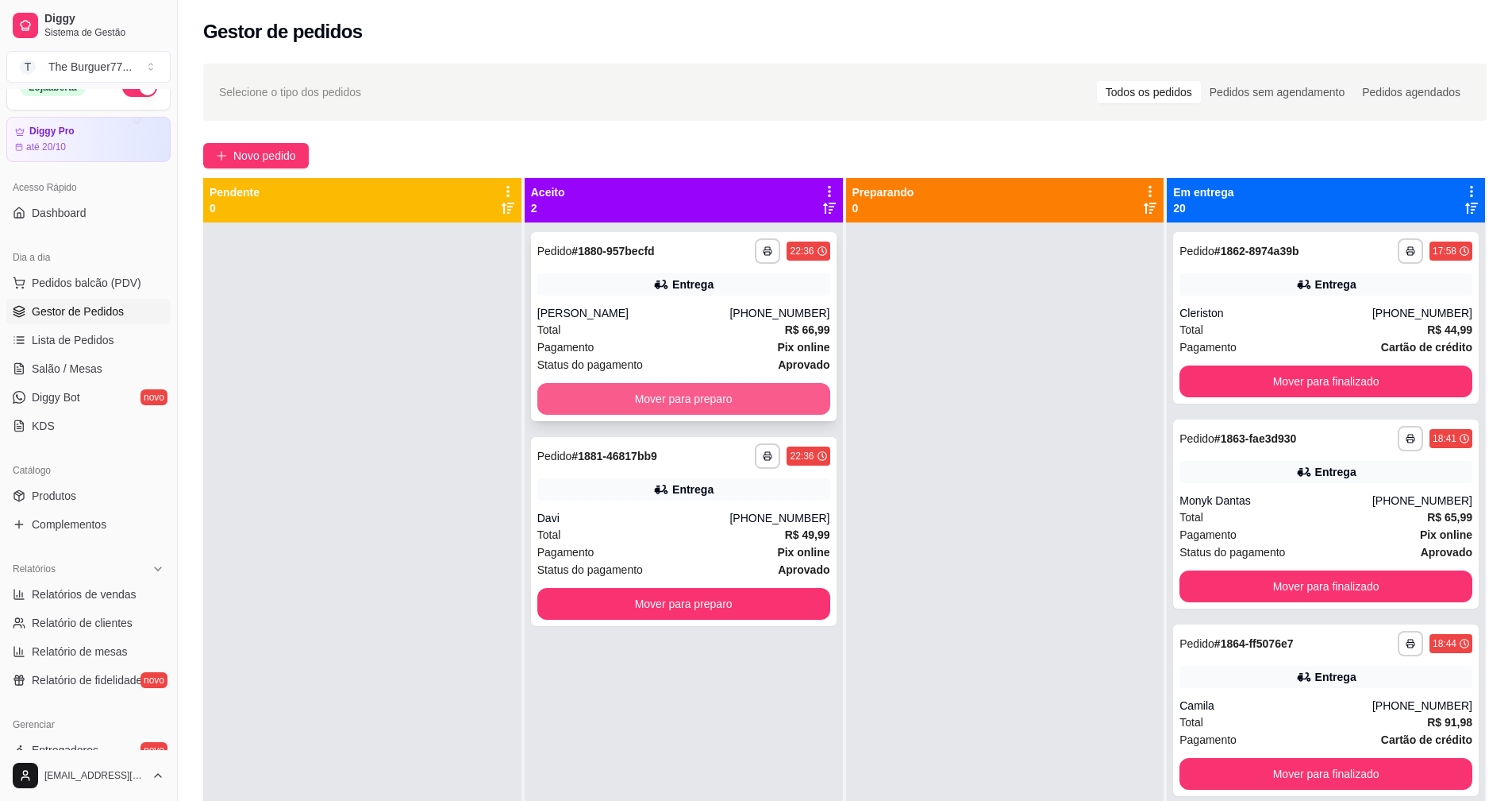
click at [669, 391] on button "Mover para preparo" at bounding box center [683, 399] width 293 height 31
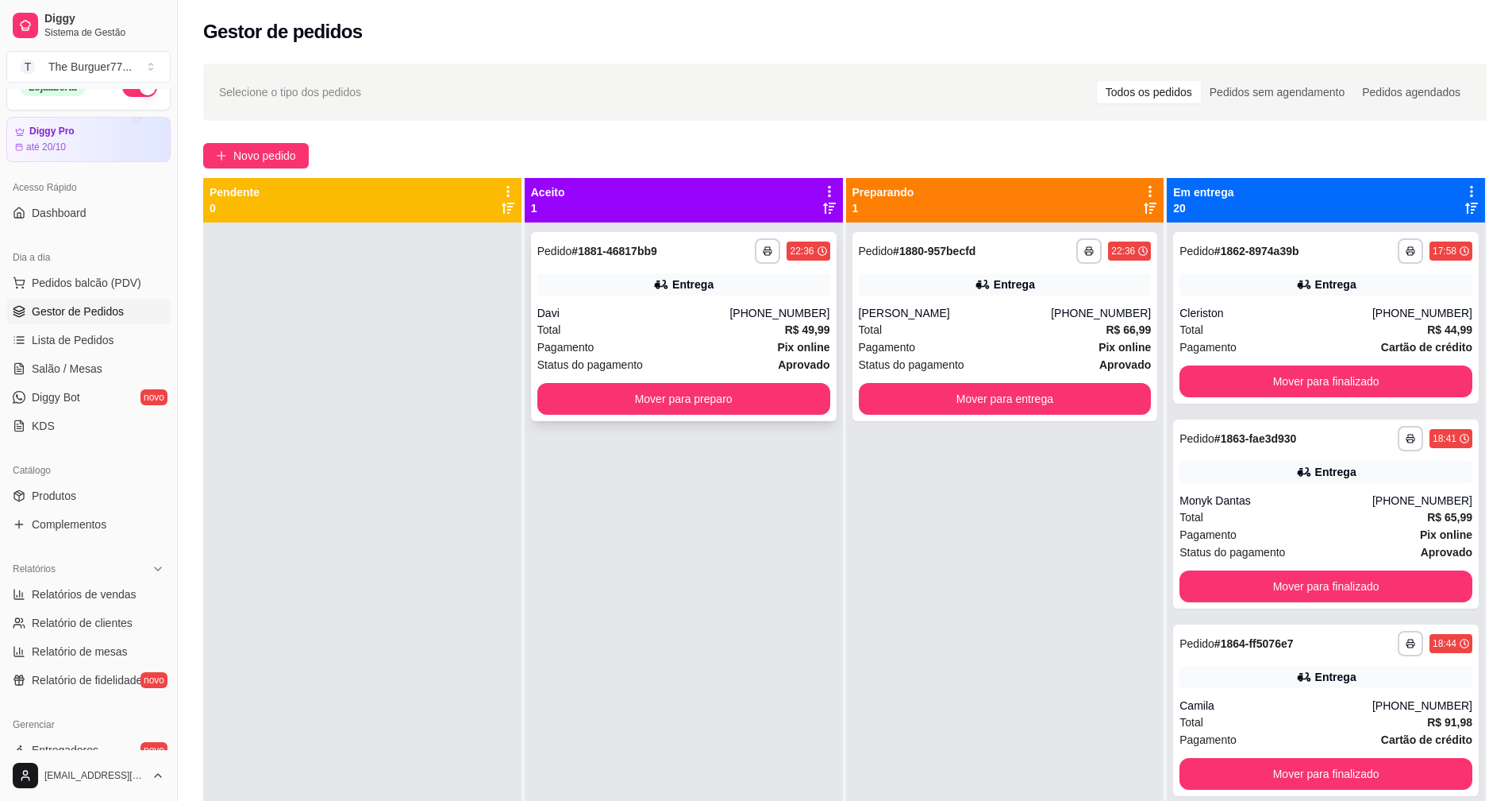
click at [690, 342] on div "Pagamento Pix online" at bounding box center [683, 347] width 293 height 17
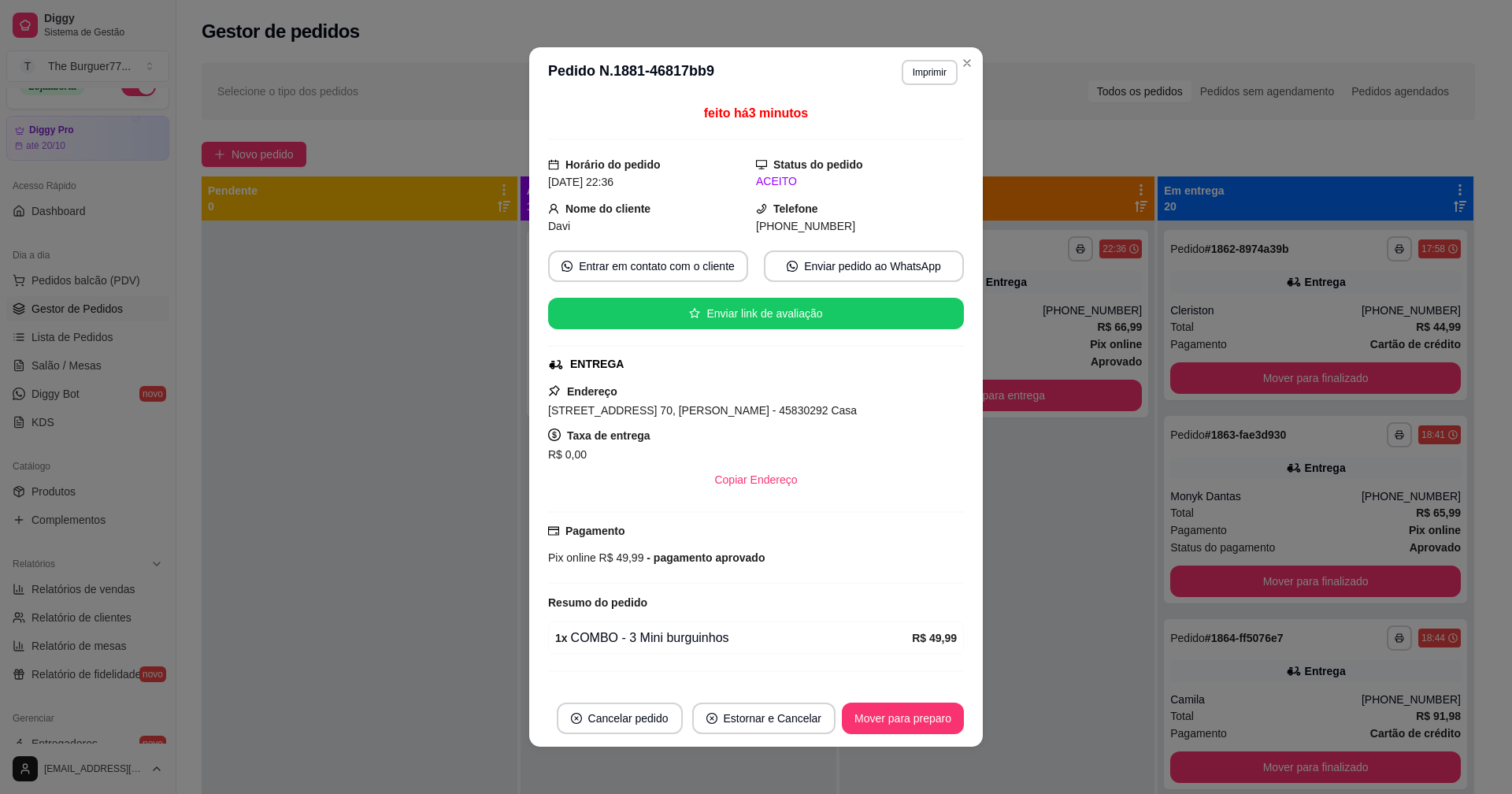
scroll to position [141, 0]
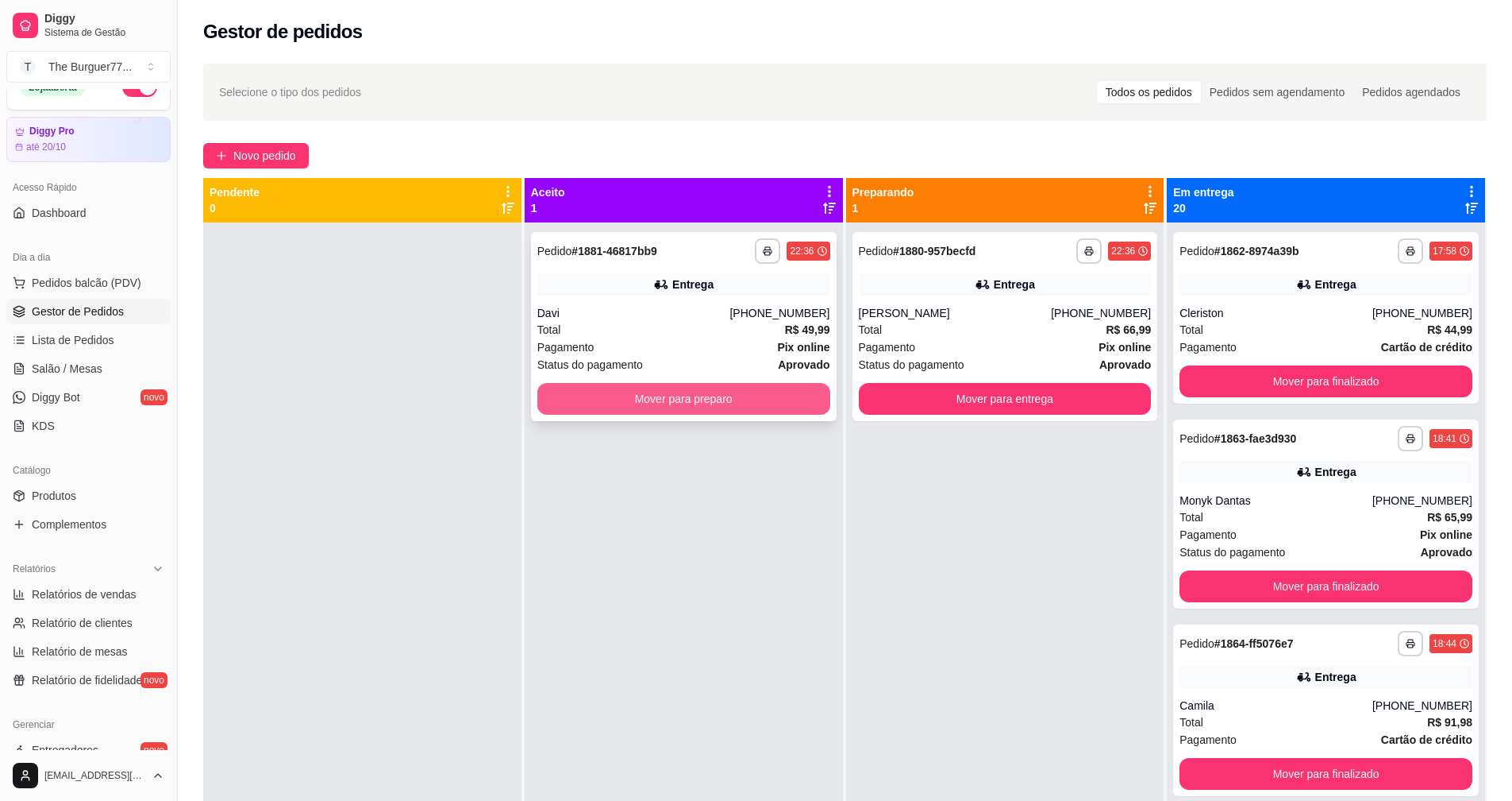
click at [561, 404] on button "Mover para preparo" at bounding box center [683, 399] width 293 height 31
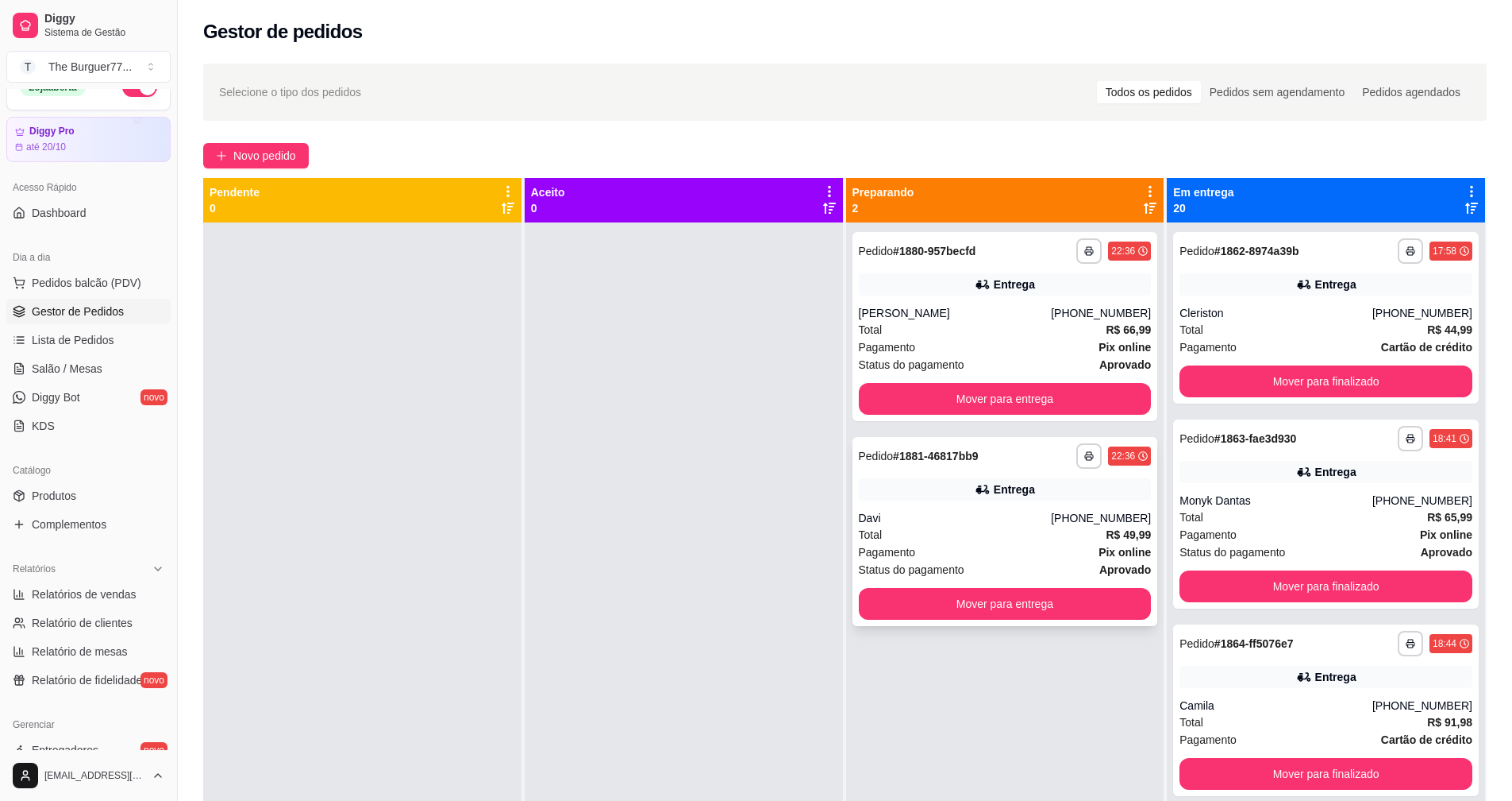
click at [899, 493] on div "Entrega" at bounding box center [1005, 489] width 293 height 22
click at [106, 282] on span "Pedidos balcão (PDV)" at bounding box center [86, 282] width 109 height 16
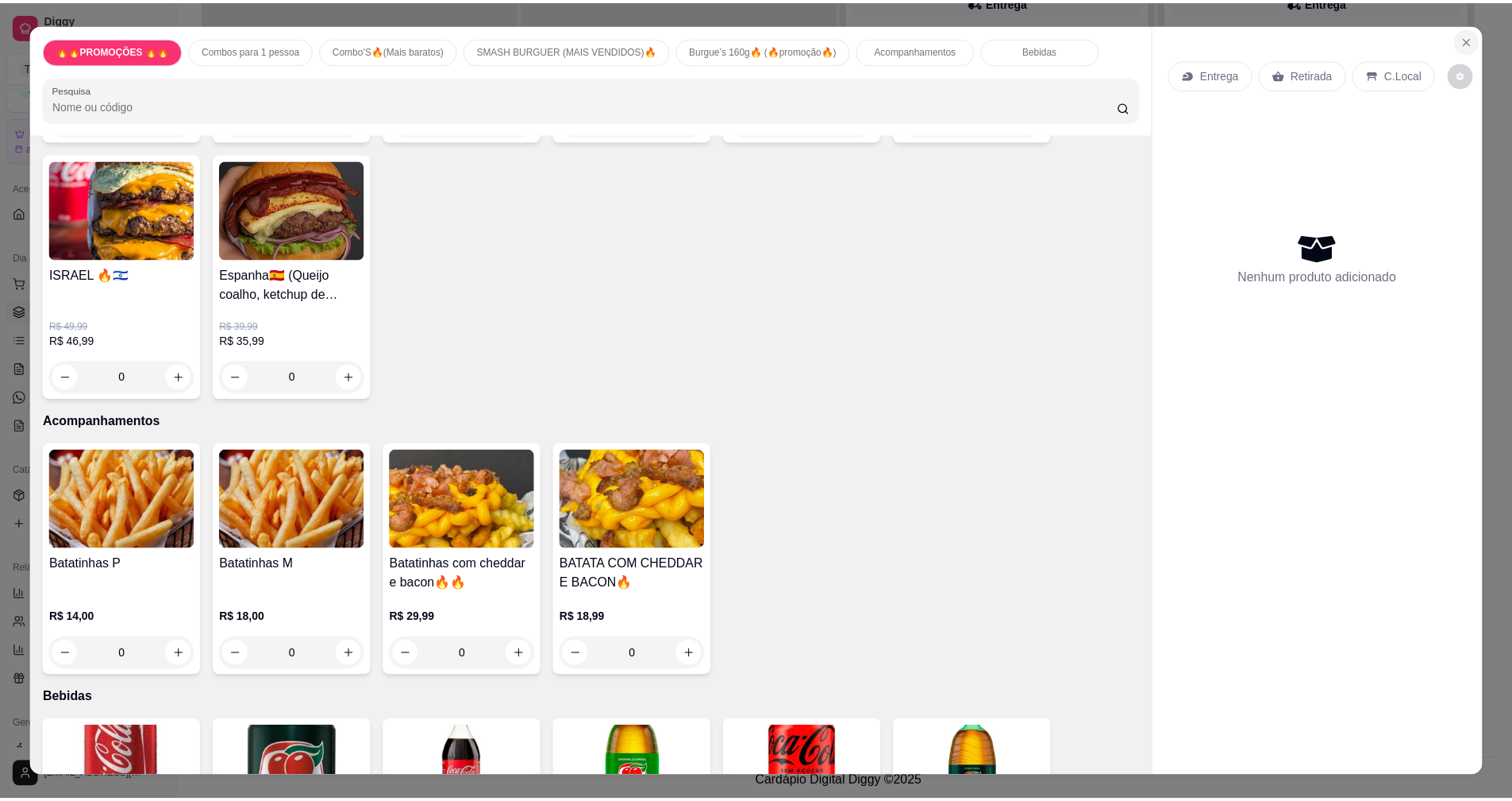
scroll to position [1509, 0]
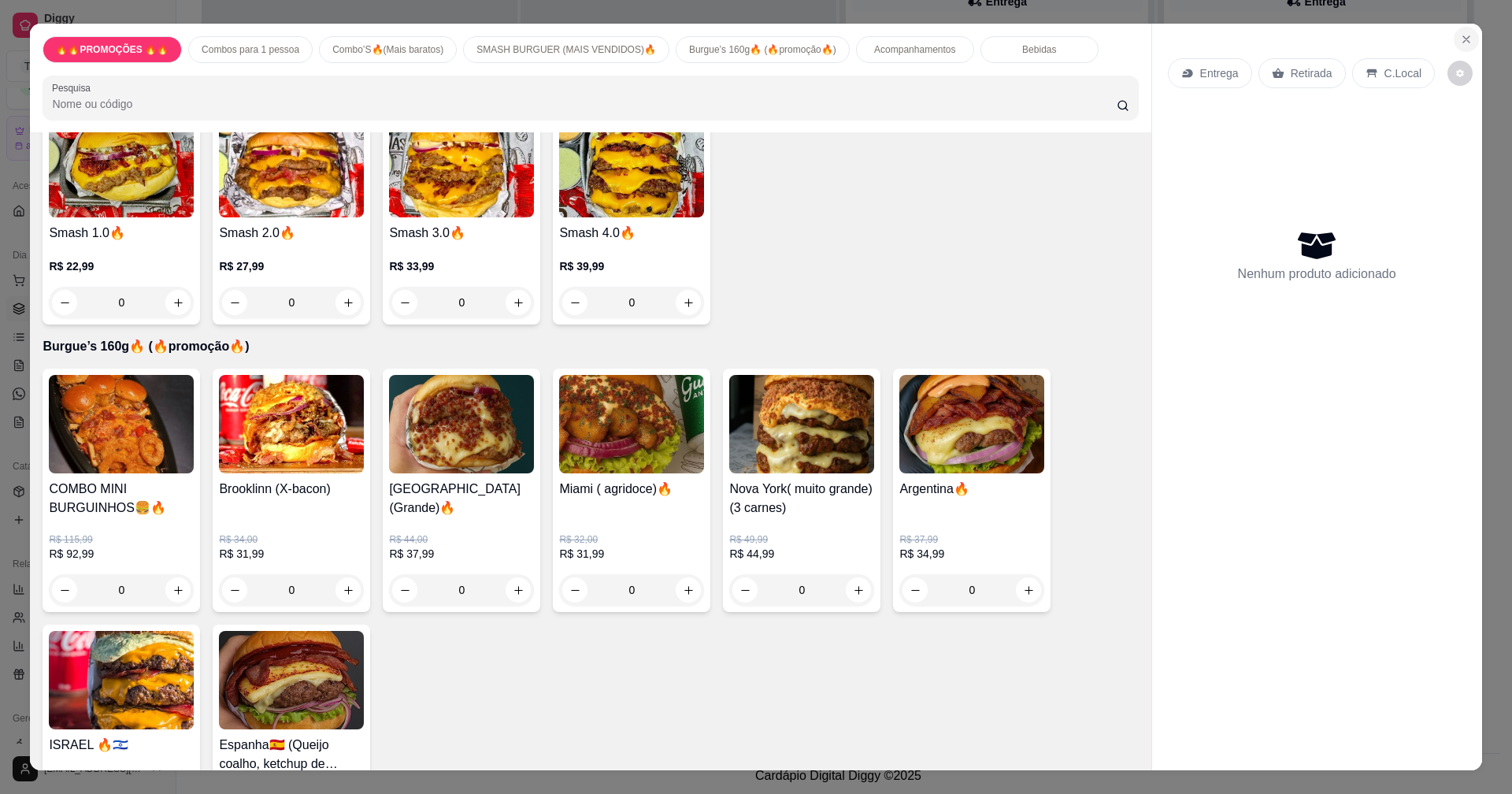
click at [1466, 39] on icon "Close" at bounding box center [1466, 39] width 13 height 13
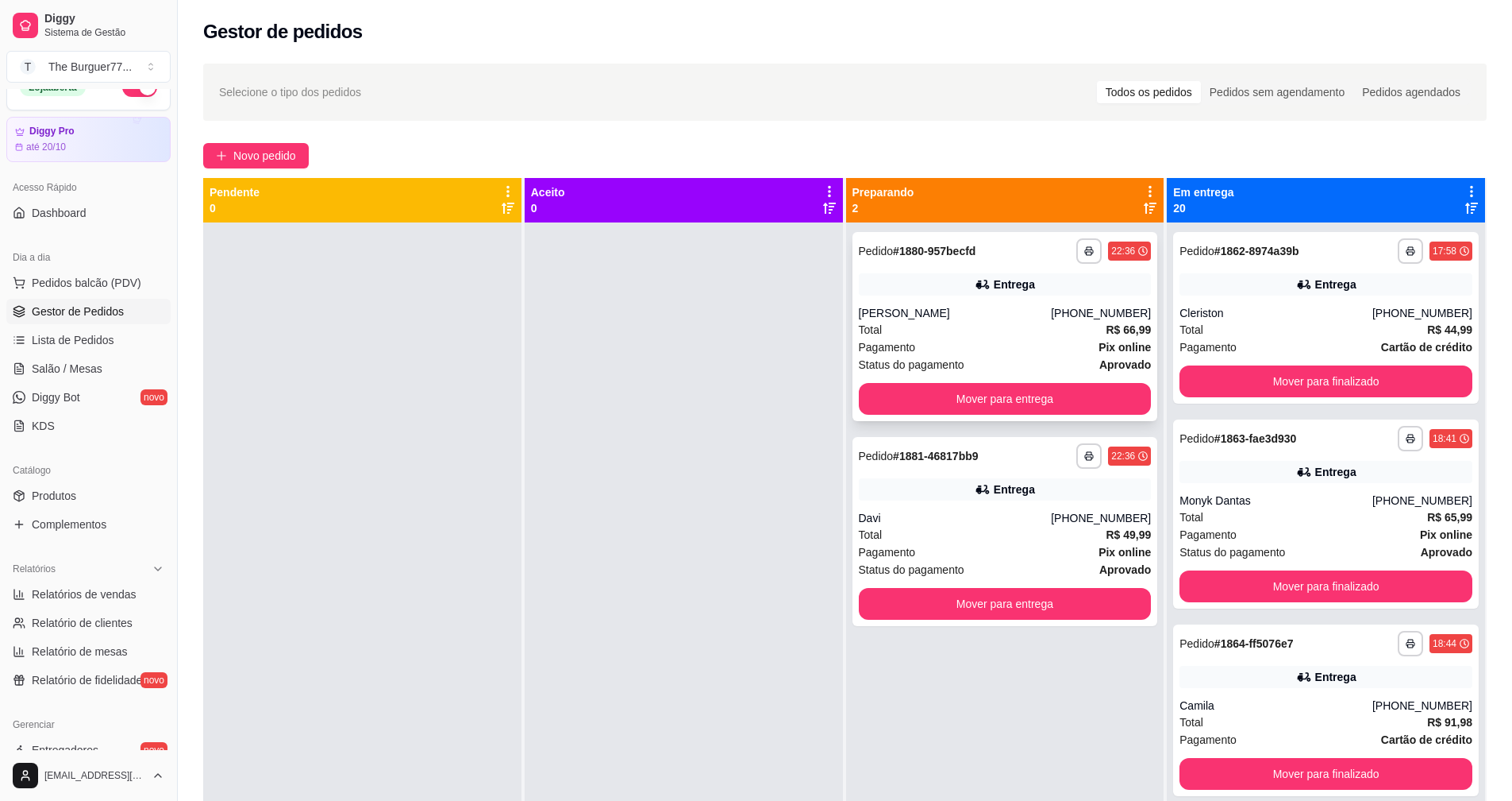
click at [1068, 290] on div "Entrega" at bounding box center [1005, 283] width 293 height 22
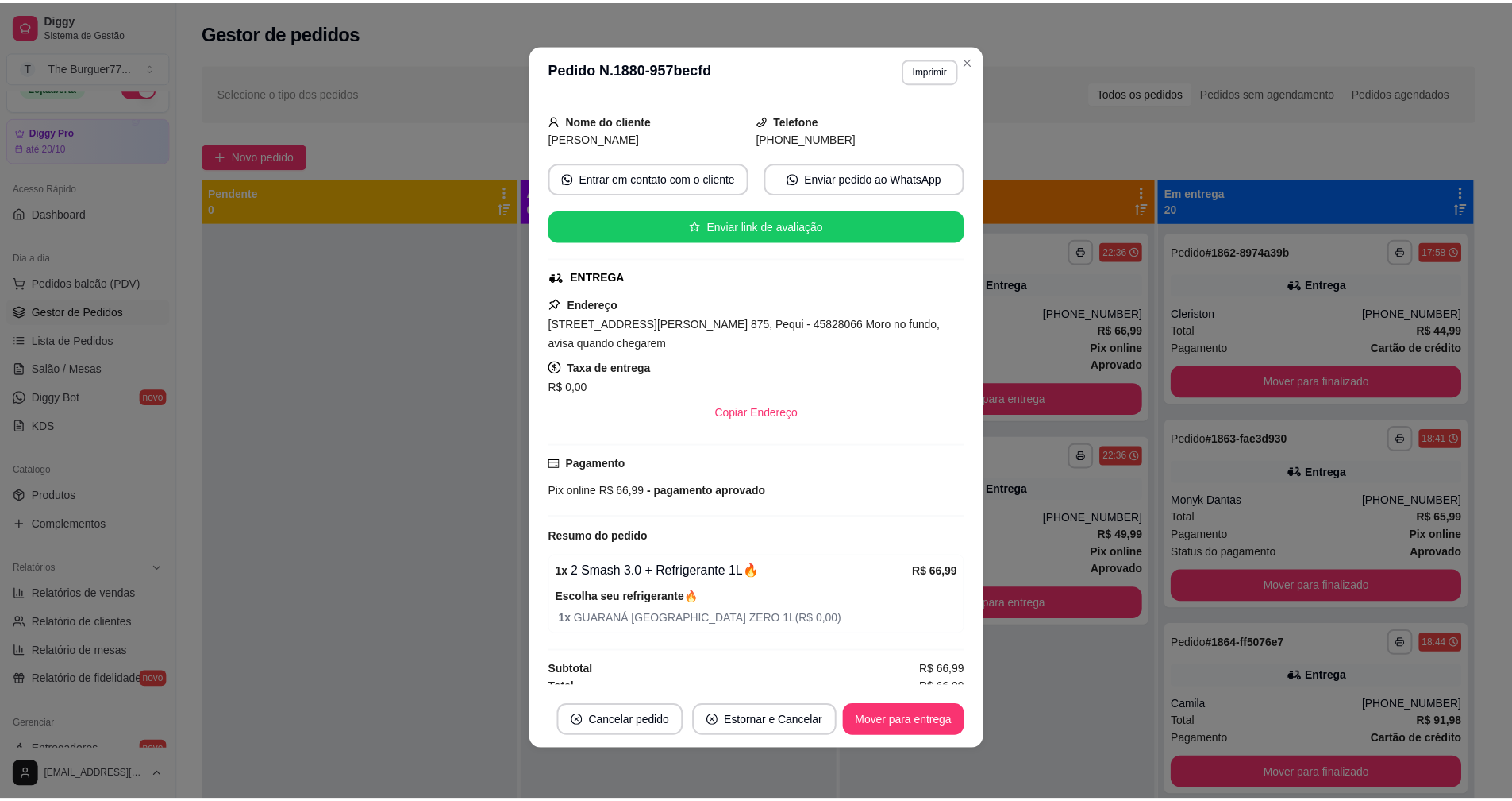
scroll to position [207, 0]
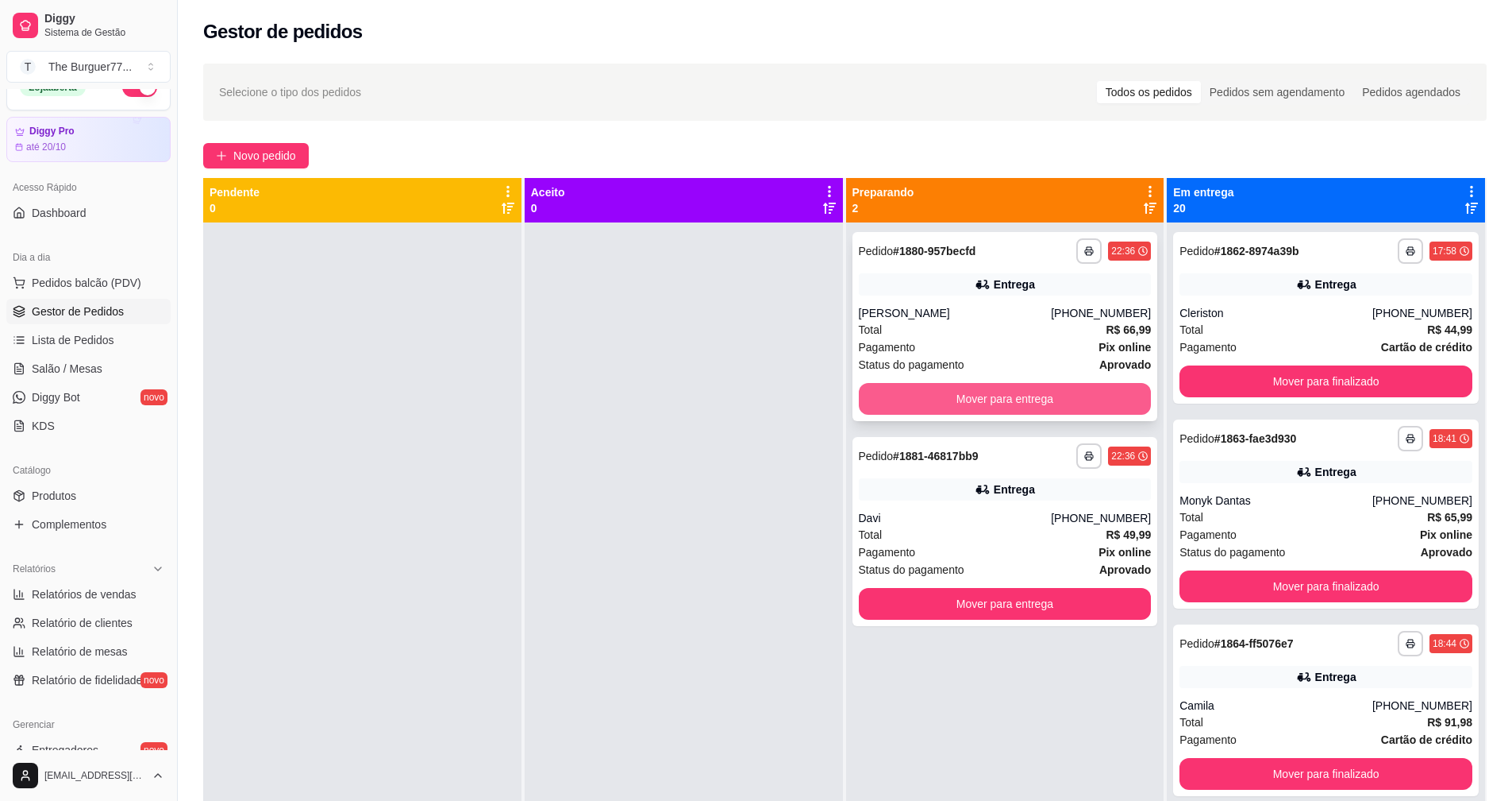
click at [1000, 394] on button "Mover para entrega" at bounding box center [1005, 399] width 293 height 31
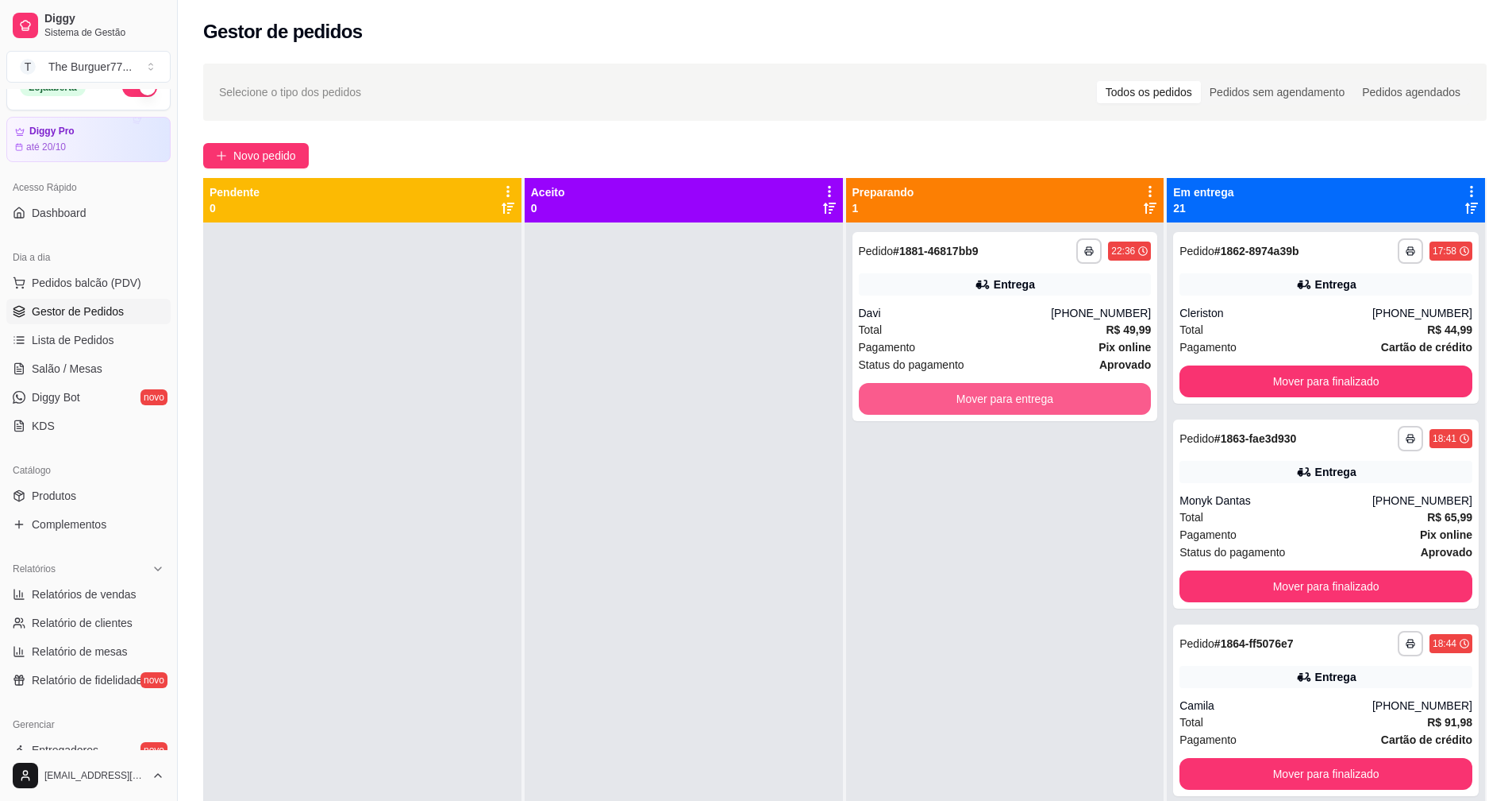
click at [1000, 394] on button "Mover para entrega" at bounding box center [1005, 399] width 293 height 31
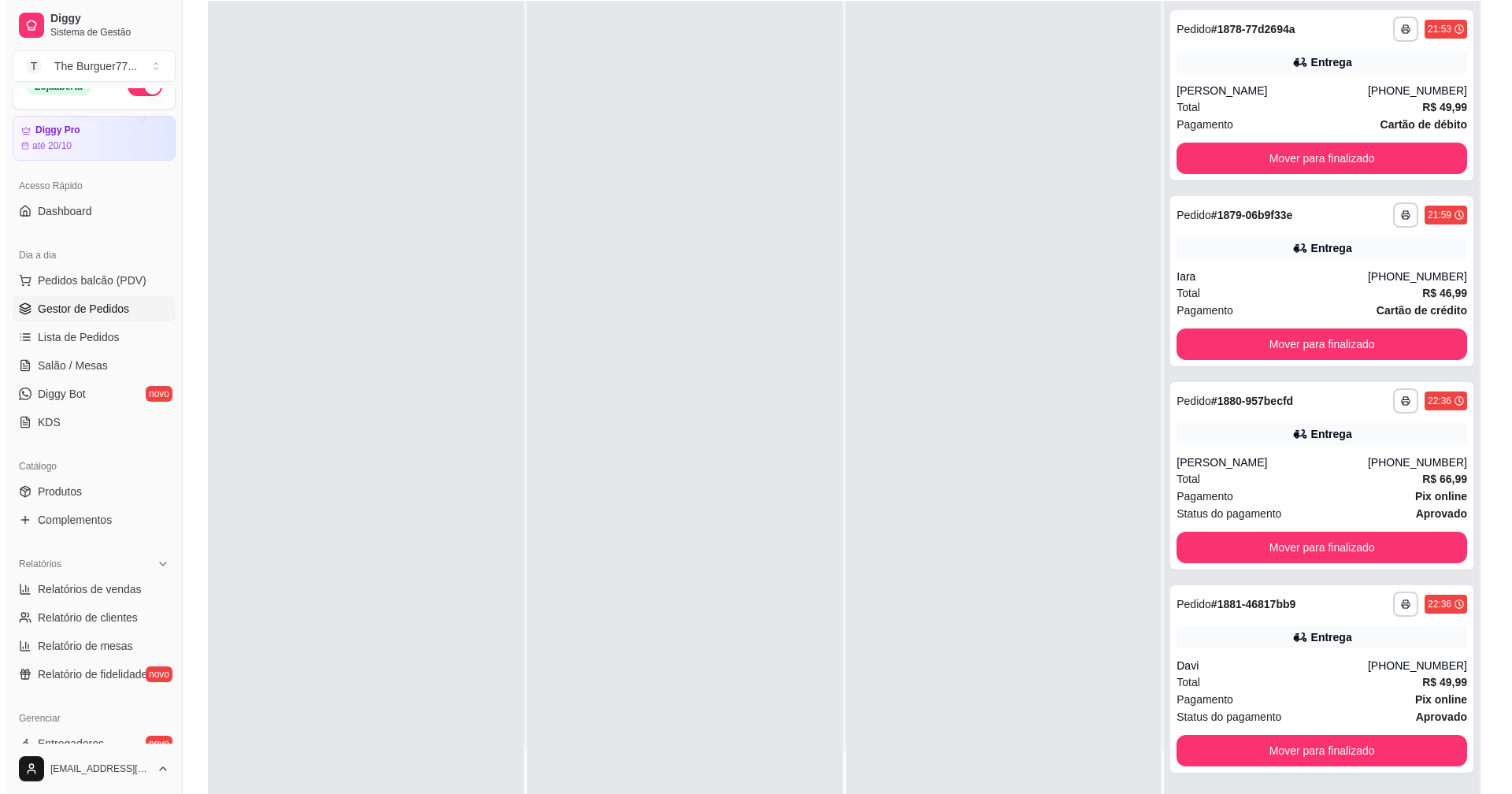
scroll to position [240, 0]
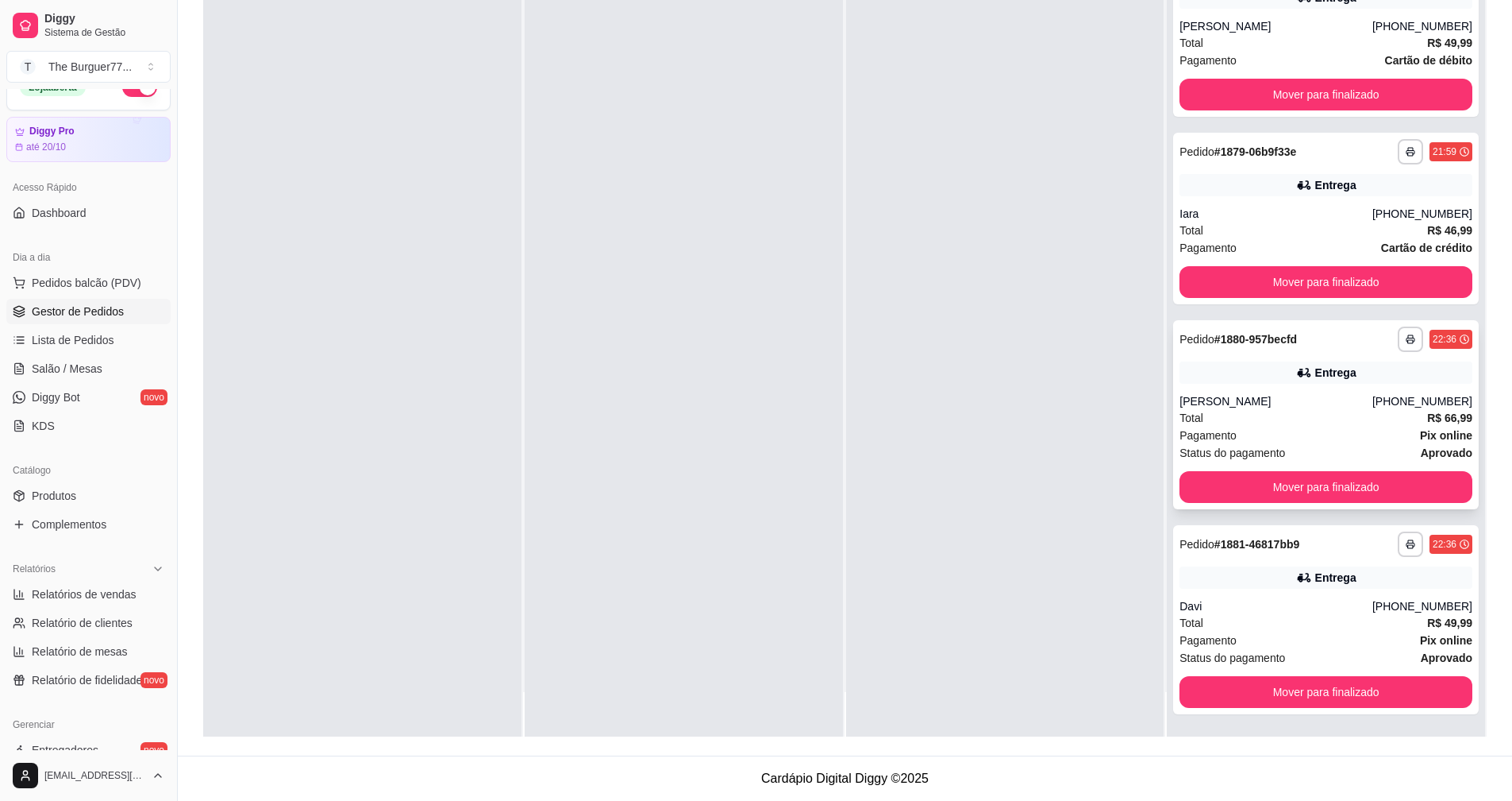
click at [1266, 421] on div "Total R$ 66,99" at bounding box center [1326, 418] width 293 height 17
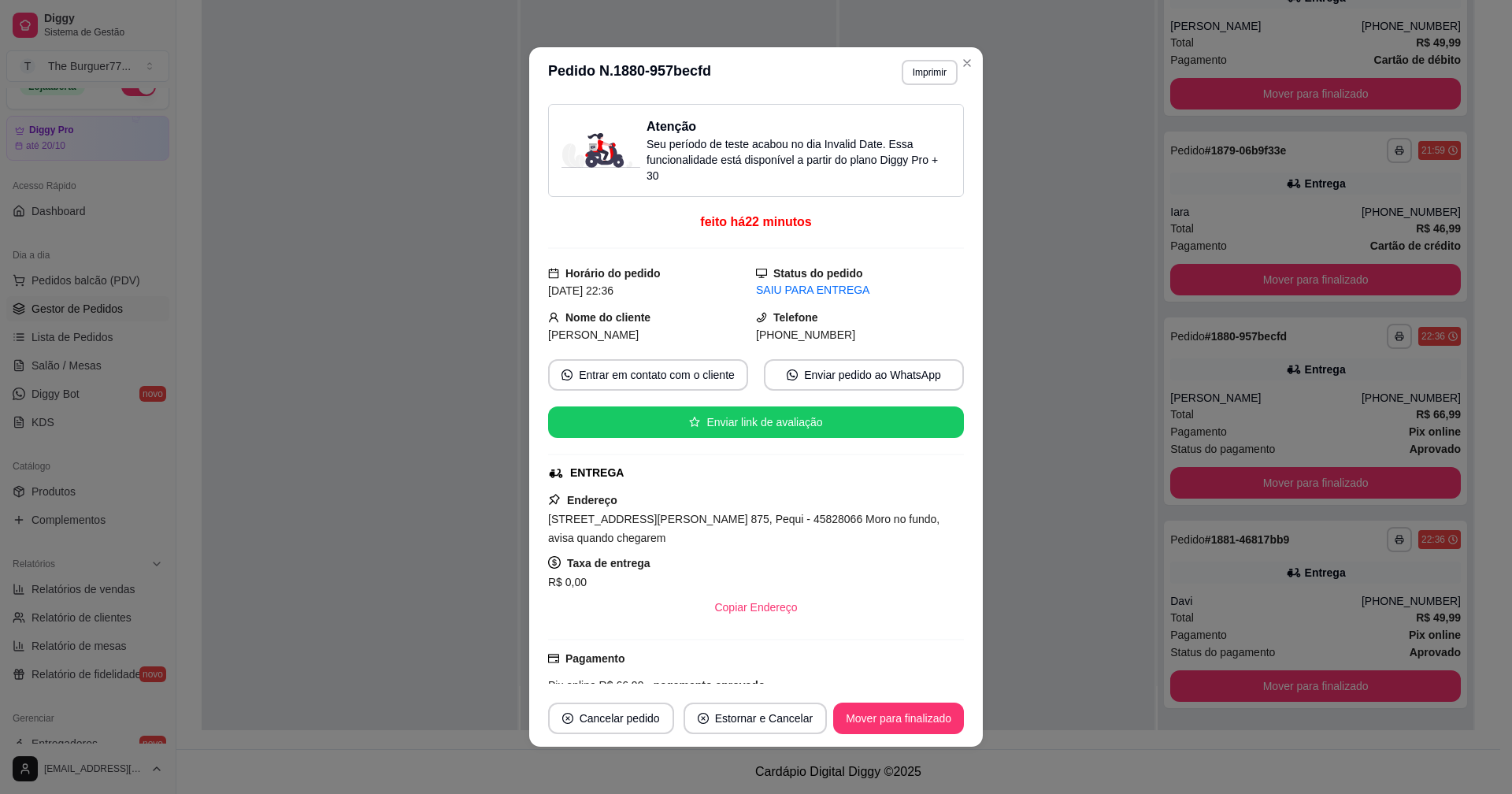
scroll to position [79, 0]
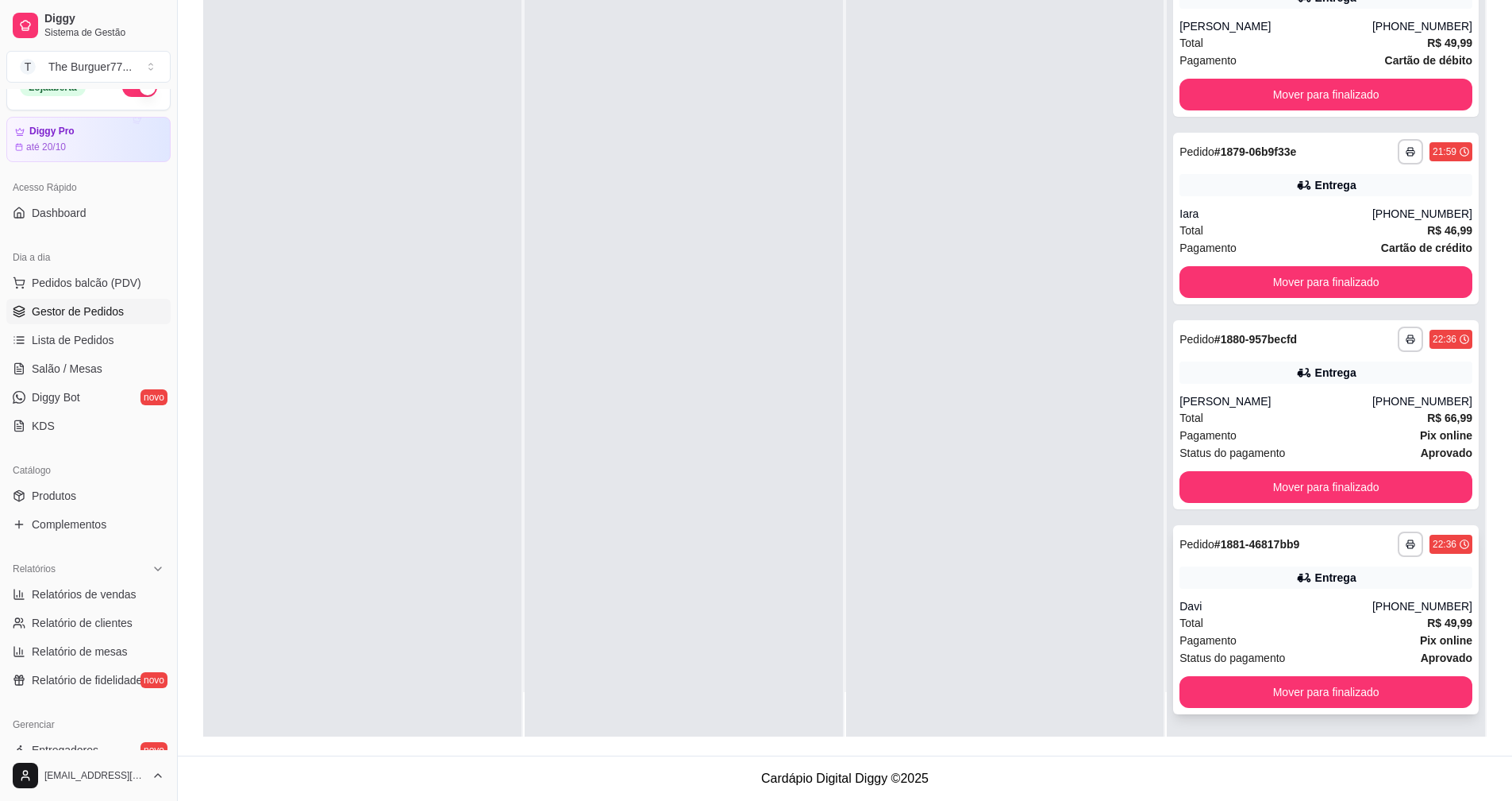
click at [1291, 561] on div "**********" at bounding box center [1327, 619] width 306 height 189
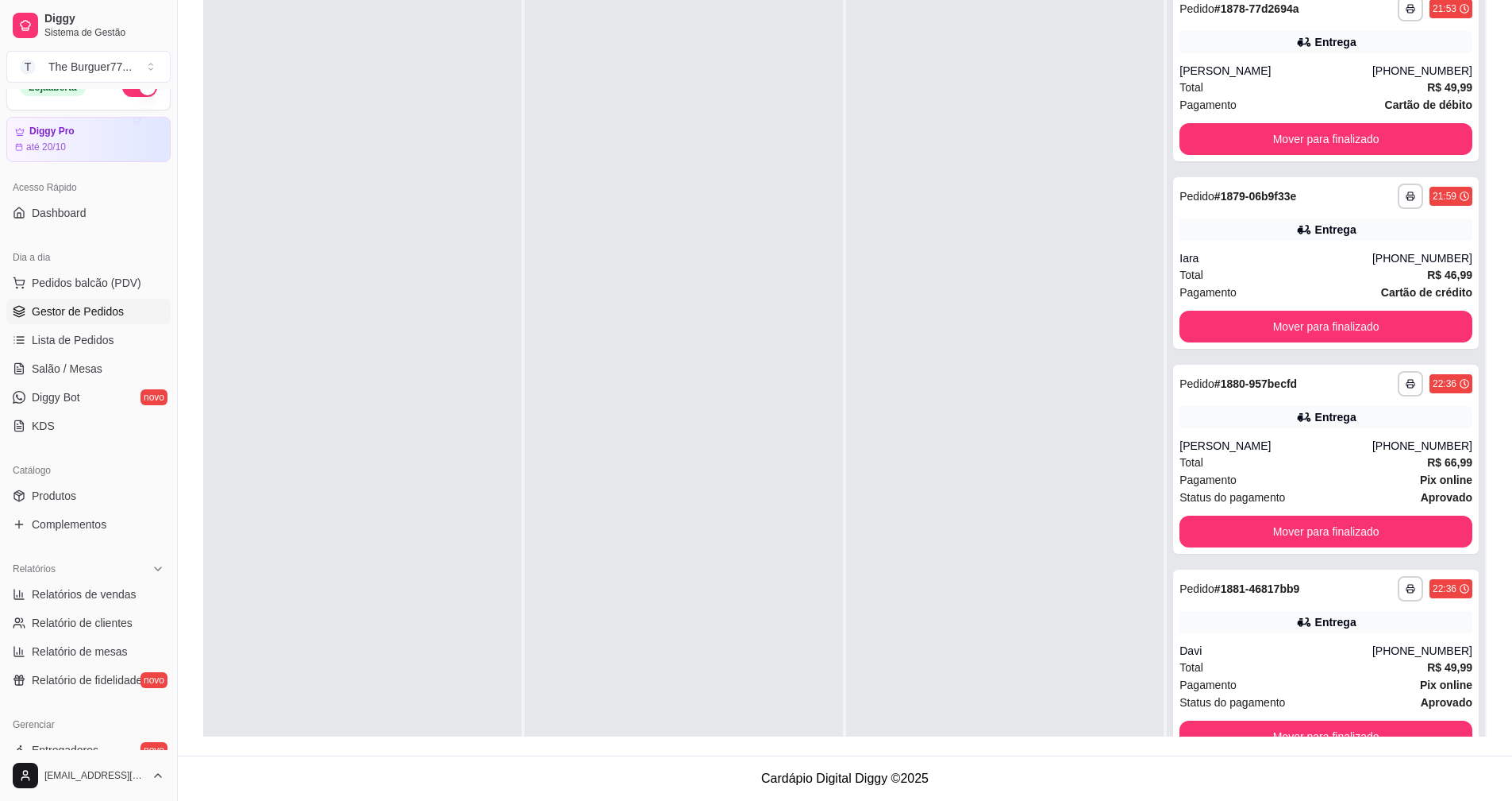
scroll to position [0, 0]
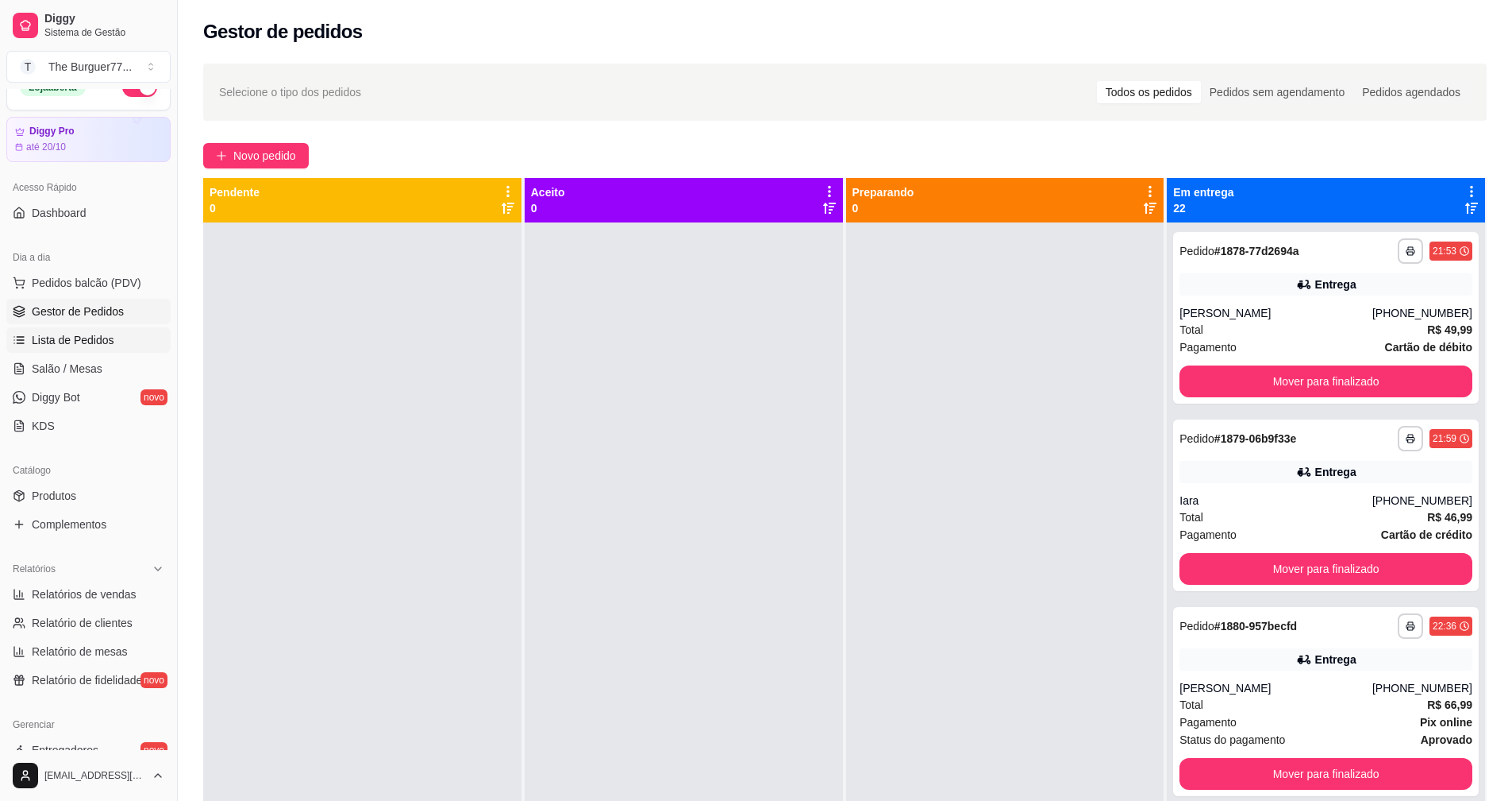
click at [69, 332] on span "Lista de Pedidos" at bounding box center [73, 340] width 82 height 16
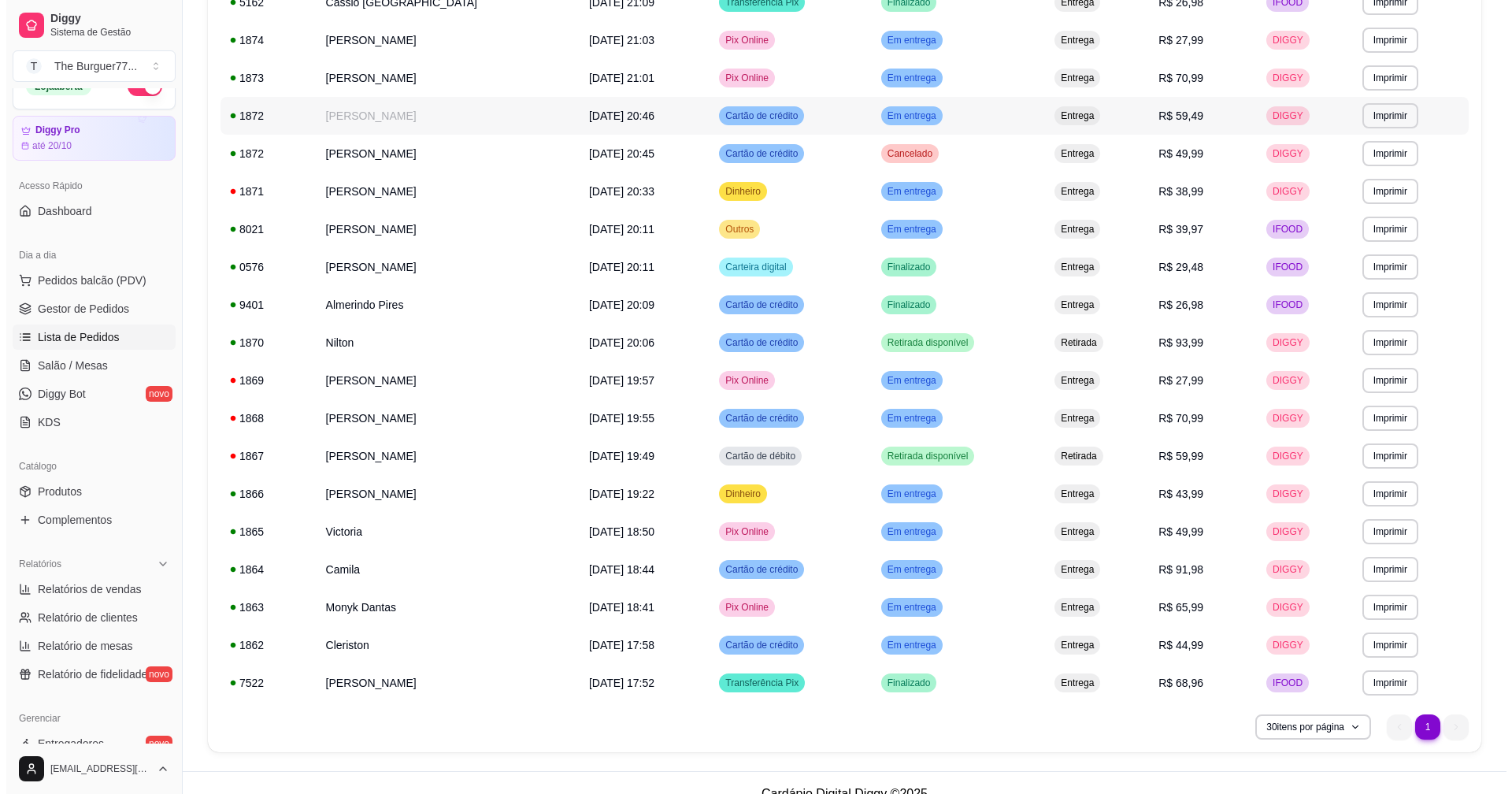
scroll to position [569, 0]
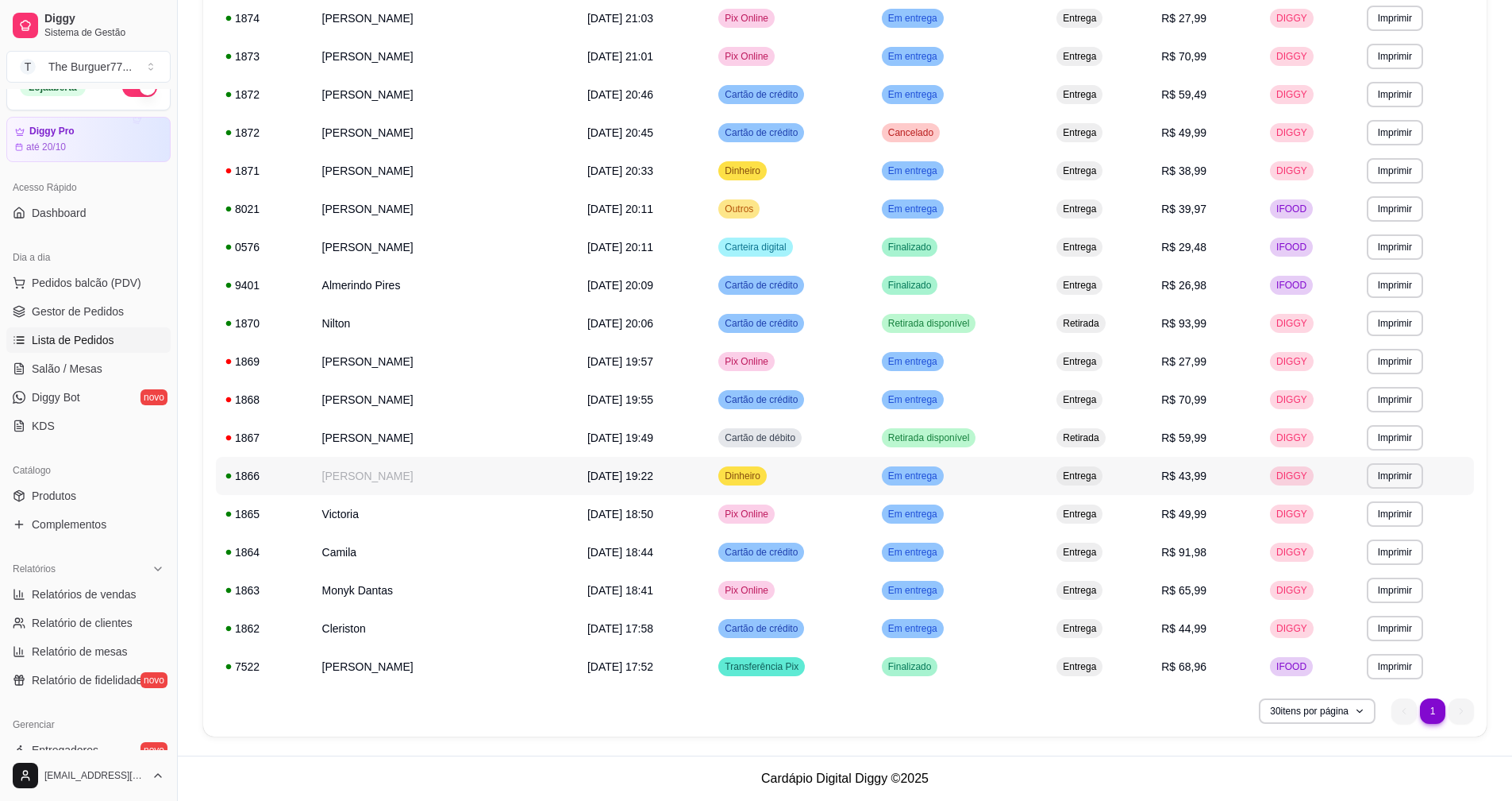
click at [791, 476] on td "Dinheiro" at bounding box center [790, 476] width 163 height 38
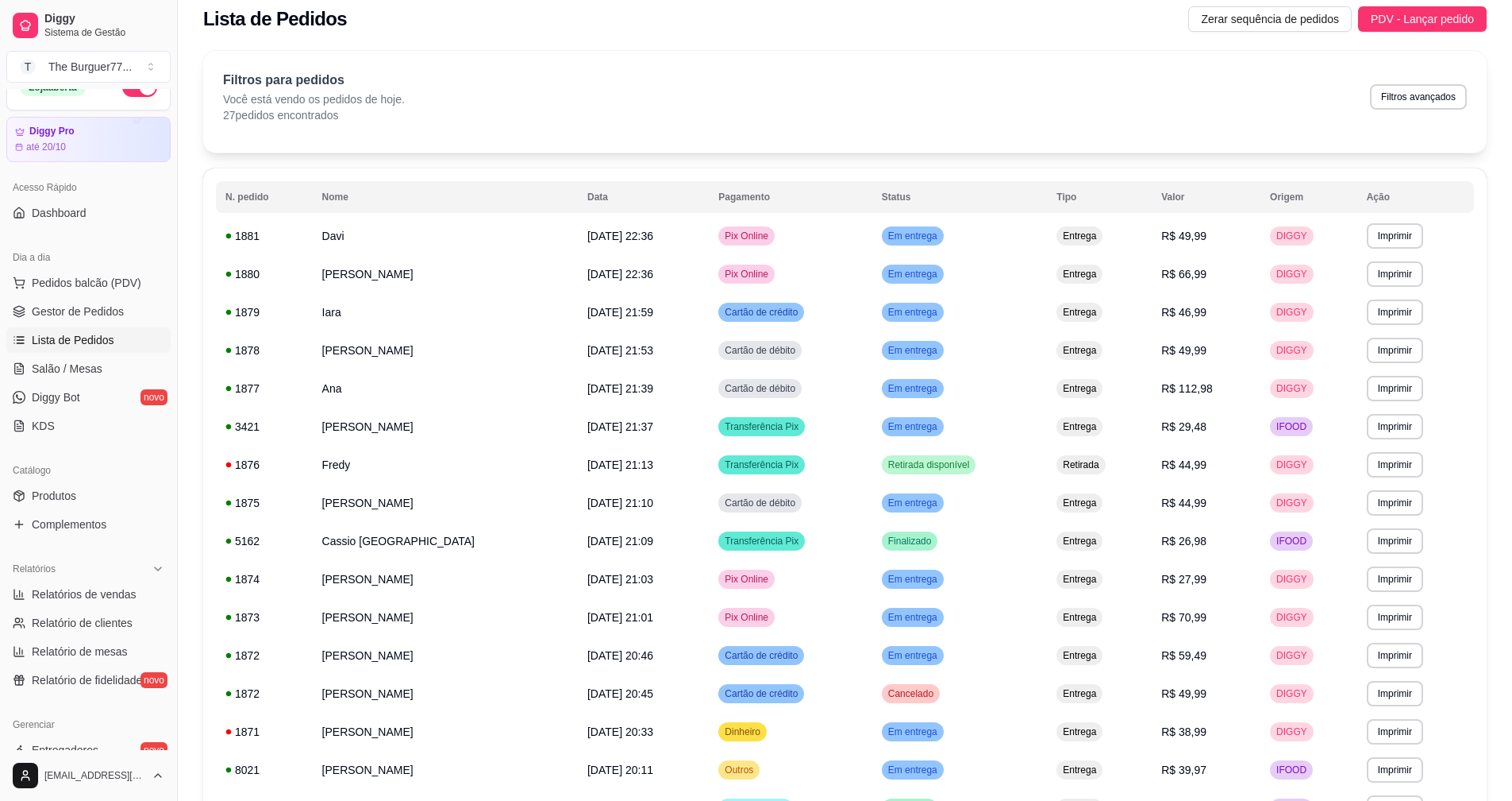
scroll to position [0, 0]
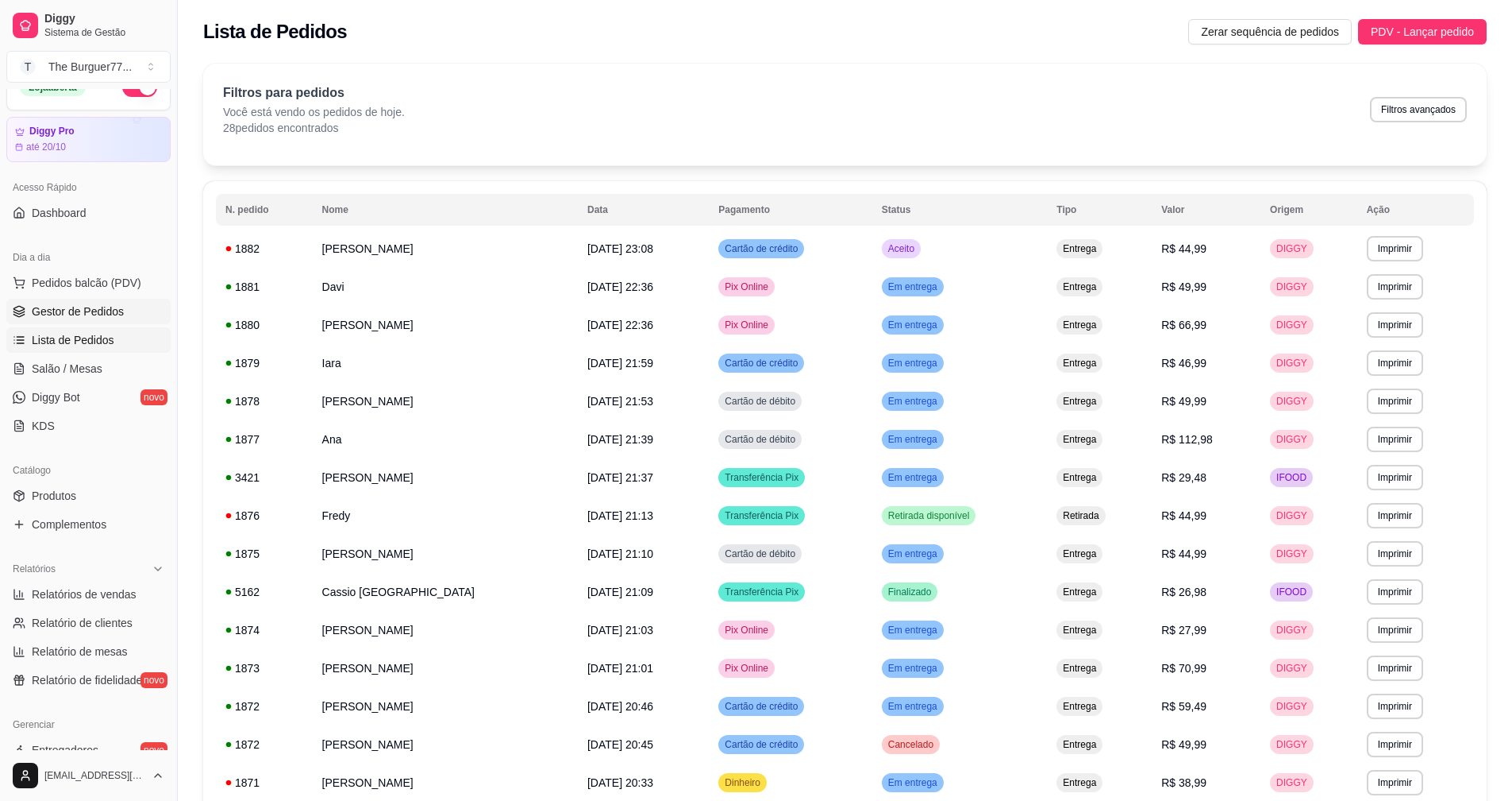
click at [106, 299] on link "Gestor de Pedidos" at bounding box center [88, 311] width 164 height 25
click at [117, 315] on span "Gestor de Pedidos" at bounding box center [77, 311] width 92 height 16
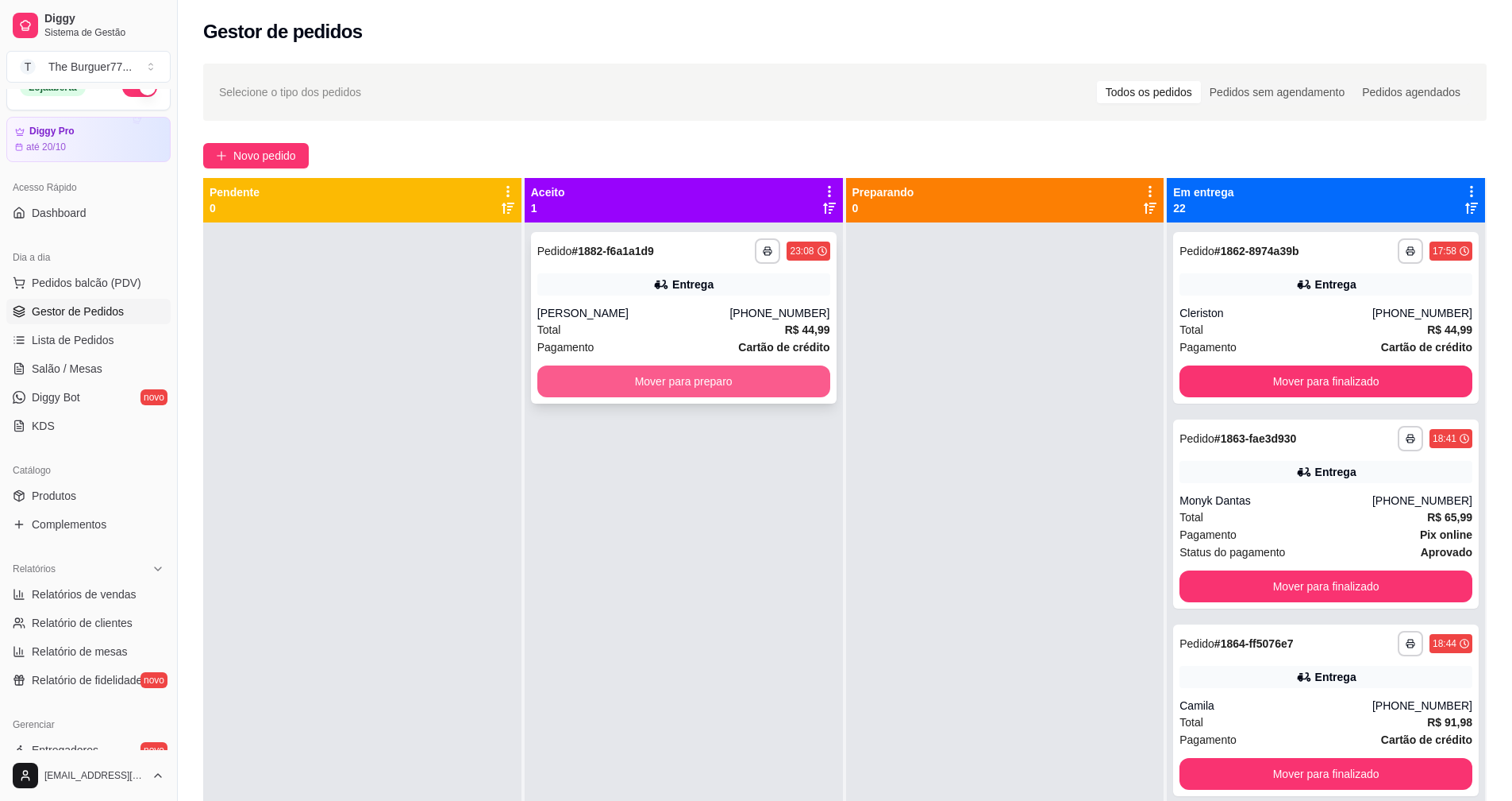
click at [713, 384] on button "Mover para preparo" at bounding box center [683, 381] width 293 height 31
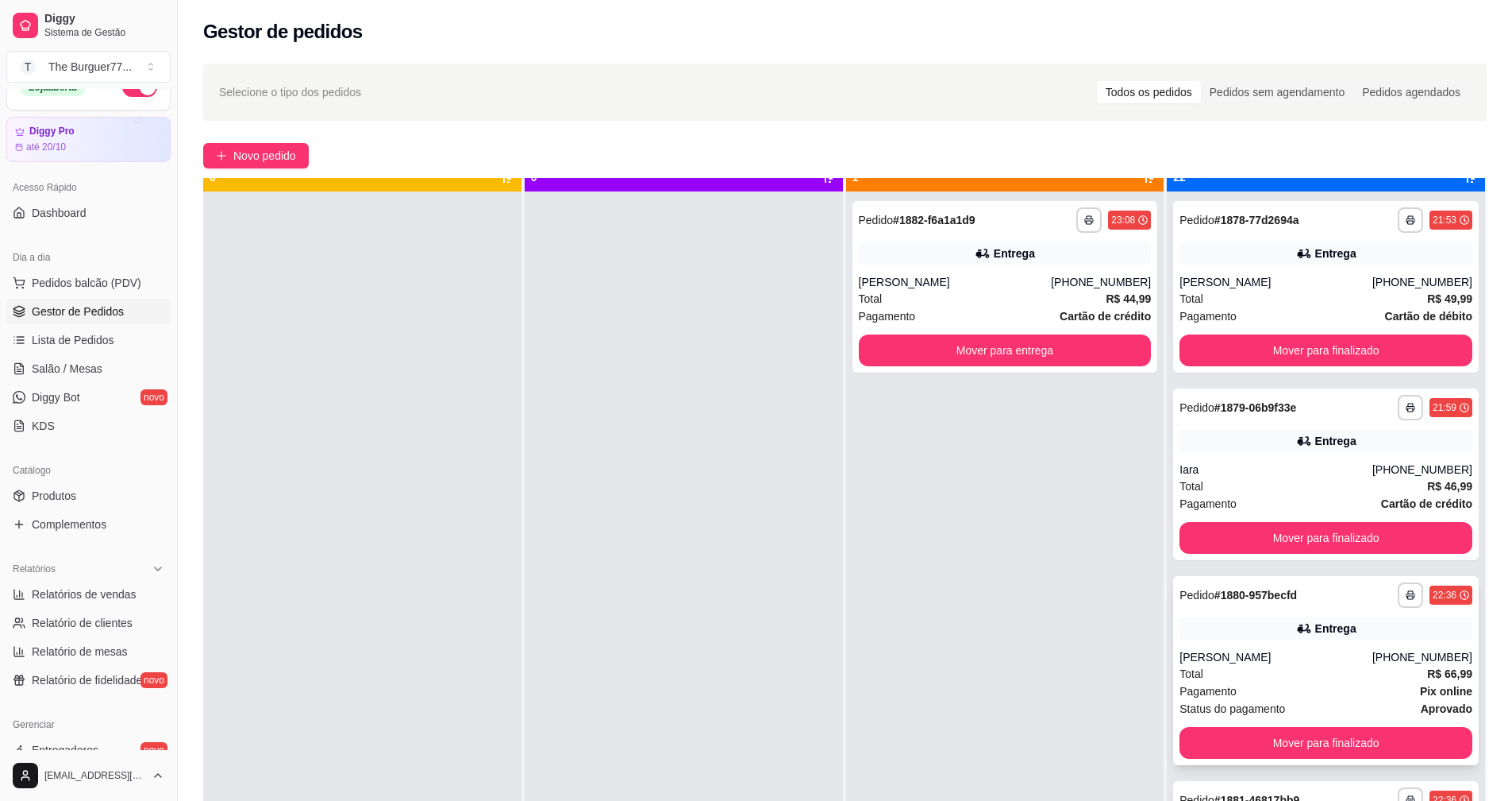
scroll to position [45, 0]
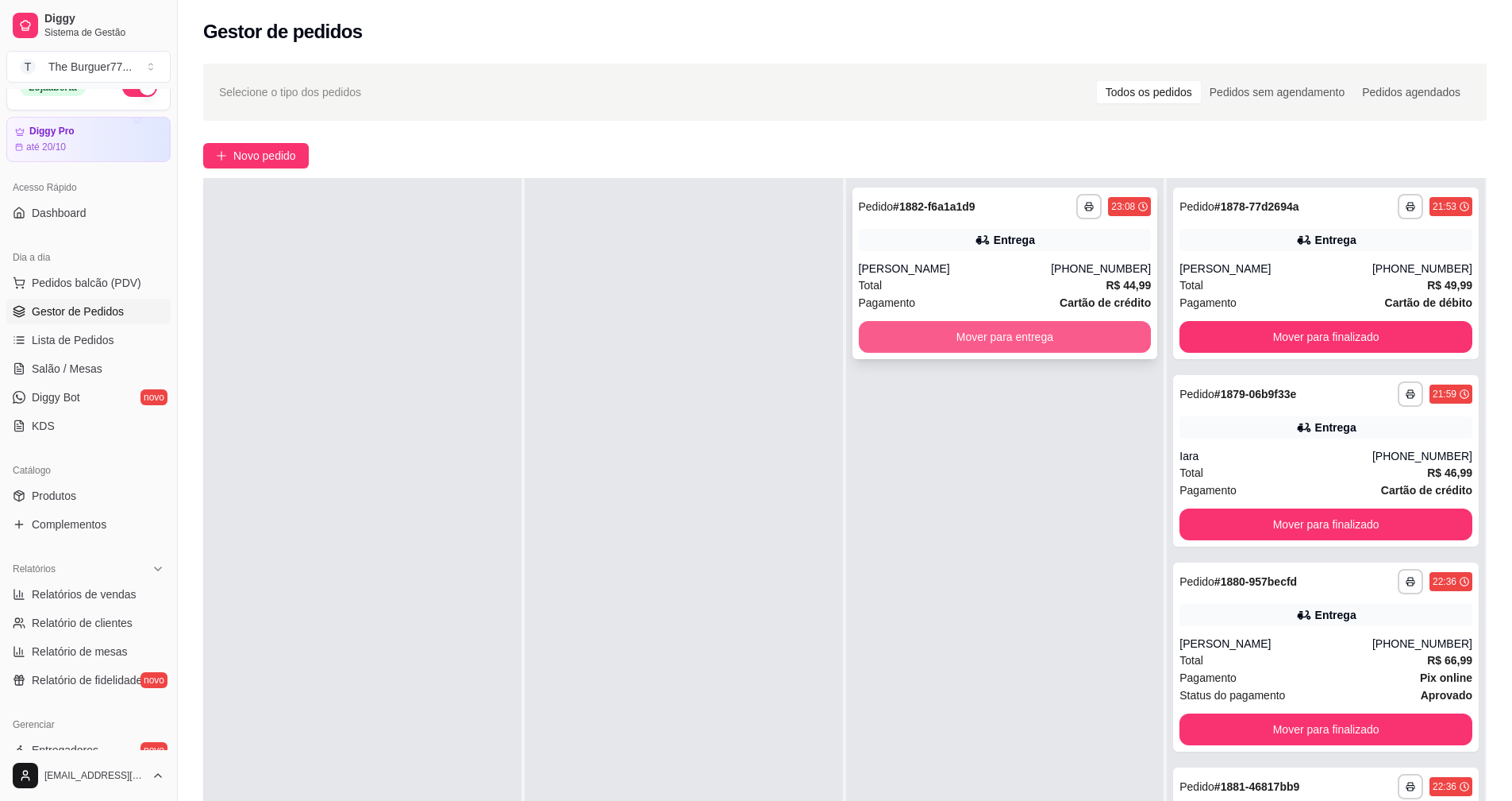
click at [952, 338] on button "Mover para entrega" at bounding box center [1005, 337] width 293 height 31
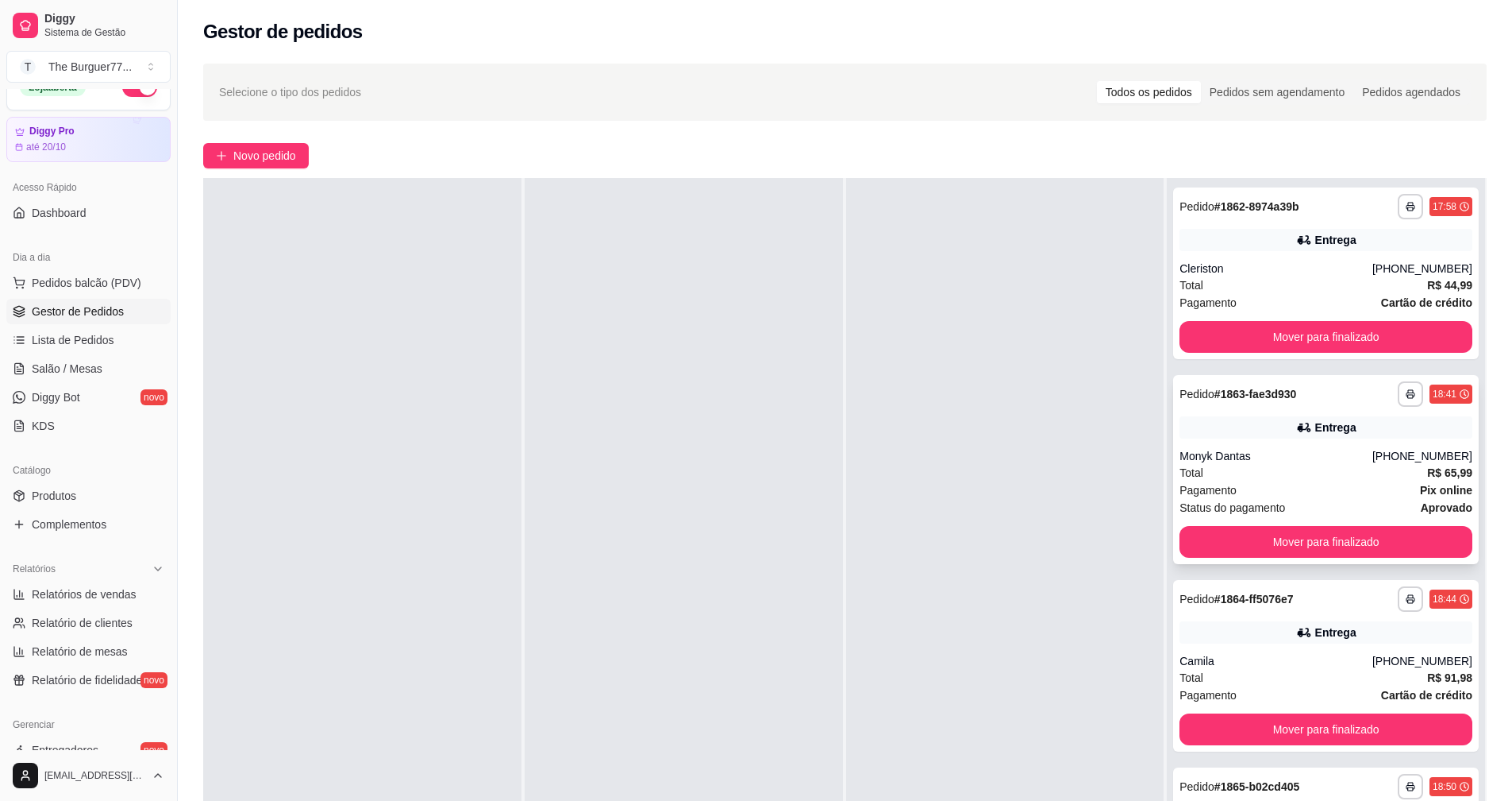
scroll to position [0, 0]
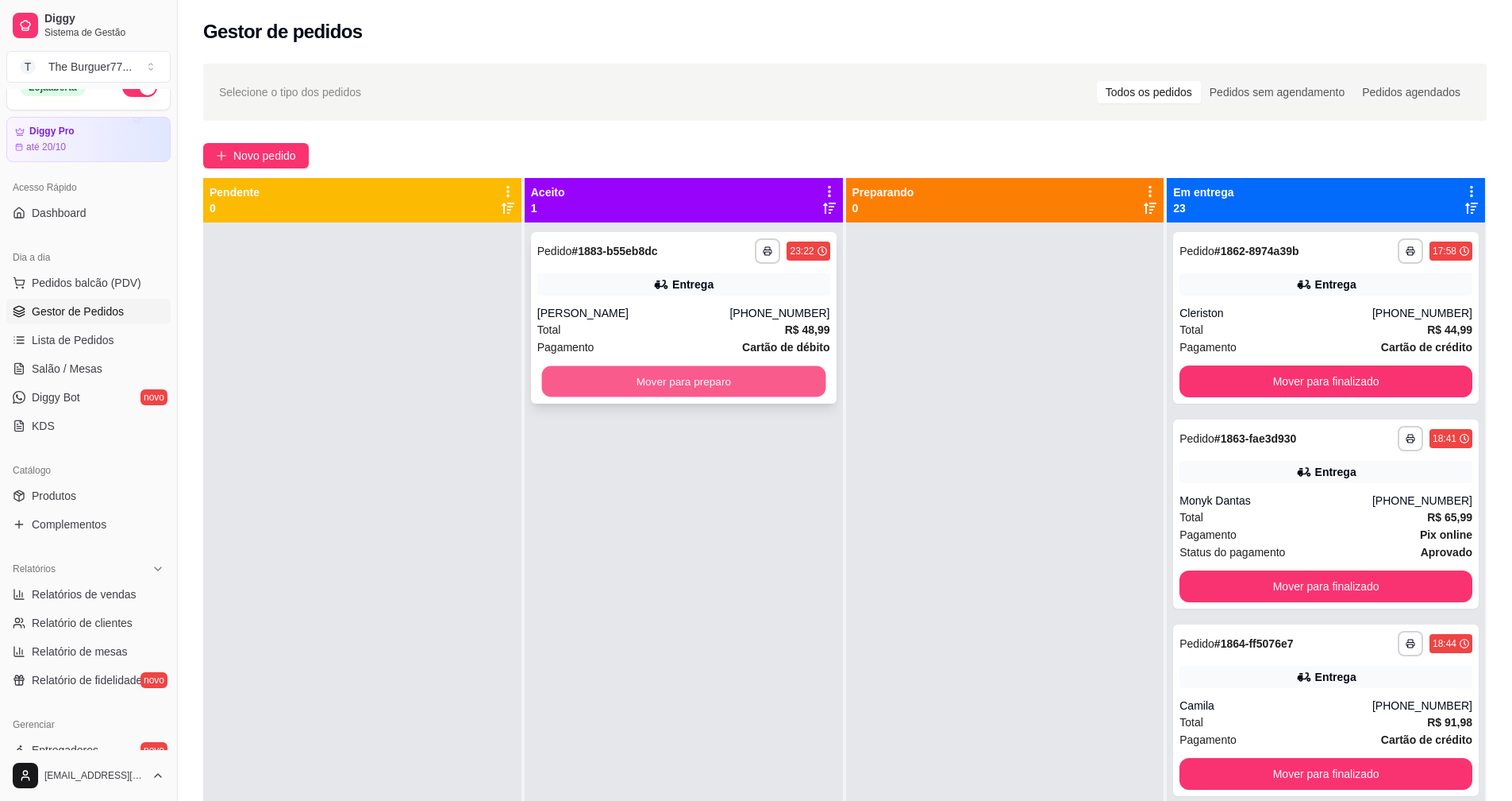
click at [754, 379] on button "Mover para preparo" at bounding box center [683, 381] width 284 height 31
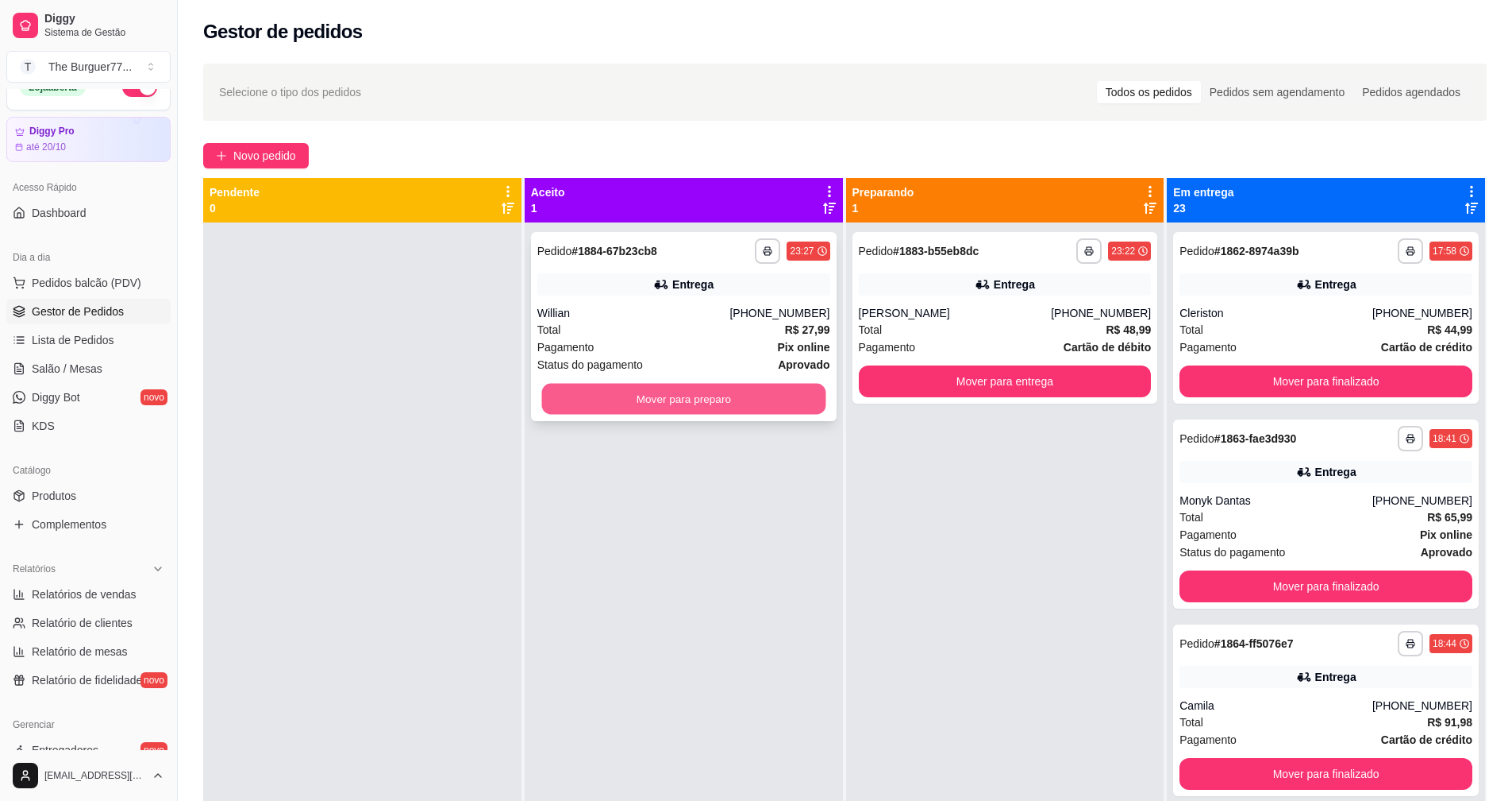
click at [677, 400] on button "Mover para preparo" at bounding box center [683, 399] width 284 height 31
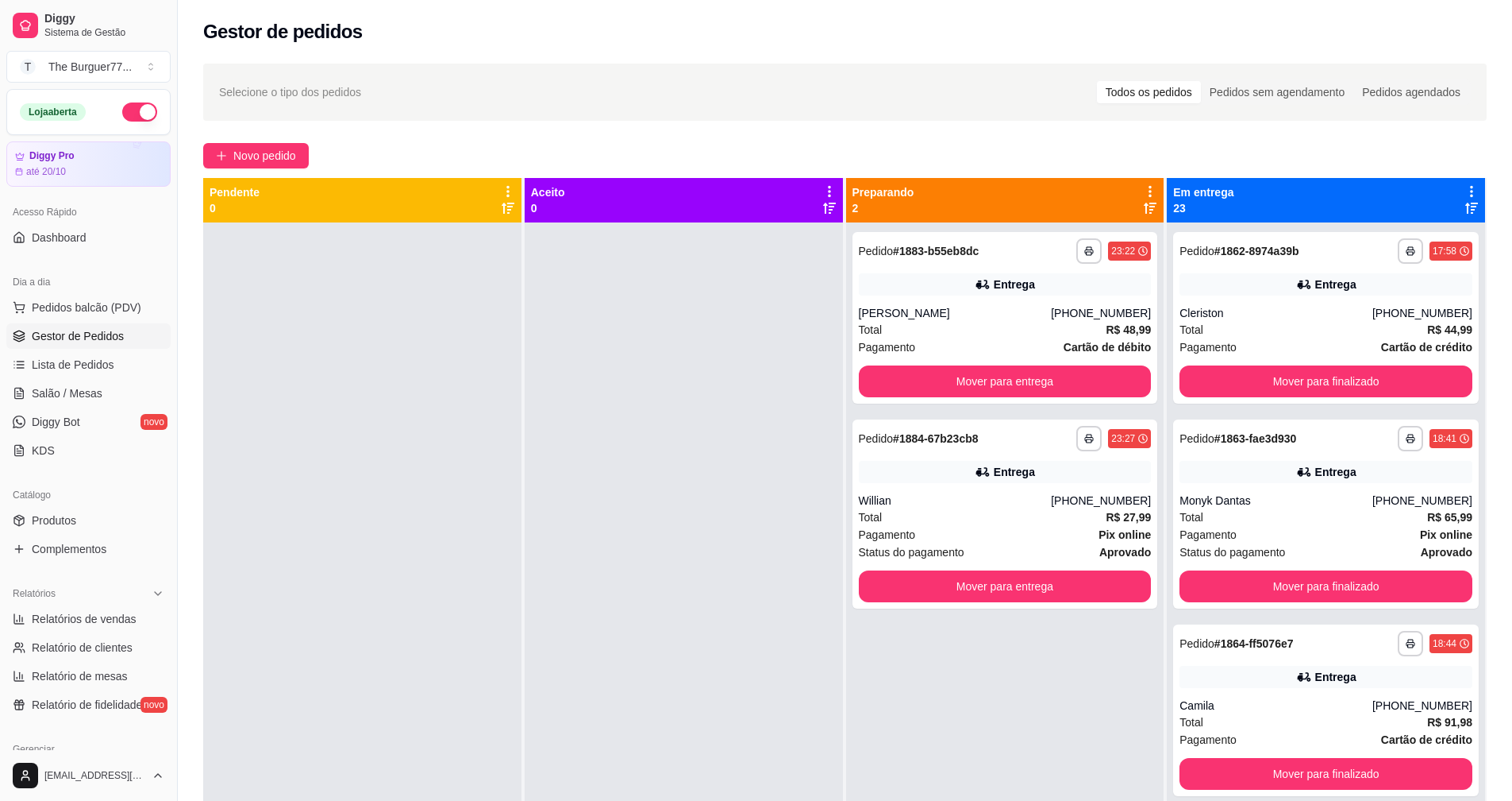
click at [122, 109] on button "button" at bounding box center [140, 112] width 35 height 19
click at [1065, 331] on div "Total R$ 48,99" at bounding box center [1005, 330] width 293 height 17
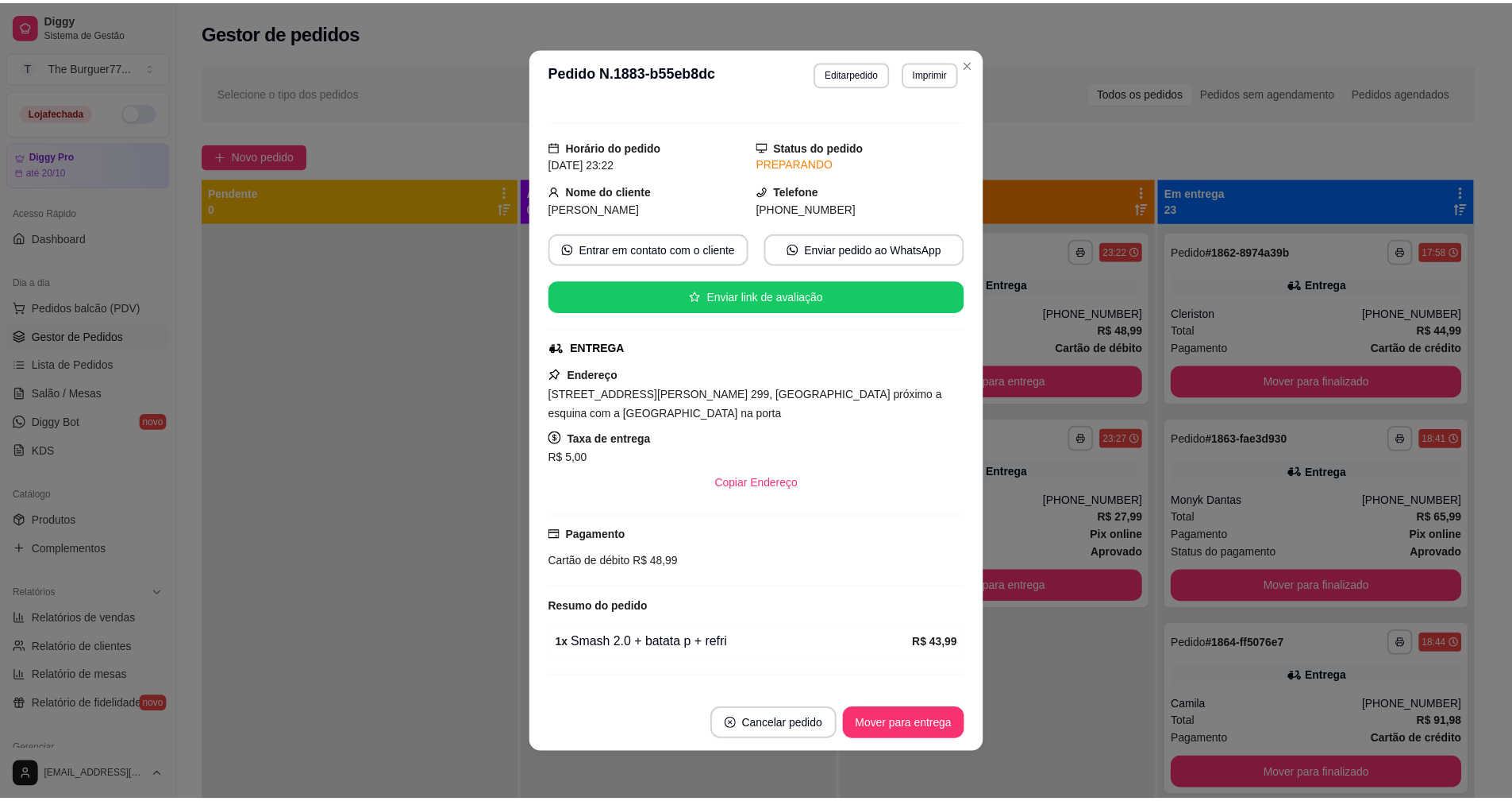
scroll to position [131, 0]
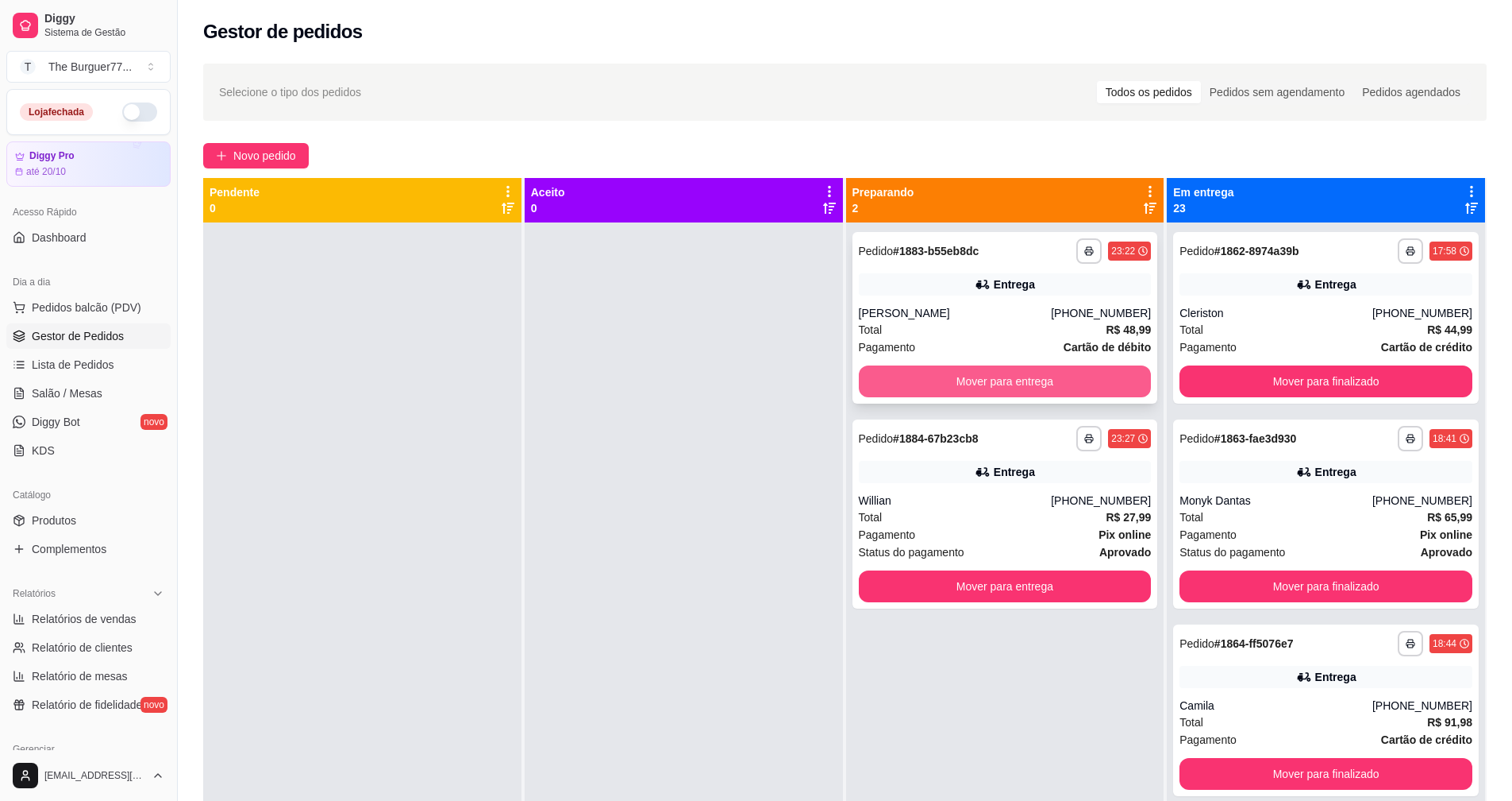
click at [1028, 377] on button "Mover para entrega" at bounding box center [1005, 381] width 293 height 31
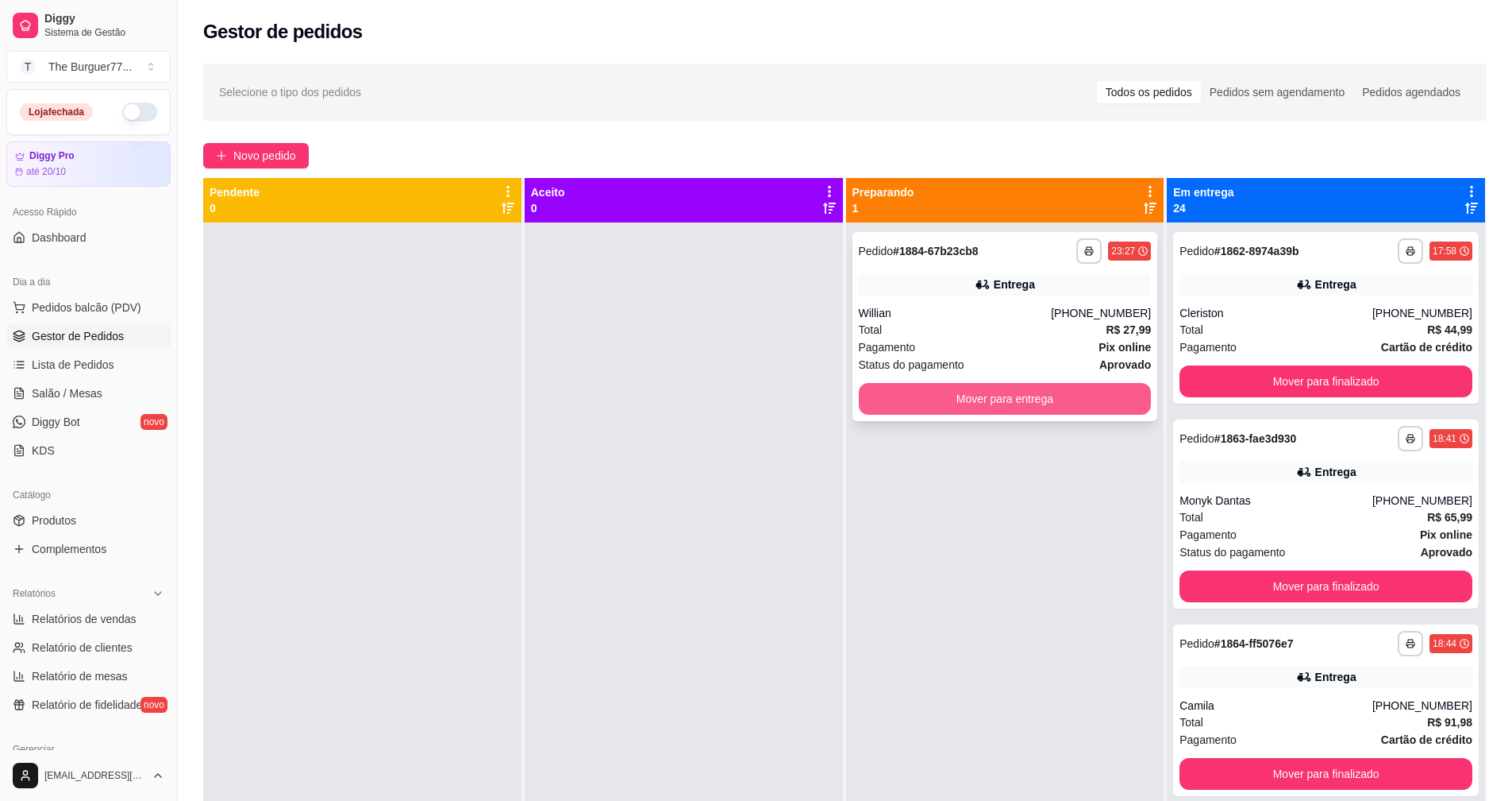
click at [943, 391] on button "Mover para entrega" at bounding box center [1005, 399] width 293 height 31
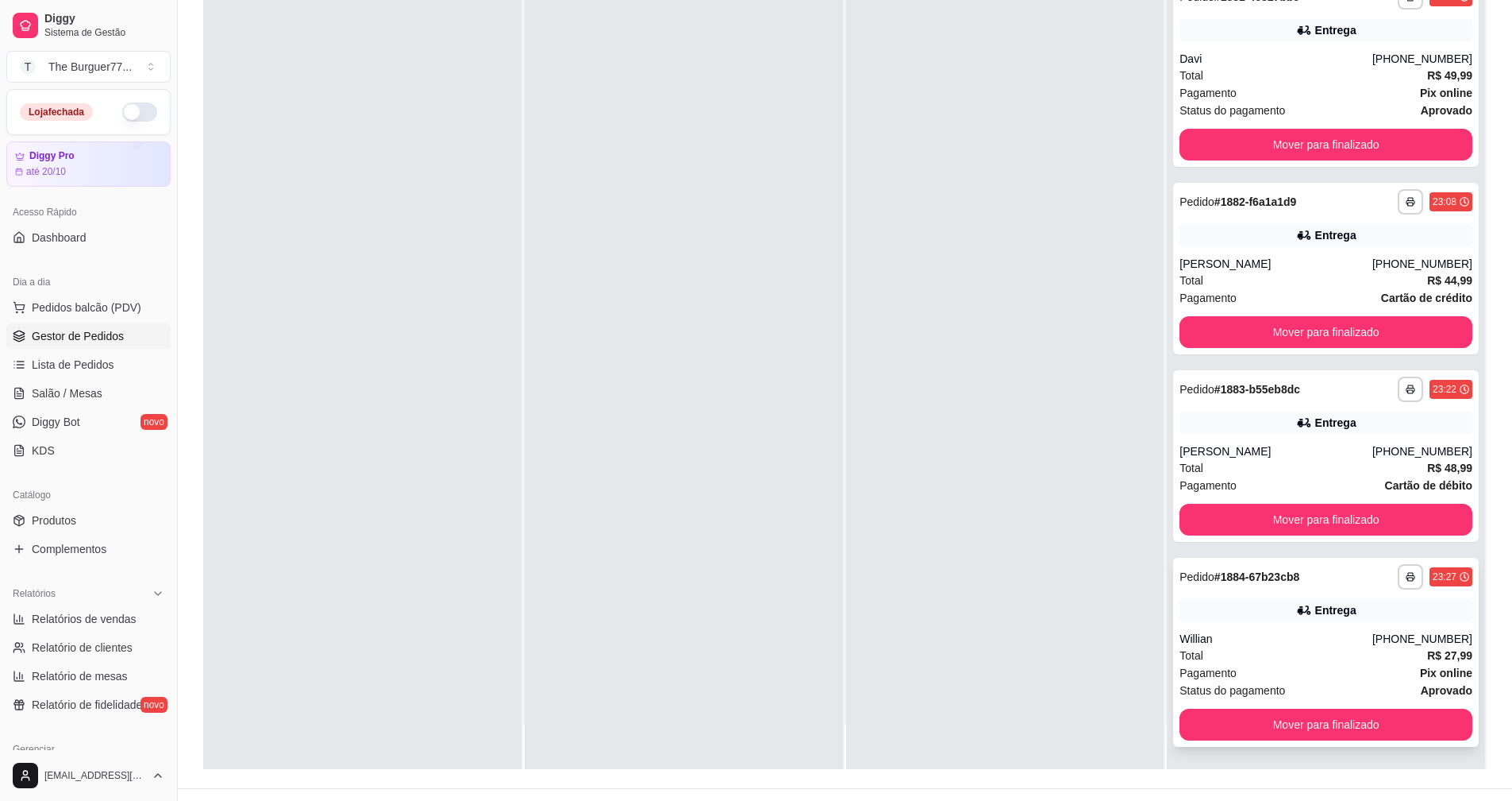
scroll to position [242, 0]
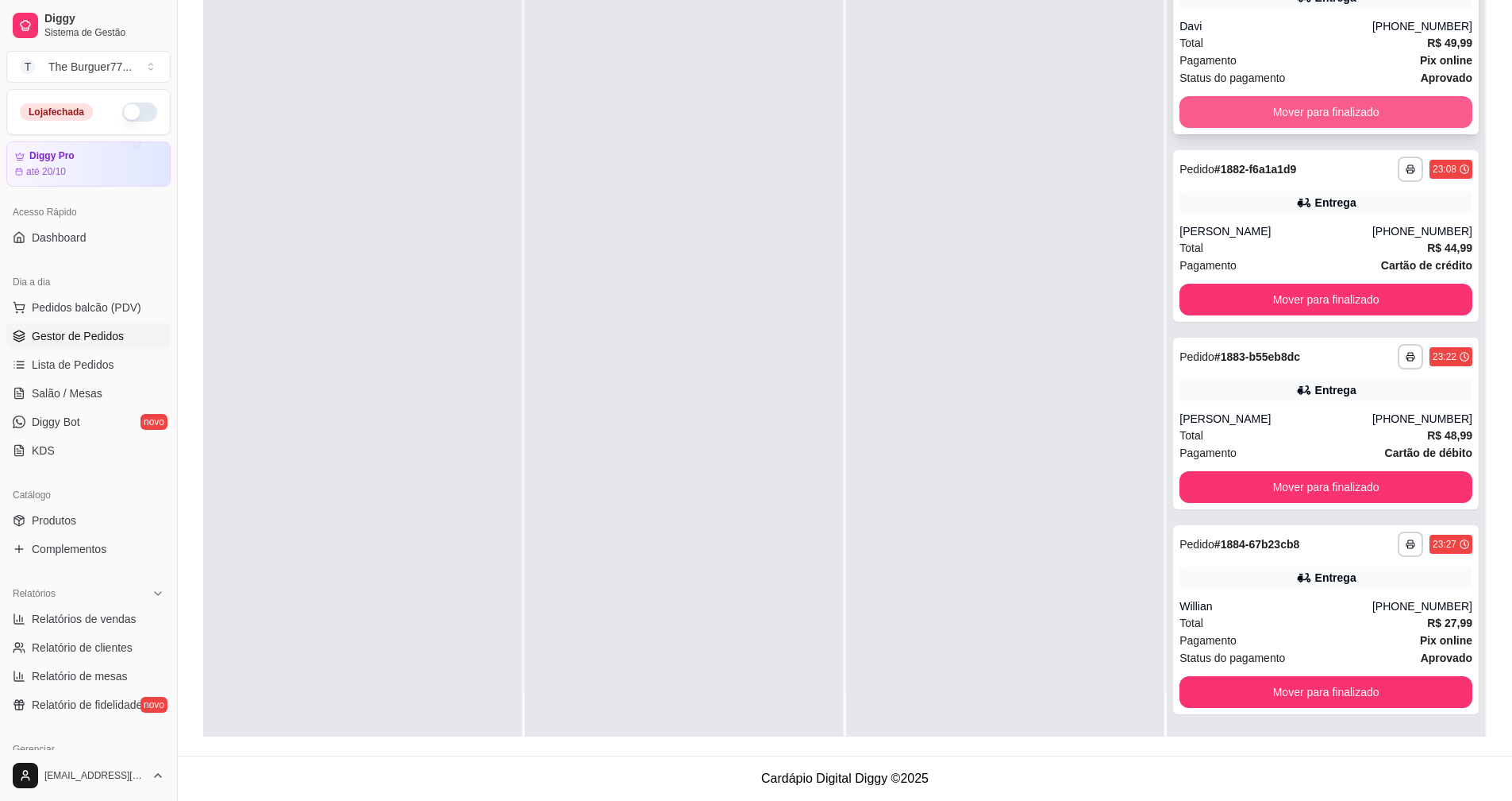
click at [1367, 112] on button "Mover para finalizado" at bounding box center [1326, 112] width 293 height 31
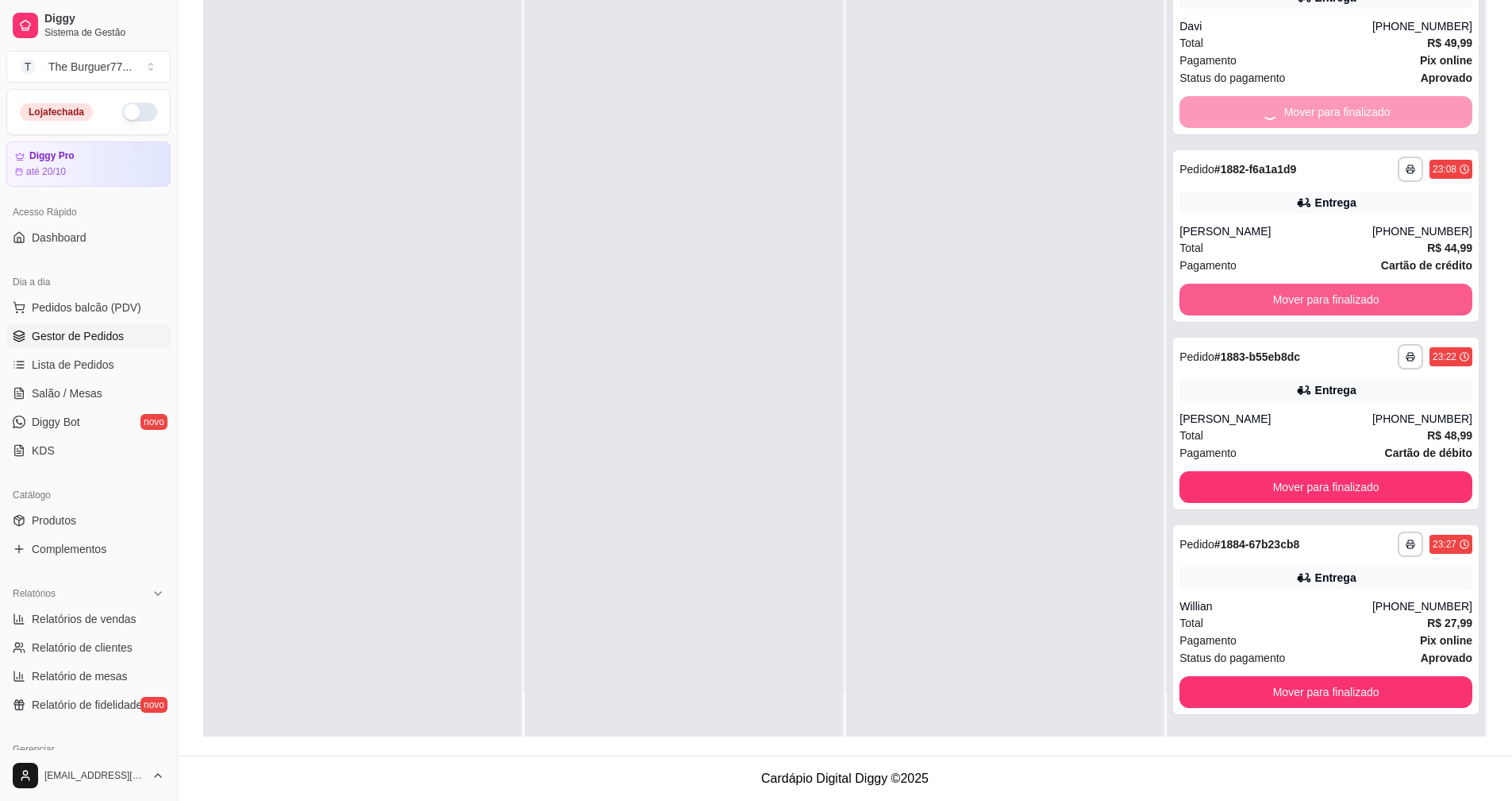
click at [1373, 295] on button "Mover para finalizado" at bounding box center [1326, 299] width 293 height 31
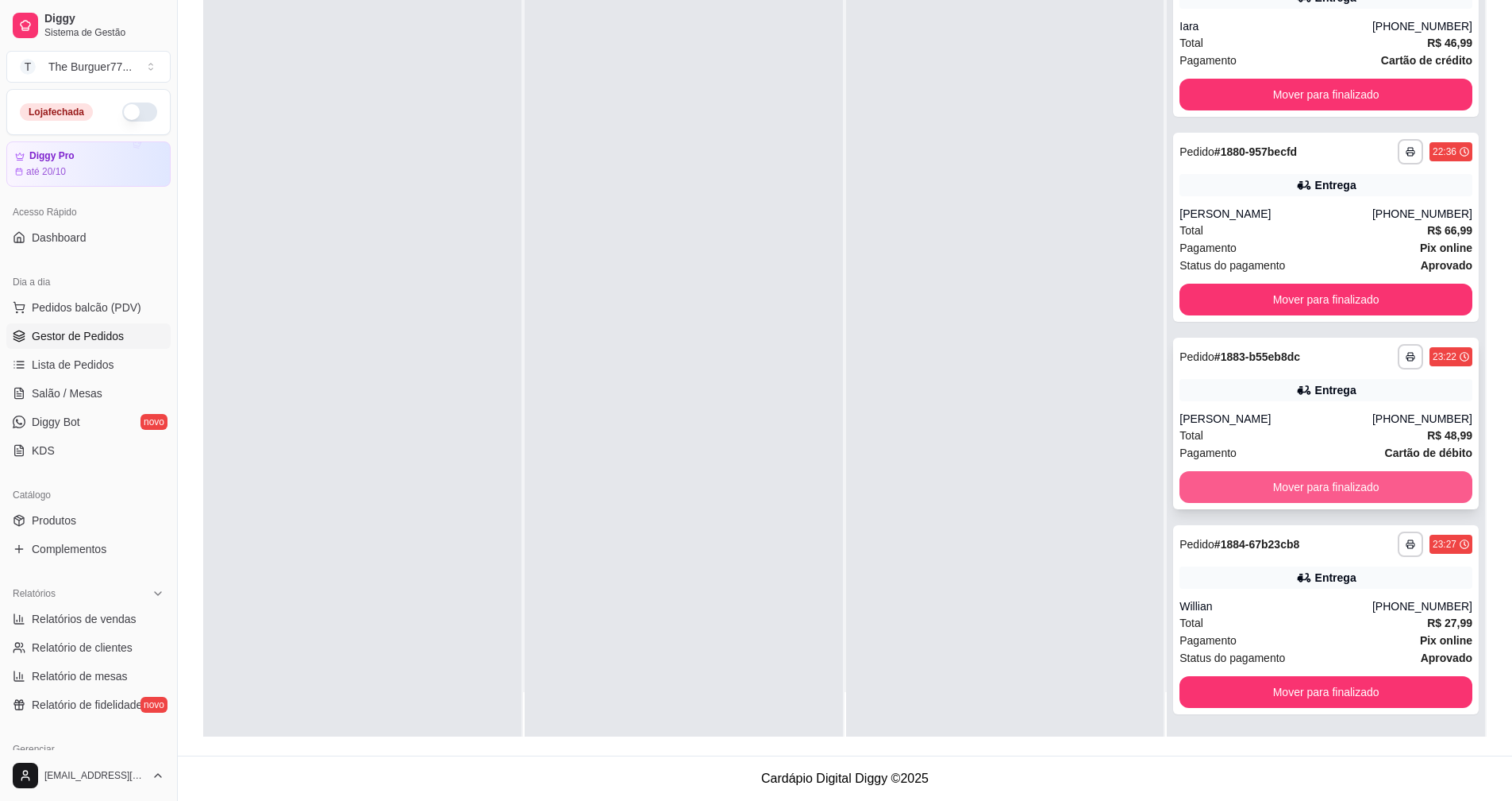
scroll to position [3745, 0]
click at [1393, 475] on button "Mover para finalizado" at bounding box center [1326, 487] width 293 height 31
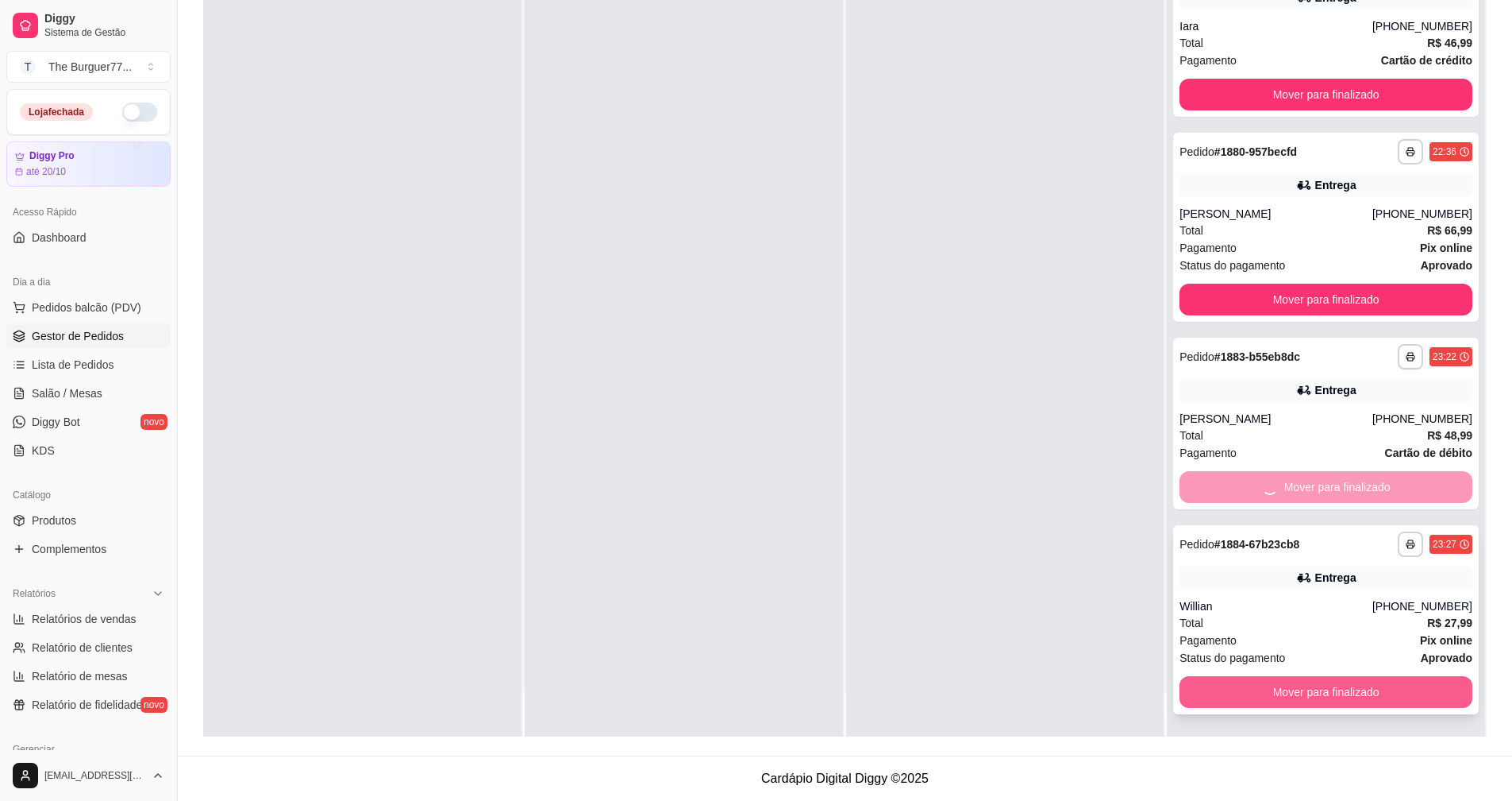
click at [1436, 679] on button "Mover para finalizado" at bounding box center [1326, 692] width 293 height 31
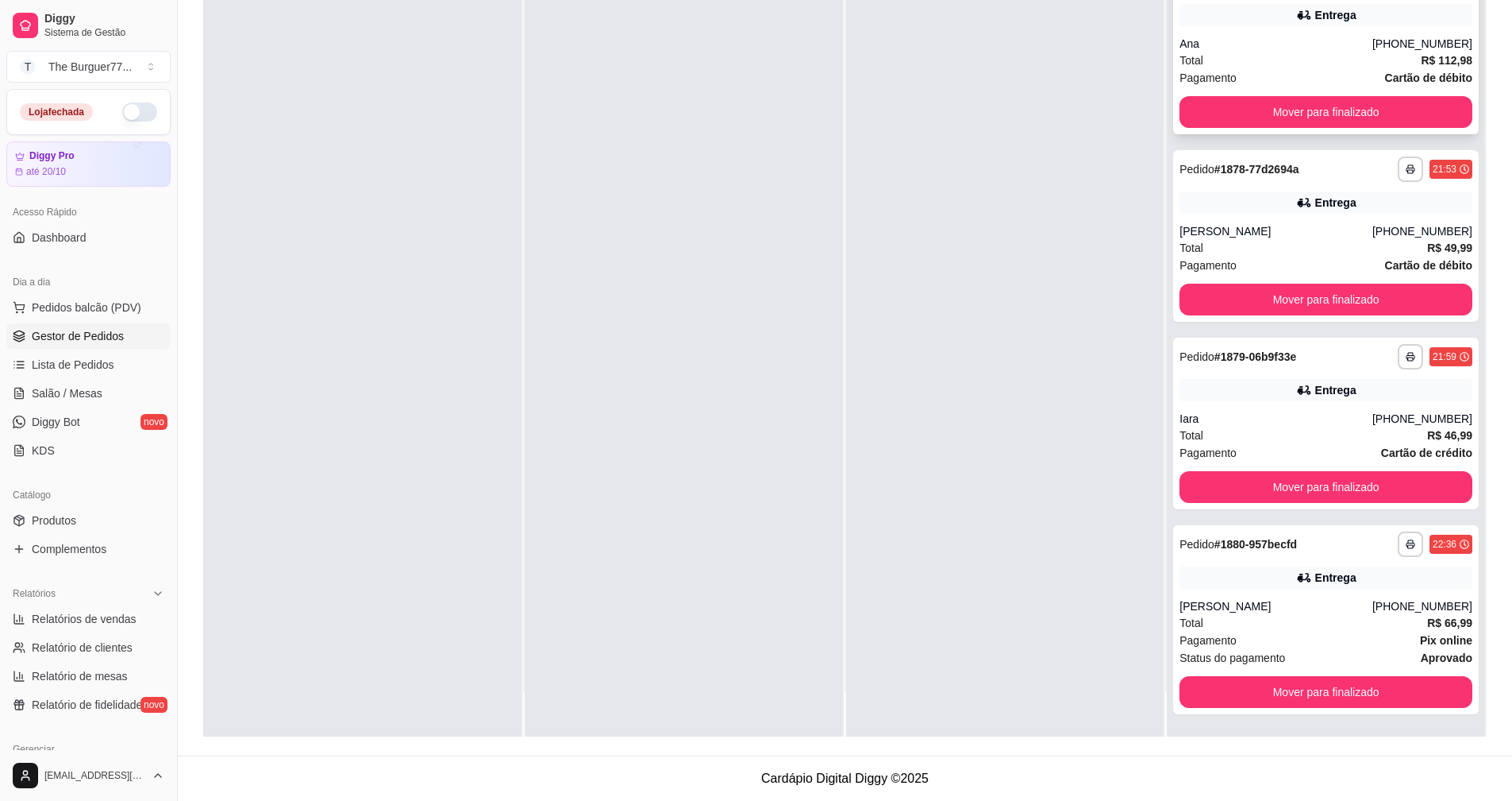
scroll to position [3353, 0]
click at [1329, 112] on button "Mover para finalizado" at bounding box center [1326, 112] width 293 height 31
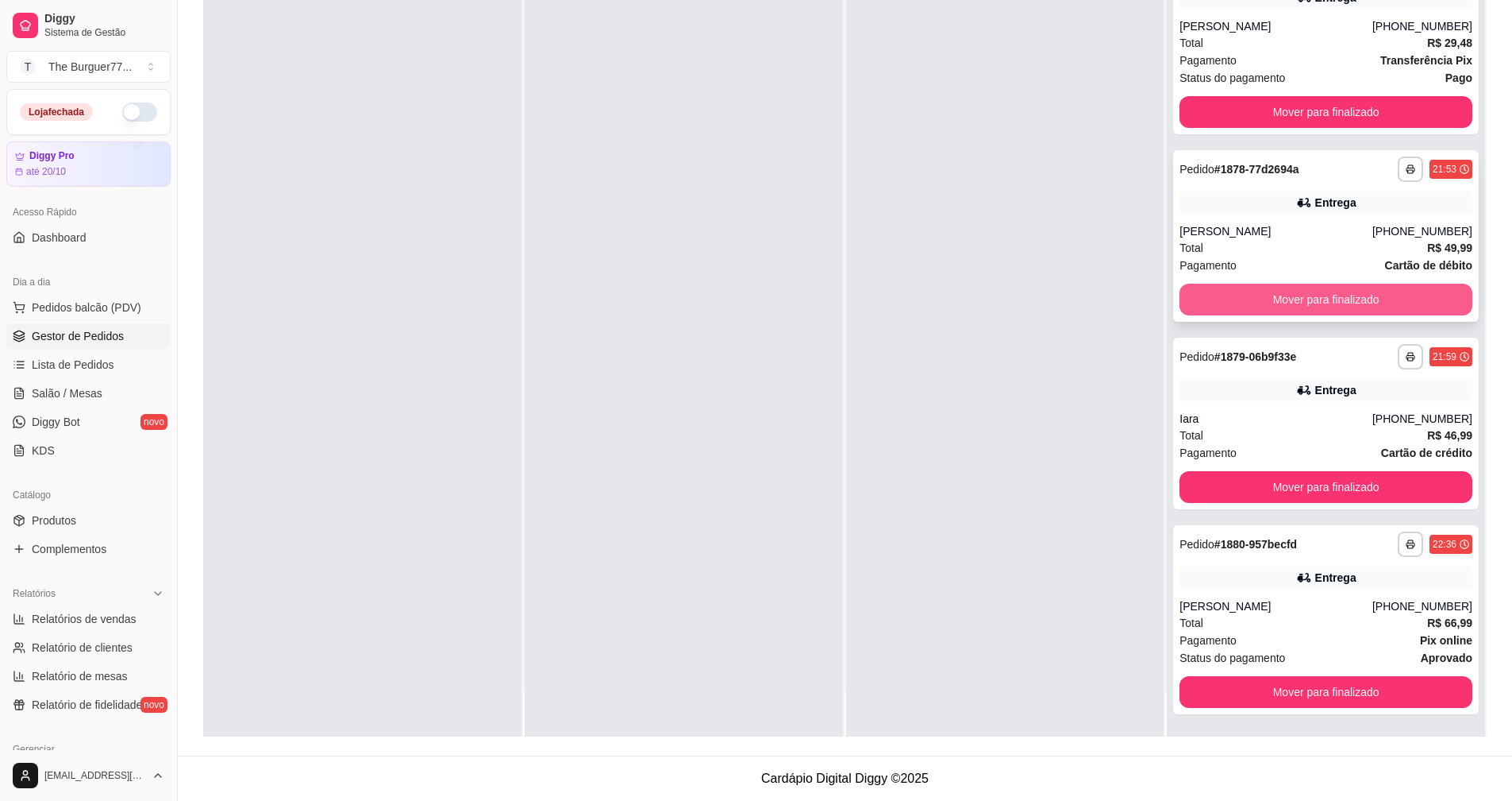
scroll to position [3166, 0]
click at [1350, 285] on button "Mover para finalizado" at bounding box center [1326, 299] width 293 height 31
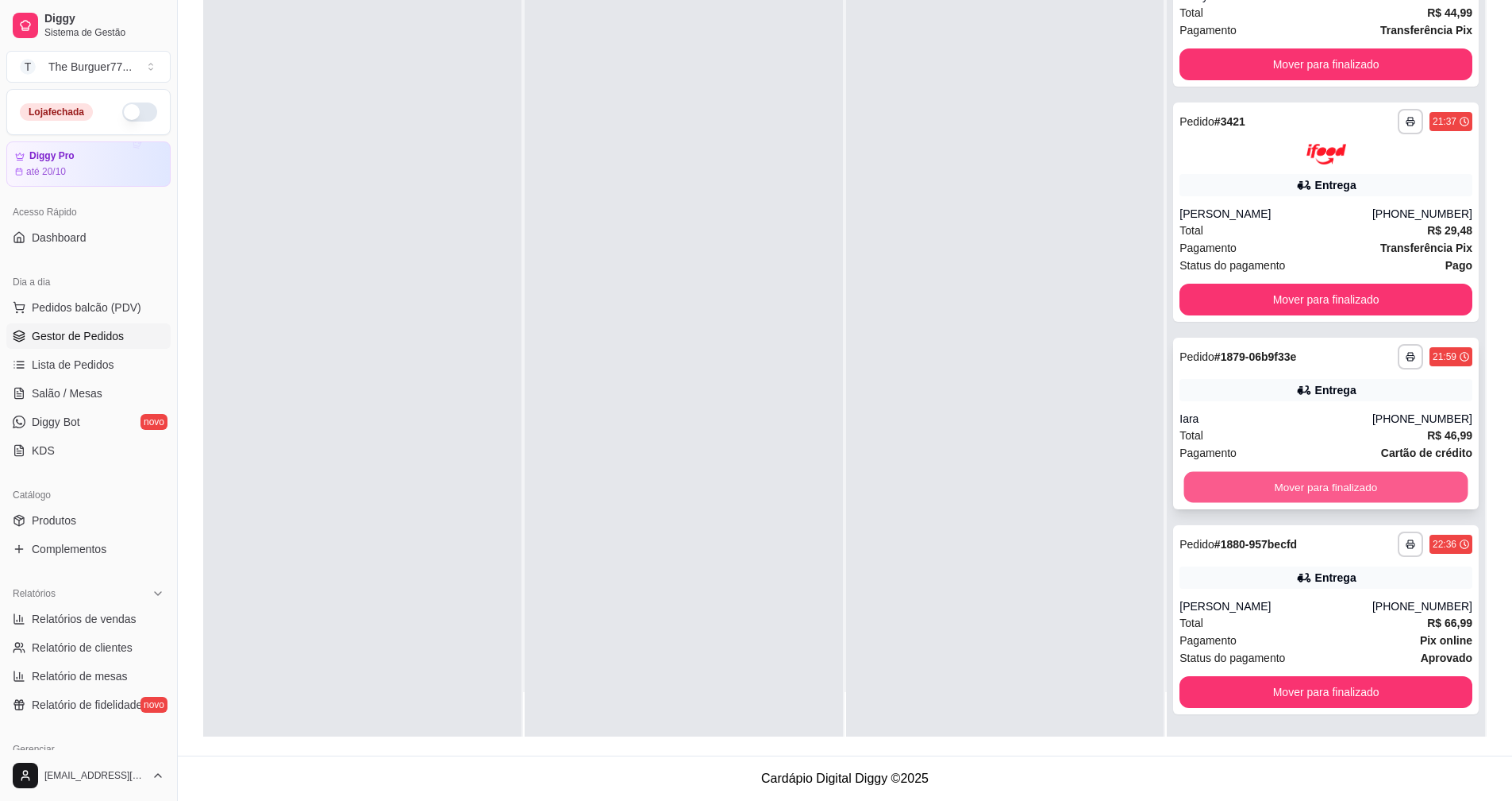
click at [1419, 477] on button "Mover para finalizado" at bounding box center [1326, 487] width 284 height 31
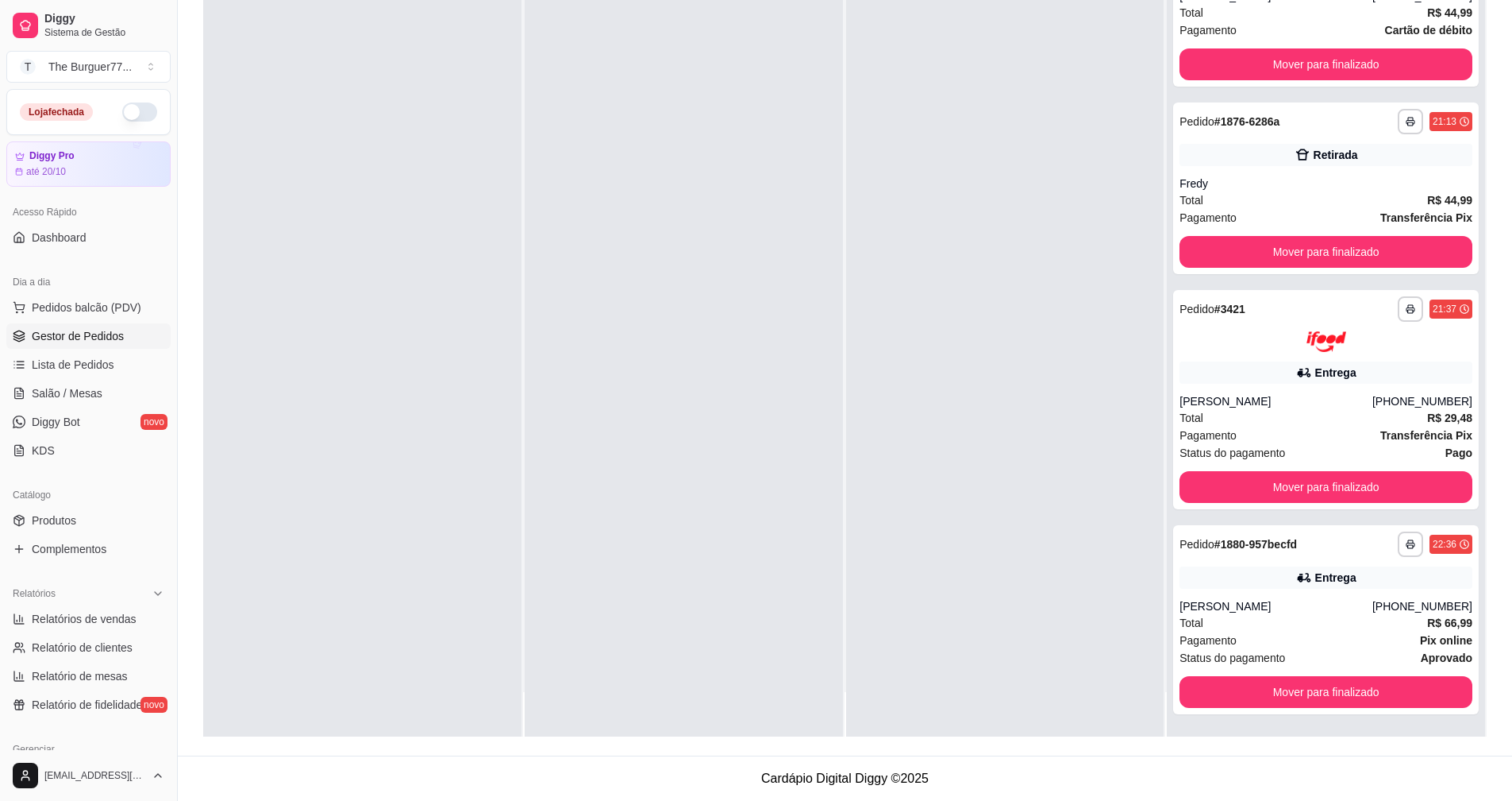
scroll to position [2790, 0]
click at [1379, 680] on button "Mover para finalizado" at bounding box center [1326, 692] width 293 height 31
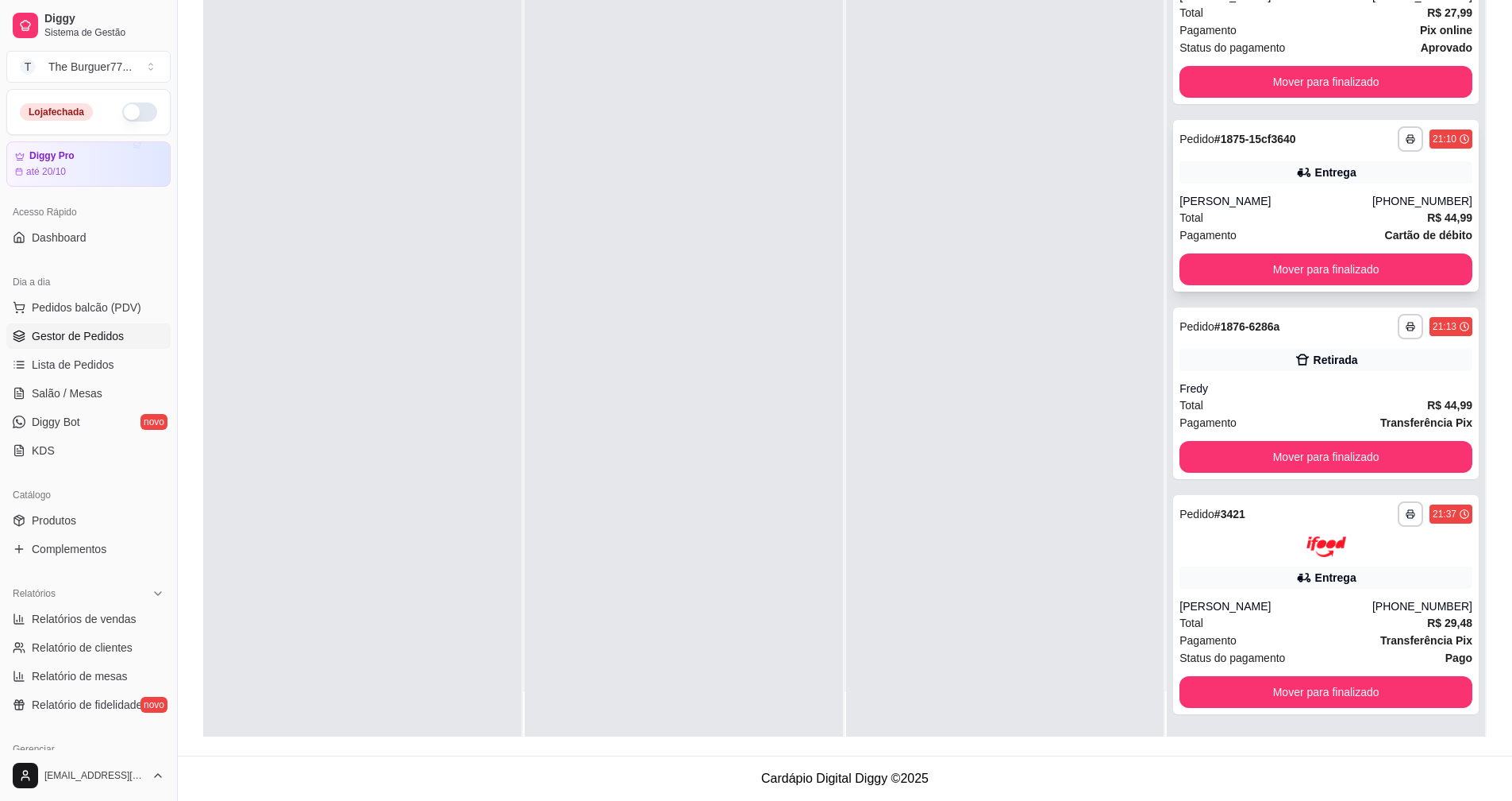
scroll to position [2586, 0]
click at [1322, 82] on button "Mover para finalizado" at bounding box center [1326, 81] width 293 height 31
click at [1344, 272] on button "Mover para finalizado" at bounding box center [1326, 268] width 284 height 31
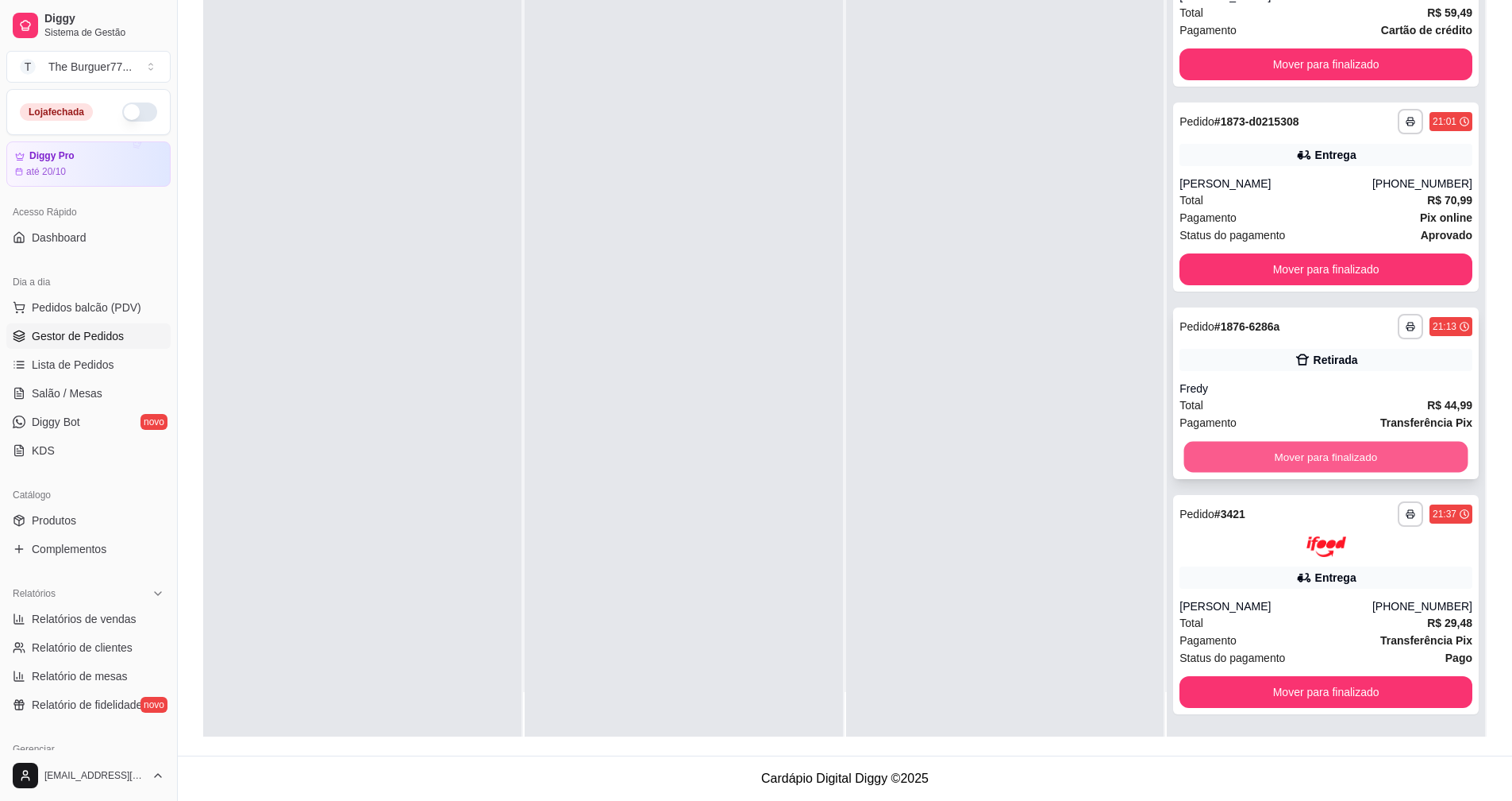
click at [1404, 449] on button "Mover para finalizado" at bounding box center [1326, 456] width 284 height 31
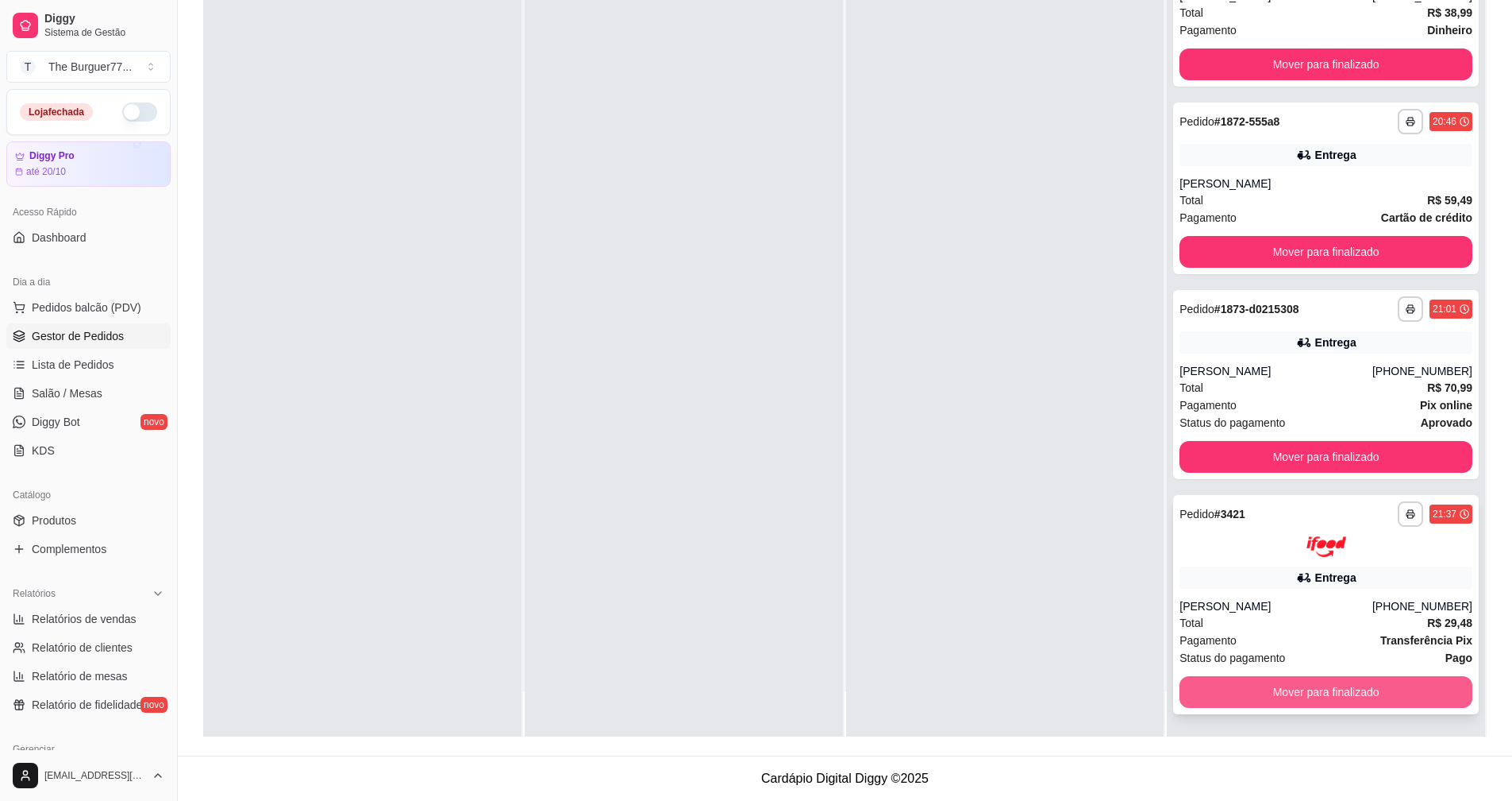
click at [1417, 690] on button "Mover para finalizado" at bounding box center [1326, 692] width 293 height 31
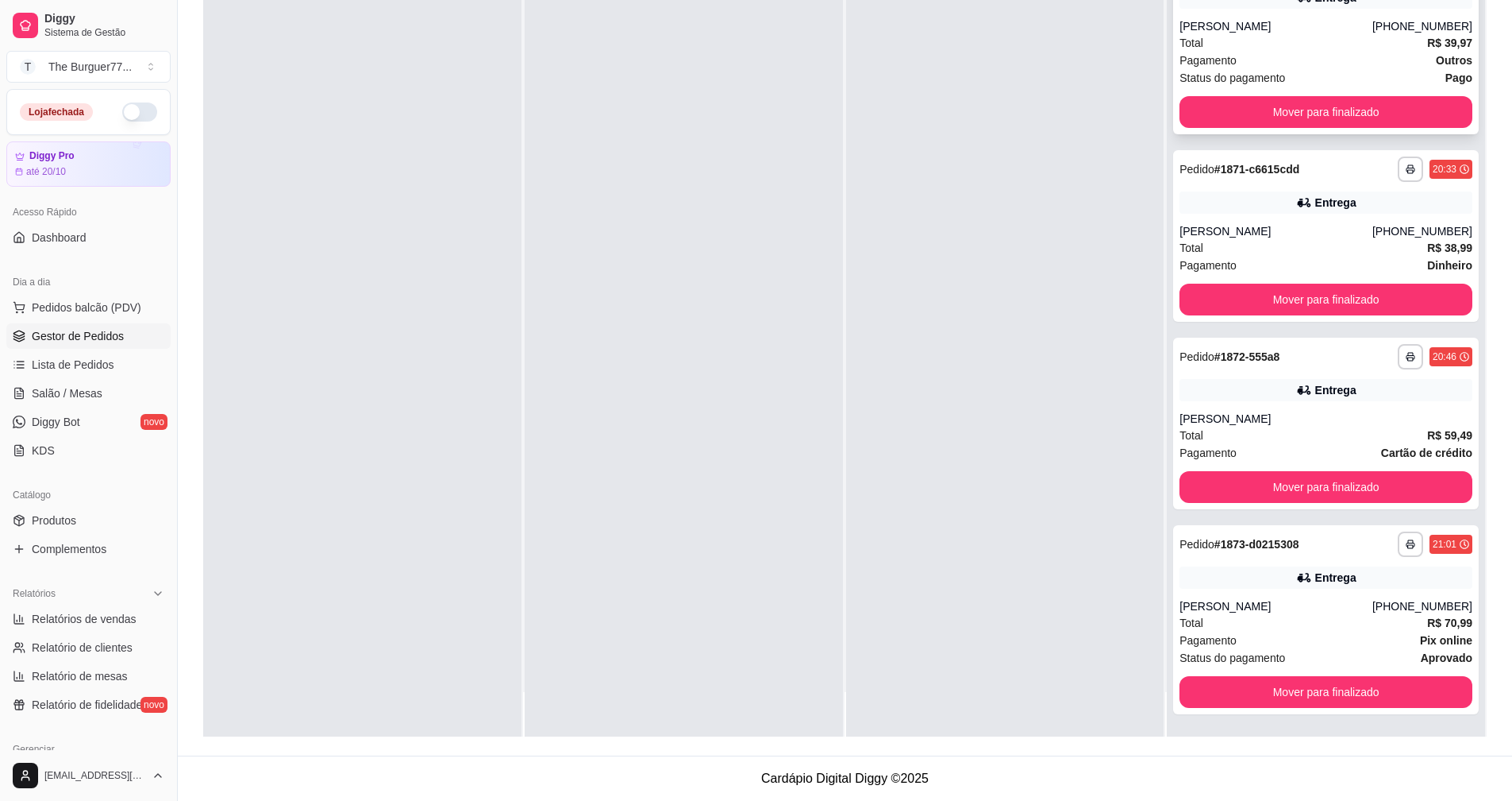
scroll to position [1771, 0]
click at [1297, 108] on button "Mover para finalizado" at bounding box center [1326, 112] width 293 height 31
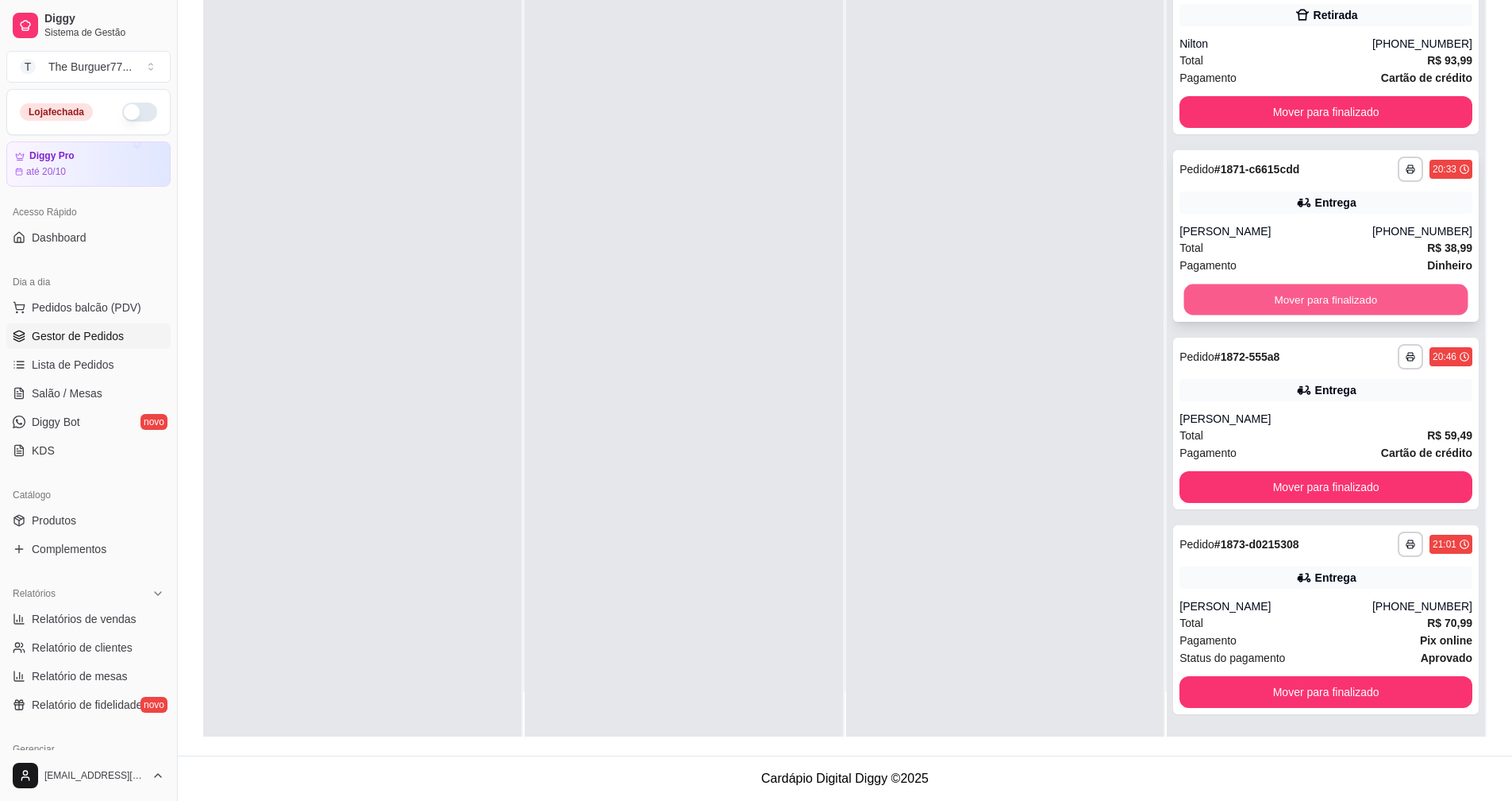
click at [1347, 292] on button "Mover para finalizado" at bounding box center [1326, 299] width 284 height 31
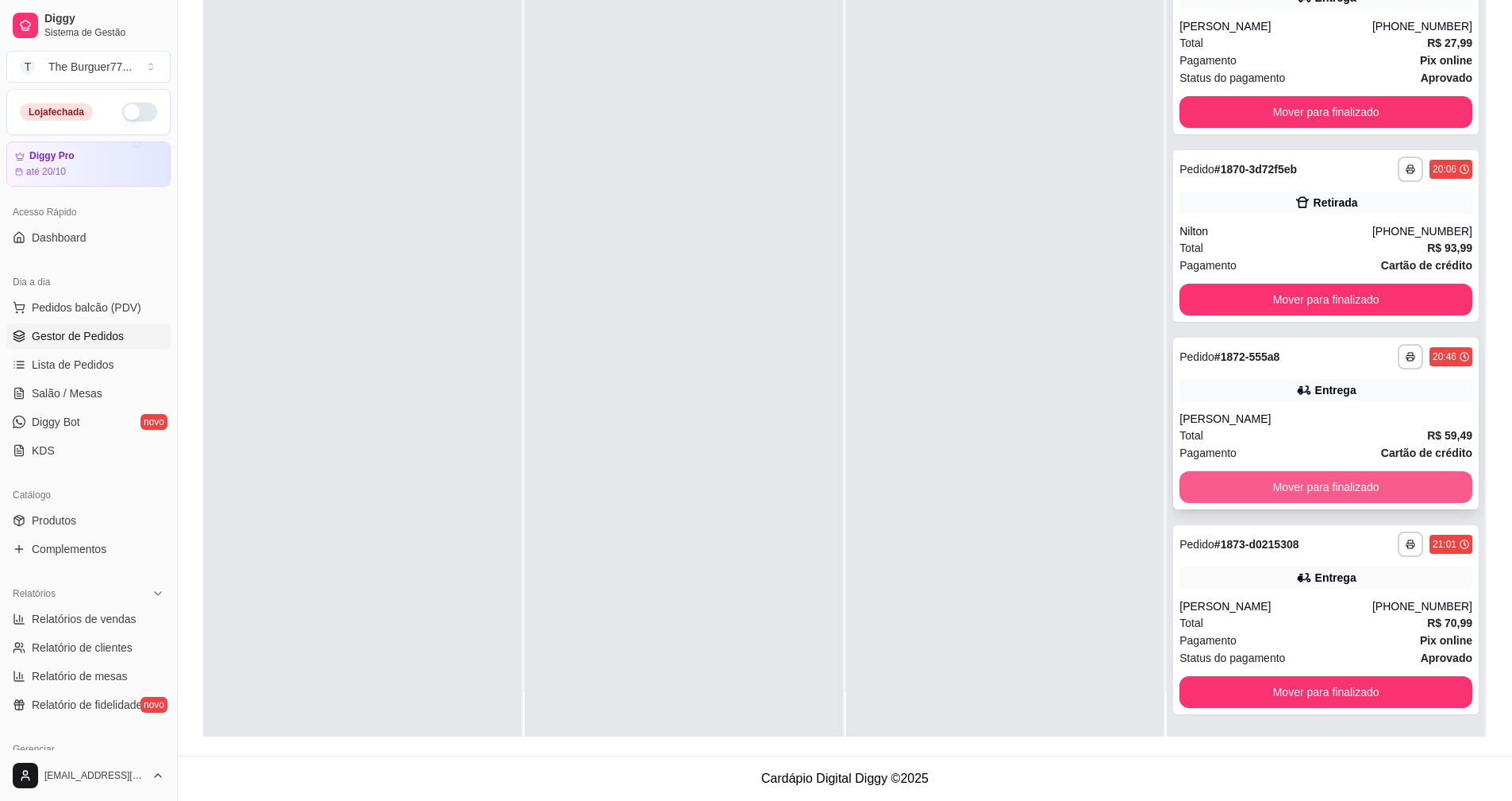
scroll to position [1348, 0]
click at [1370, 484] on button "Mover para finalizado" at bounding box center [1326, 487] width 293 height 31
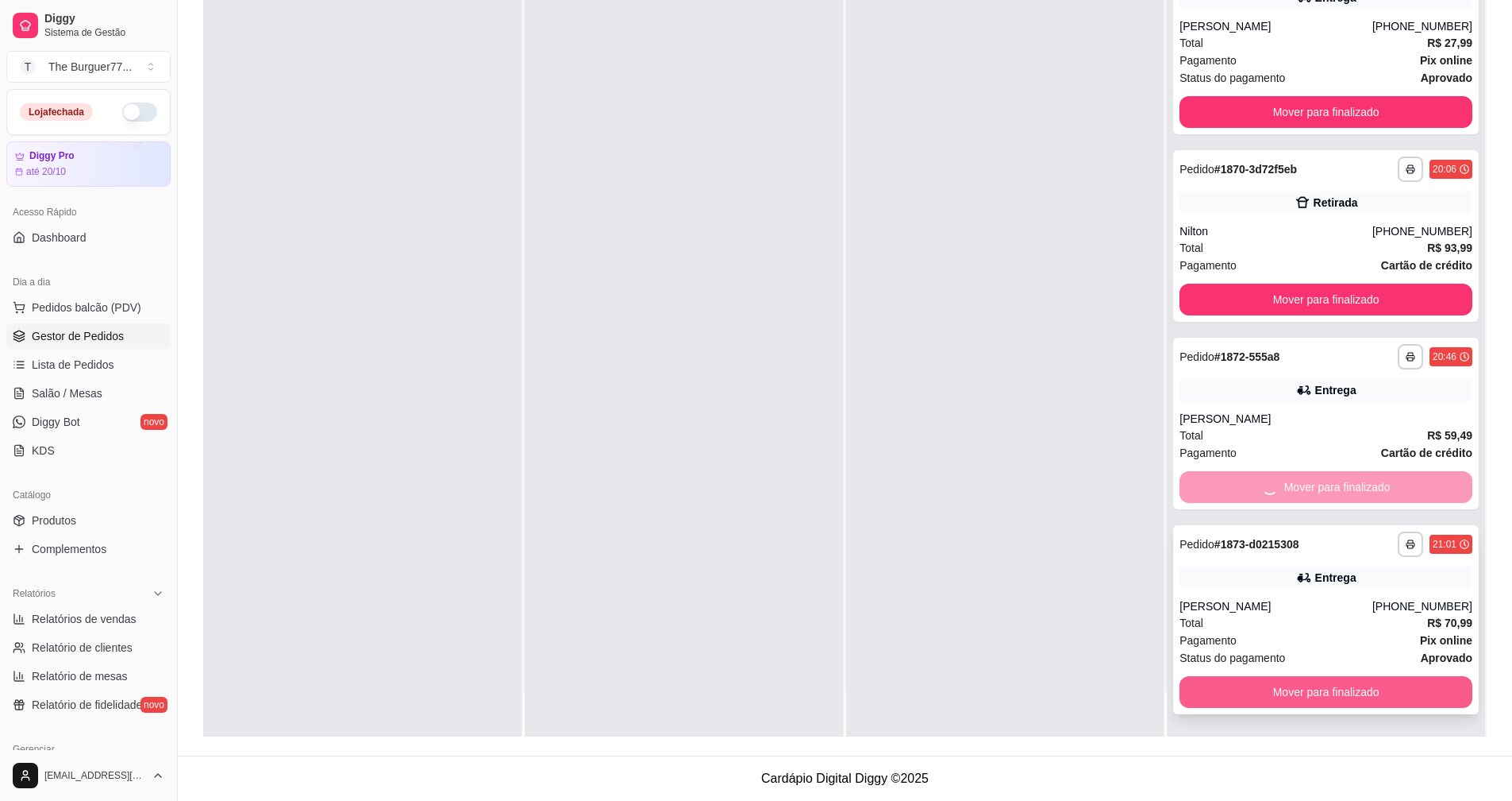
click at [1413, 702] on button "Mover para finalizado" at bounding box center [1326, 692] width 293 height 31
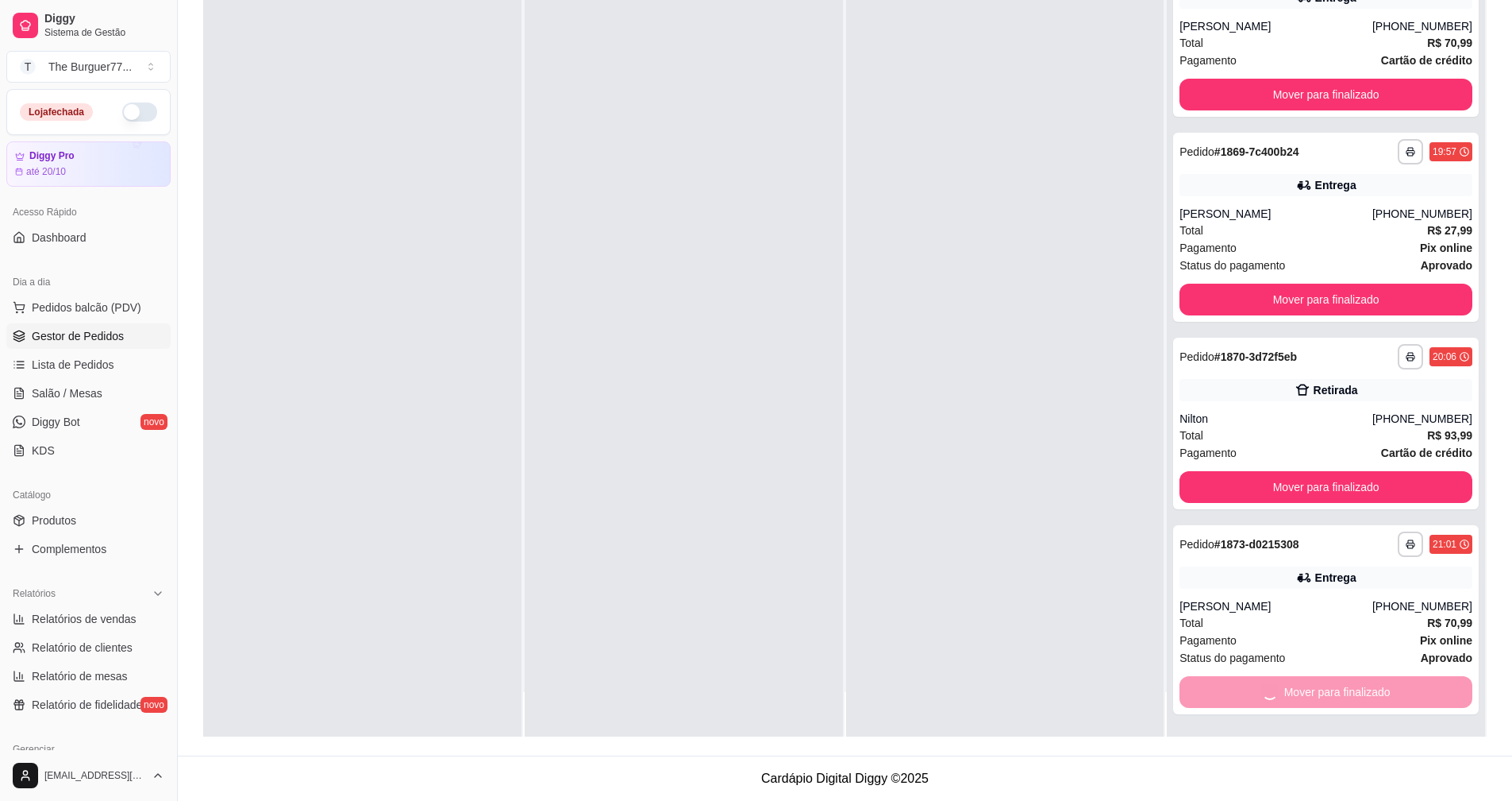
scroll to position [955, 0]
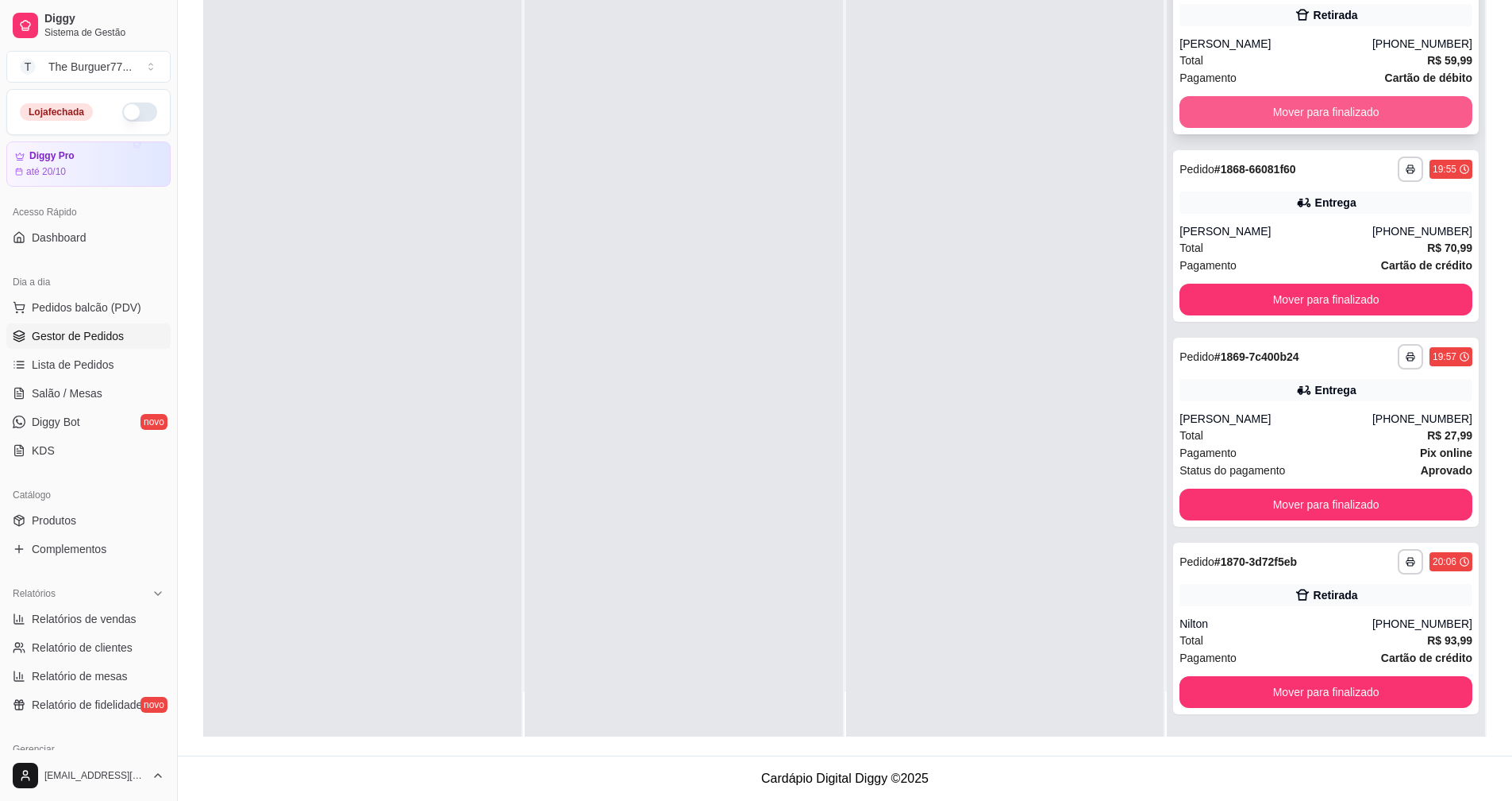
click at [1349, 104] on button "Mover para finalizado" at bounding box center [1326, 112] width 293 height 31
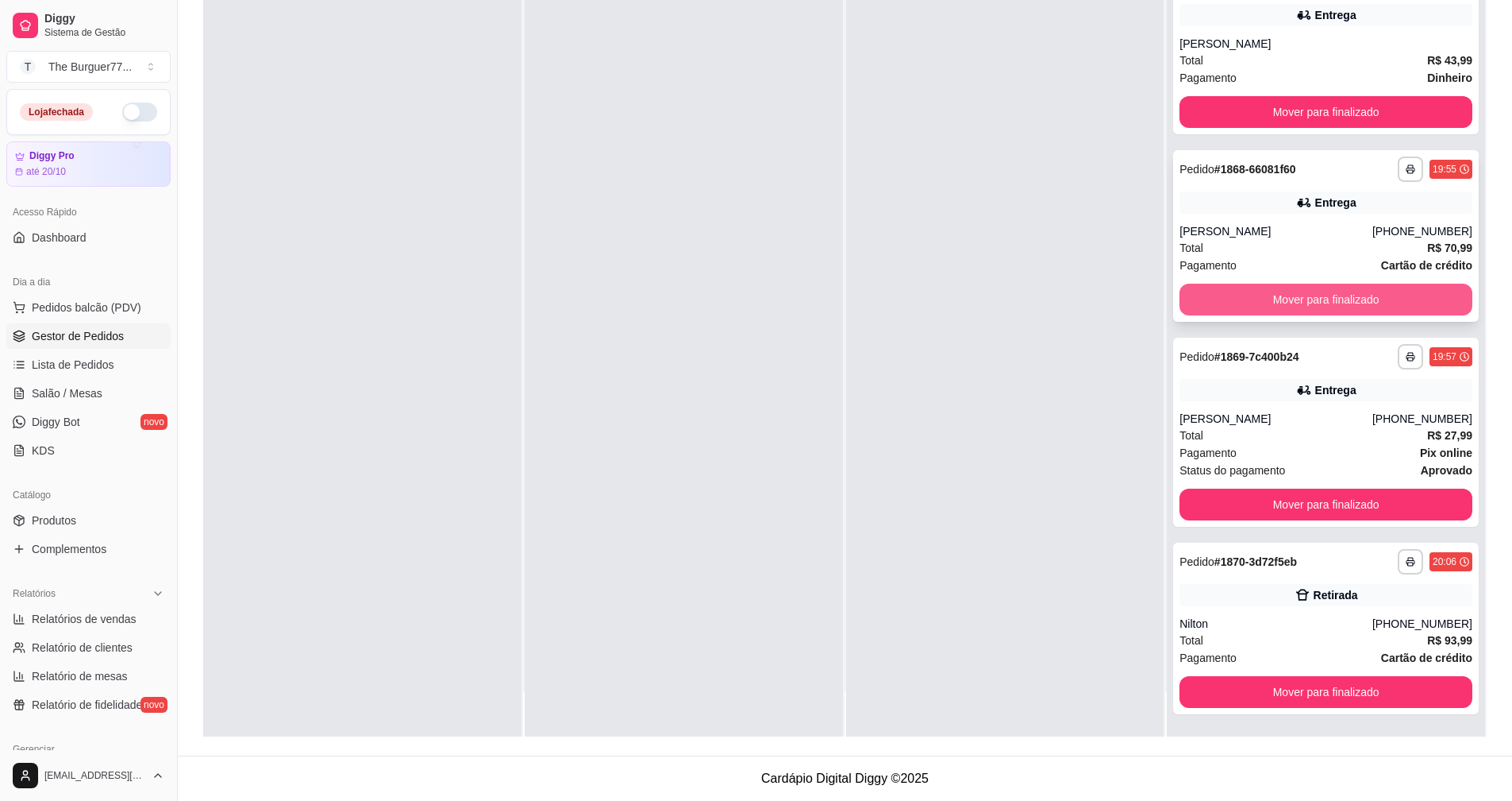
click at [1356, 297] on button "Mover para finalizado" at bounding box center [1326, 299] width 293 height 31
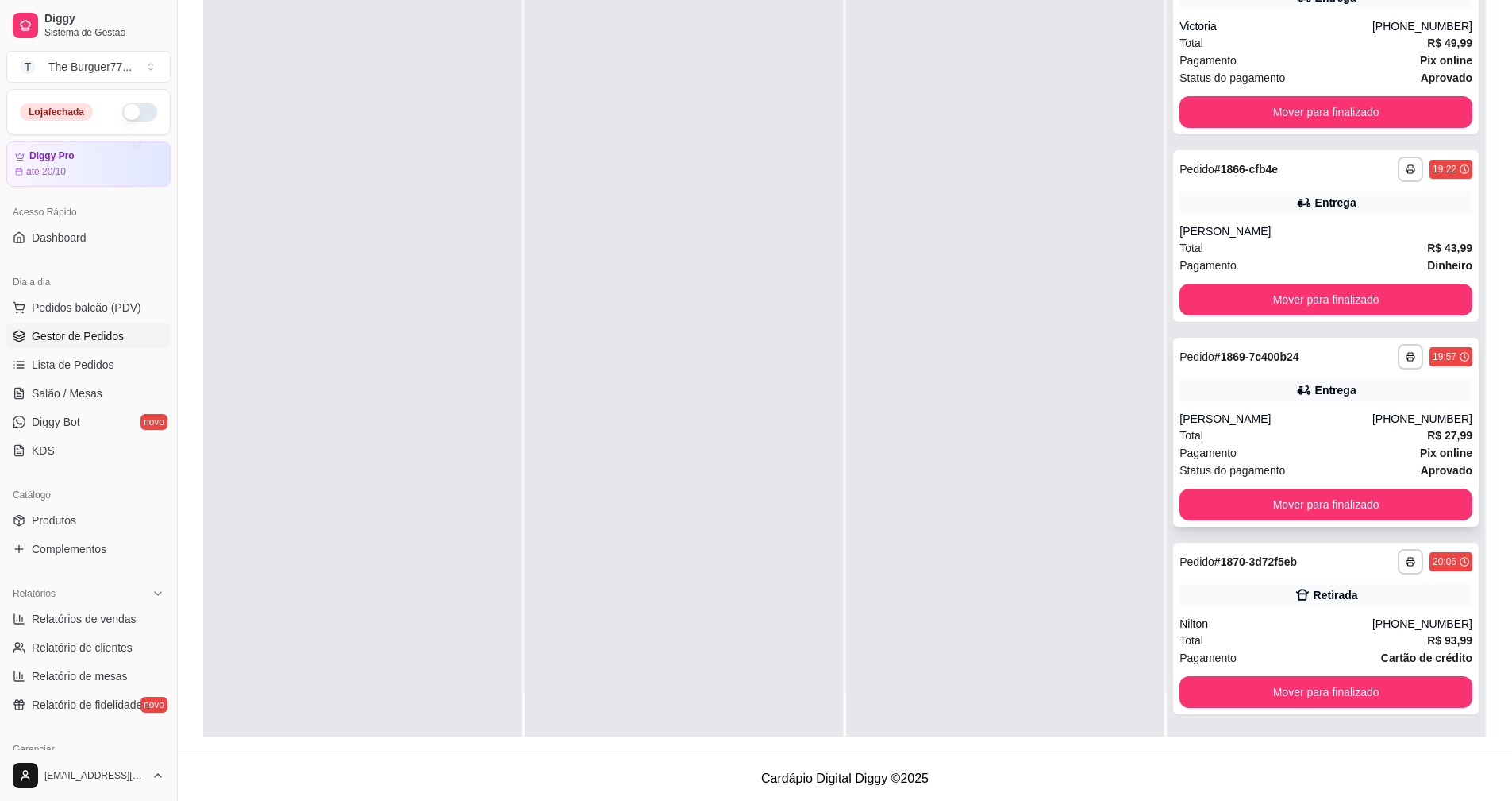
scroll to position [580, 0]
click at [1425, 508] on button "Mover para finalizado" at bounding box center [1326, 505] width 293 height 31
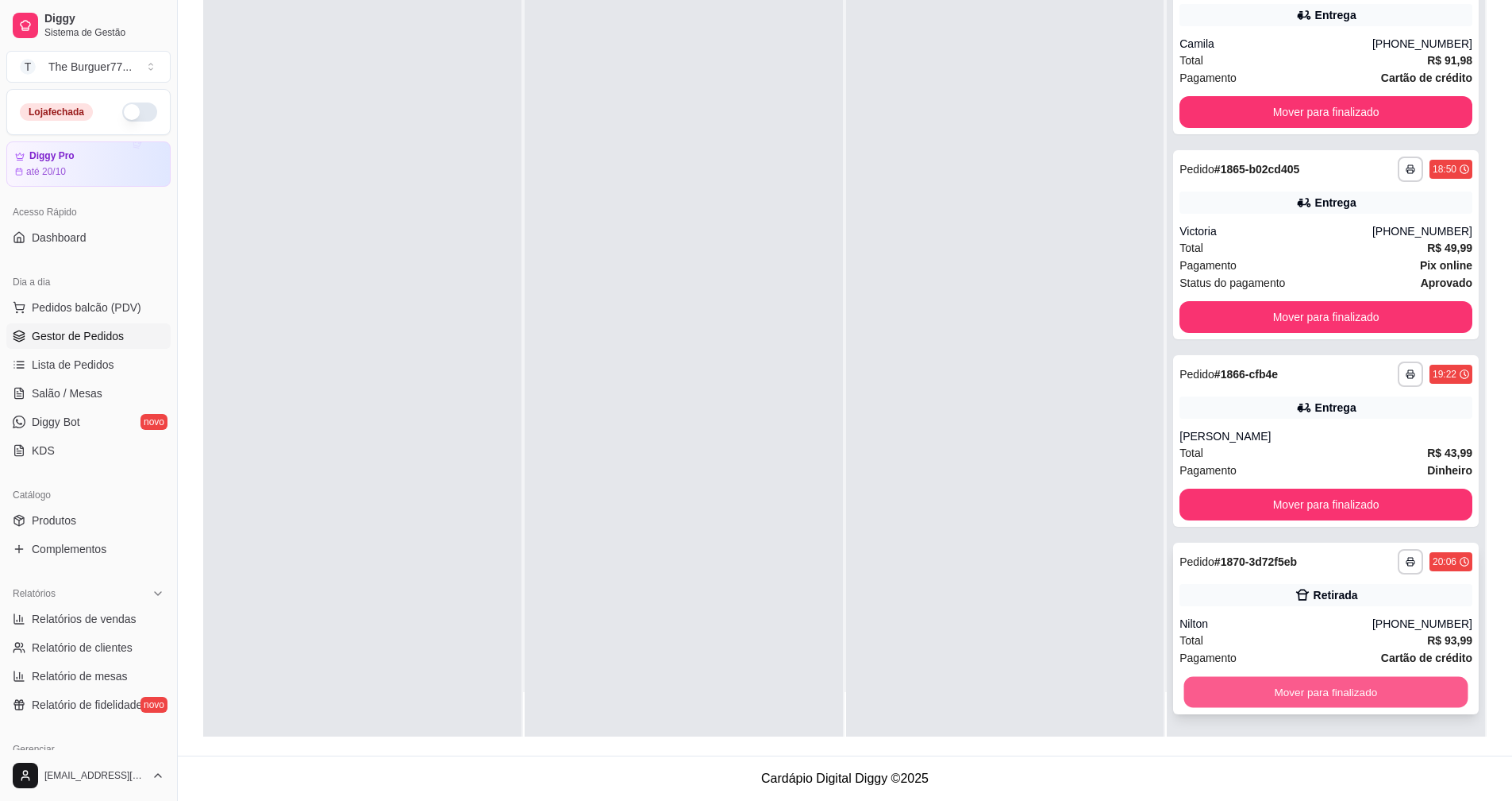
click at [1401, 693] on button "Mover para finalizado" at bounding box center [1326, 692] width 284 height 31
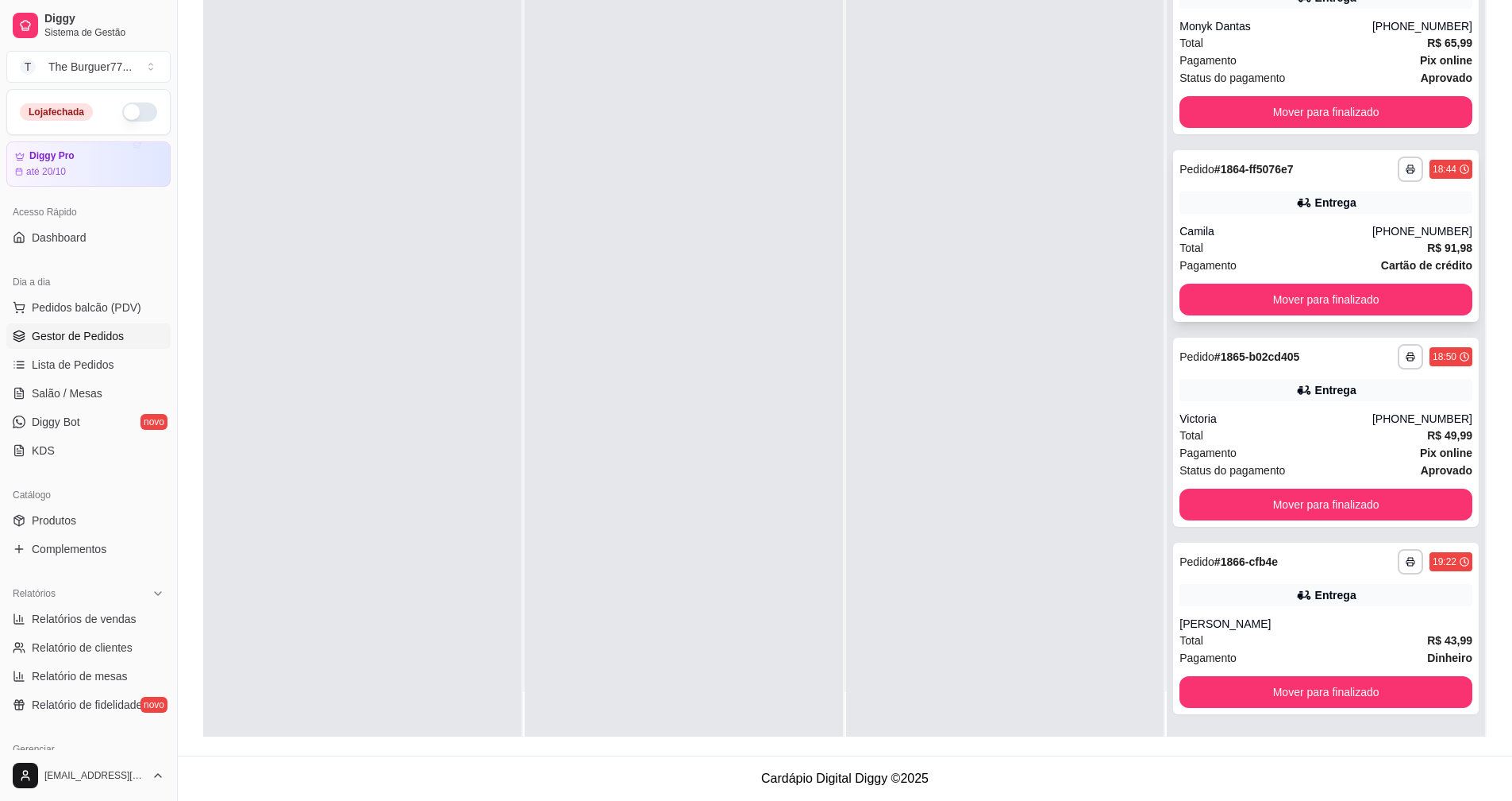
scroll to position [187, 0]
click at [1261, 100] on button "Mover para finalizado" at bounding box center [1326, 112] width 293 height 31
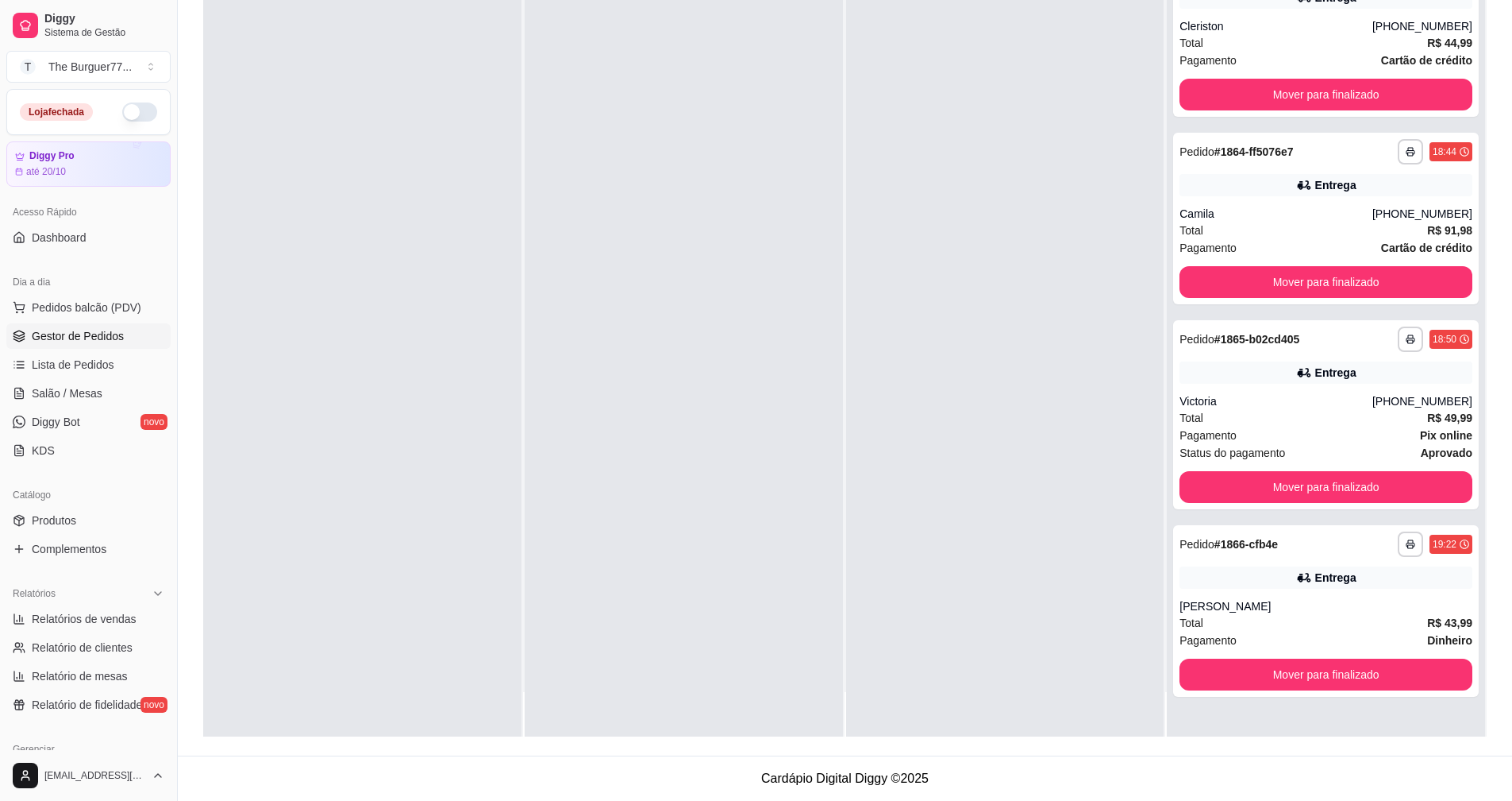
scroll to position [0, 0]
click at [1286, 289] on button "Mover para finalizado" at bounding box center [1326, 282] width 284 height 31
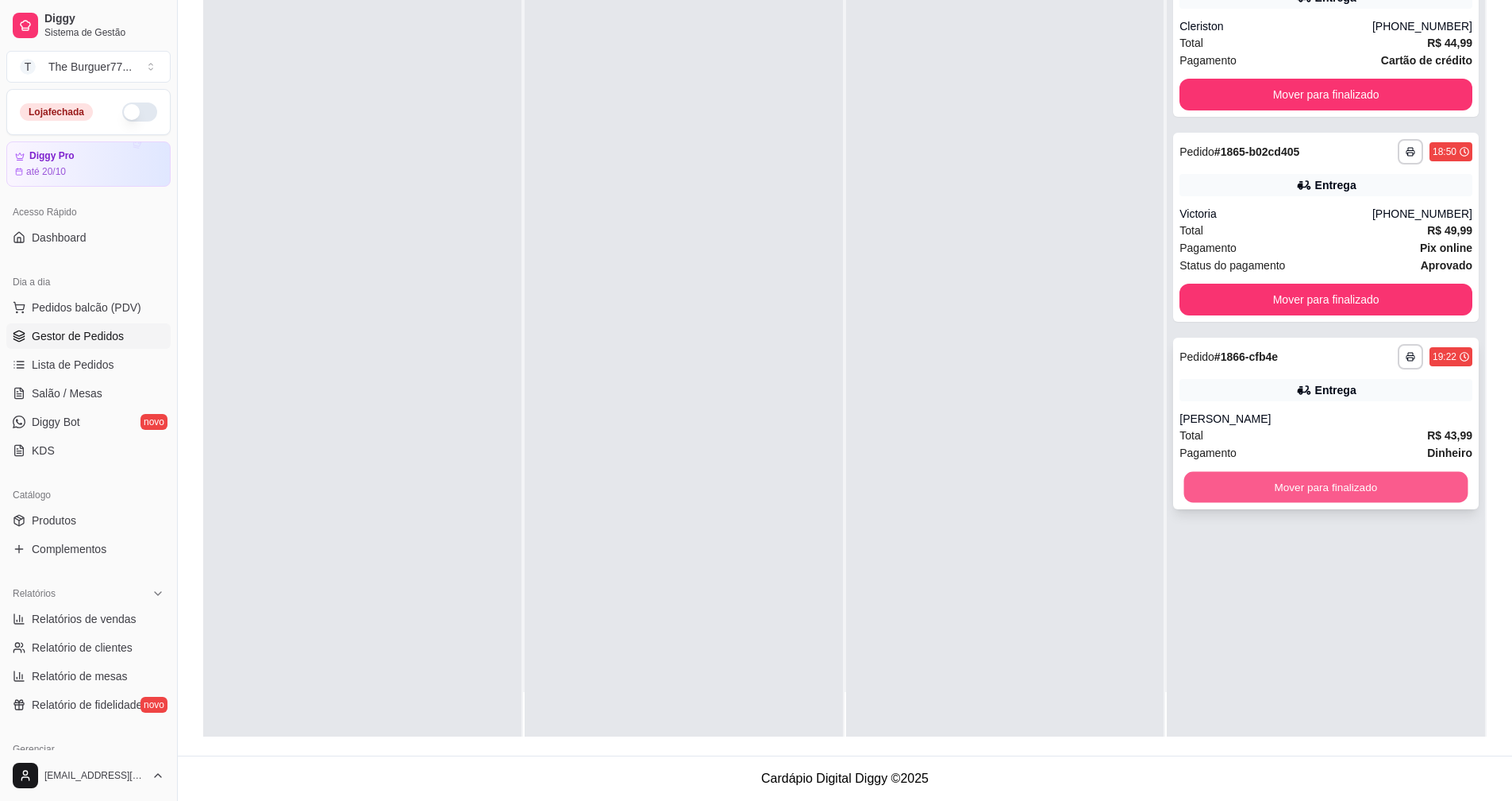
click at [1312, 481] on button "Mover para finalizado" at bounding box center [1326, 487] width 284 height 31
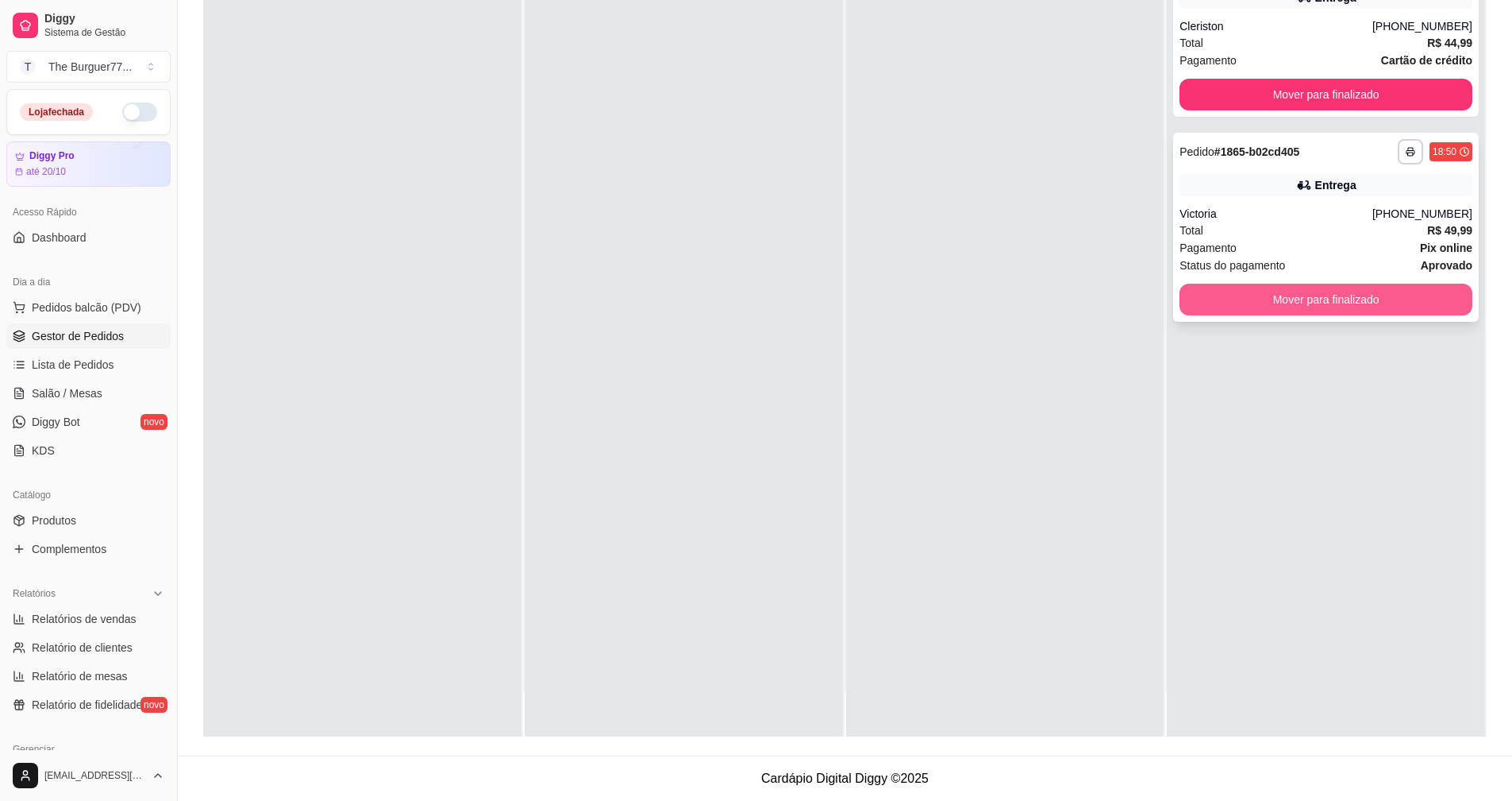
click at [1367, 296] on button "Mover para finalizado" at bounding box center [1326, 299] width 293 height 31
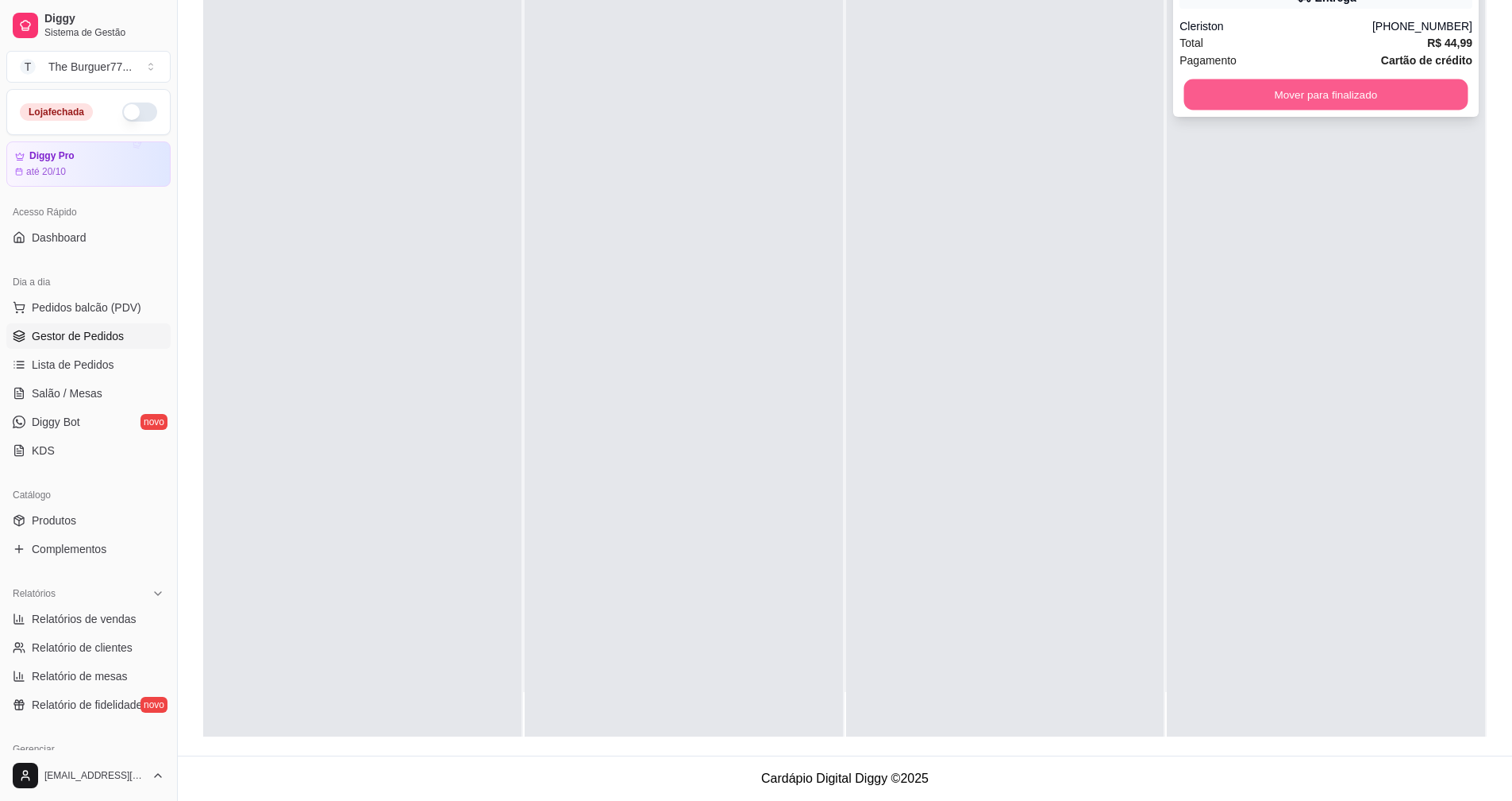
click at [1321, 80] on button "Mover para finalizado" at bounding box center [1326, 94] width 284 height 31
